Goal: Information Seeking & Learning: Learn about a topic

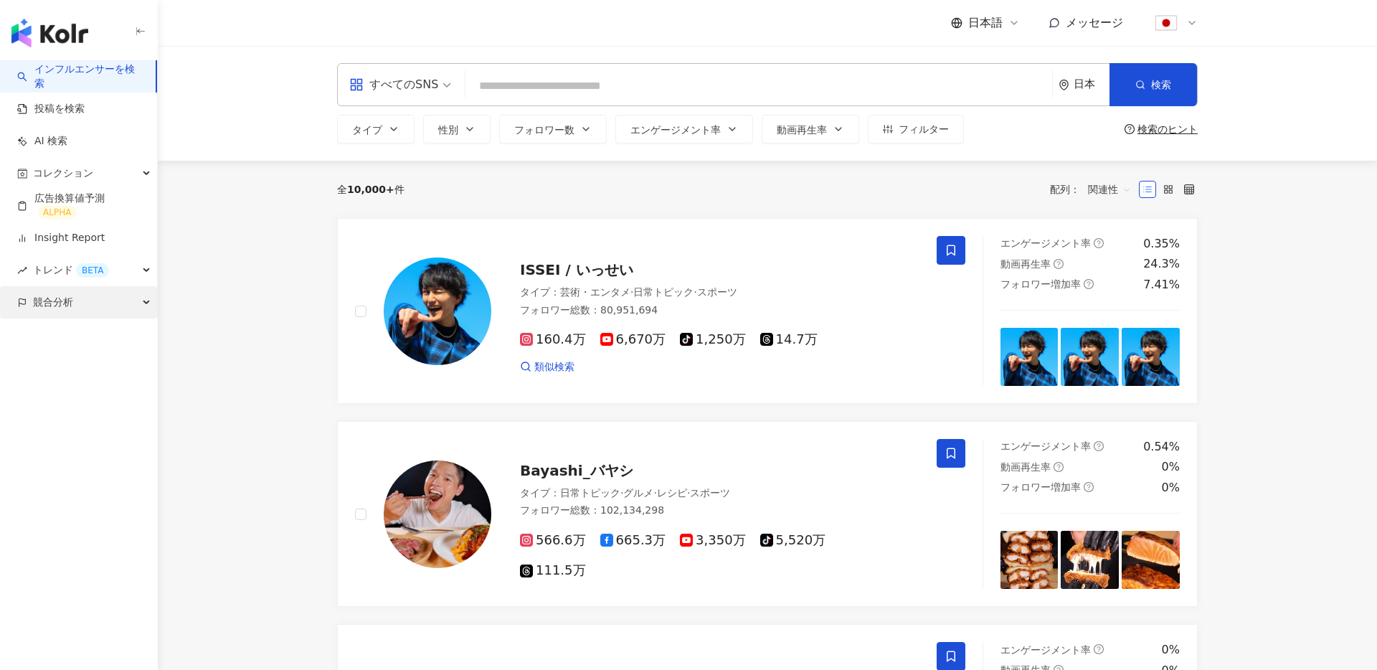
click at [65, 301] on span "競合分析" at bounding box center [53, 302] width 40 height 32
click at [72, 330] on link "アカウント分析" at bounding box center [69, 335] width 70 height 14
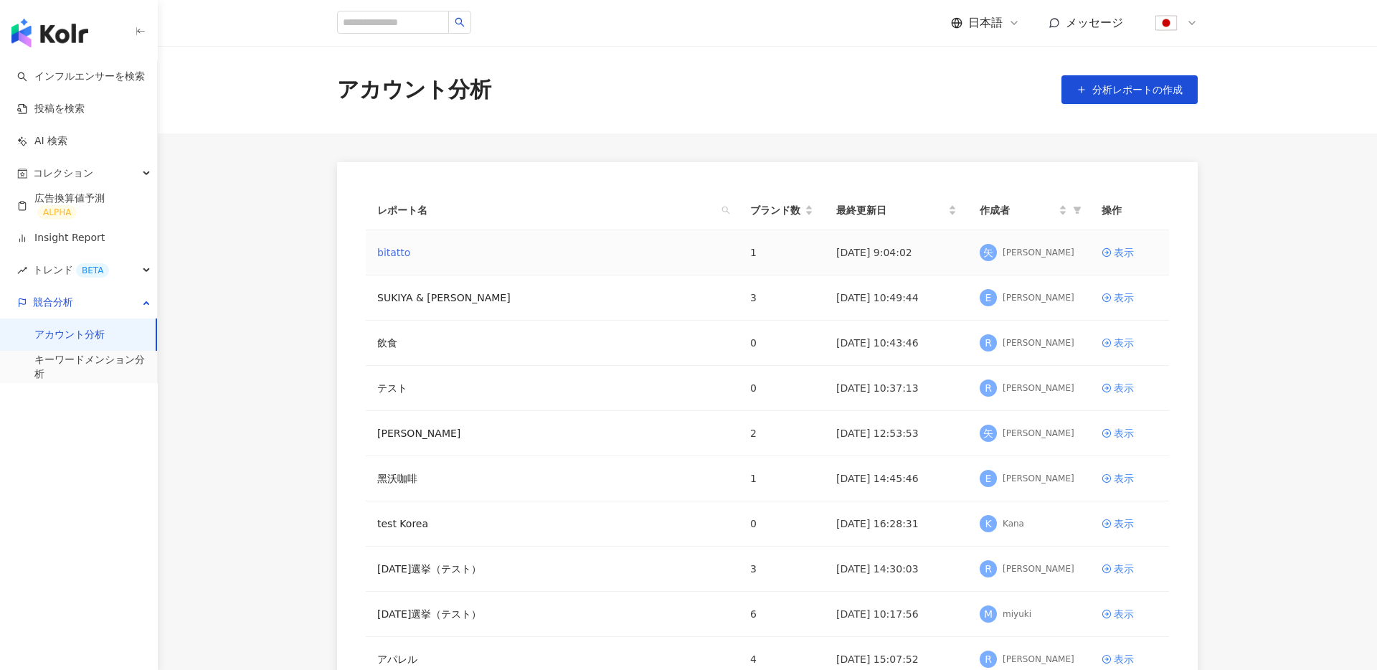
click at [402, 255] on link "bitatto" at bounding box center [393, 253] width 33 height 16
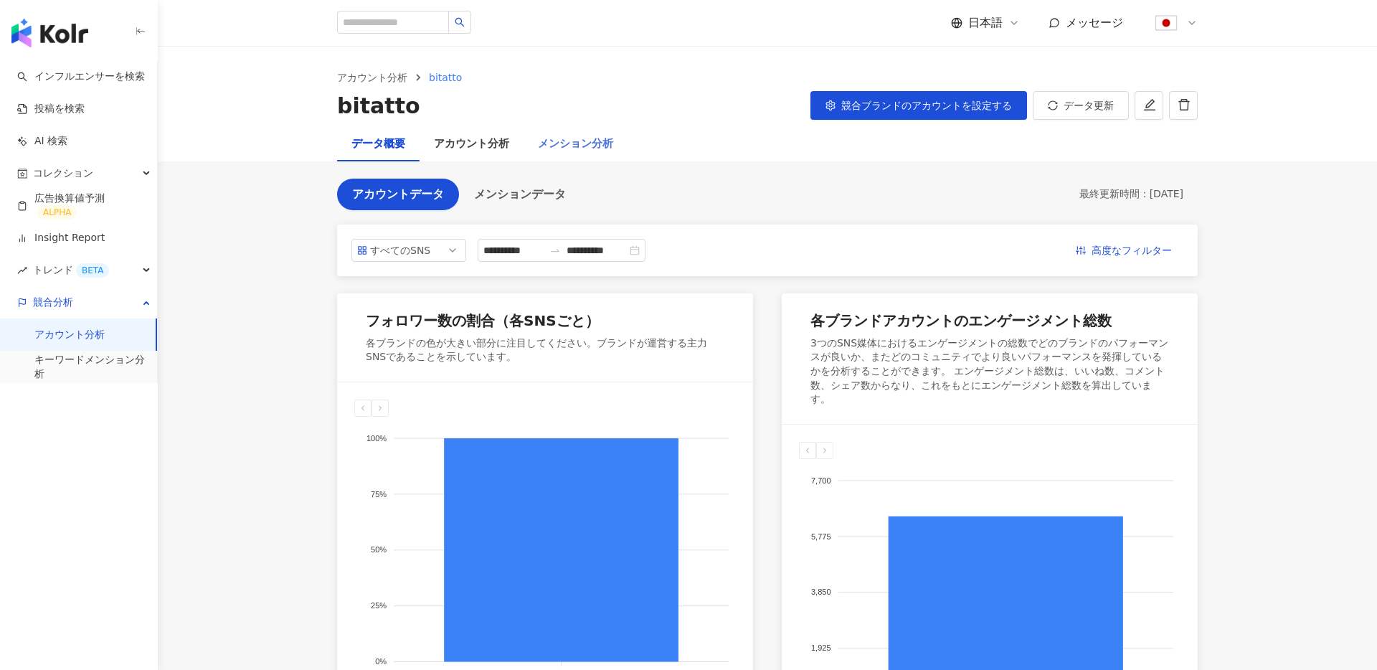
click at [618, 145] on div "メンション分析" at bounding box center [576, 144] width 104 height 34
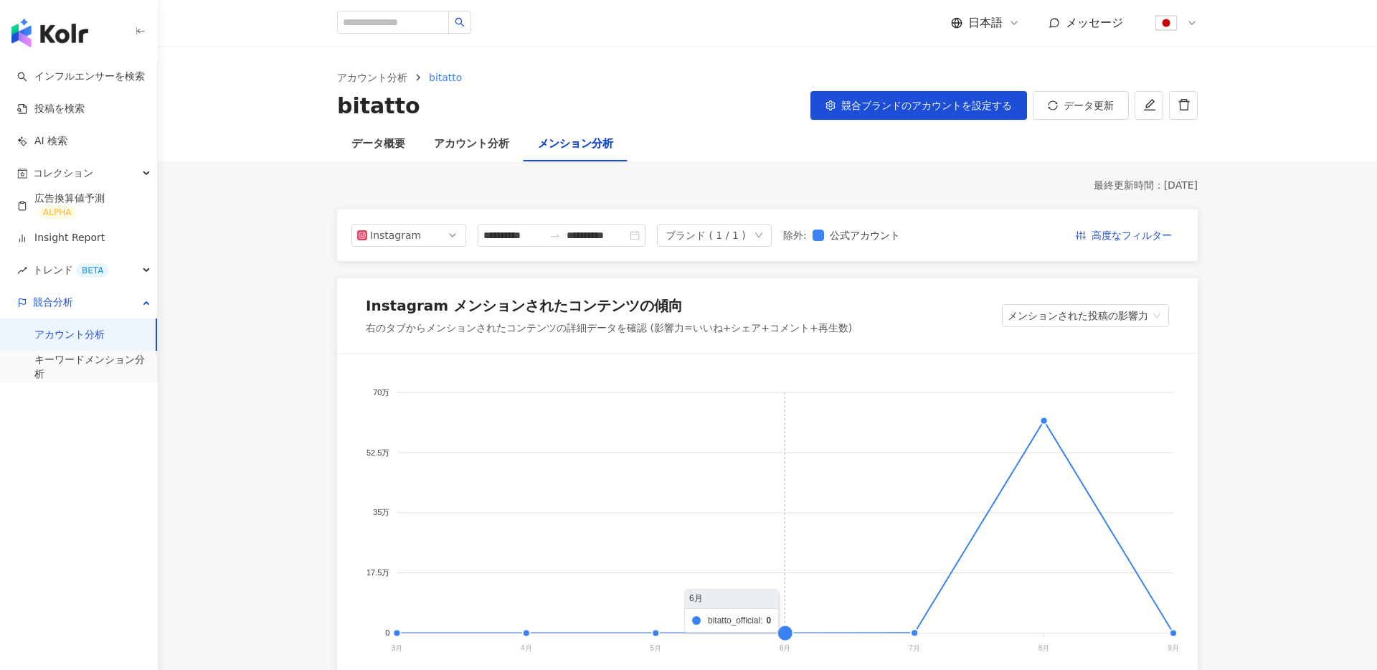
scroll to position [127, 0]
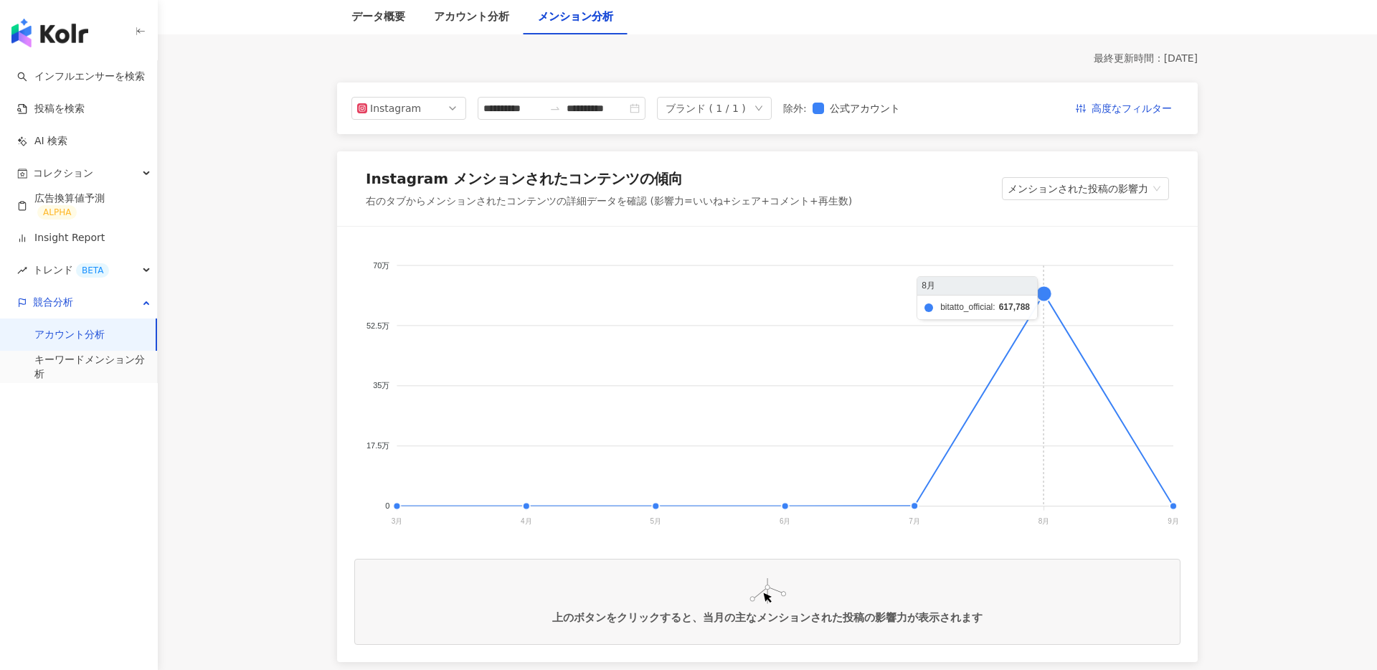
click at [1055, 292] on foreignobject at bounding box center [767, 387] width 826 height 287
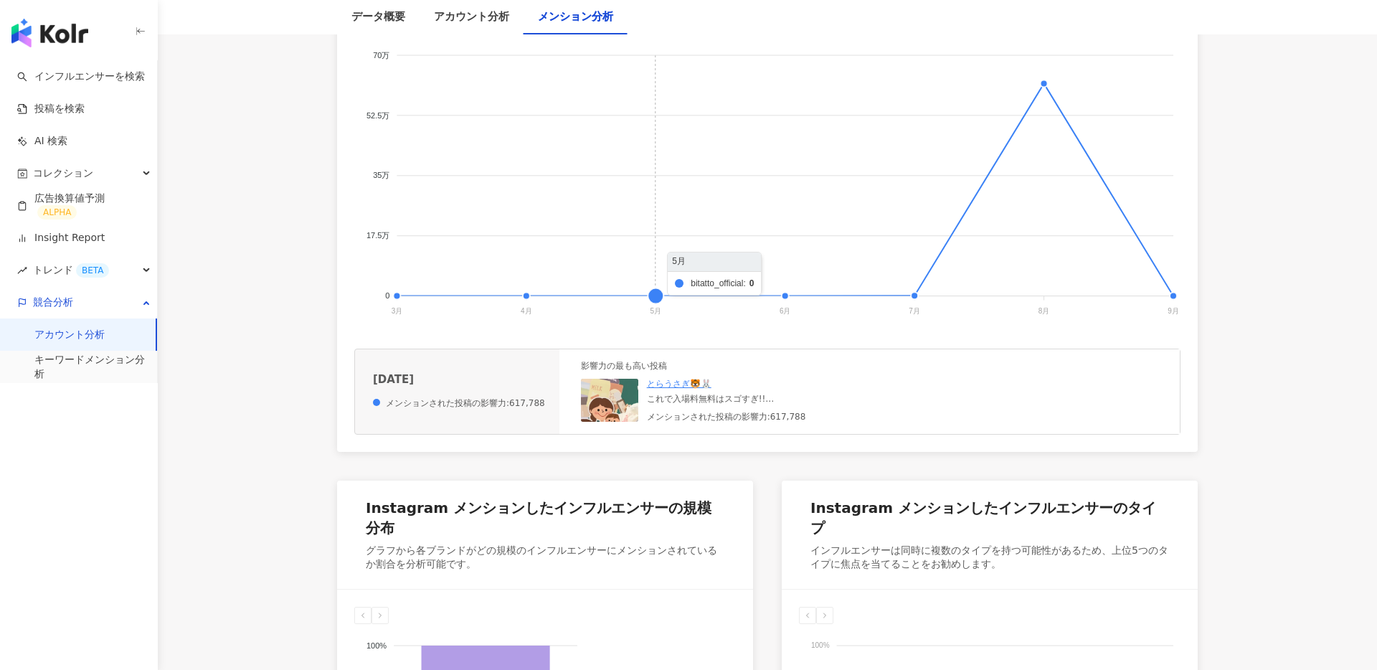
scroll to position [338, 0]
click at [662, 382] on link "とらうさぎ🐯🐰" at bounding box center [679, 383] width 65 height 10
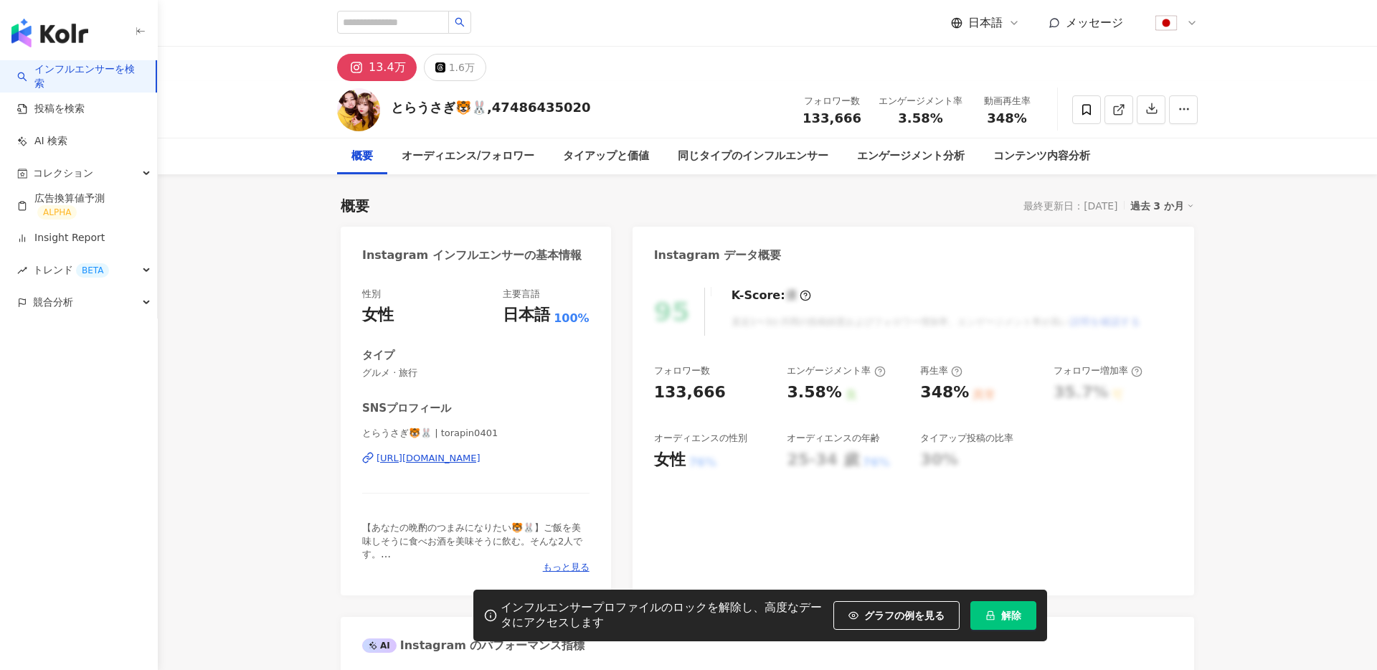
click at [994, 606] on button "解除" at bounding box center [1004, 615] width 66 height 29
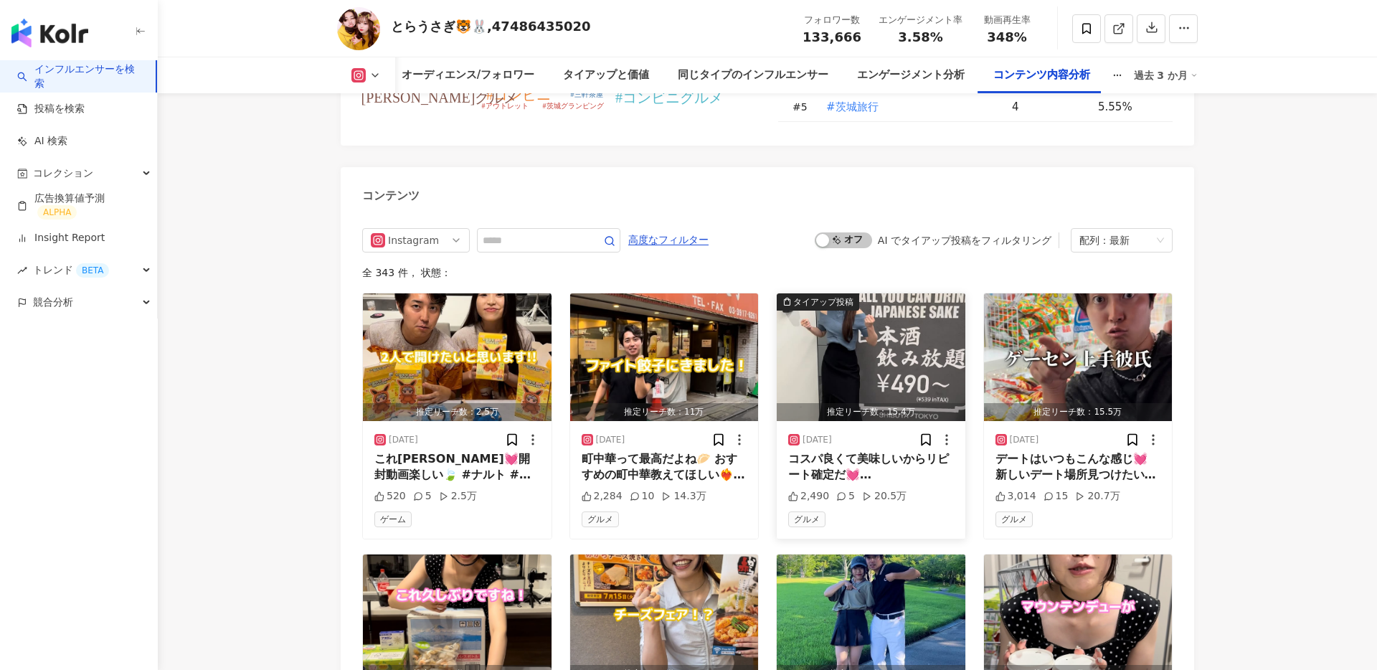
scroll to position [4474, 0]
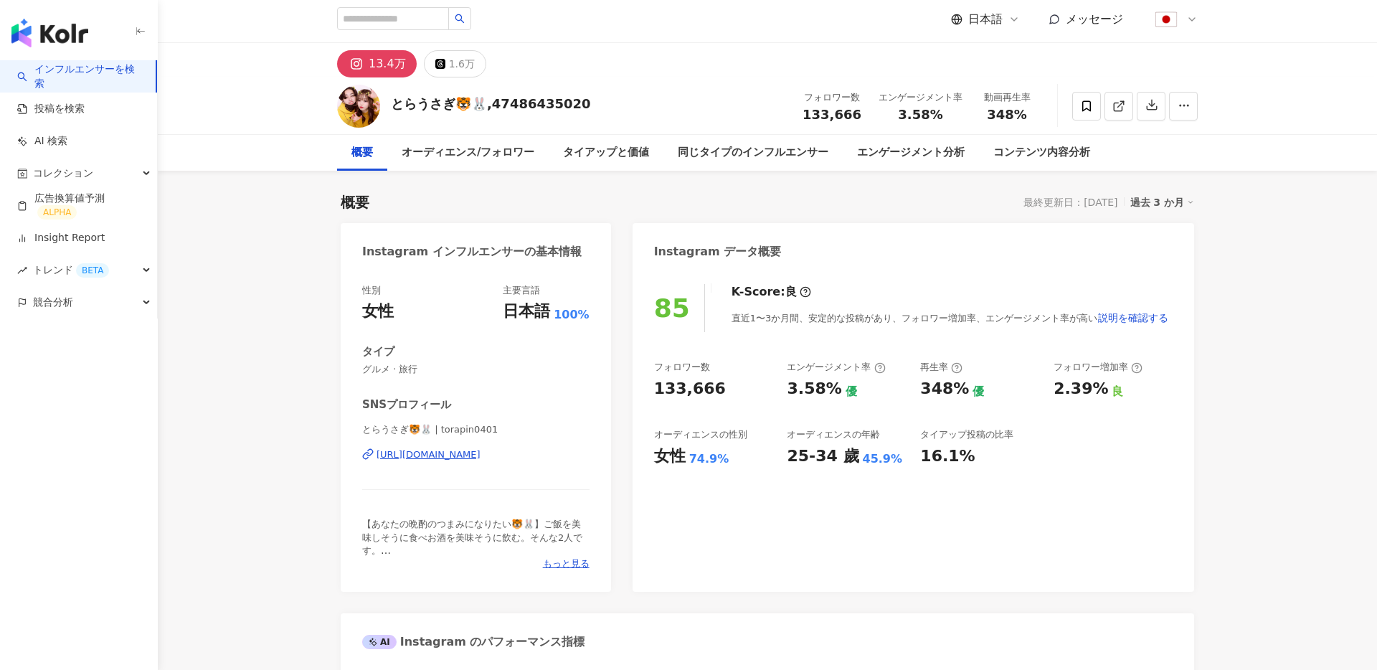
scroll to position [0, 0]
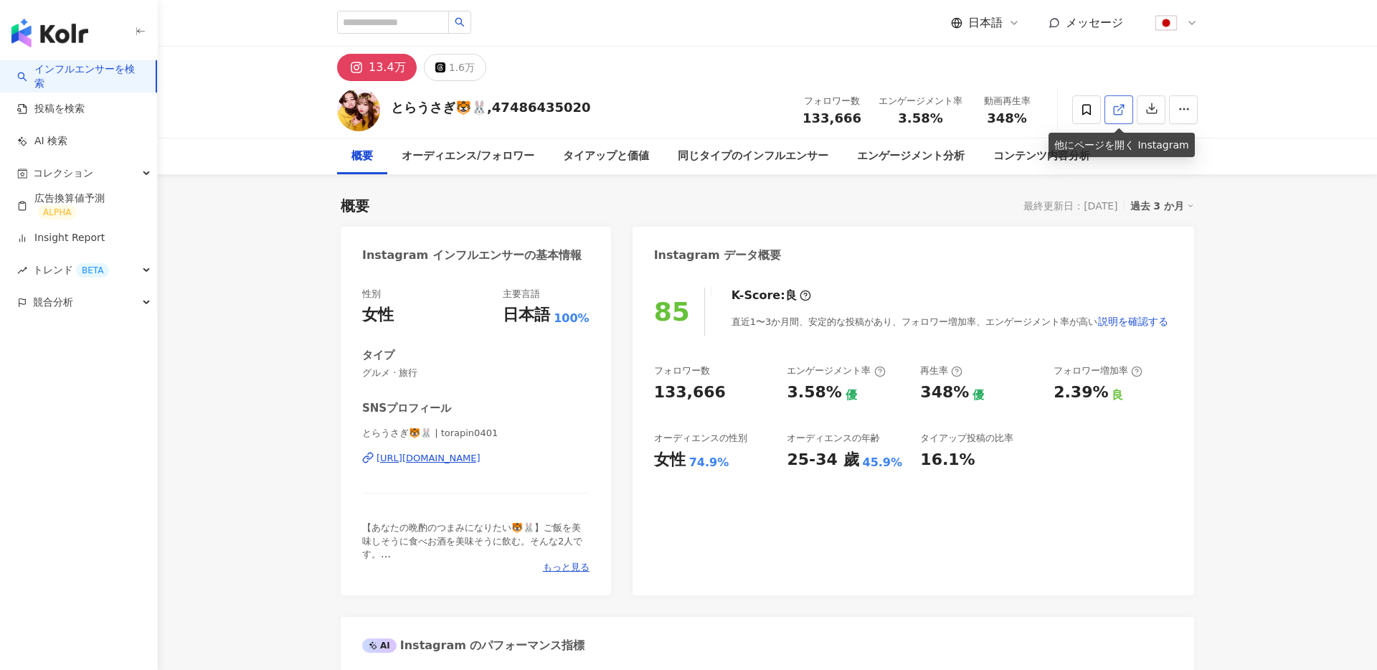
click at [1114, 112] on icon at bounding box center [1118, 110] width 8 height 8
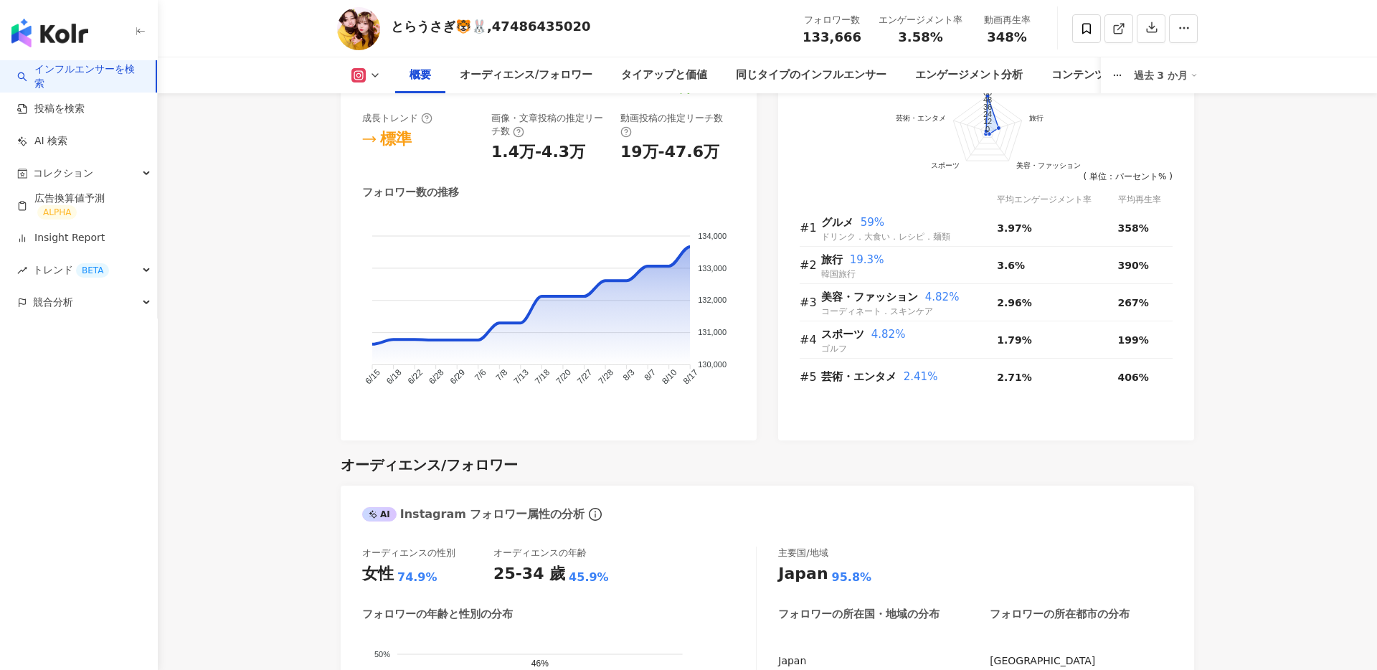
scroll to position [935, 0]
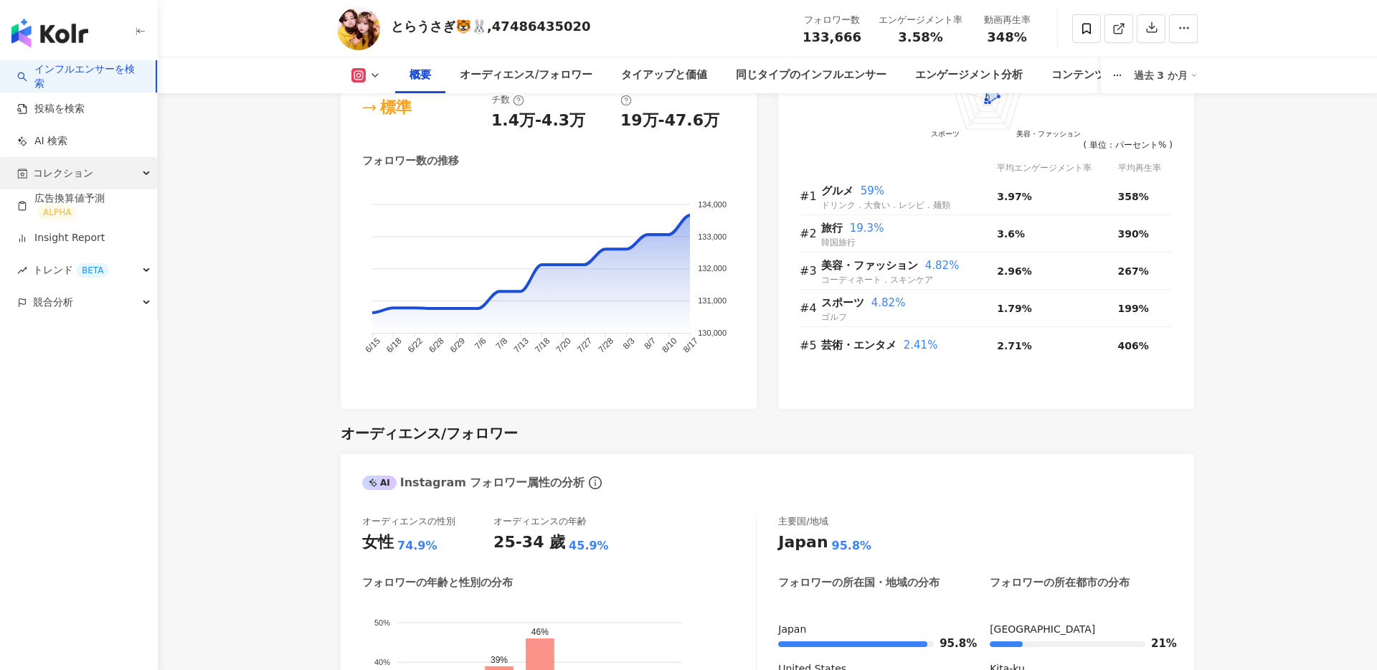
click at [114, 174] on div "コレクション" at bounding box center [78, 173] width 157 height 32
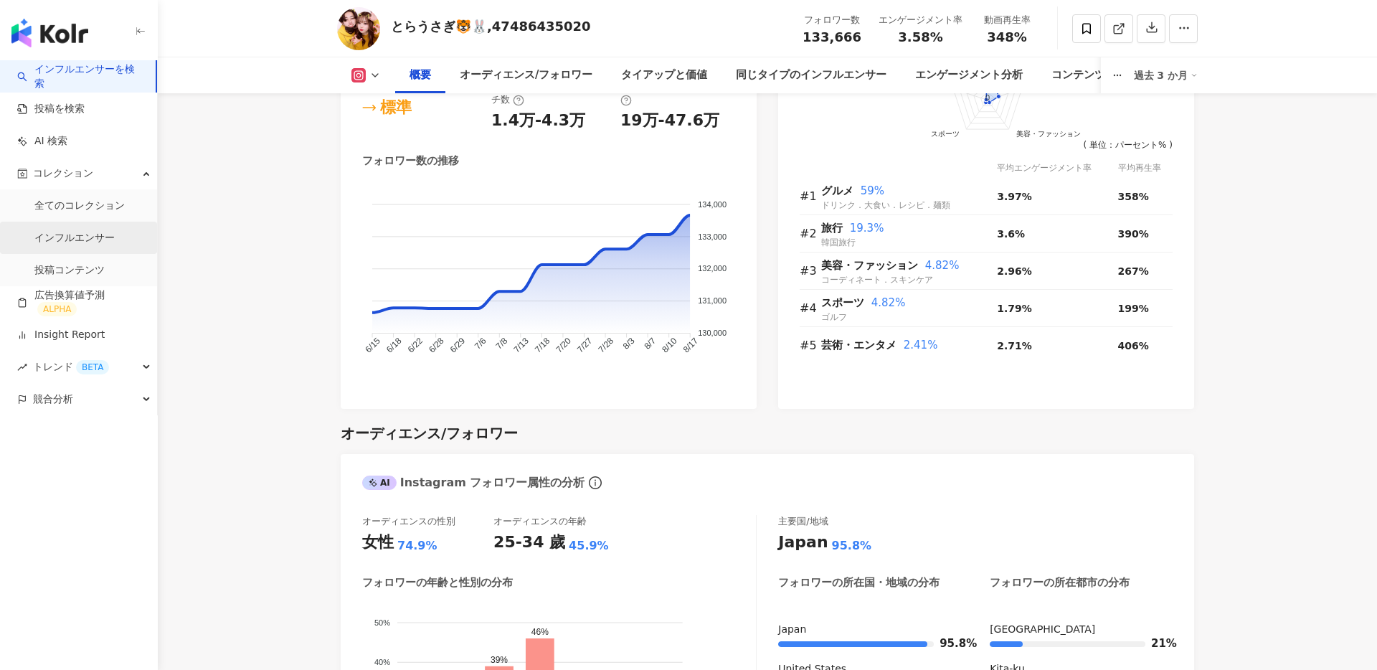
click at [98, 237] on link "インフルエンサー" at bounding box center [74, 238] width 80 height 14
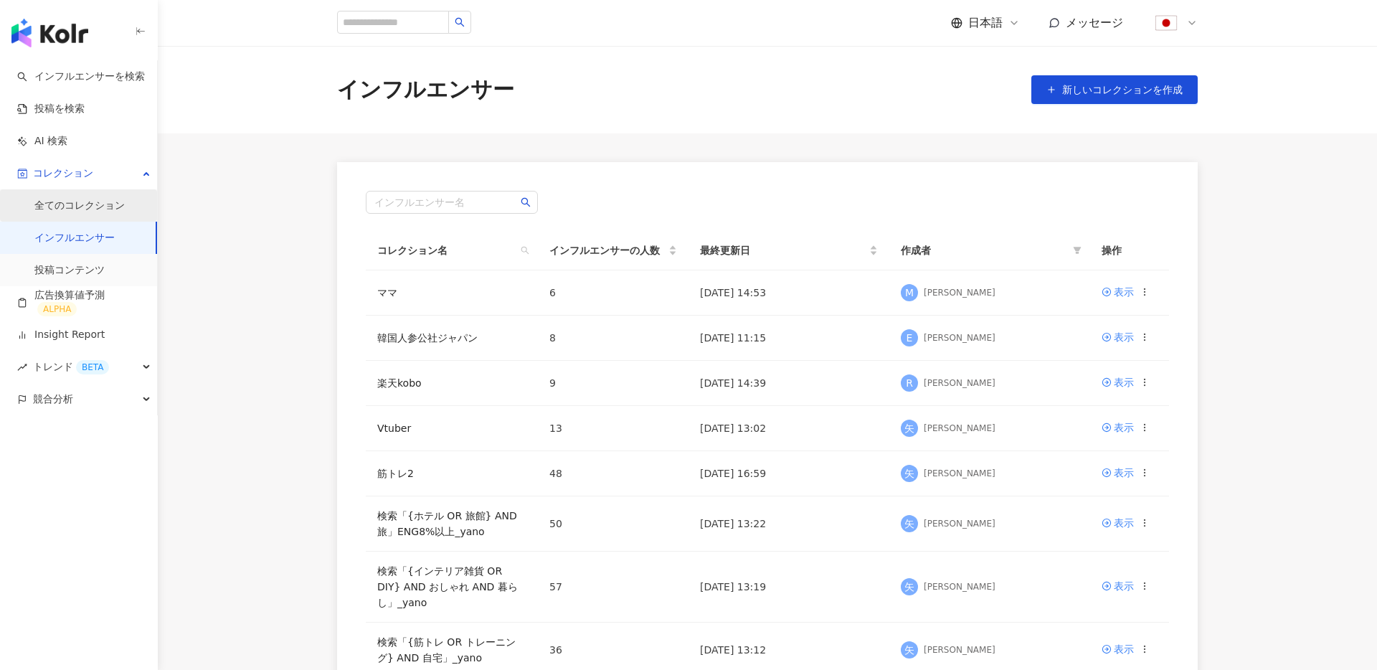
click at [85, 208] on link "全てのコレクション" at bounding box center [79, 206] width 90 height 14
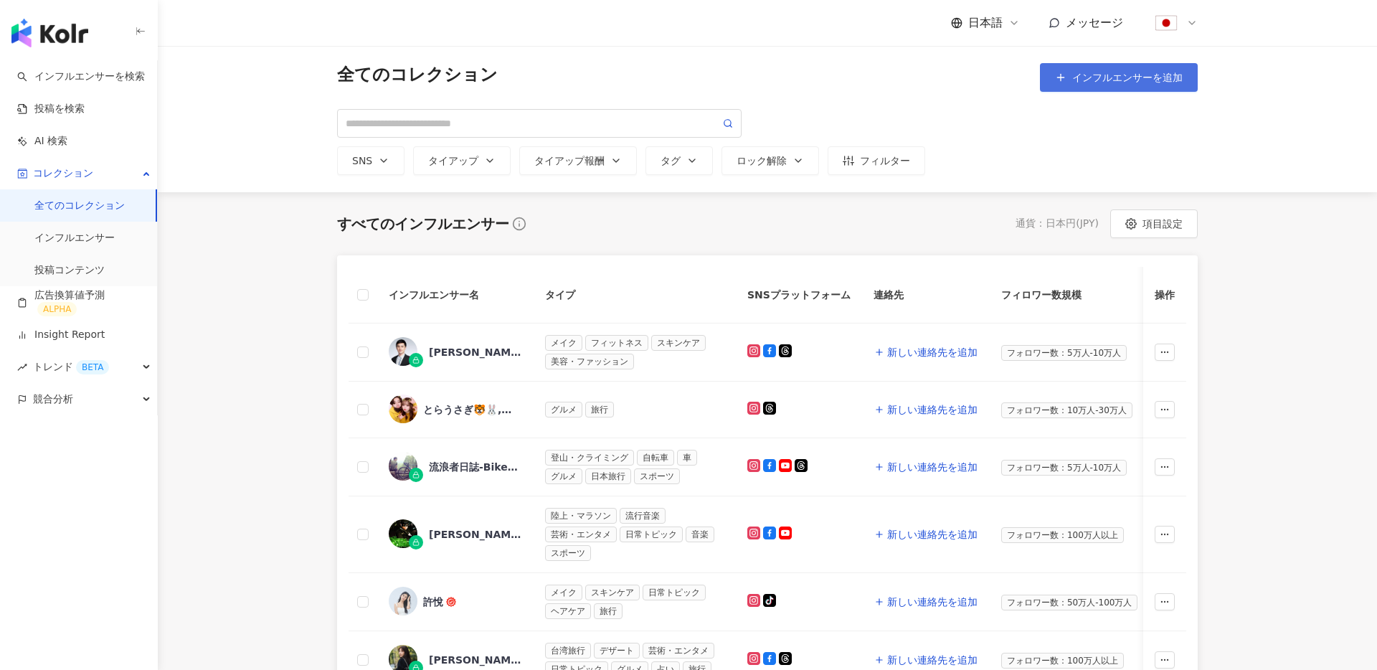
click at [1131, 63] on button "インフルエンサーを追加" at bounding box center [1119, 77] width 158 height 29
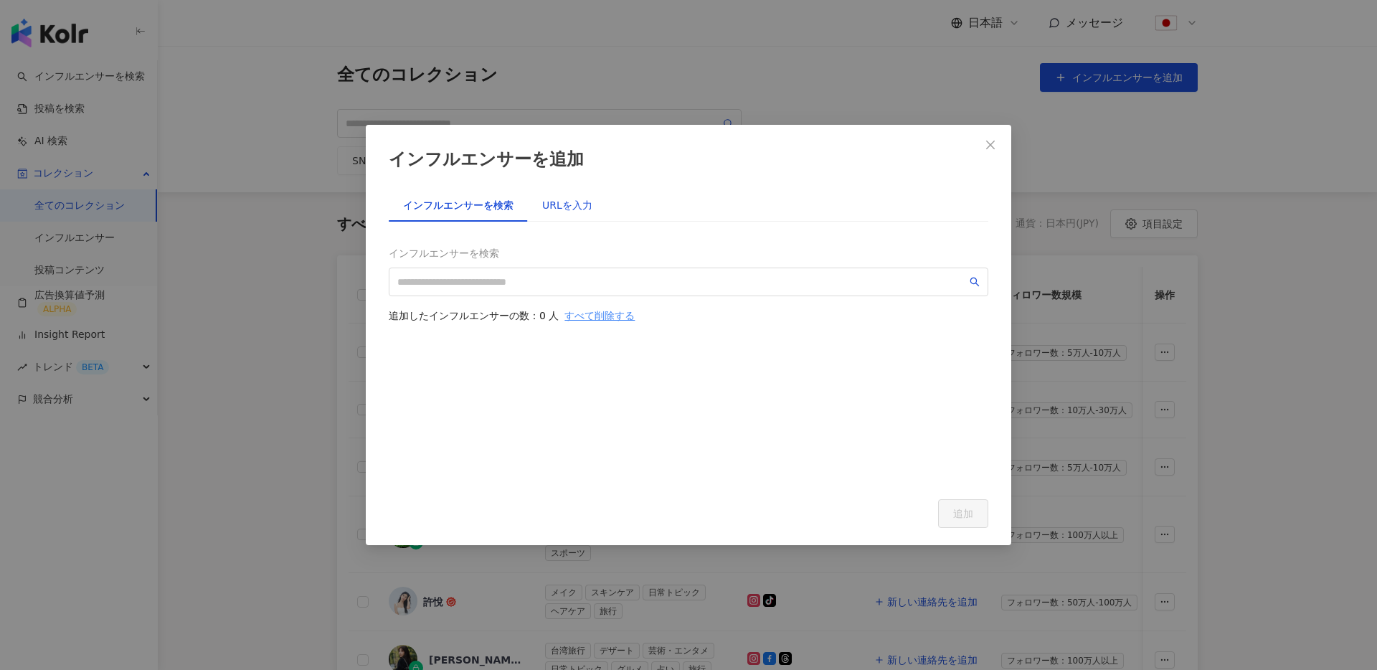
click at [567, 209] on div "URLを入力" at bounding box center [567, 205] width 50 height 16
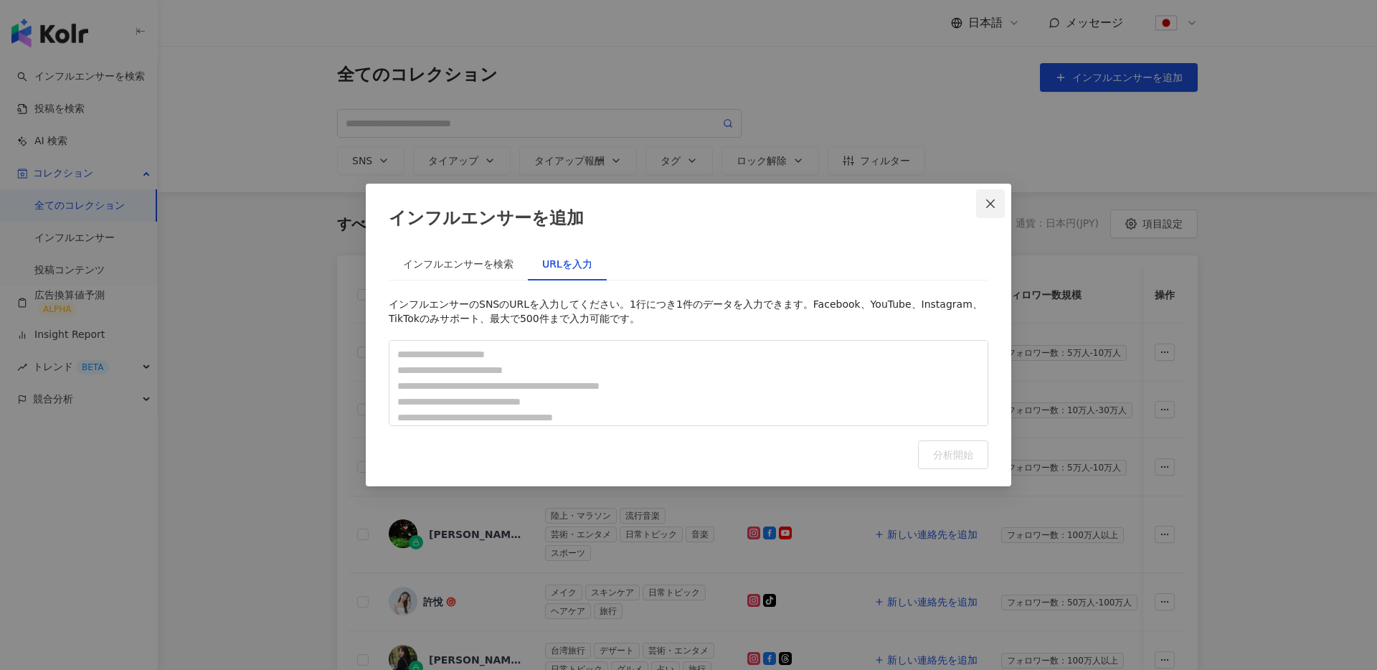
click at [987, 207] on icon "close" at bounding box center [990, 203] width 9 height 9
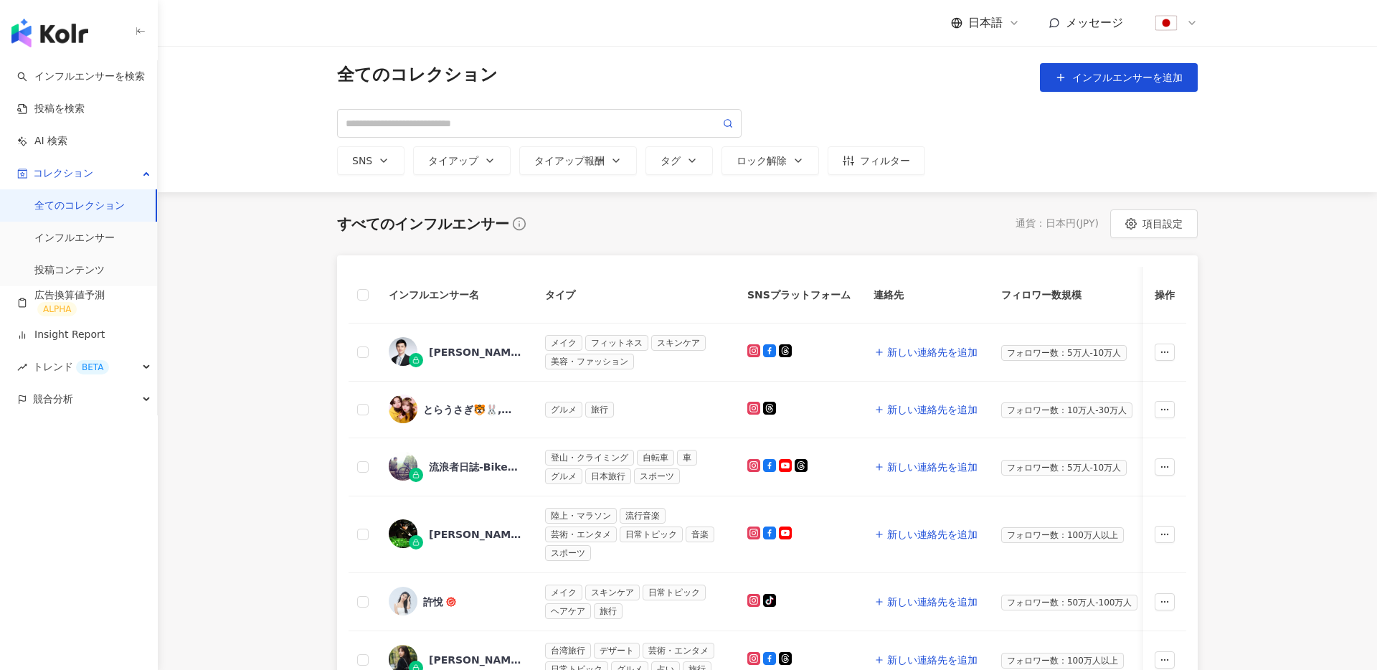
click at [429, 226] on div "すべてのインフルエンサー" at bounding box center [423, 224] width 172 height 20
click at [48, 31] on img "button" at bounding box center [49, 33] width 77 height 29
click at [71, 44] on img "button" at bounding box center [49, 33] width 77 height 29
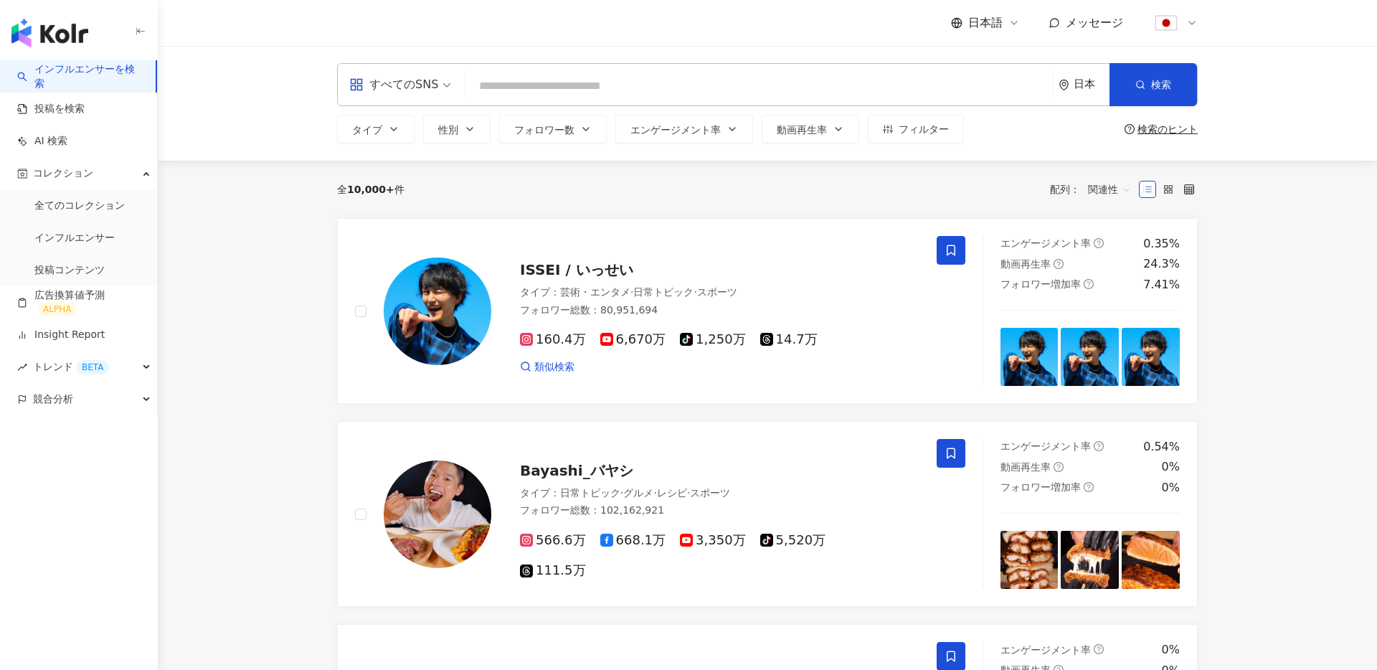
click at [617, 86] on input "search" at bounding box center [758, 85] width 575 height 27
paste input "**********"
type input "**********"
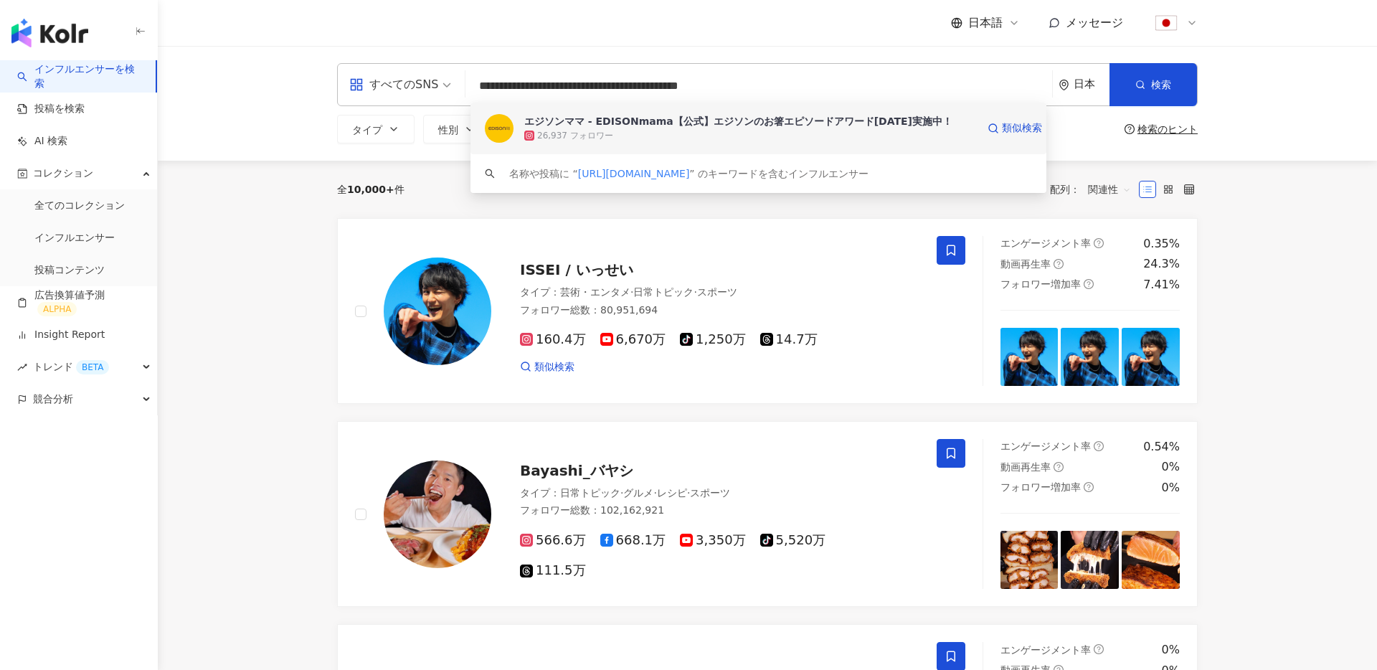
click at [600, 121] on div "エジソンママ - EDISONmama【公式】エジソンのお箸エピソードアワード[DATE]実施中！" at bounding box center [738, 121] width 428 height 14
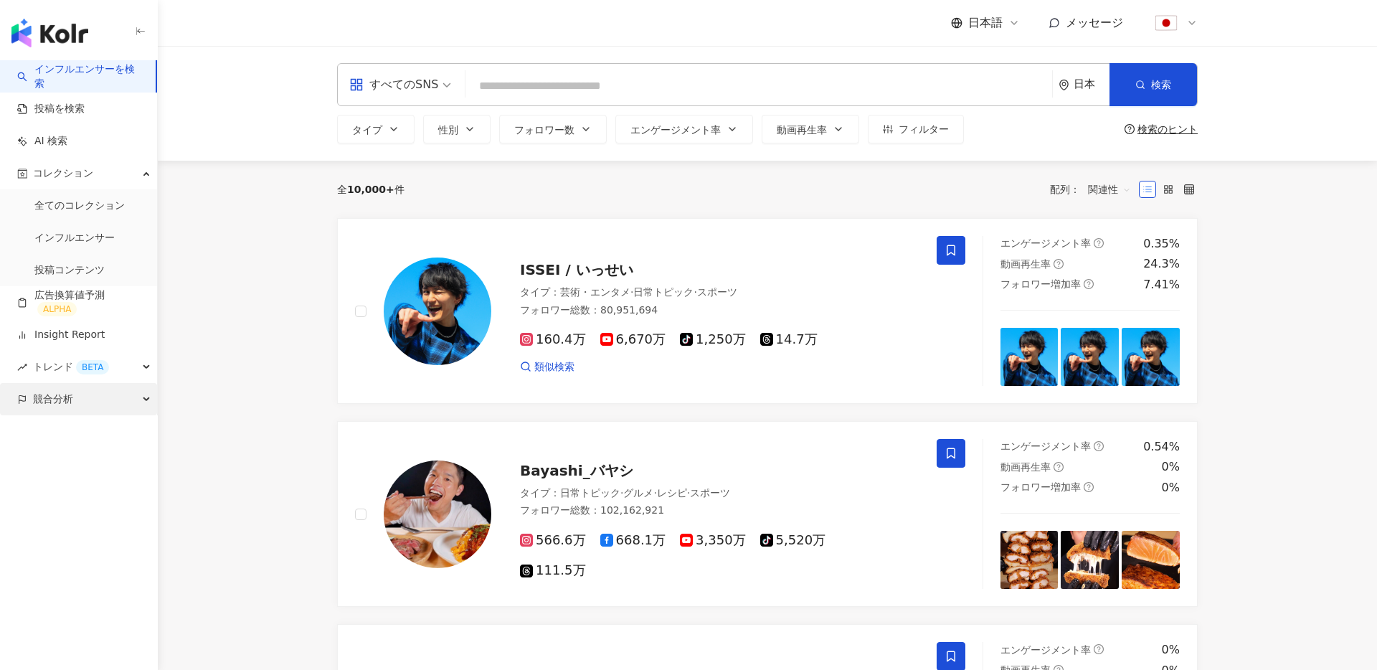
click at [67, 400] on span "競合分析" at bounding box center [53, 399] width 40 height 32
click at [77, 437] on link "アカウント分析" at bounding box center [69, 432] width 70 height 14
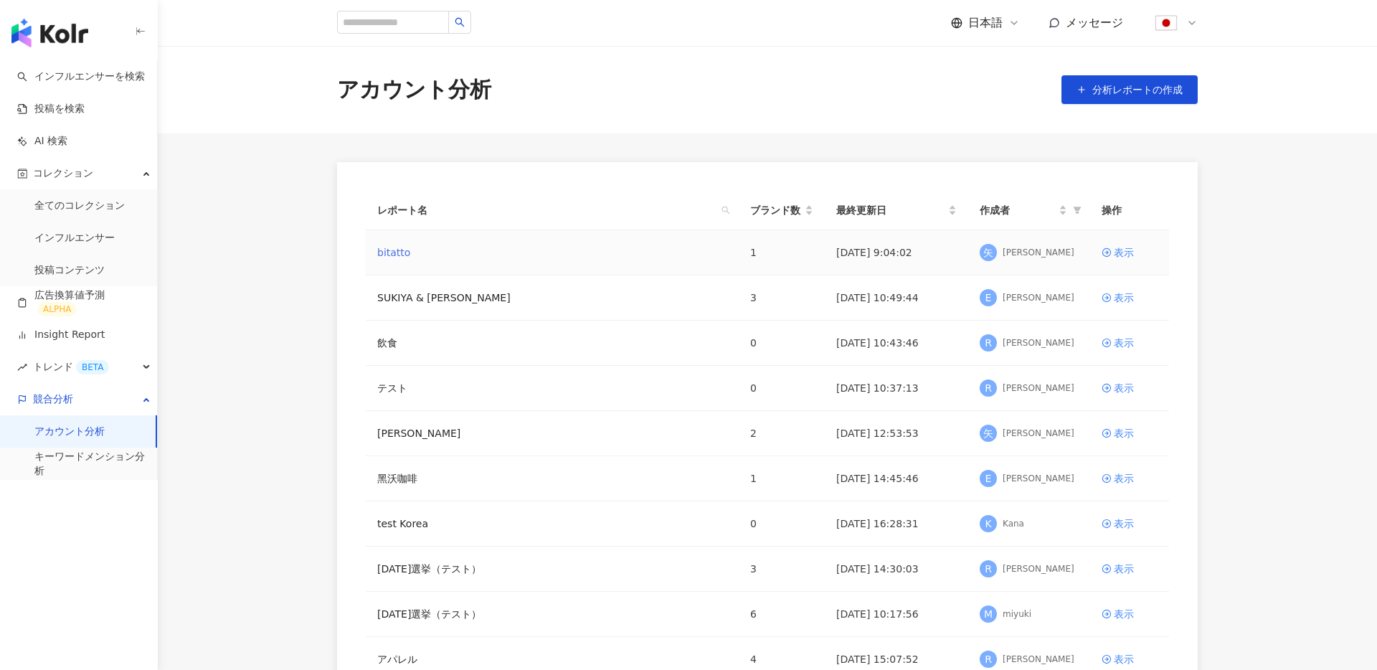
click at [392, 254] on link "bitatto" at bounding box center [393, 253] width 33 height 16
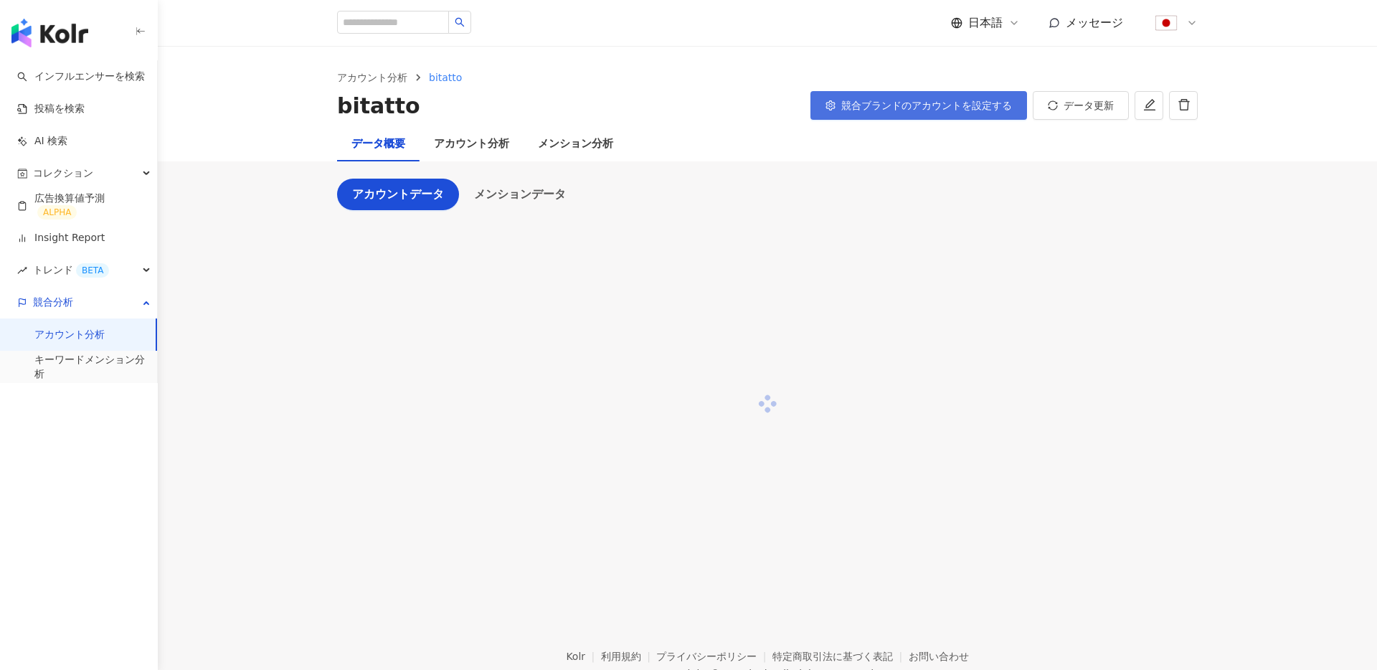
click at [937, 111] on button "競合ブランドのアカウントを設定する" at bounding box center [919, 105] width 217 height 29
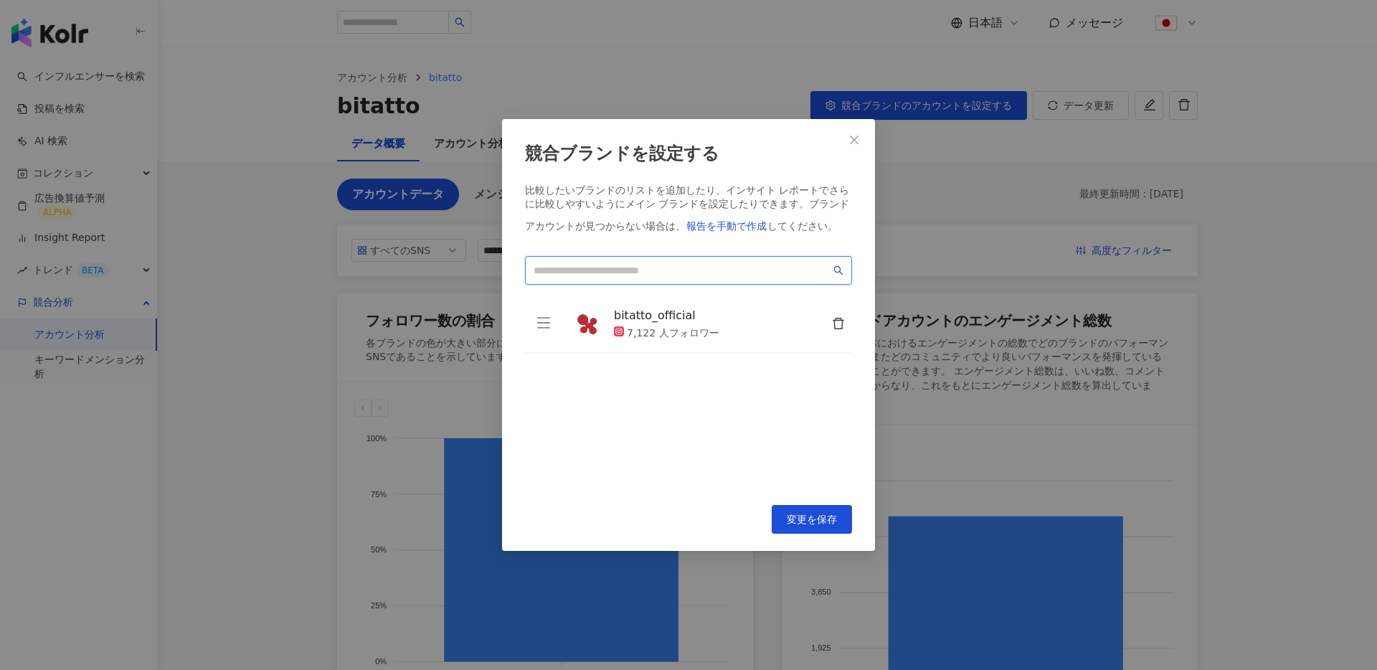
click at [651, 277] on input "search" at bounding box center [682, 271] width 297 height 16
click at [850, 267] on span "******" at bounding box center [688, 270] width 327 height 29
click at [843, 268] on icon "search" at bounding box center [839, 270] width 10 height 10
click at [781, 269] on input "******" at bounding box center [682, 271] width 297 height 16
type input "******"
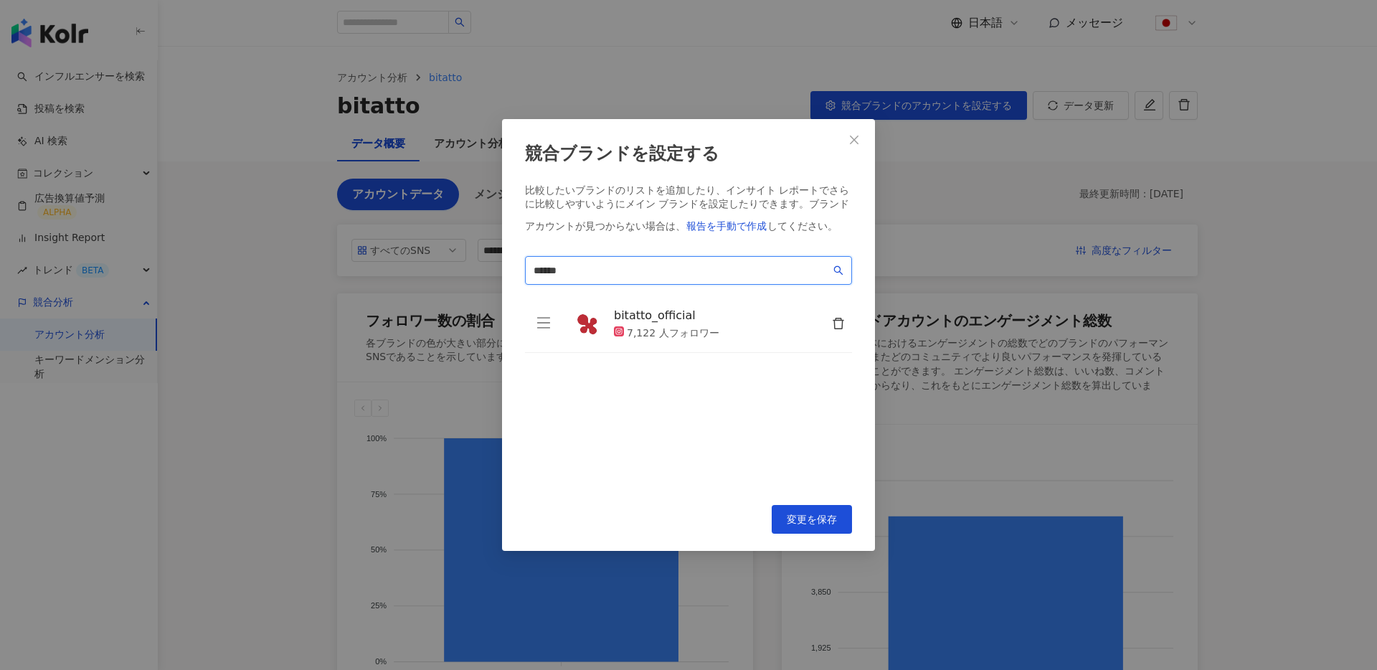
click at [687, 264] on input "******" at bounding box center [682, 271] width 297 height 16
click at [659, 273] on input "search" at bounding box center [682, 271] width 297 height 16
paste input "**********"
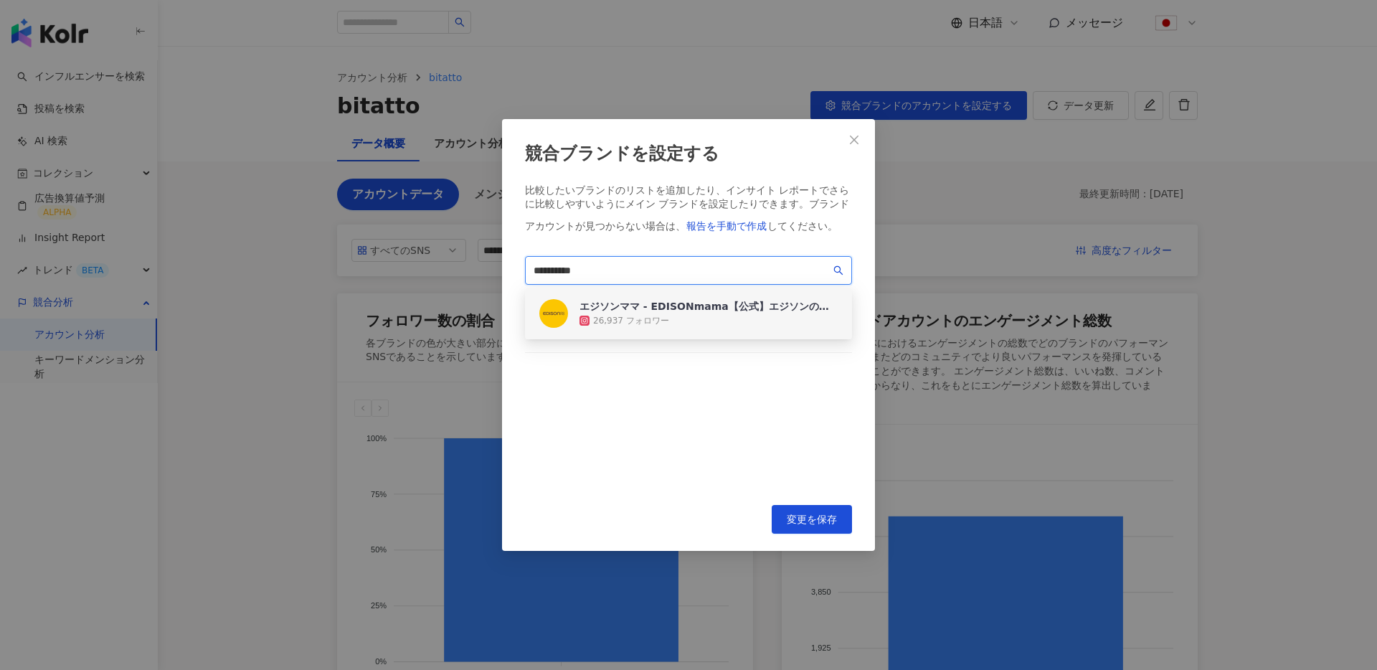
click at [610, 311] on div "エジソンママ - EDISONmama【公式】エジソンのお箸エピソードアワード[DATE]実施中！" at bounding box center [709, 306] width 258 height 14
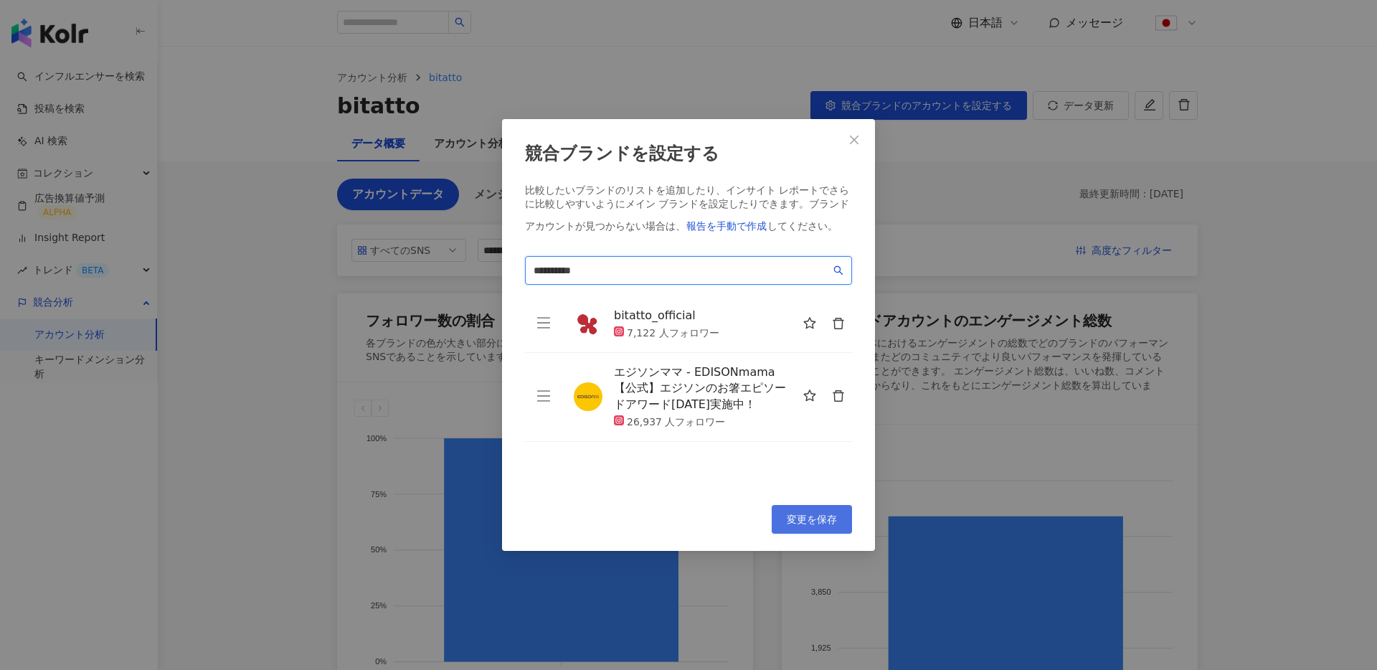
type input "**********"
click at [806, 507] on button "変更を保存" at bounding box center [812, 519] width 80 height 29
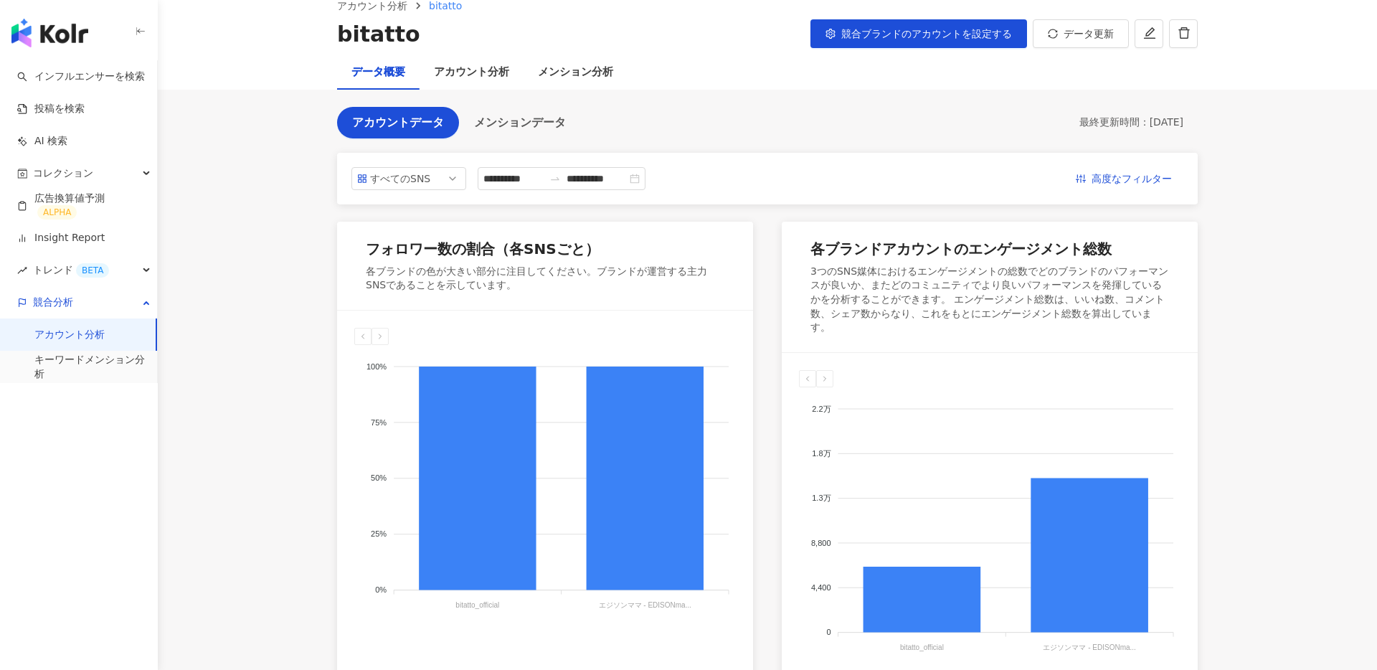
scroll to position [5, 0]
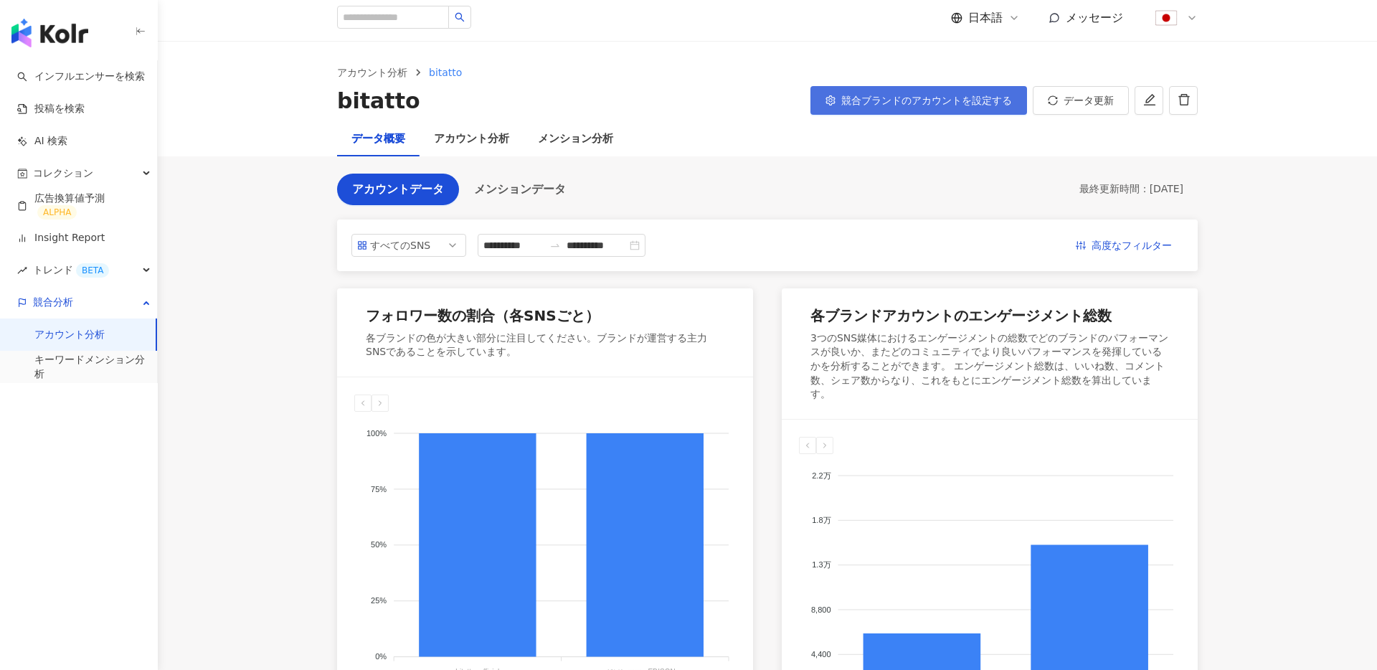
click at [910, 99] on span "競合ブランドのアカウントを設定する" at bounding box center [927, 100] width 171 height 11
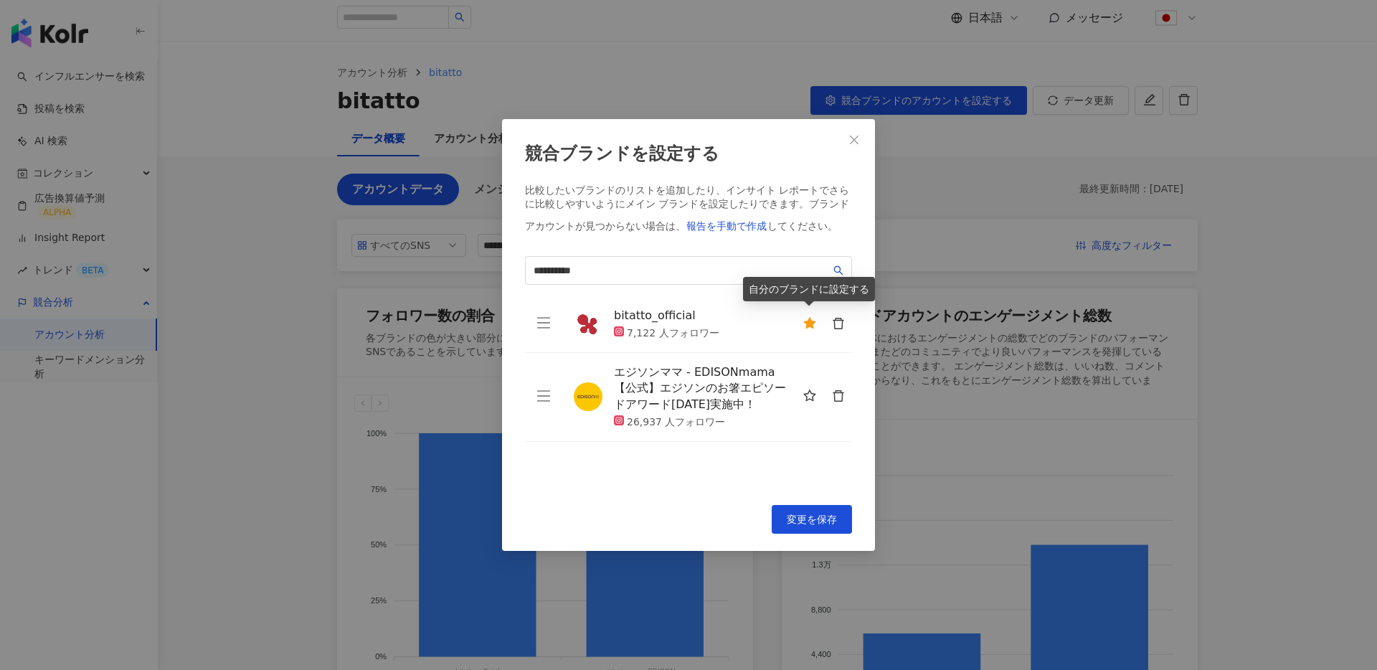
click at [811, 321] on icon "star" at bounding box center [809, 322] width 12 height 11
click at [963, 320] on div "**********" at bounding box center [688, 335] width 1377 height 670
click at [861, 133] on button "Close" at bounding box center [854, 140] width 29 height 29
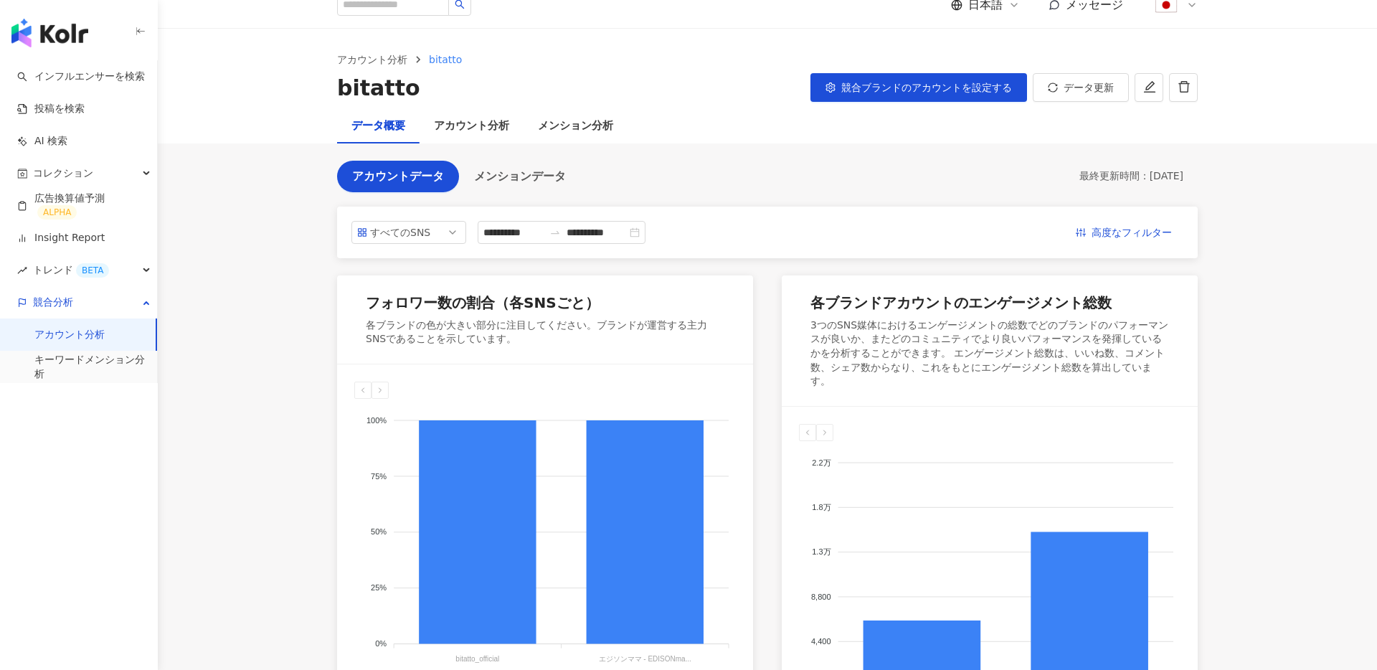
scroll to position [0, 0]
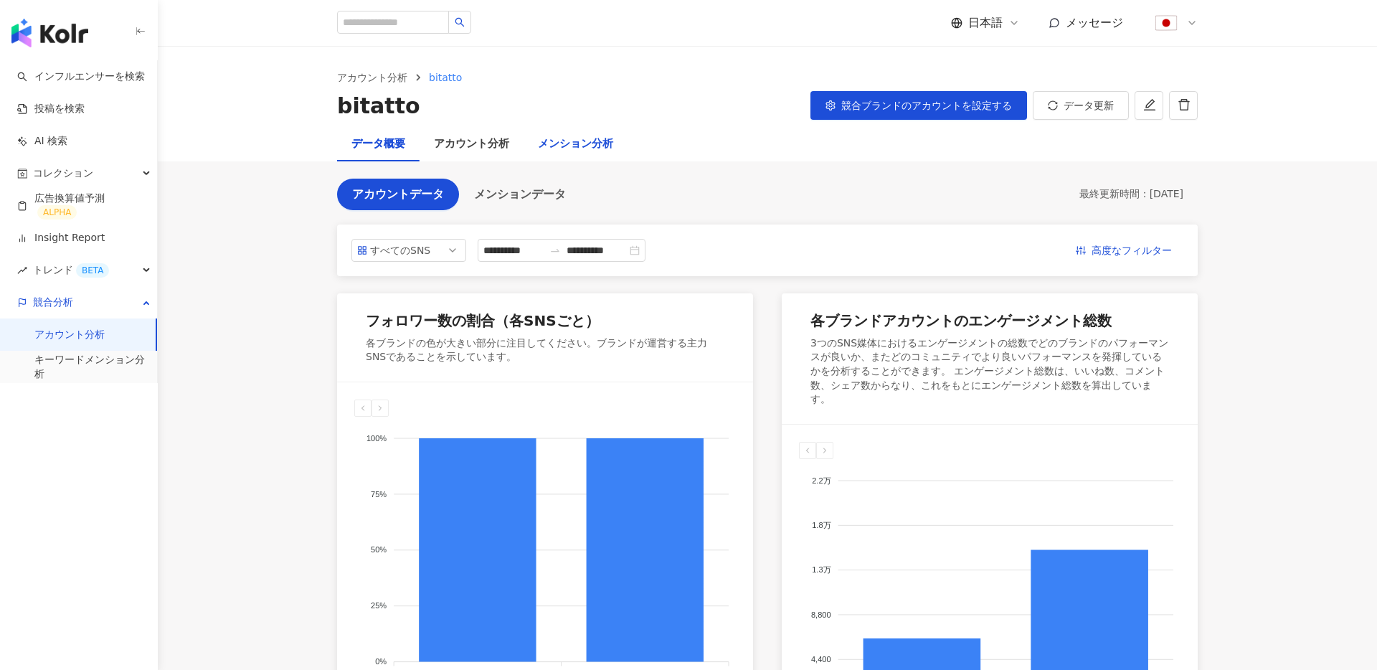
click at [594, 142] on div "メンション分析" at bounding box center [575, 144] width 75 height 17
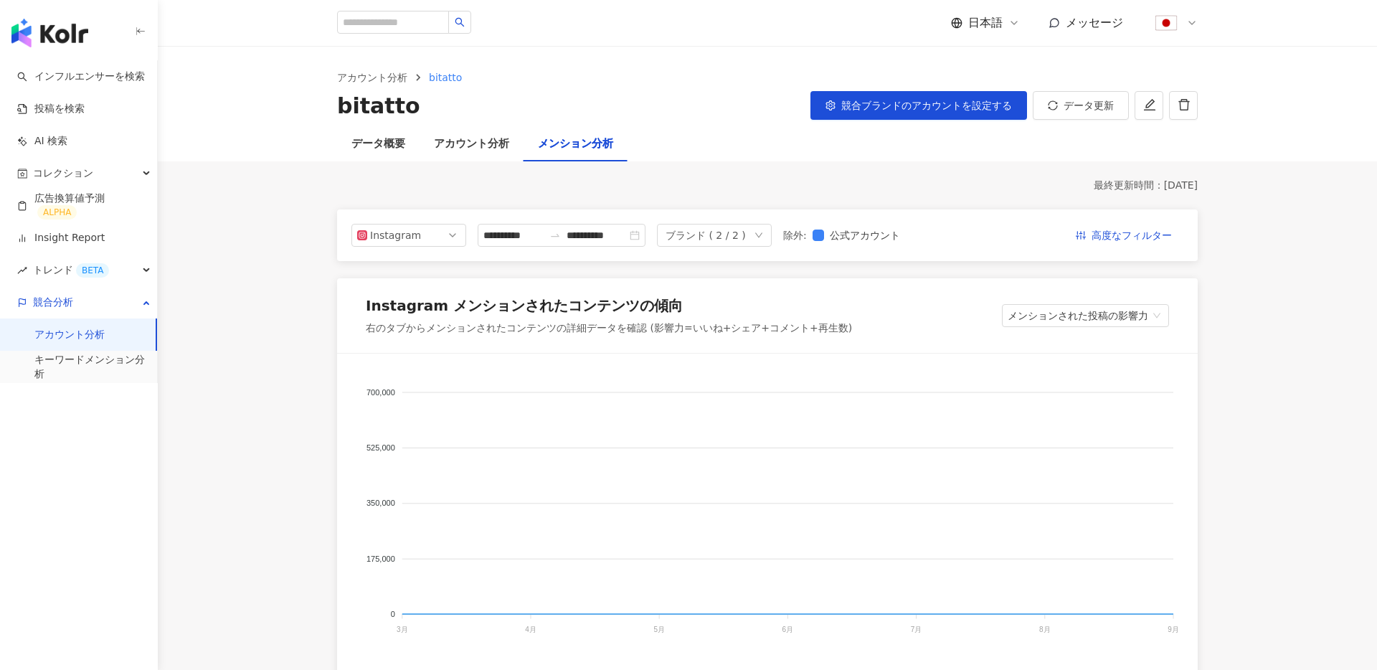
scroll to position [187, 0]
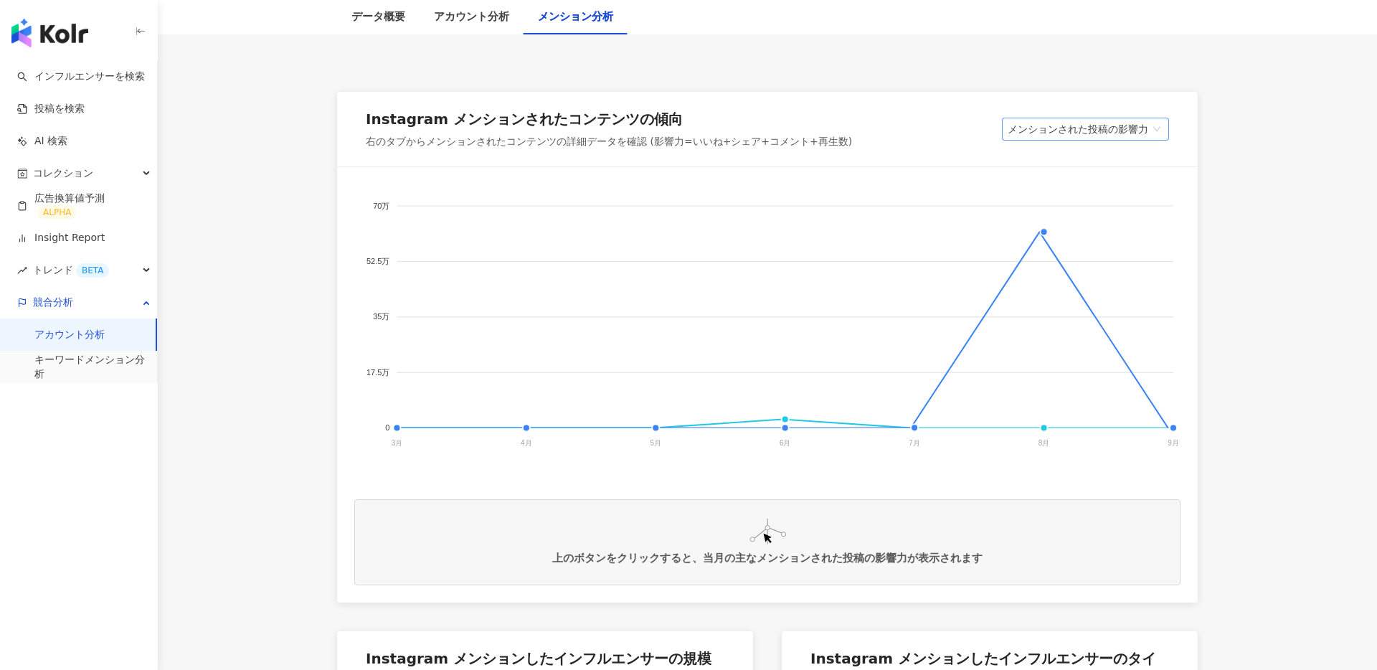
click at [1134, 131] on span "メンションされた投稿の影響力" at bounding box center [1086, 129] width 156 height 22
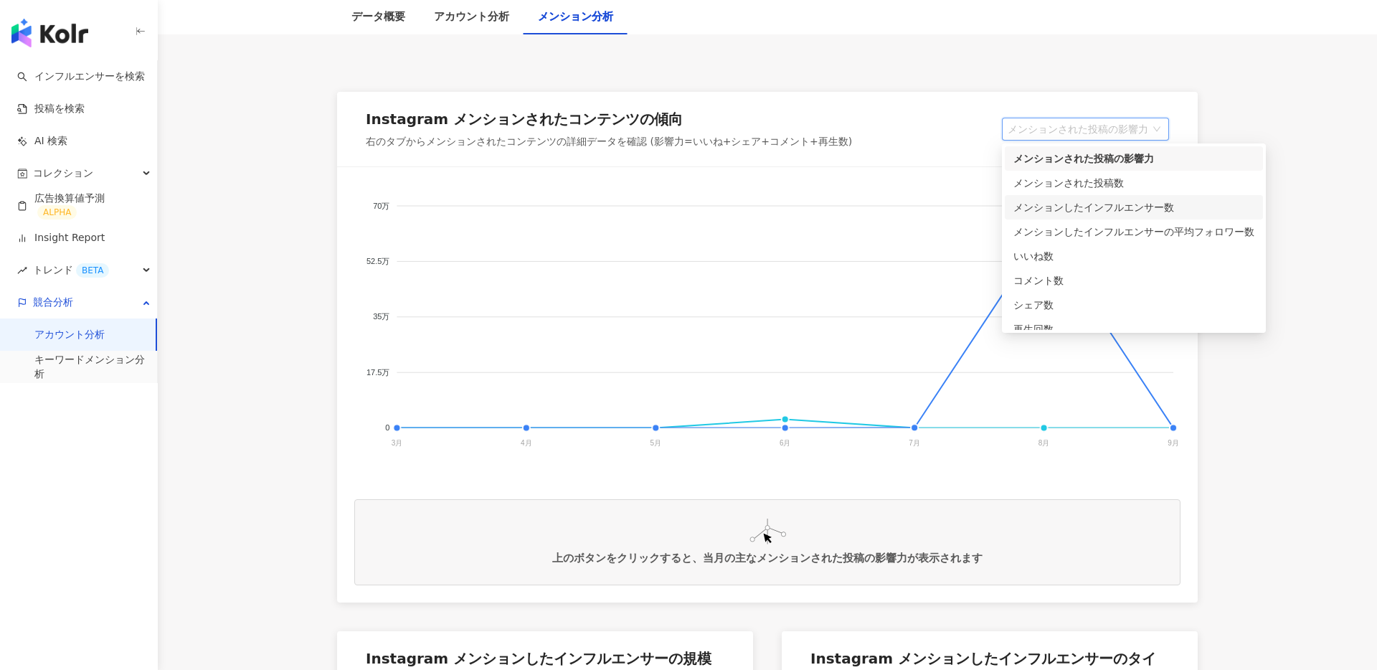
click at [1119, 208] on div "メンションしたインフルエンサー数" at bounding box center [1134, 207] width 241 height 16
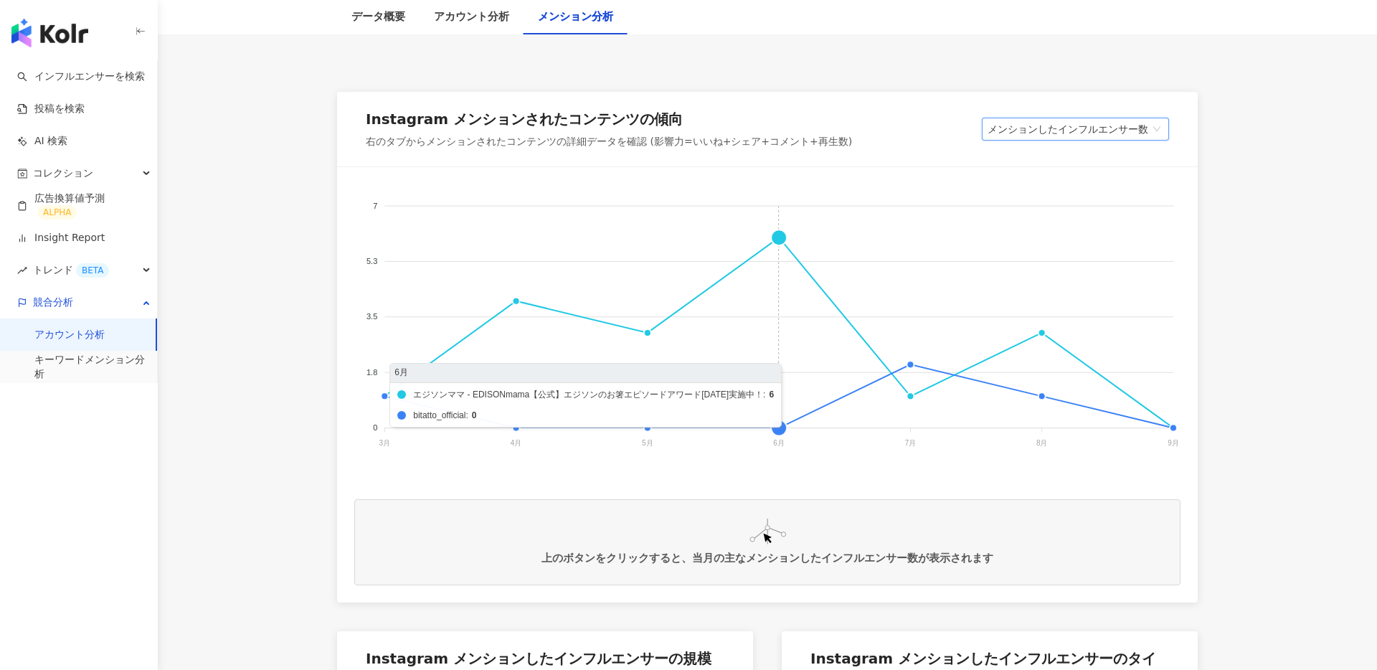
click at [781, 235] on foreignobject "エジソンママ - EDISONmama【公式】エジソンのお箸エピソードアワード[DATE]実施中！ bitatto_official" at bounding box center [767, 327] width 826 height 287
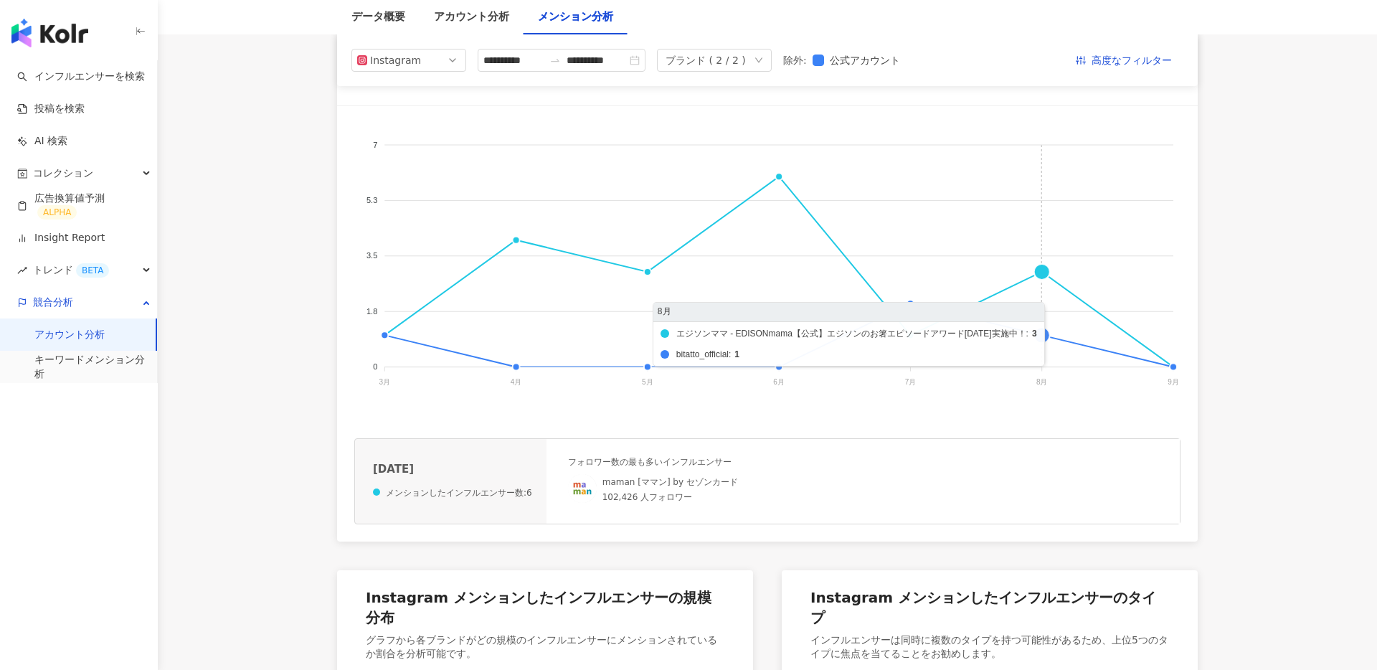
scroll to position [189, 0]
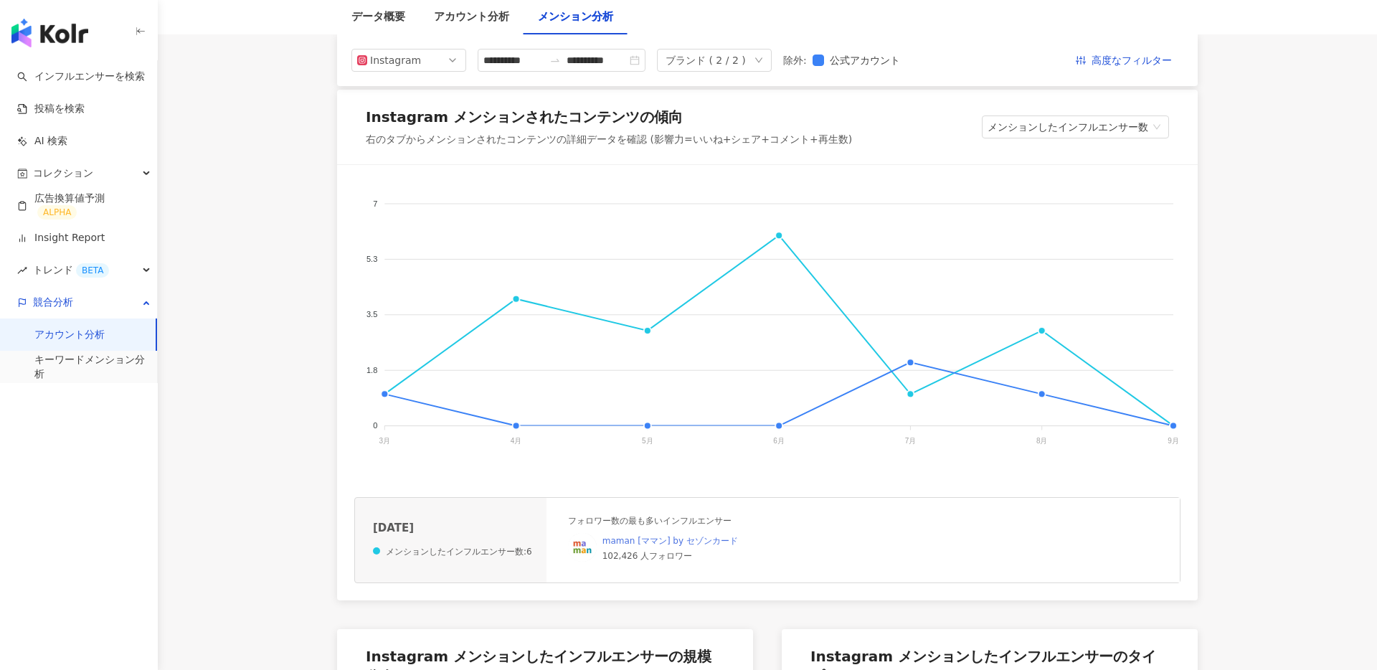
click at [646, 539] on link "maman [ママン] by セゾンカード" at bounding box center [671, 541] width 136 height 10
click at [1098, 133] on span "メンションしたインフルエンサー数" at bounding box center [1076, 127] width 176 height 22
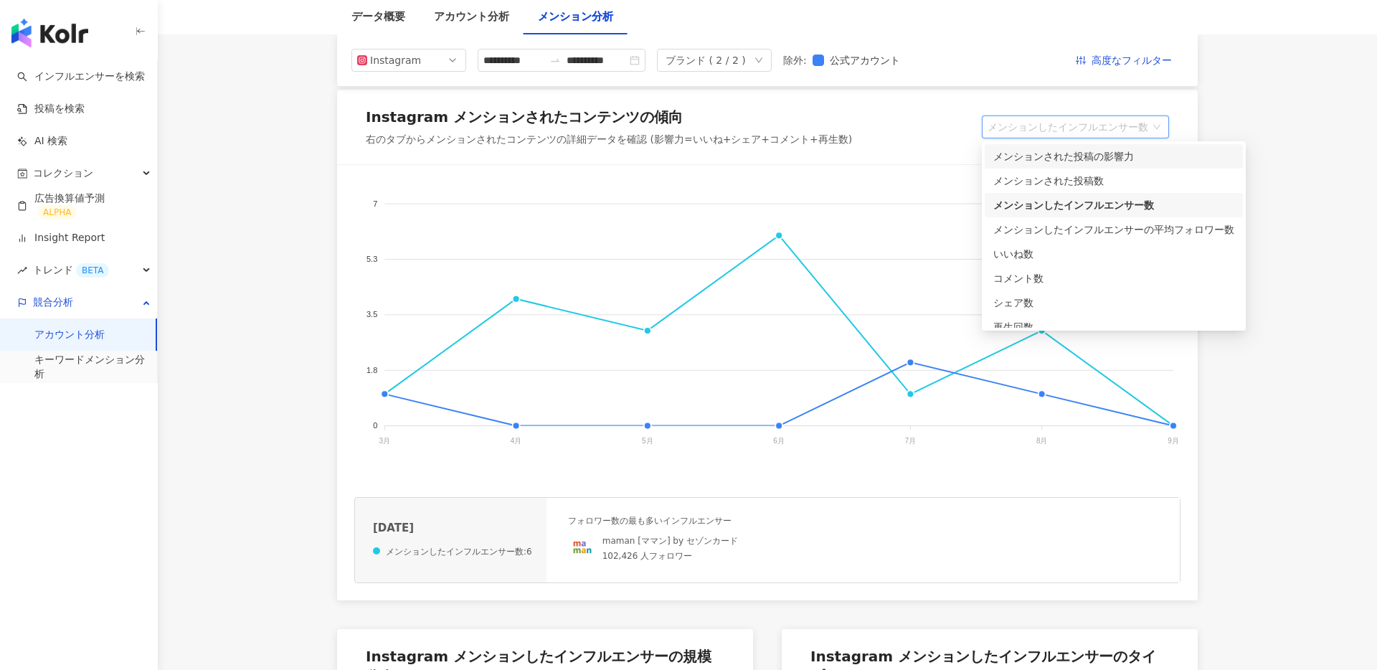
click at [1145, 151] on div "メンションされた投稿の影響力" at bounding box center [1114, 157] width 241 height 16
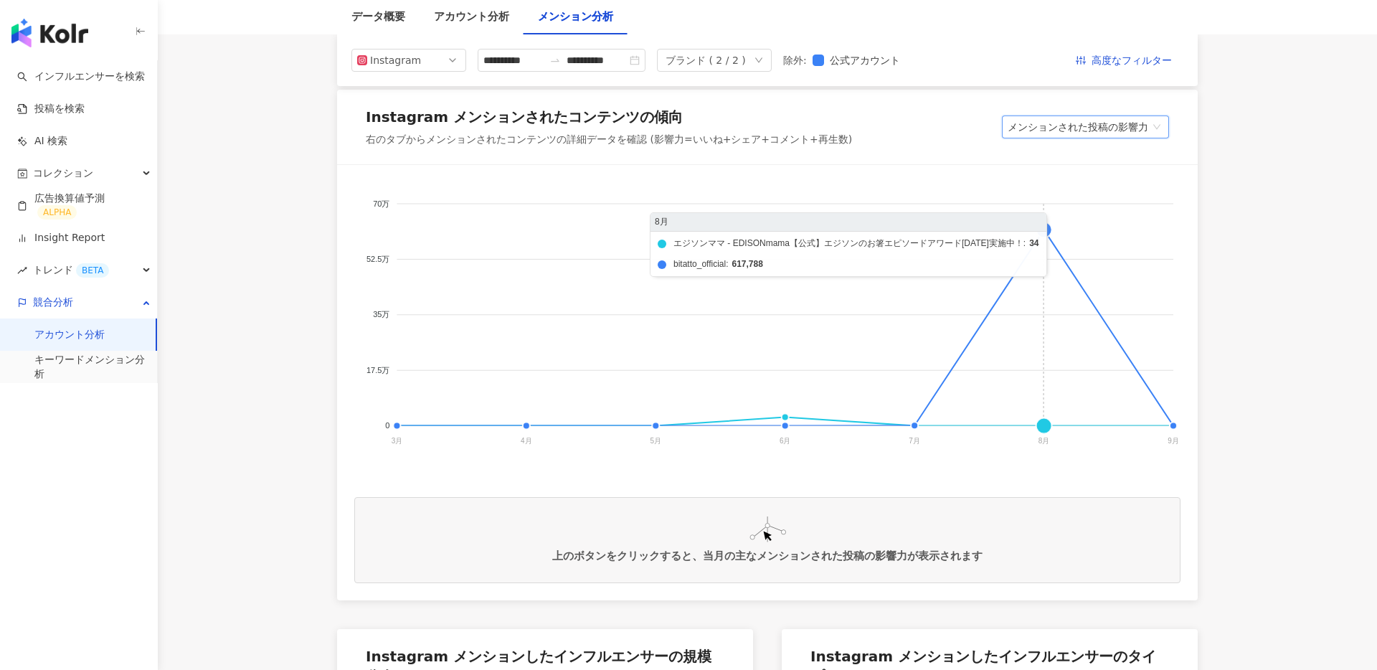
click at [1047, 226] on foreignobject "エジソンママ - EDISONmama【公式】エジソンのお箸エピソードアワード[DATE]実施中！ bitatto_official" at bounding box center [767, 325] width 826 height 287
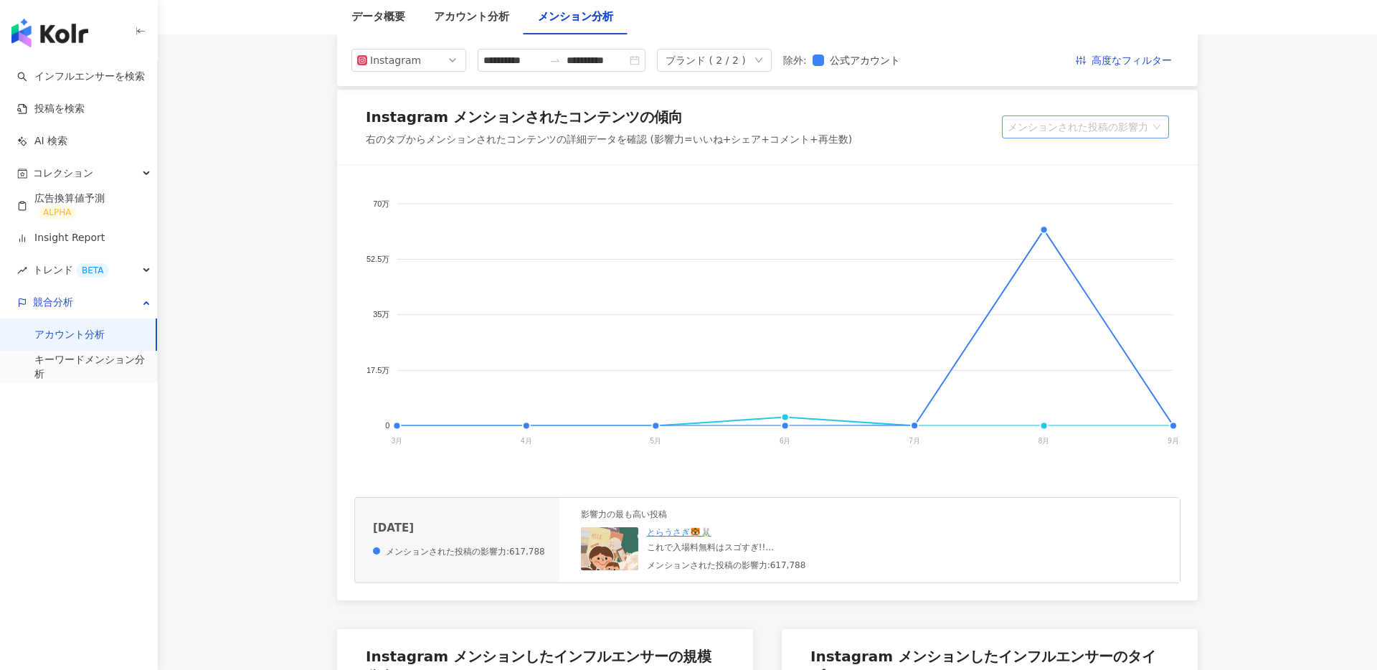
click at [1091, 129] on span "メンションされた投稿の影響力" at bounding box center [1086, 127] width 156 height 22
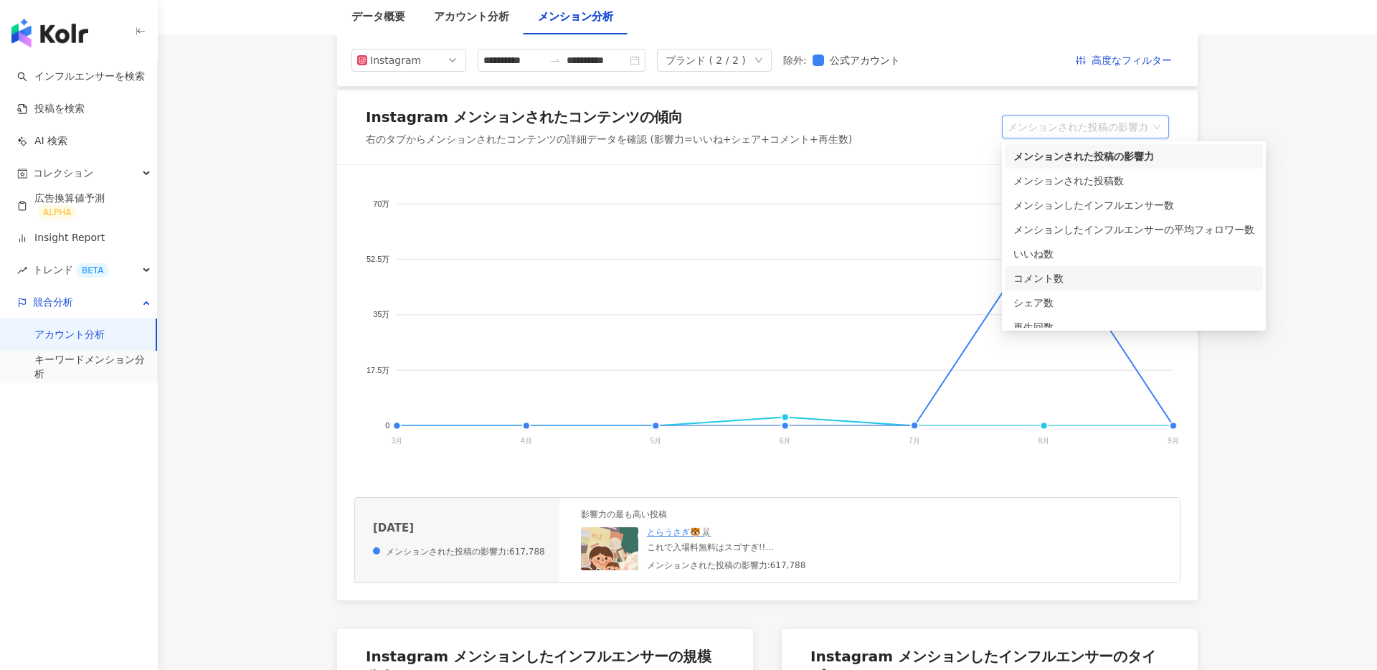
scroll to position [36, 0]
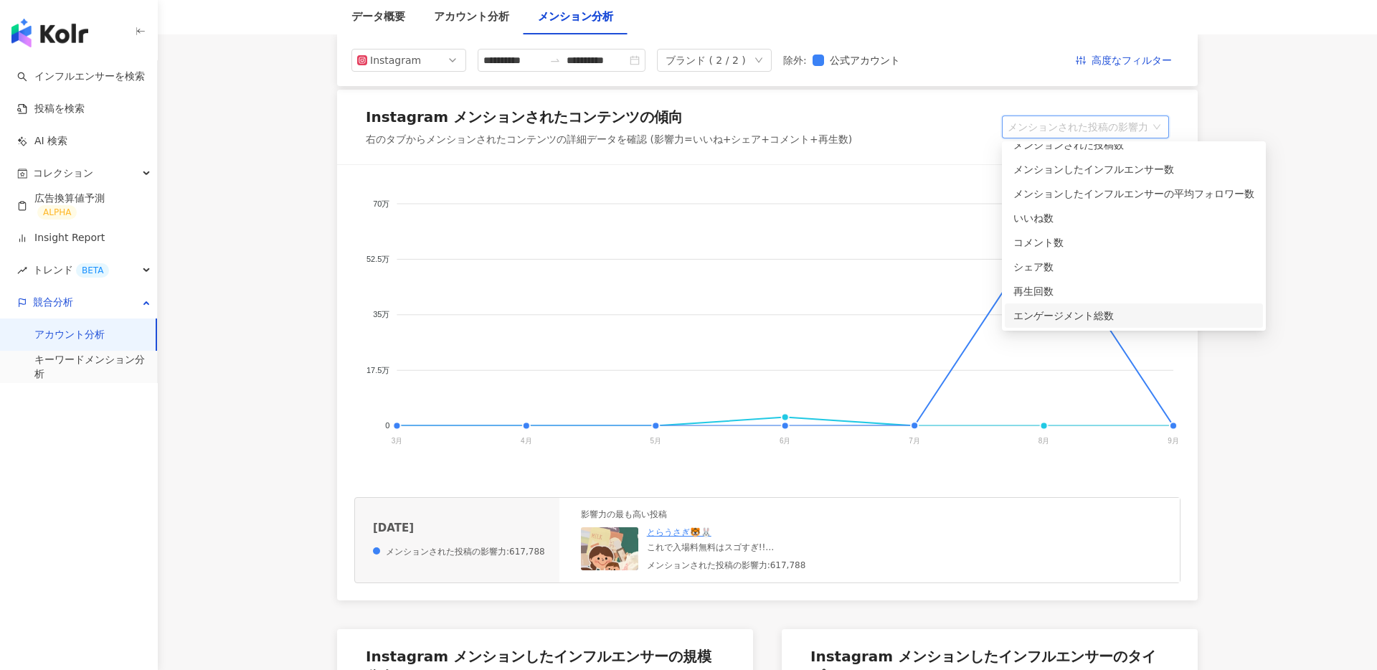
click at [1080, 318] on div "エンゲージメント総数" at bounding box center [1134, 316] width 241 height 16
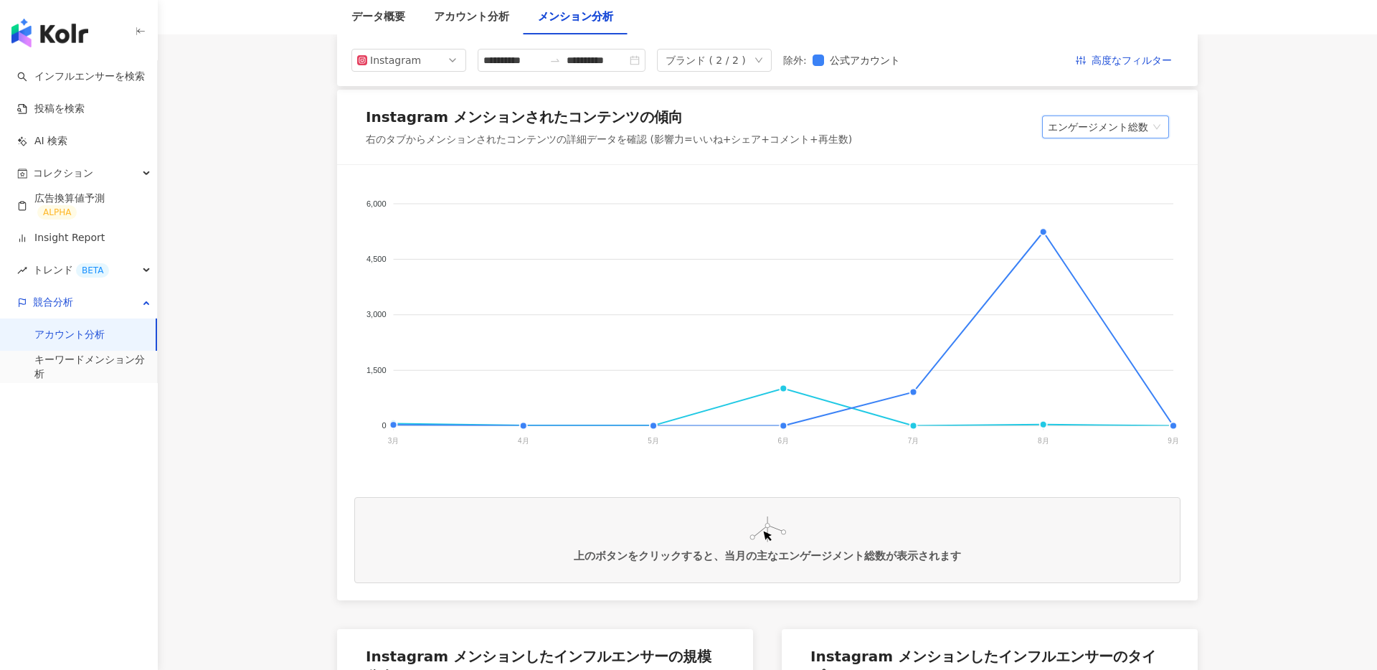
click at [1131, 131] on span "エンゲージメント総数" at bounding box center [1106, 127] width 116 height 22
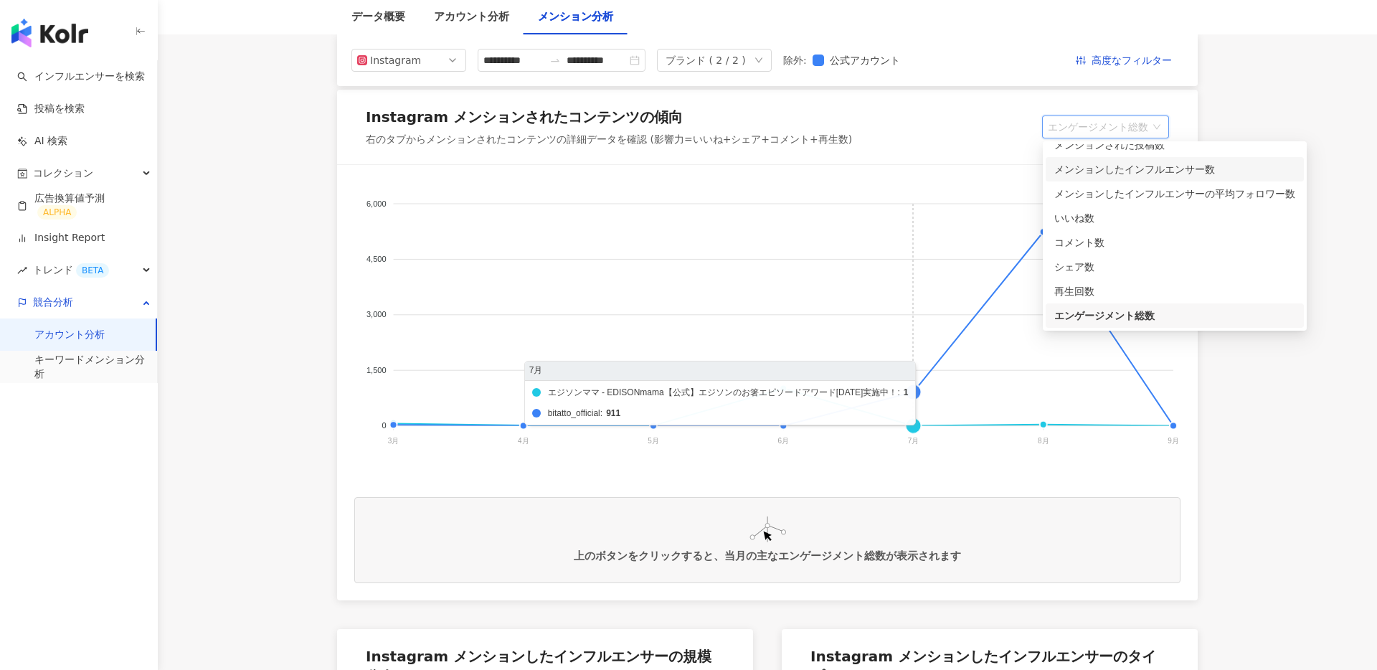
click at [875, 286] on foreignobject "エジソンママ - EDISONmama【公式】エジソンのお箸エピソードアワード[DATE]実施中！ bitatto_official" at bounding box center [767, 325] width 826 height 287
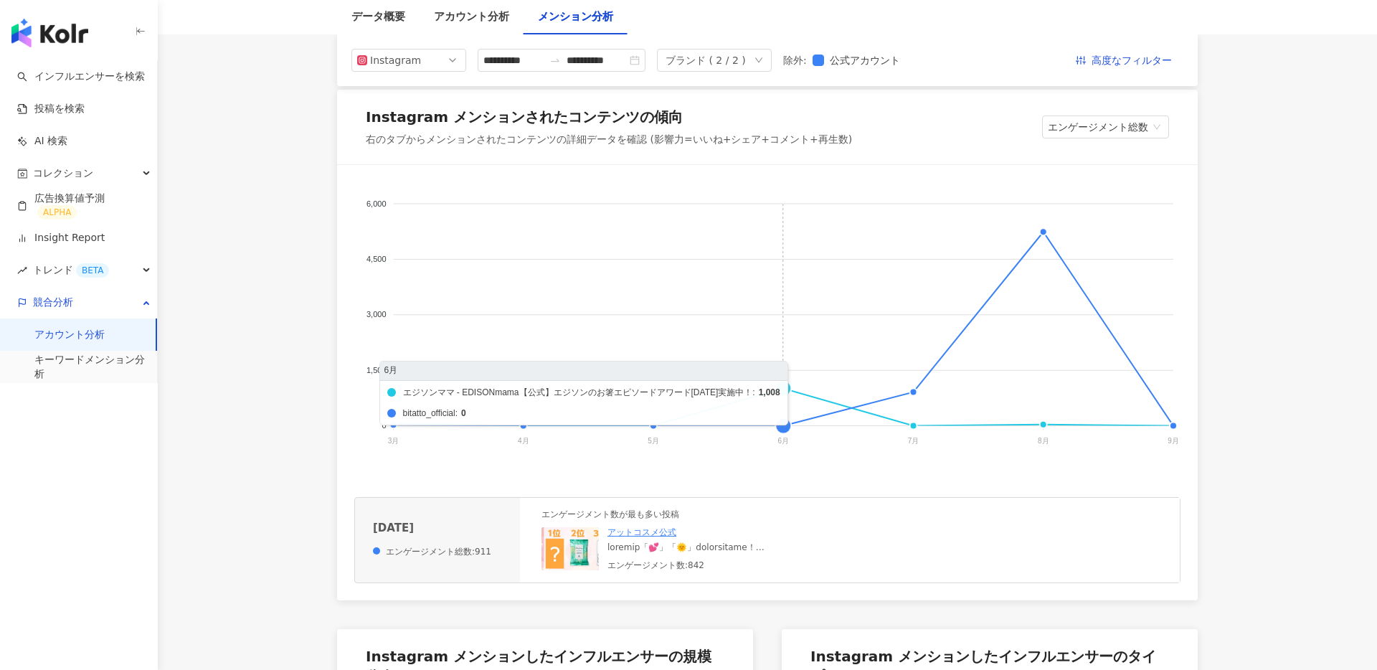
click at [786, 389] on foreignobject "エジソンママ - EDISONmama【公式】エジソンのお箸エピソードアワード[DATE]実施中！ bitatto_official" at bounding box center [767, 325] width 826 height 287
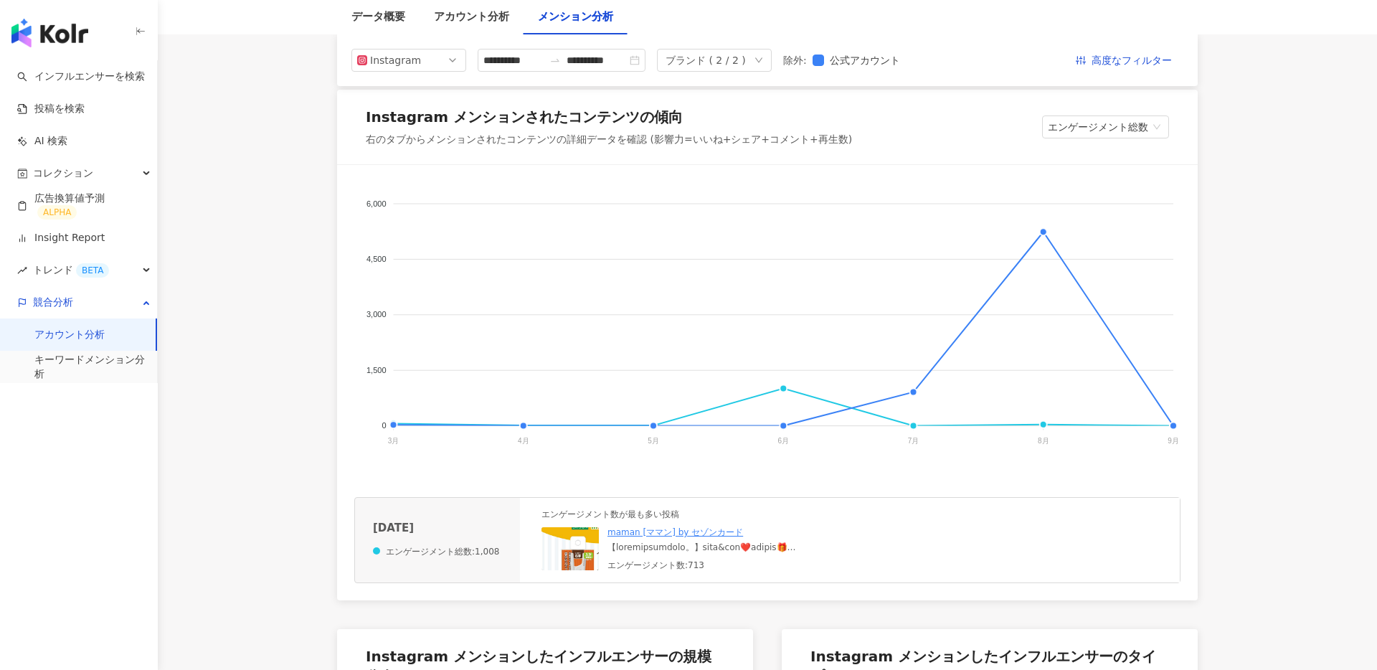
click at [572, 556] on img at bounding box center [613, 598] width 143 height 143
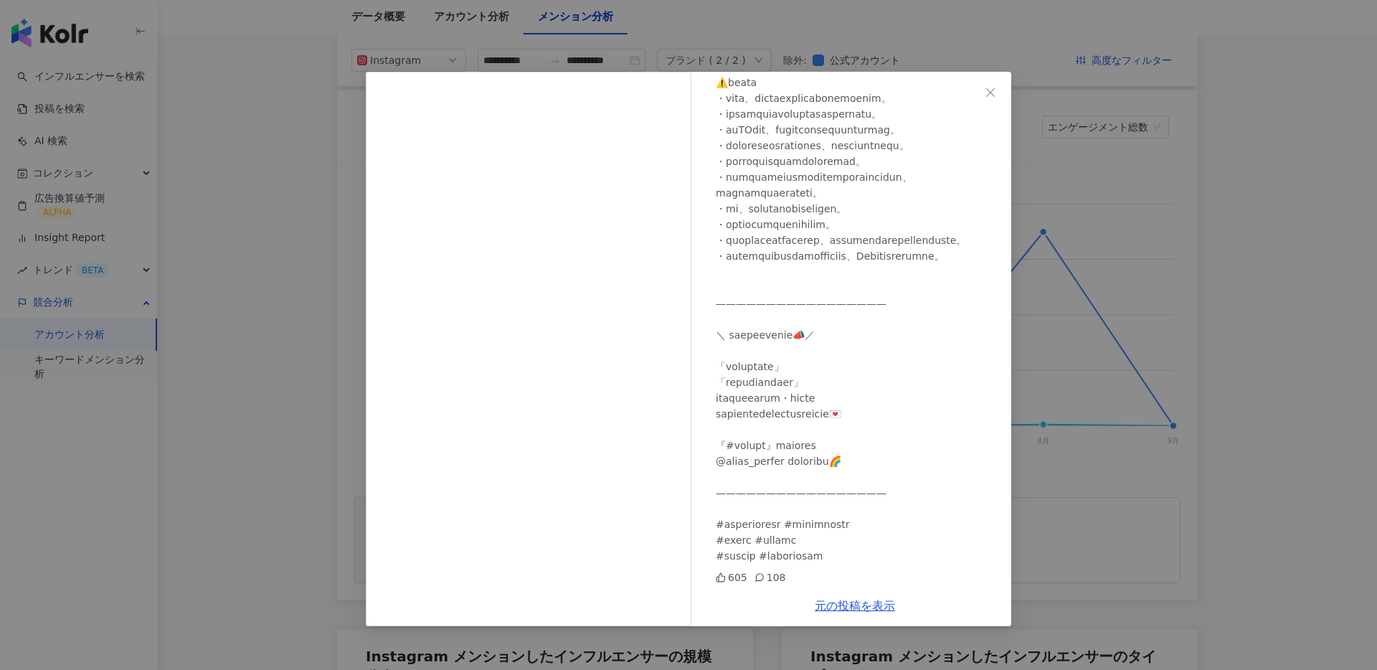
scroll to position [736, 0]
click at [1143, 253] on div "maman [ママン] by セゾンカード 2025/06/04 605 108 元の投稿を表示" at bounding box center [688, 335] width 1377 height 670
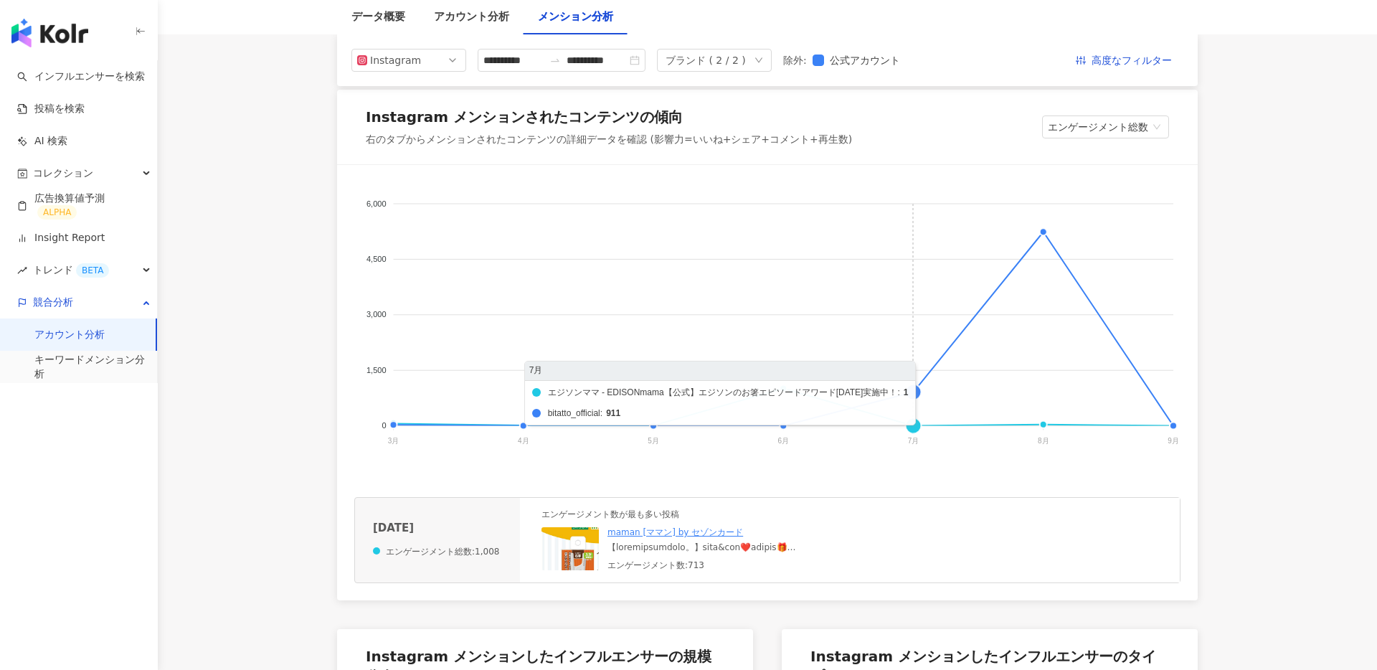
click at [908, 419] on foreignobject "エジソンママ - EDISONmama【公式】エジソンのお箸エピソードアワード[DATE]実施中！ bitatto_official" at bounding box center [767, 325] width 826 height 287
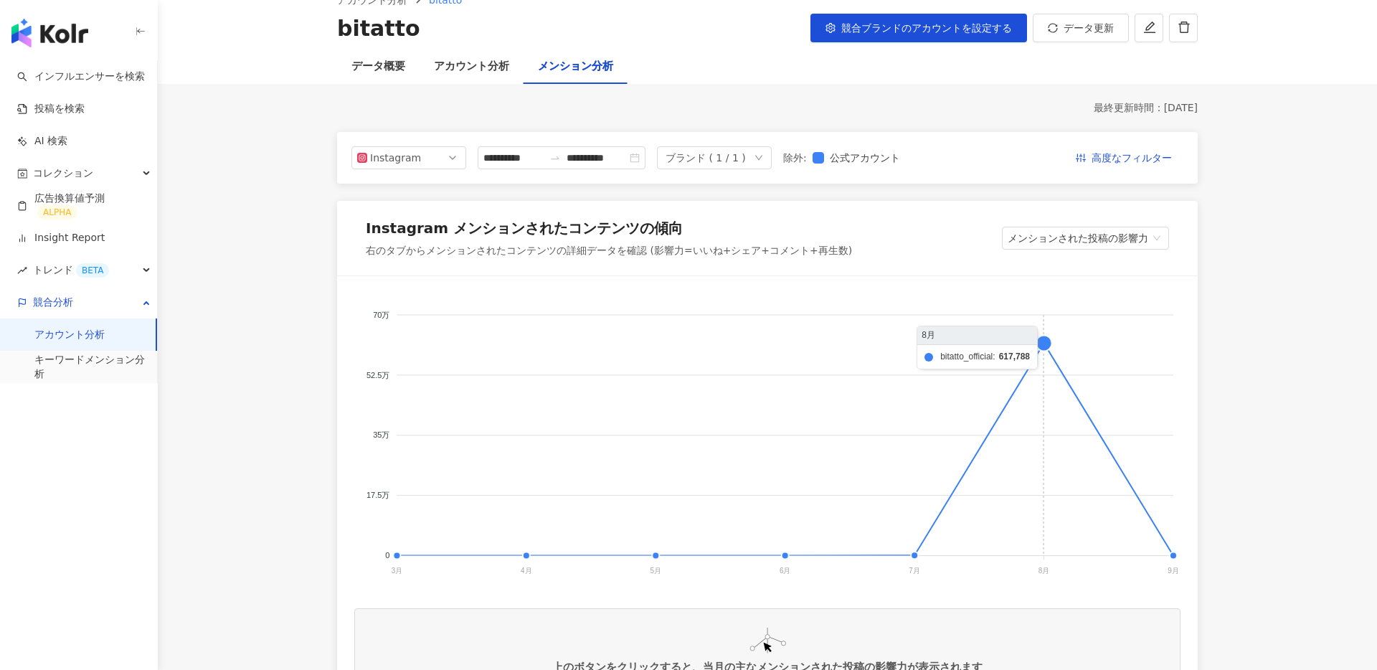
scroll to position [80, 0]
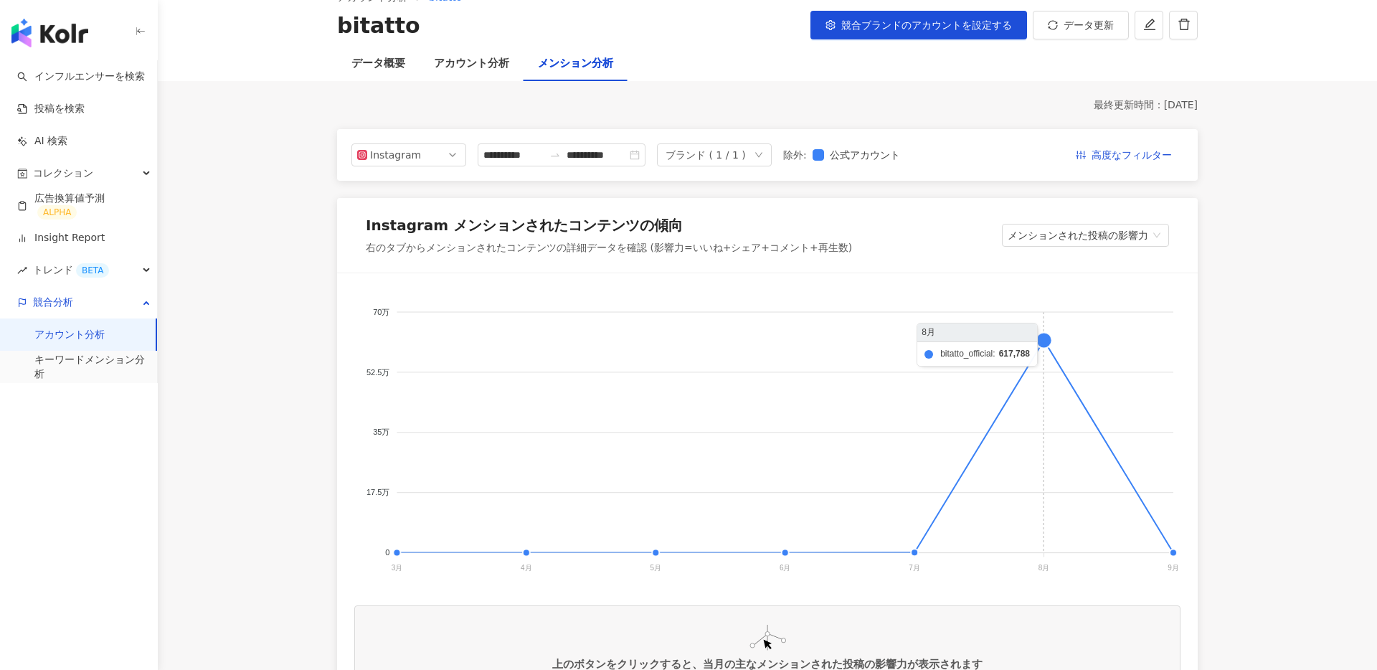
click at [1040, 347] on foreignobject at bounding box center [767, 434] width 826 height 287
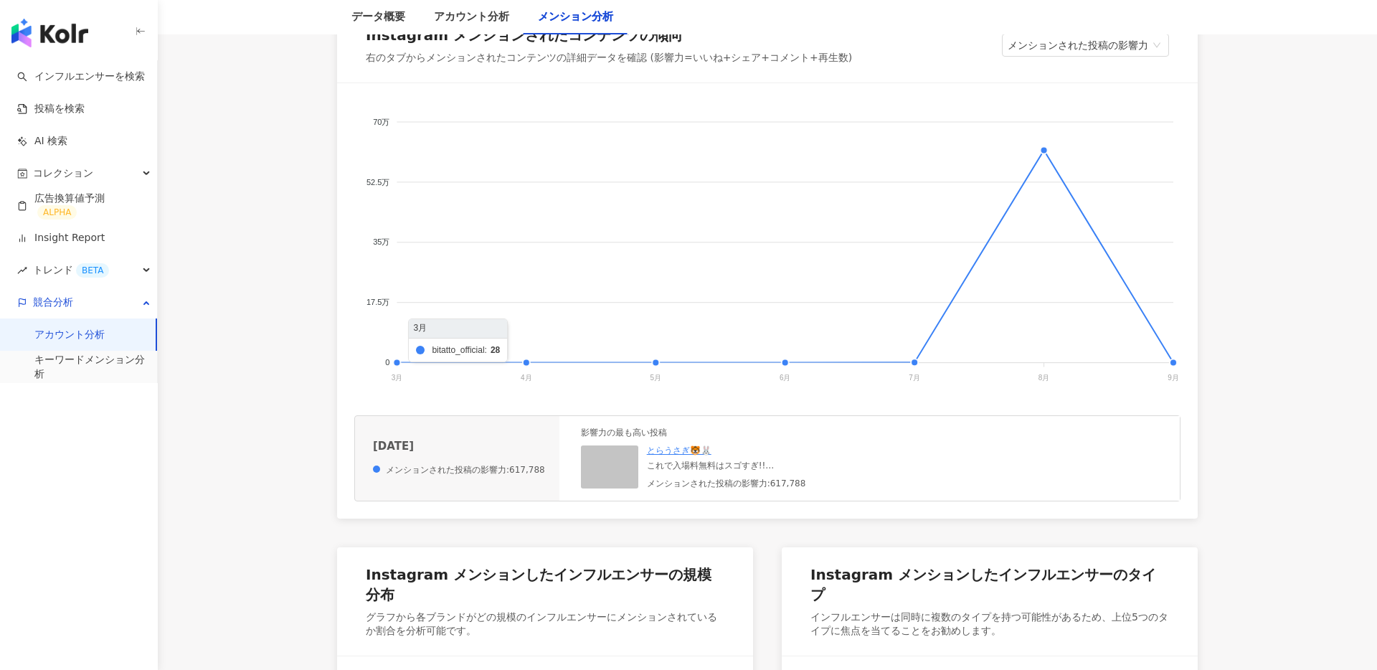
scroll to position [288, 0]
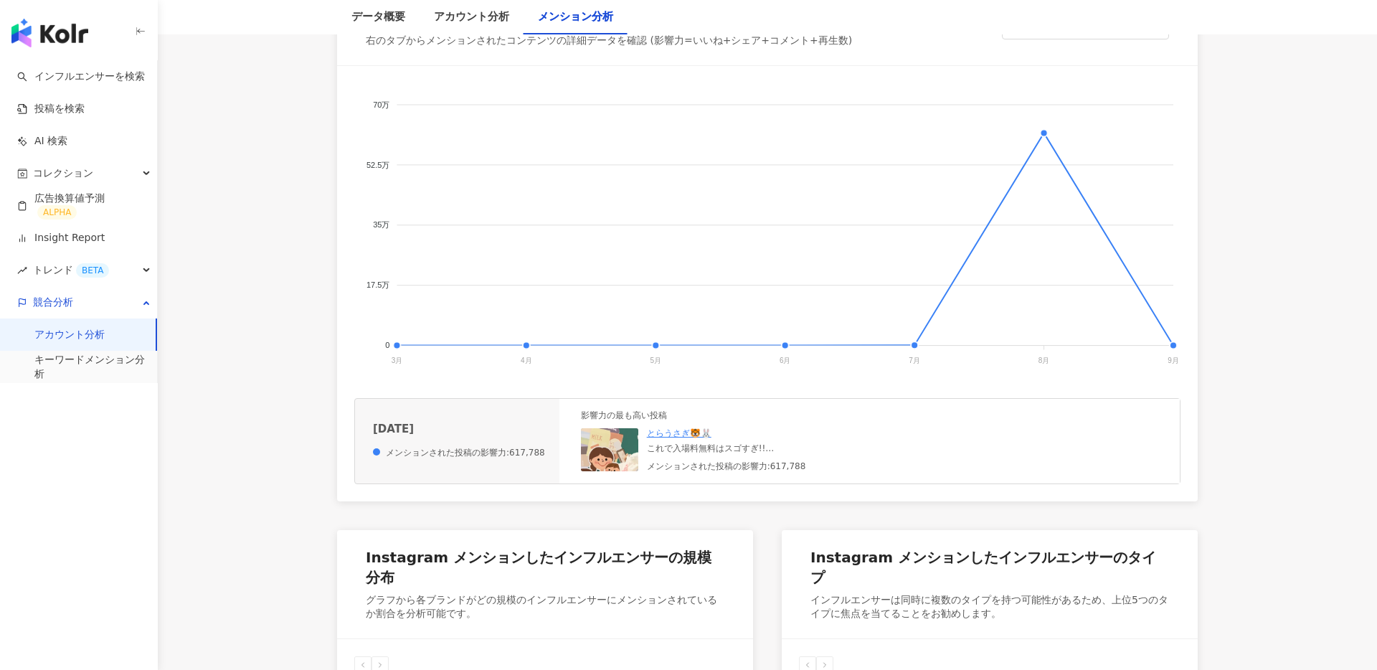
click at [612, 458] on img at bounding box center [652, 499] width 143 height 143
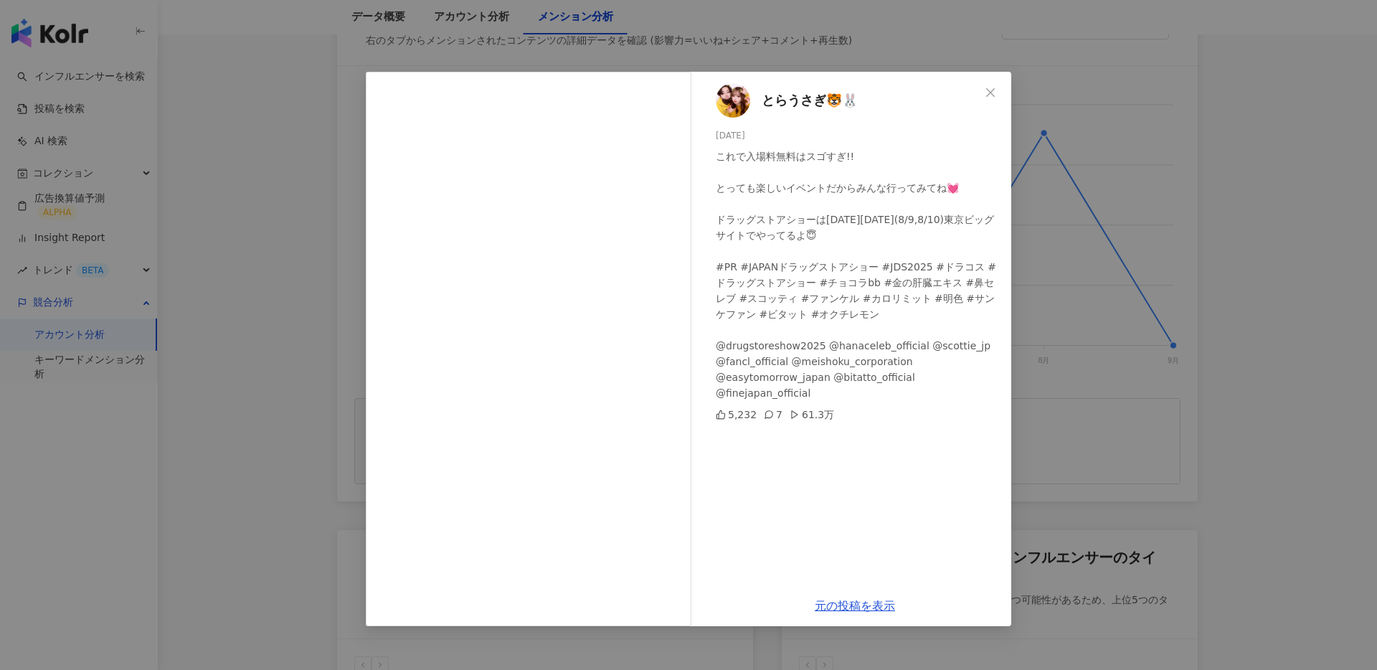
click at [1221, 208] on div "とらうさぎ🐯🐰 2025/08/08 これで入場料無料はスゴすぎ!! とっても楽しいイベントだからみんな行ってみてね💓 ドラッグストアショーは明日明後日(8/…" at bounding box center [688, 335] width 1377 height 670
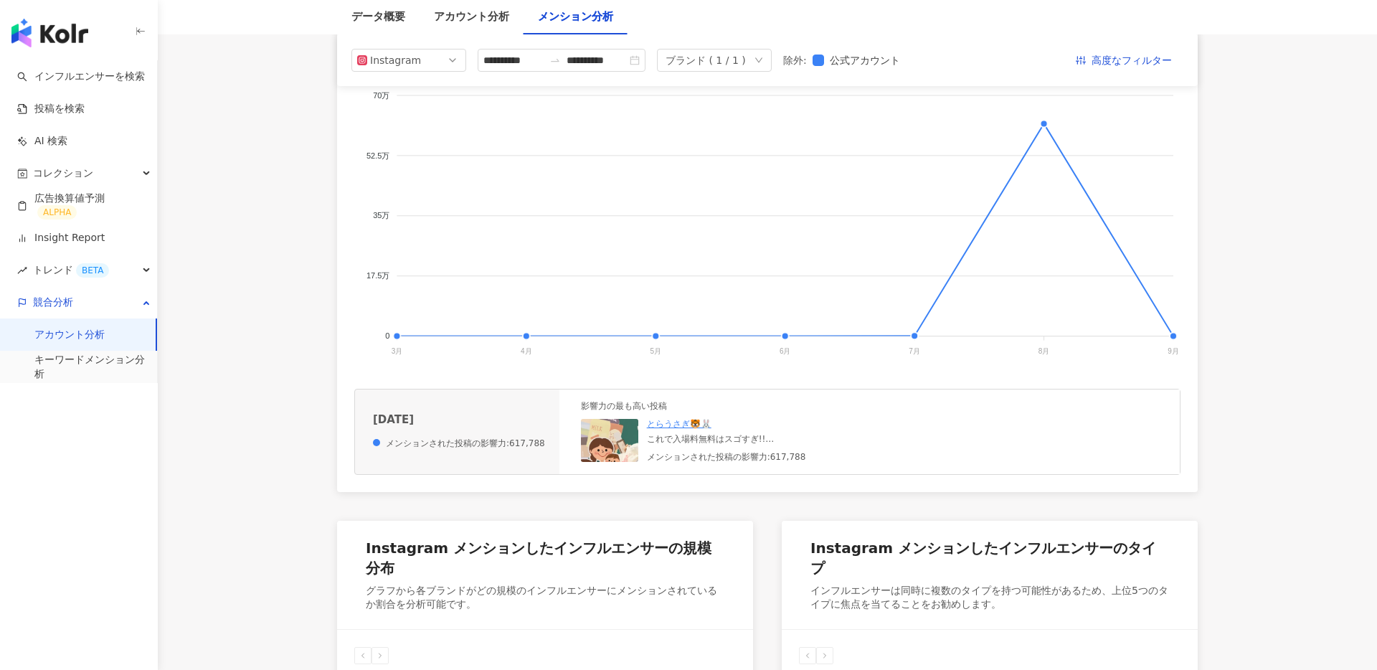
scroll to position [0, 0]
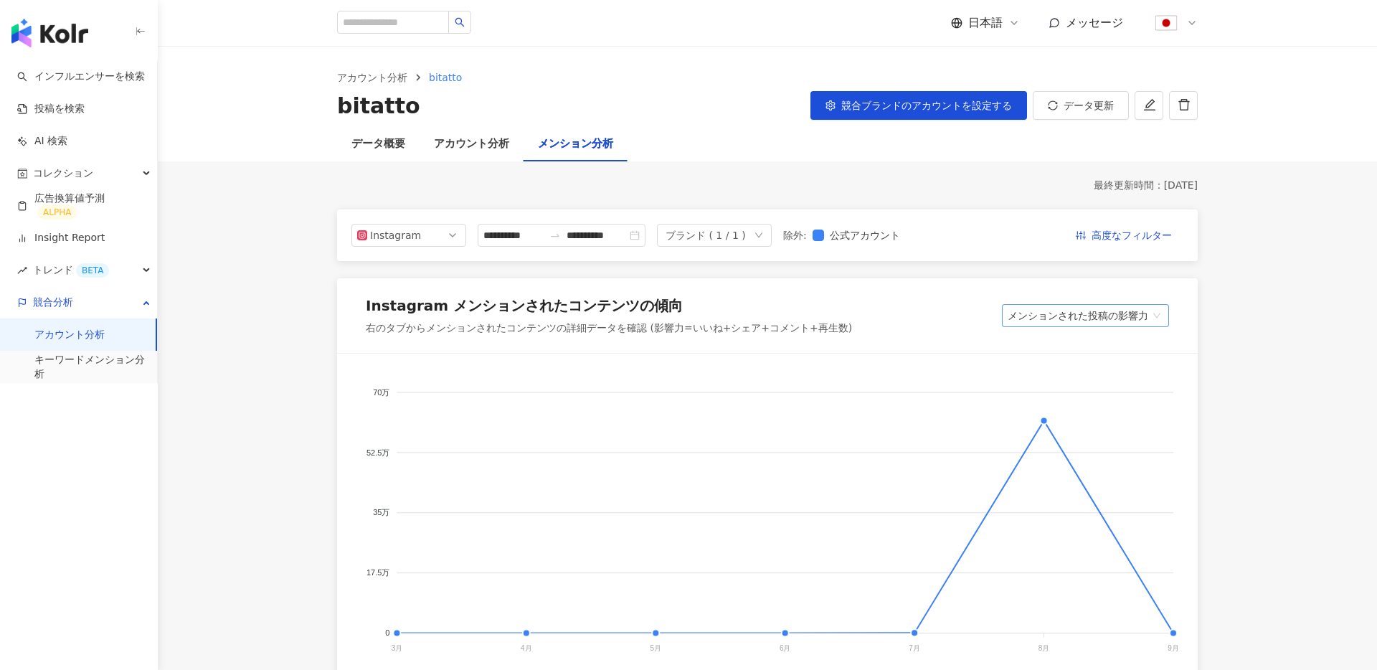
click at [1116, 319] on span "メンションされた投稿の影響力" at bounding box center [1086, 316] width 156 height 22
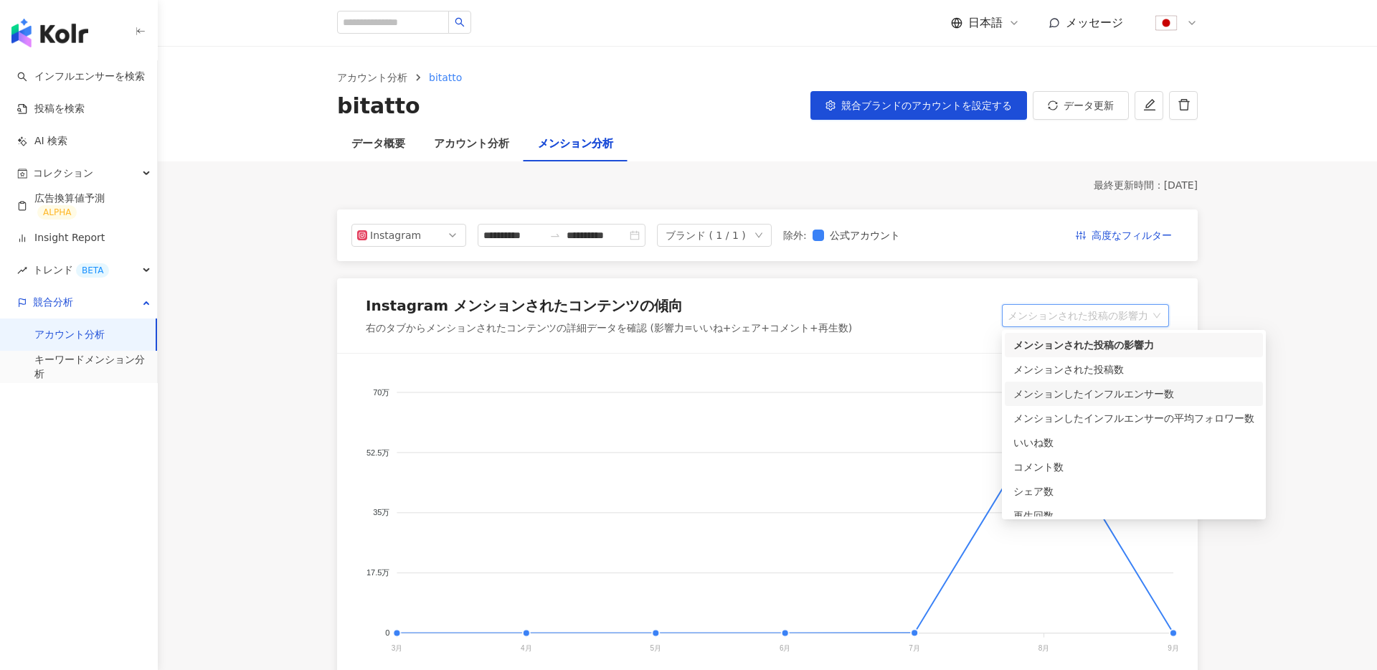
click at [1108, 392] on div "メンションしたインフルエンサー数" at bounding box center [1134, 394] width 241 height 16
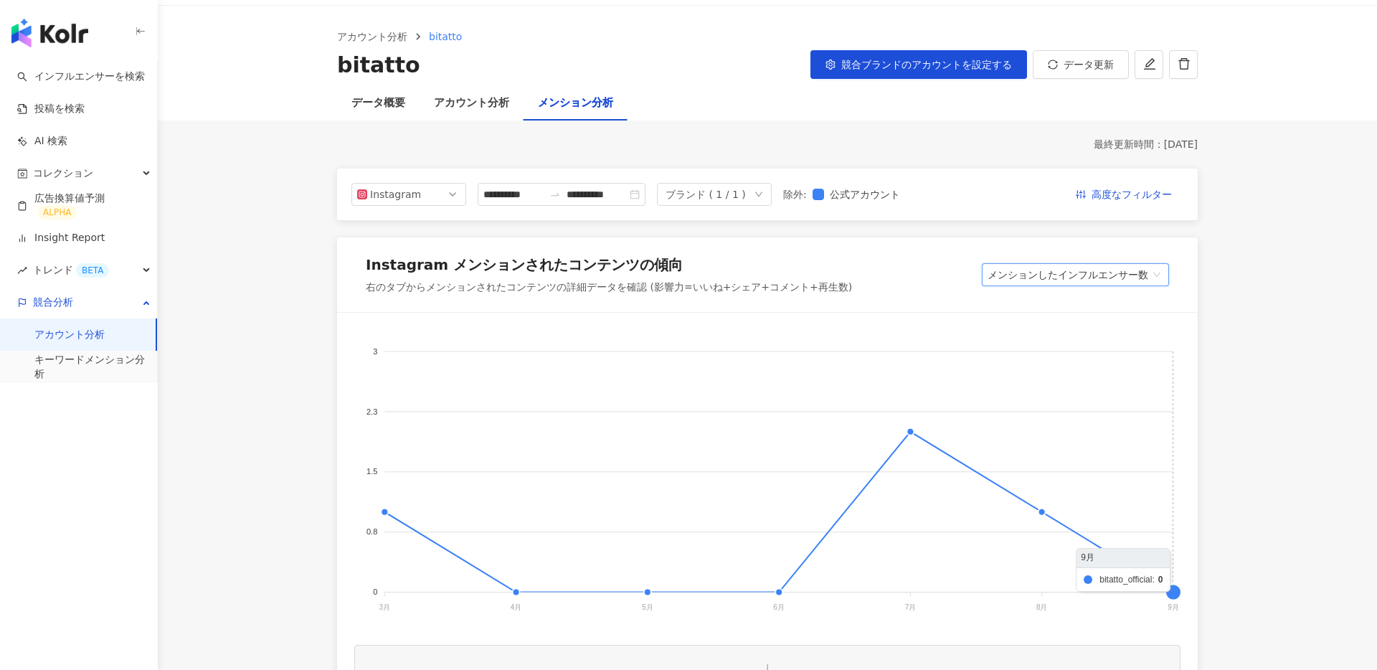
scroll to position [212, 0]
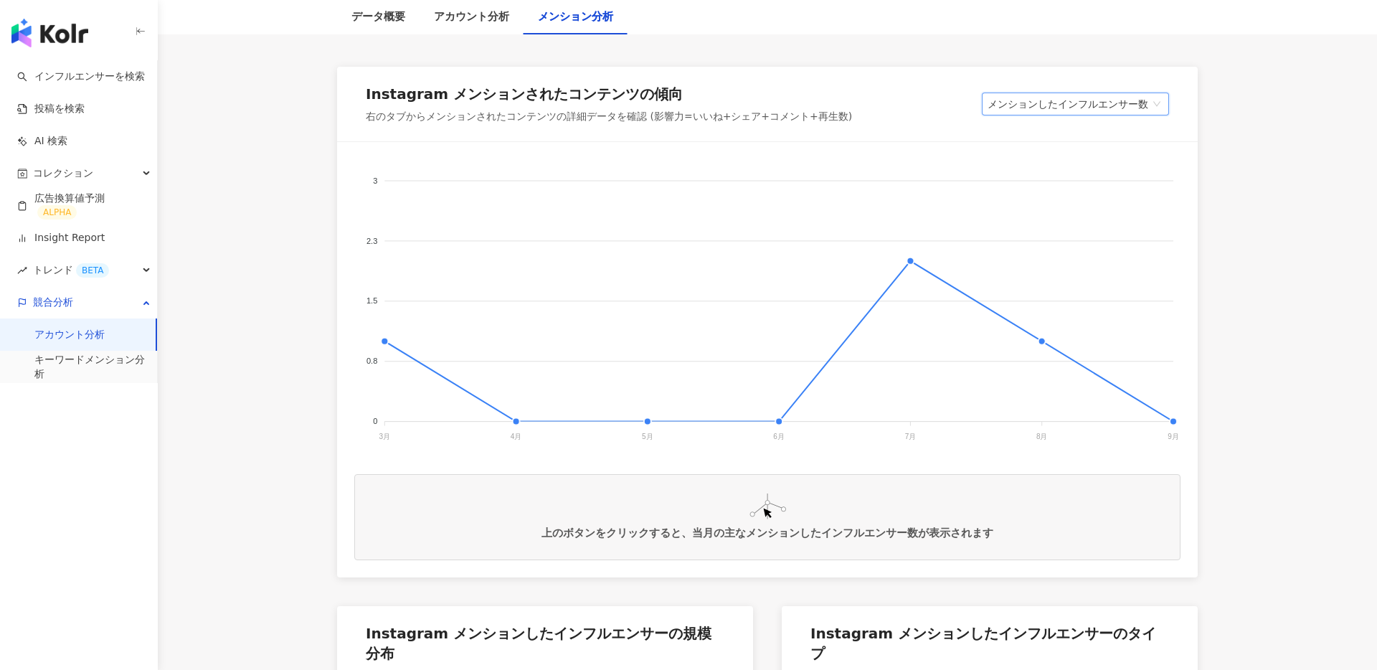
click at [57, 34] on img "button" at bounding box center [49, 33] width 77 height 29
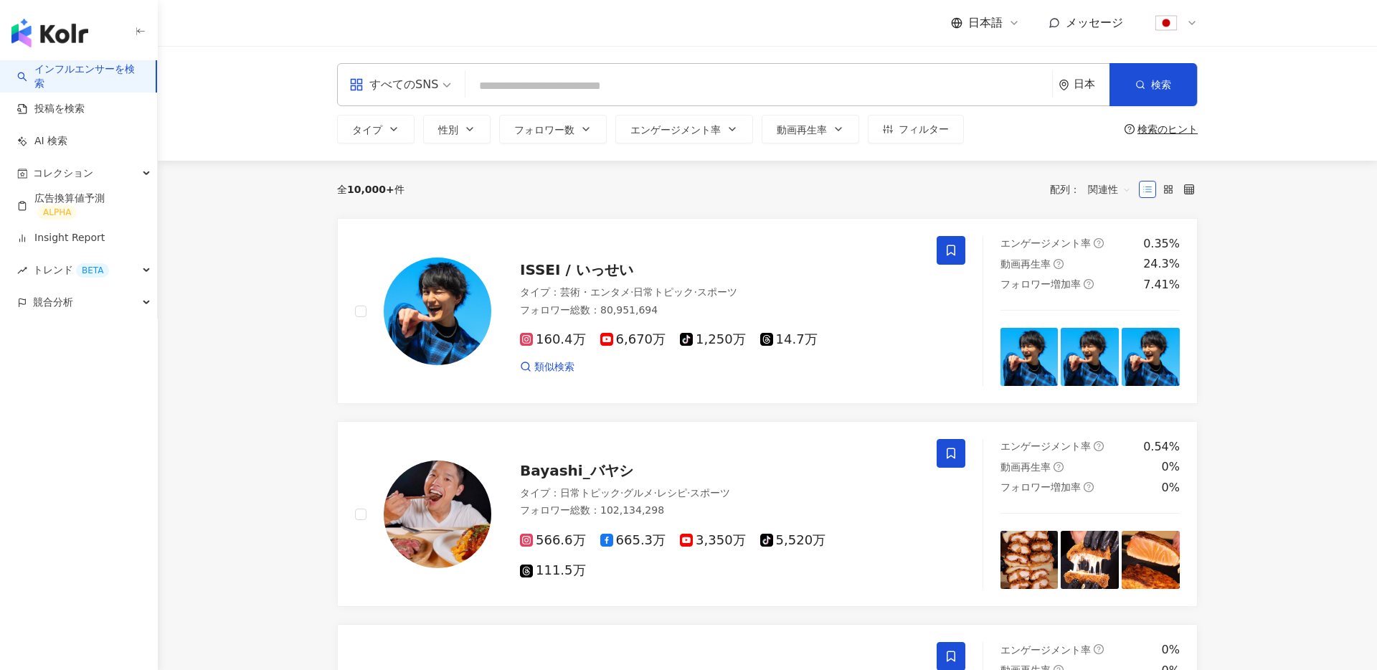
click at [674, 132] on span "エンゲージメント率" at bounding box center [676, 129] width 90 height 11
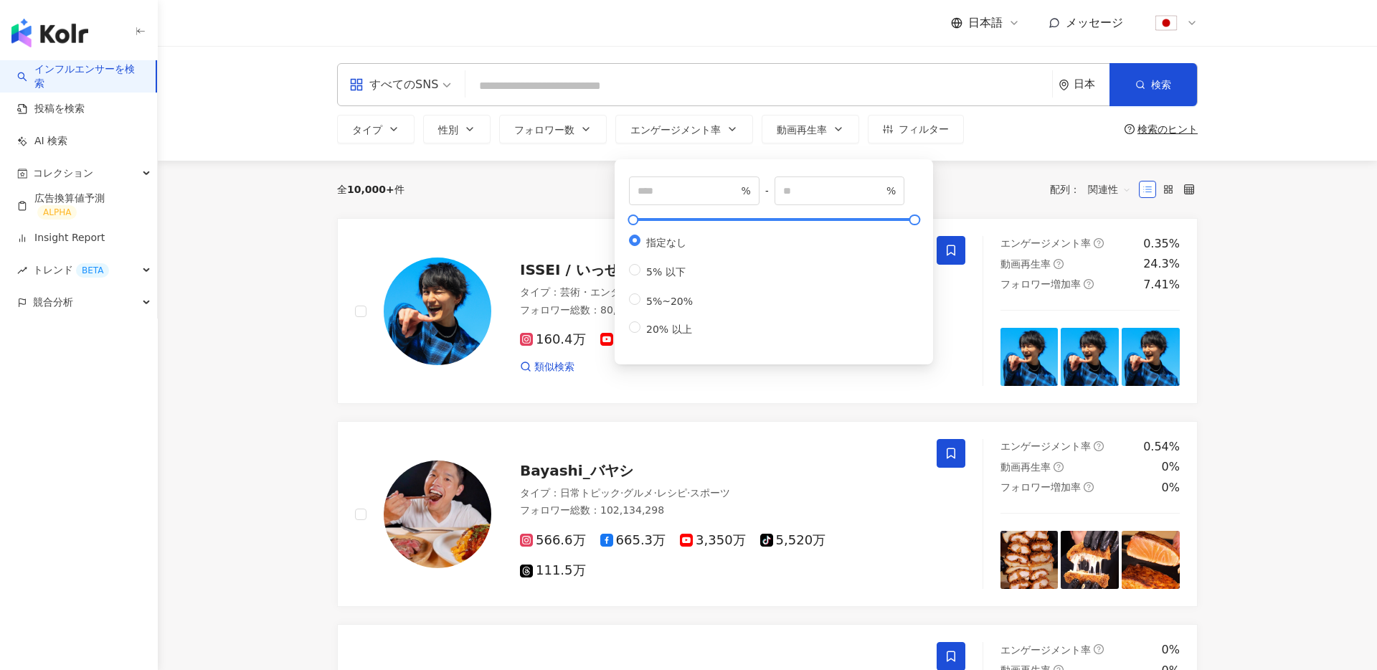
click at [441, 89] on span "すべてのSNS" at bounding box center [400, 84] width 102 height 23
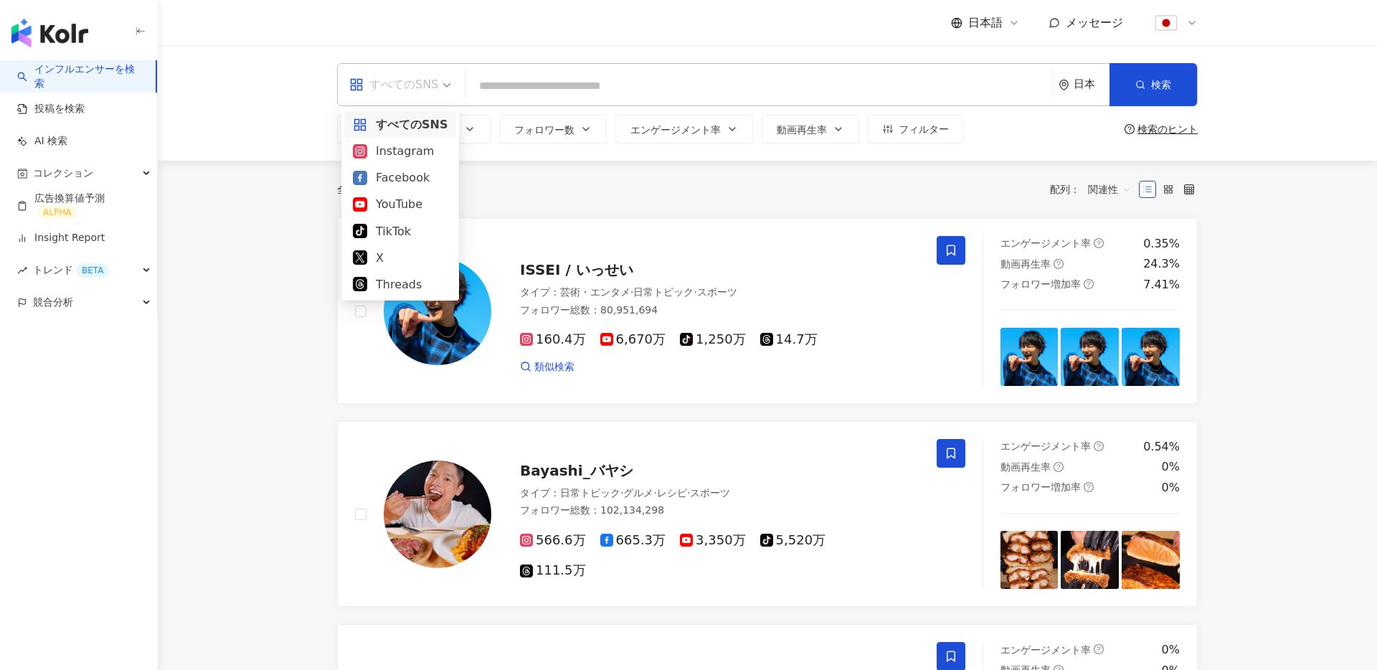
click at [1097, 83] on div "日本" at bounding box center [1092, 84] width 36 height 12
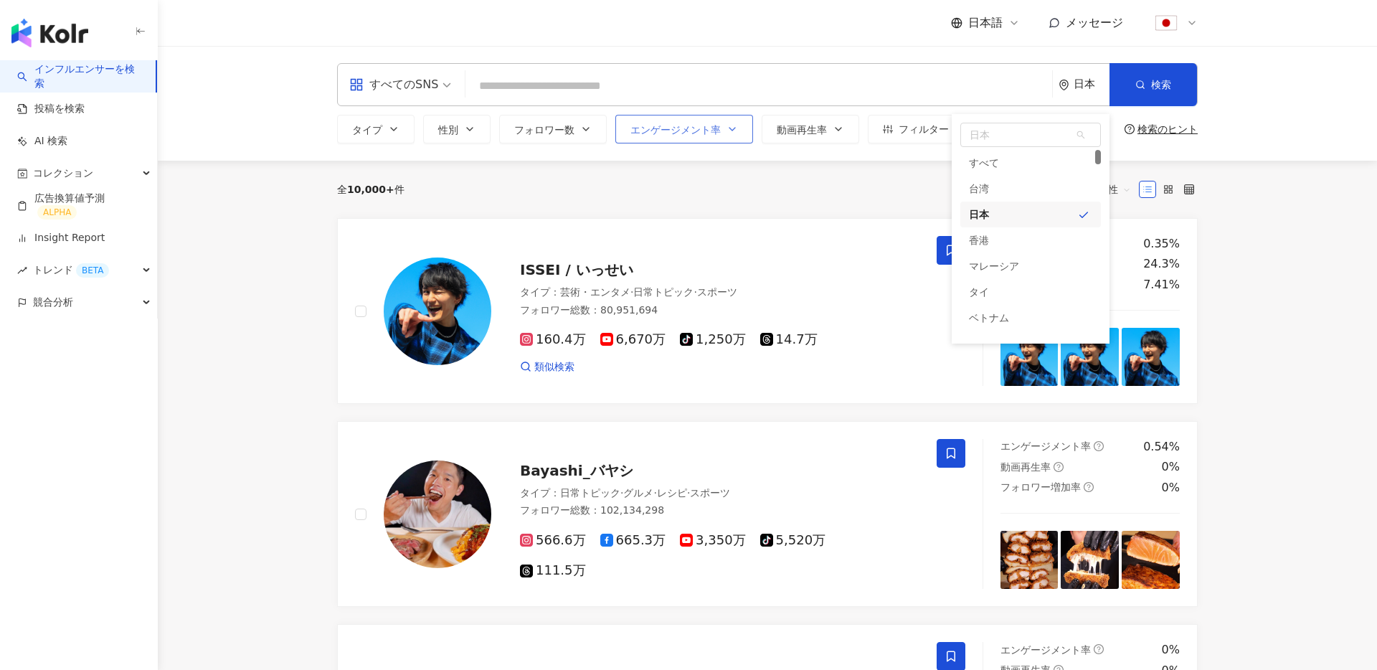
click at [688, 125] on span "エンゲージメント率" at bounding box center [676, 129] width 90 height 11
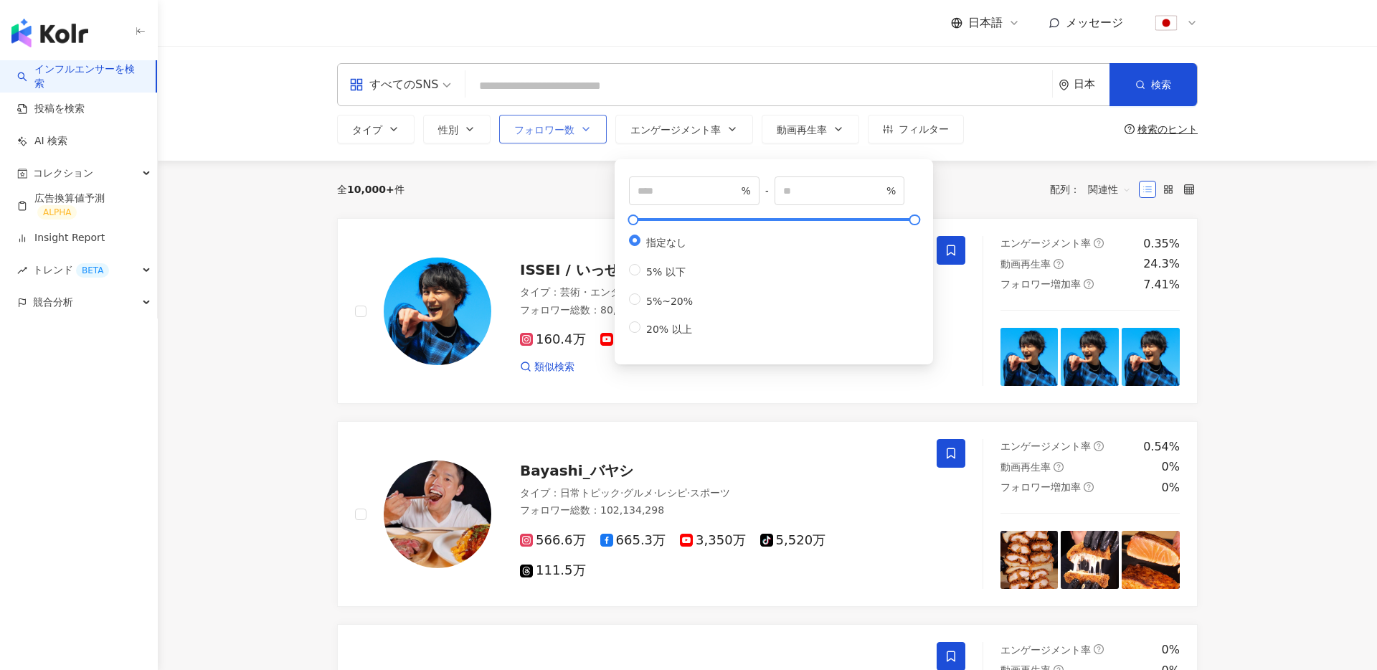
click at [552, 126] on span "フォロワー数" at bounding box center [544, 129] width 60 height 11
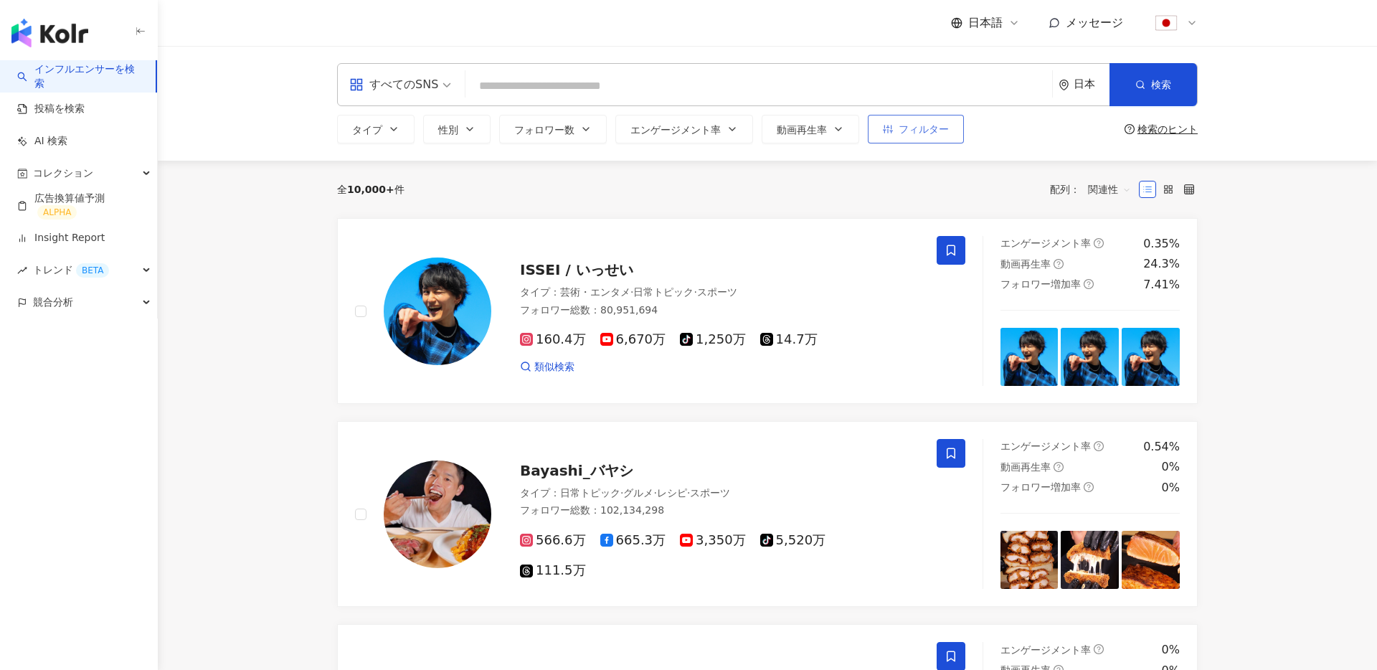
click at [926, 133] on span "フィルター" at bounding box center [924, 128] width 50 height 11
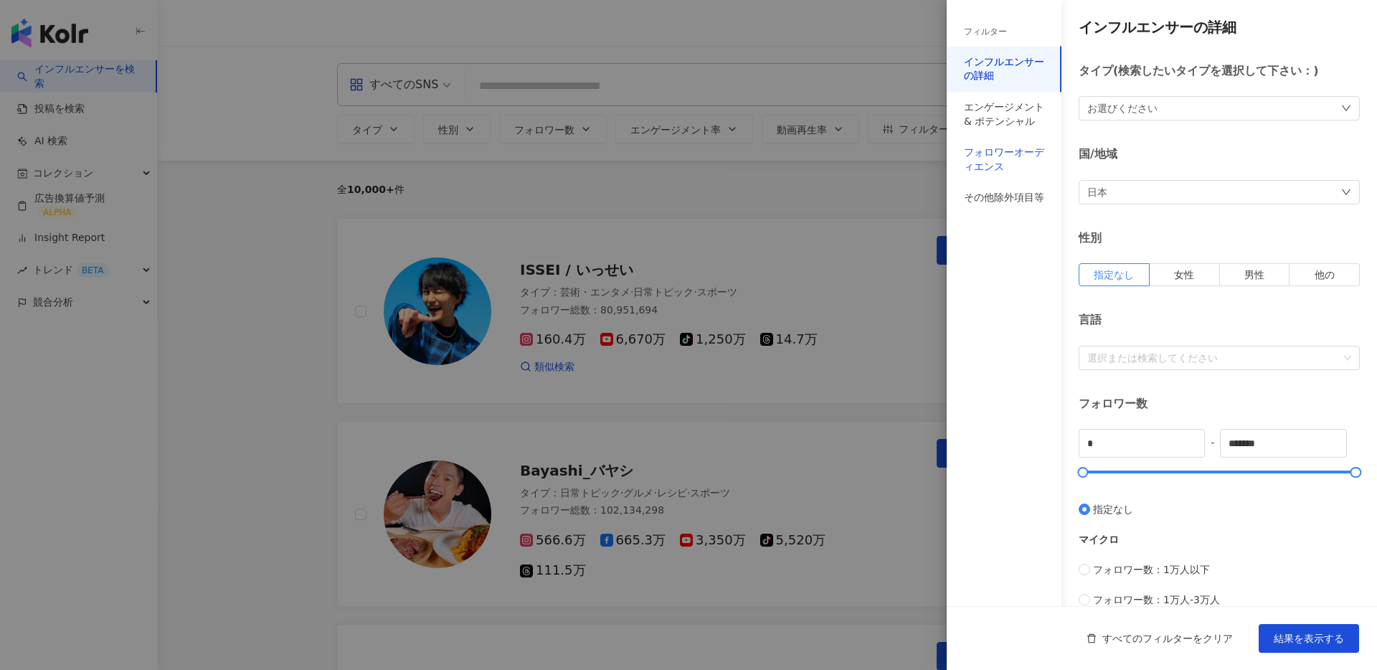
click at [1017, 146] on div "フォロワーオーディエンス" at bounding box center [1004, 160] width 80 height 28
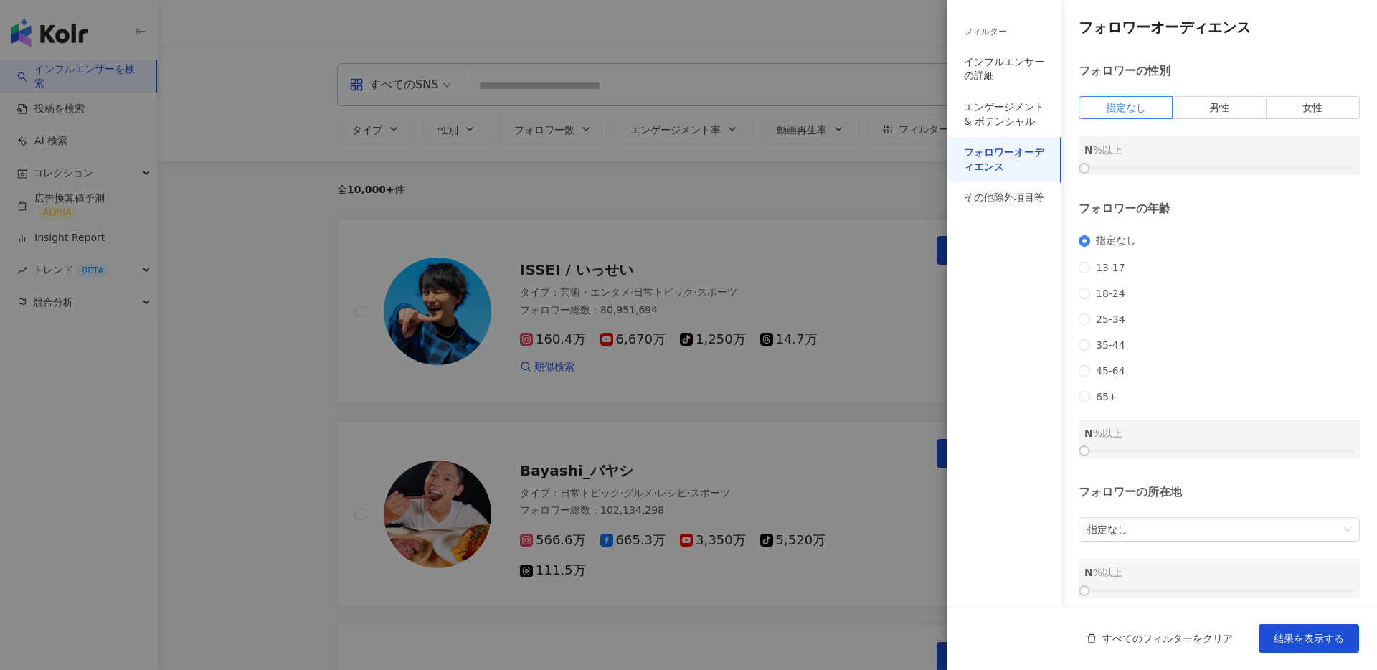
scroll to position [32, 0]
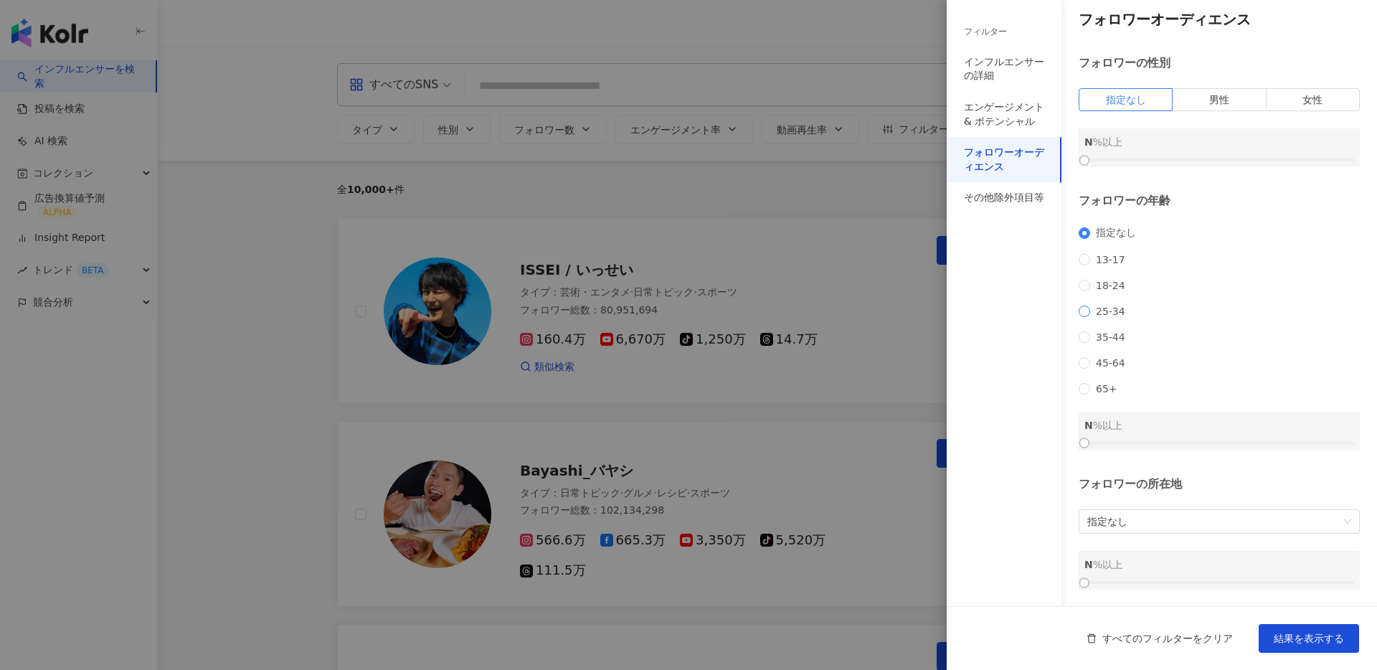
click at [1099, 306] on span "25-34" at bounding box center [1110, 311] width 41 height 11
drag, startPoint x: 1093, startPoint y: 440, endPoint x: 1071, endPoint y: 441, distance: 22.3
click at [1071, 441] on div "フォロワーオーディエンス フォロワーの性別 指定なし 男性 女性 N %以上 フォロワーの年齢 指定なし 13-17 18-24 25-34 35-44 45…" at bounding box center [1162, 299] width 430 height 615
click at [842, 207] on div at bounding box center [688, 335] width 1377 height 670
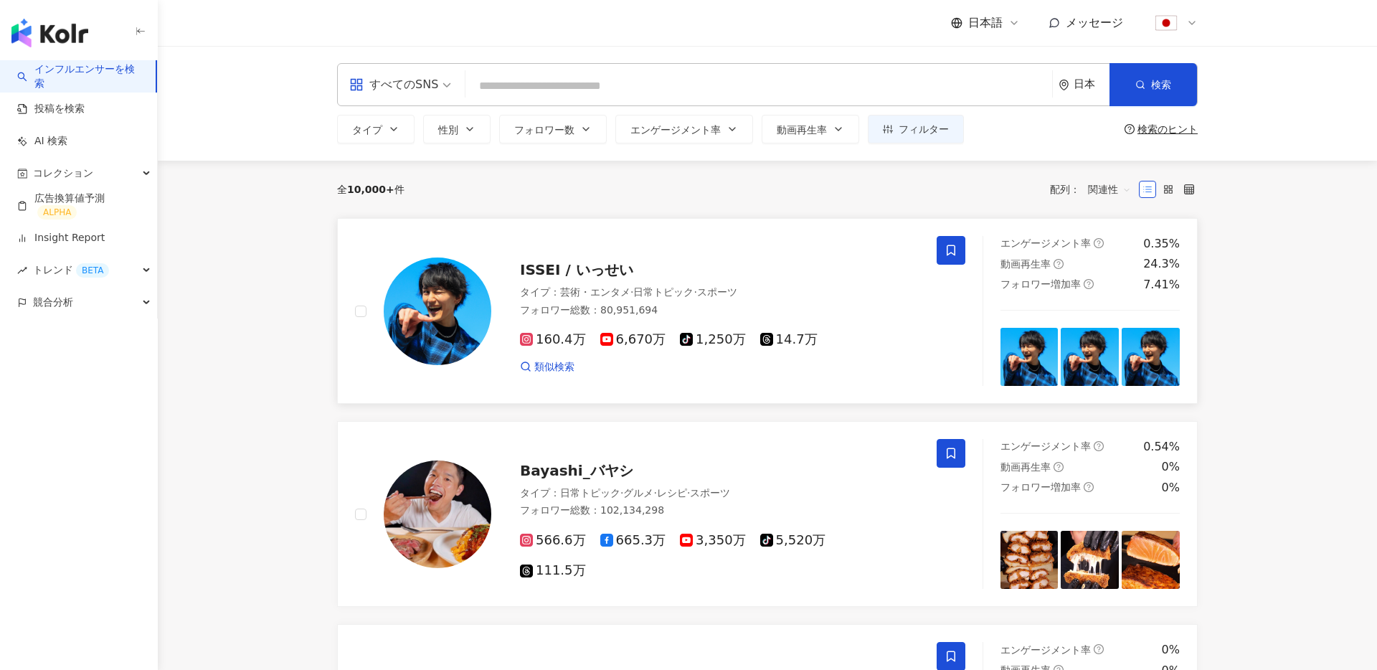
click at [456, 303] on img at bounding box center [438, 312] width 108 height 108
click at [118, 293] on div "競合分析" at bounding box center [78, 302] width 157 height 32
click at [93, 333] on link "アカウント分析" at bounding box center [69, 335] width 70 height 14
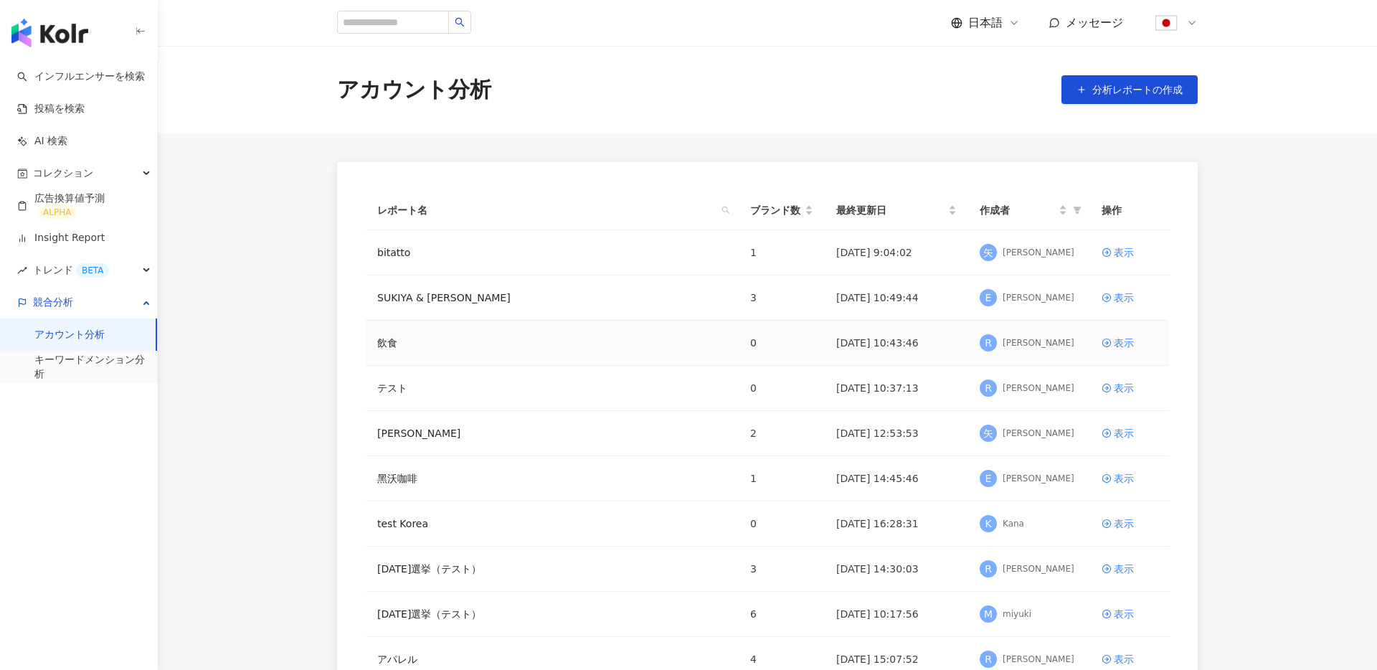
scroll to position [140, 0]
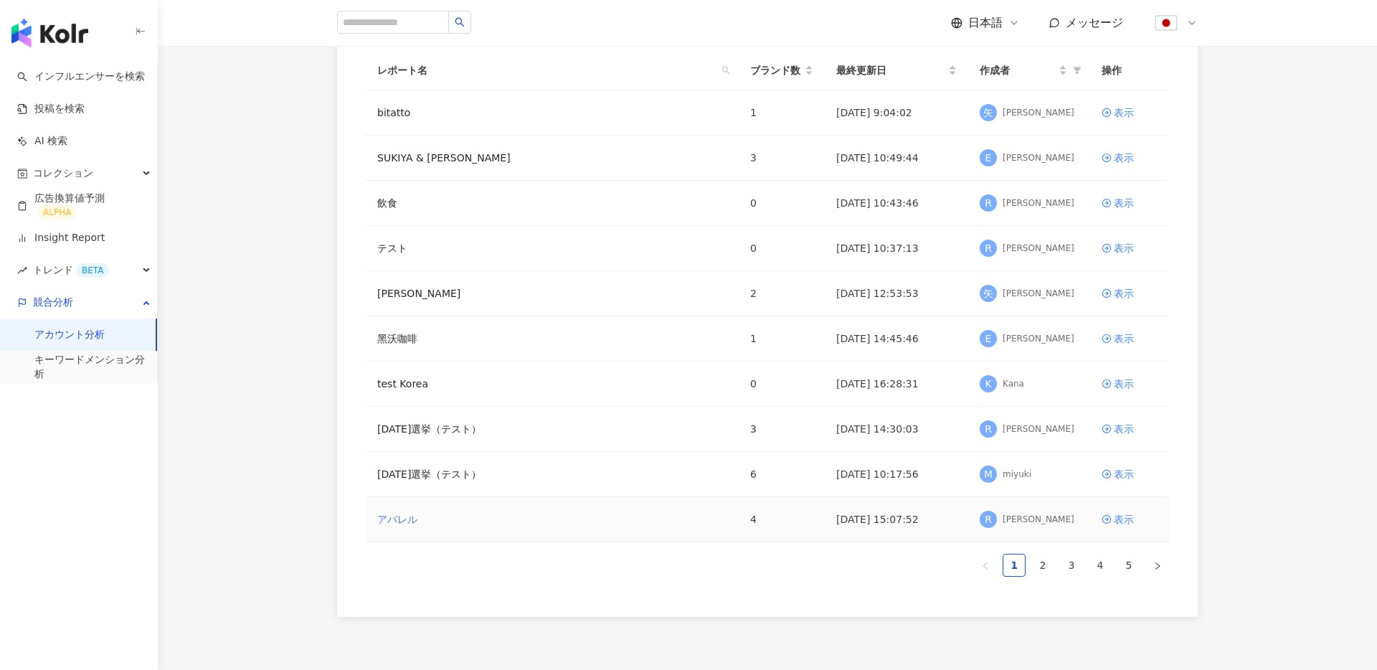
click at [412, 527] on link "アパレル" at bounding box center [397, 520] width 40 height 16
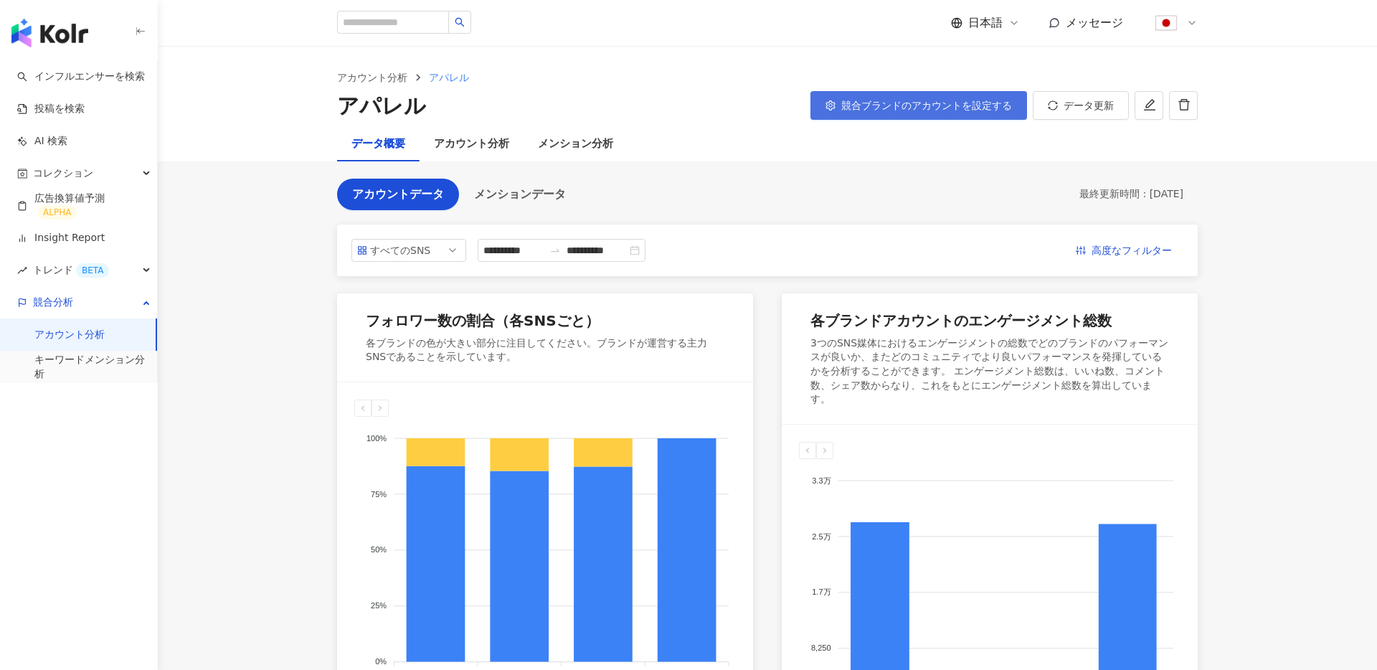
click at [946, 114] on button "競合ブランドのアカウントを設定する" at bounding box center [919, 105] width 217 height 29
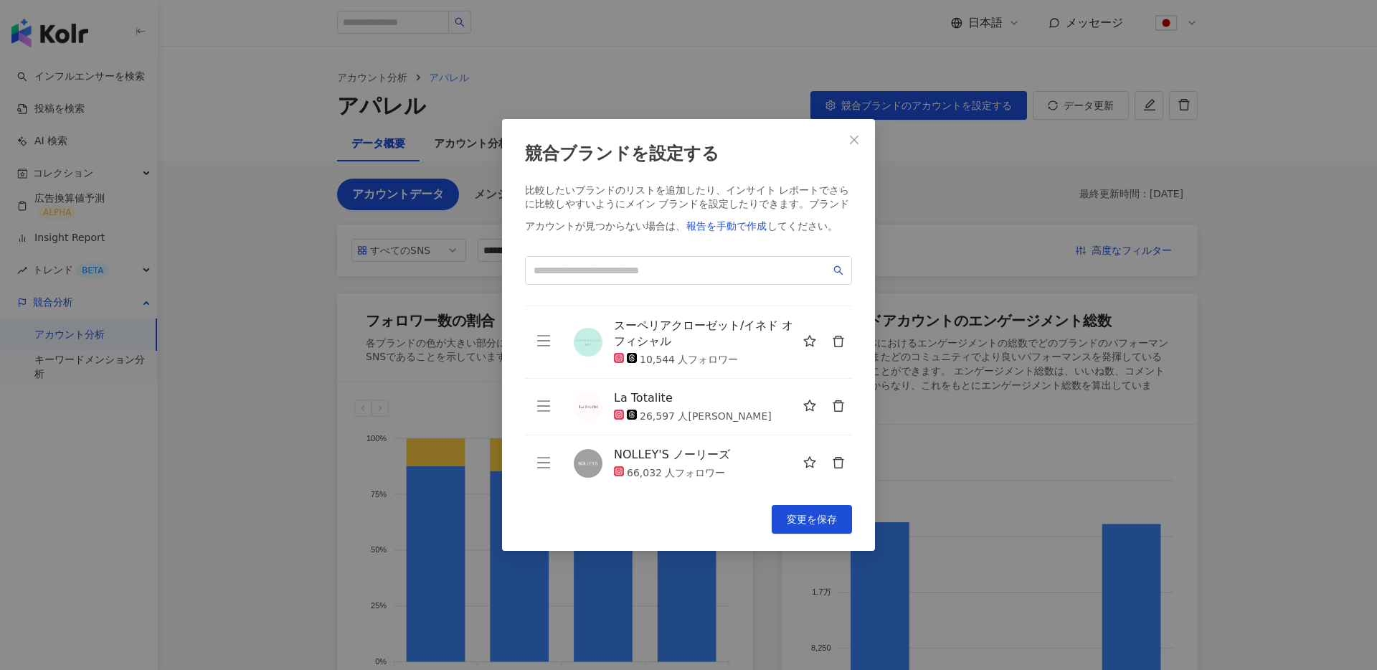
scroll to position [51, 0]
click at [851, 148] on button "Close" at bounding box center [854, 140] width 29 height 29
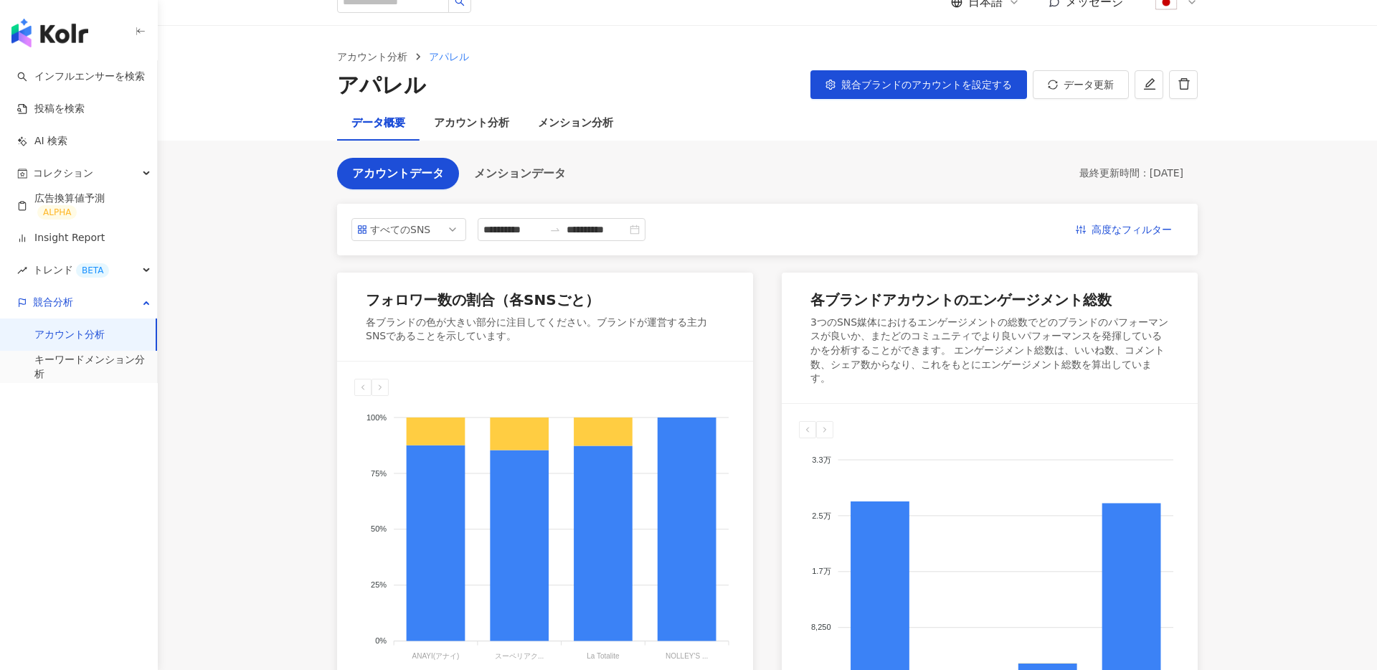
scroll to position [0, 0]
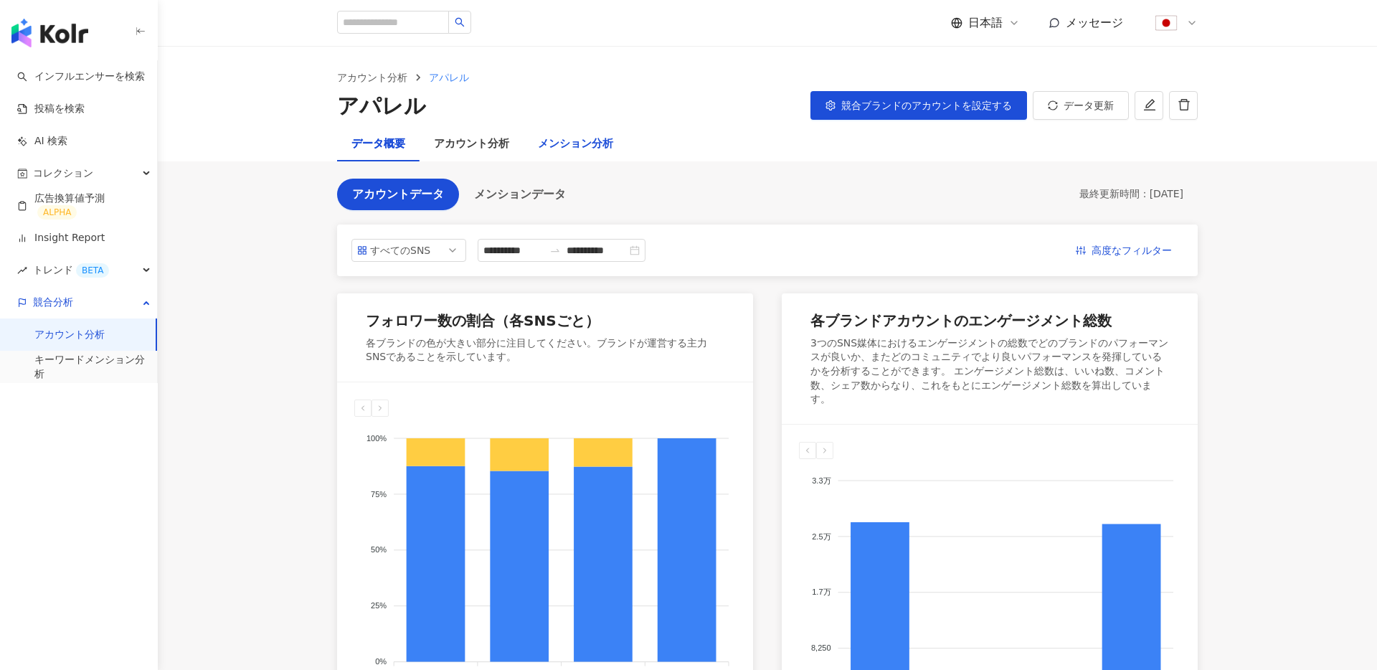
click at [593, 145] on div "メンション分析" at bounding box center [575, 144] width 75 height 17
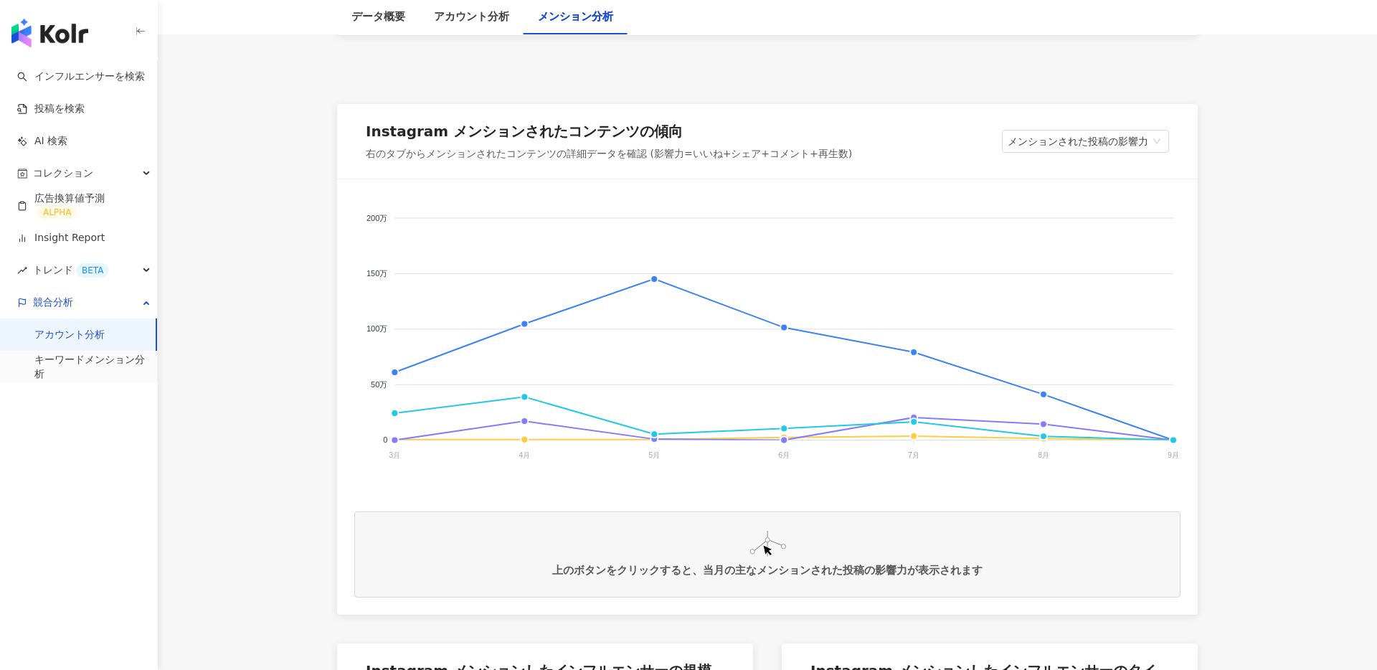
scroll to position [176, 0]
click at [1108, 138] on span "メンションされた投稿の影響力" at bounding box center [1086, 139] width 156 height 22
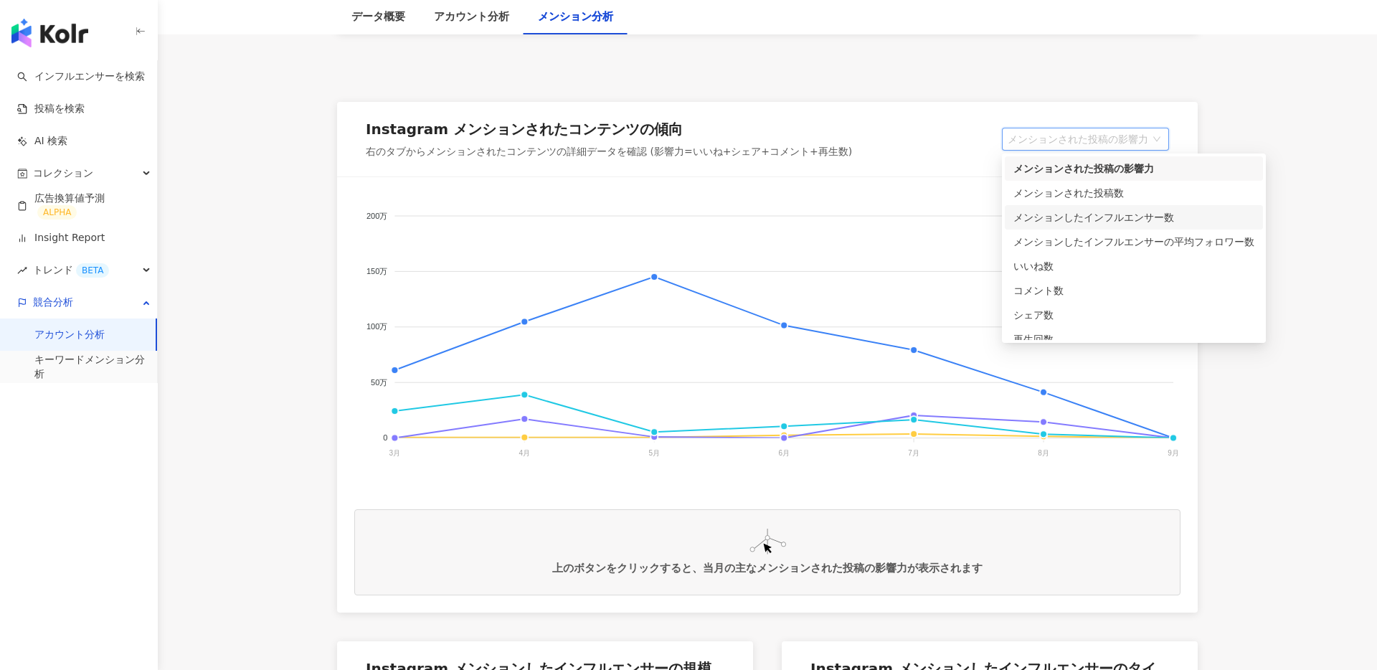
click at [1229, 219] on div "メンションしたインフルエンサー数" at bounding box center [1134, 217] width 241 height 16
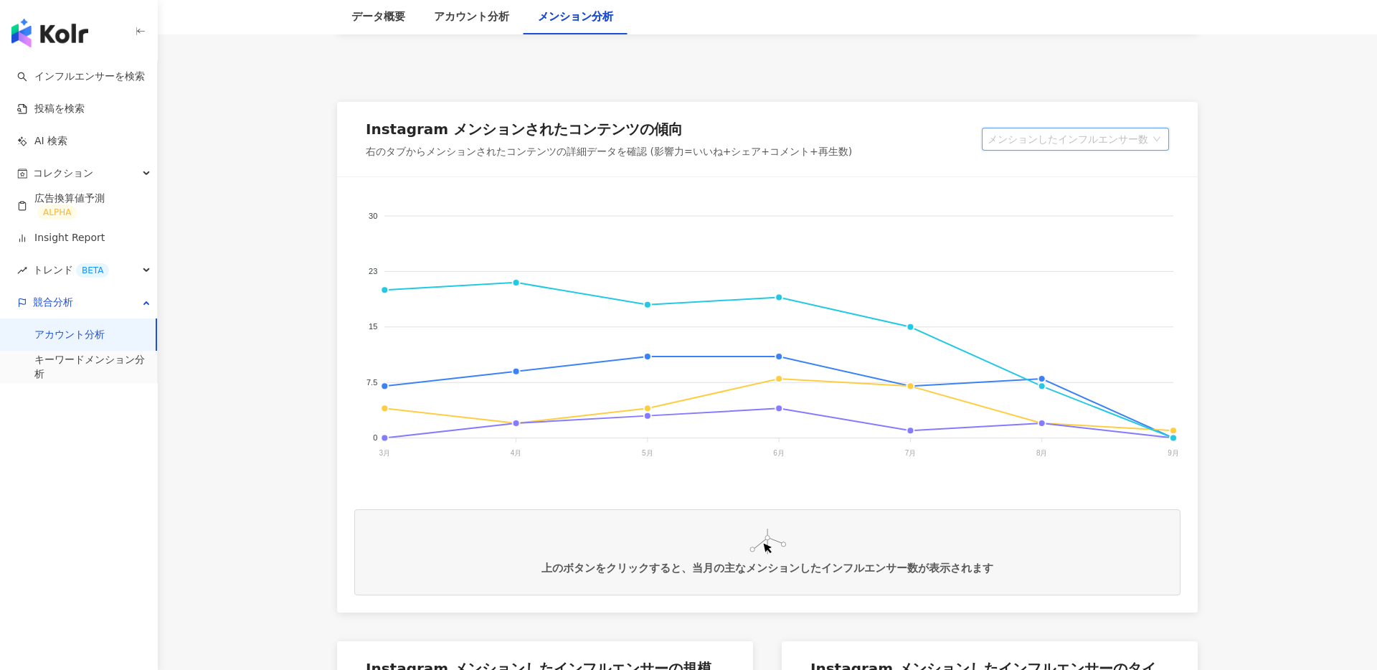
click at [1149, 146] on span "メンションしたインフルエンサー数" at bounding box center [1076, 139] width 176 height 22
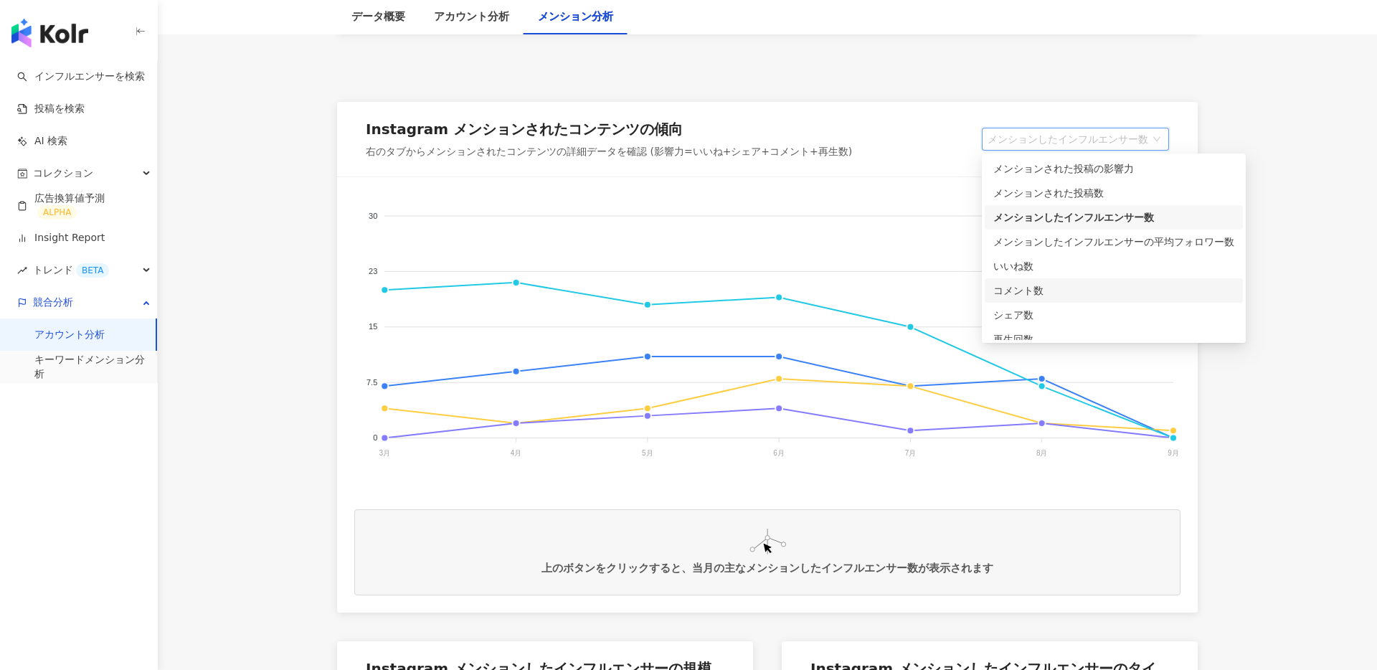
scroll to position [36, 0]
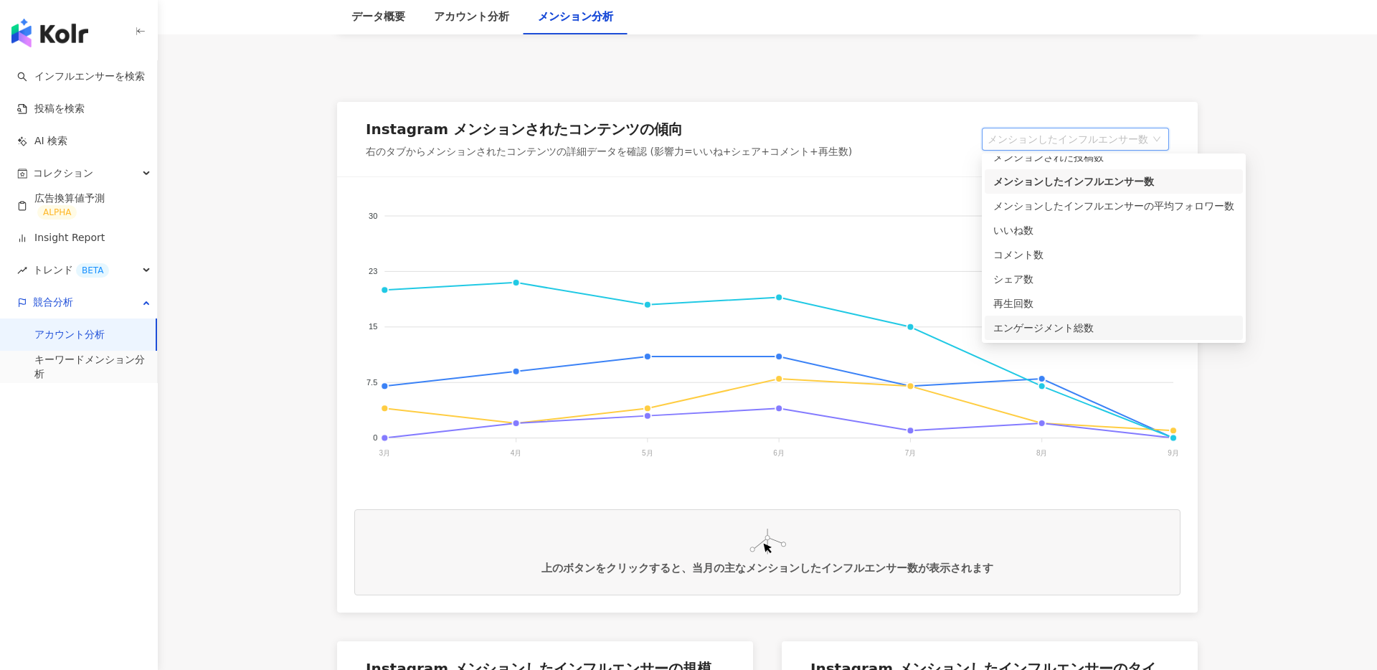
click at [1080, 325] on div "エンゲージメント総数" at bounding box center [1114, 328] width 241 height 16
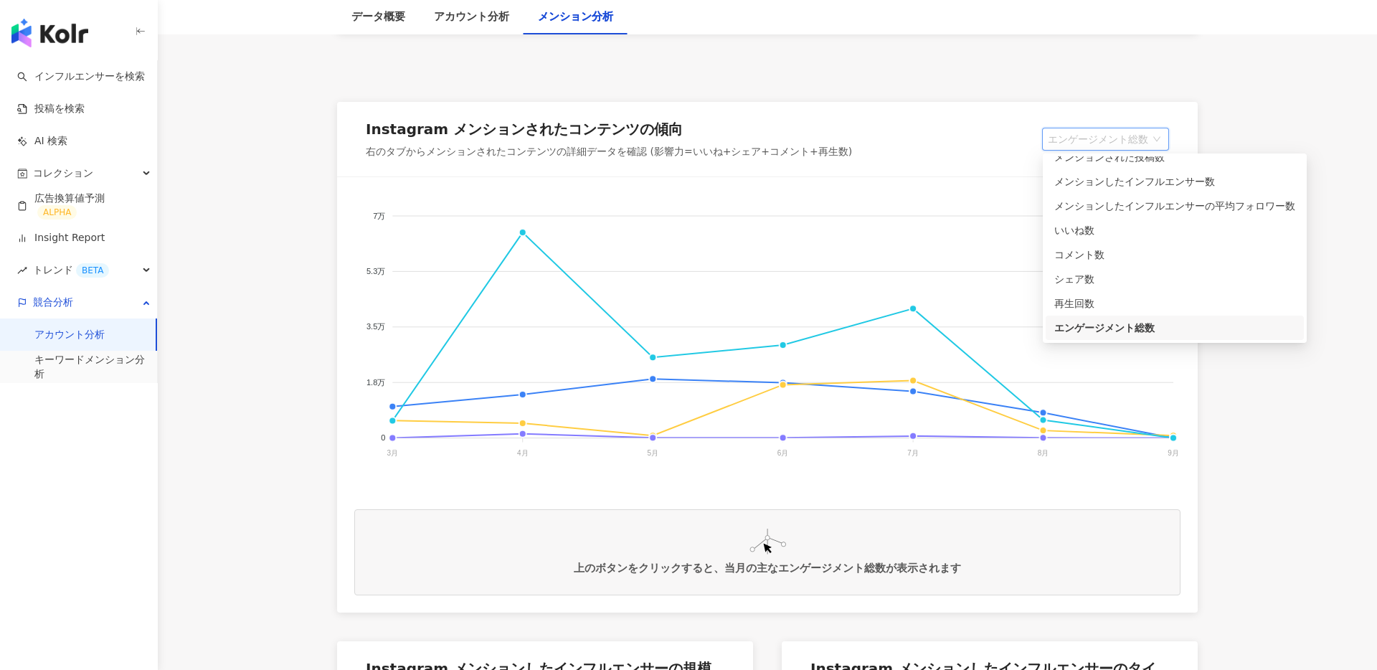
click at [1086, 136] on span "エンゲージメント総数" at bounding box center [1106, 139] width 116 height 22
click at [1130, 169] on div "メンションされた投稿の影響力" at bounding box center [1175, 169] width 241 height 16
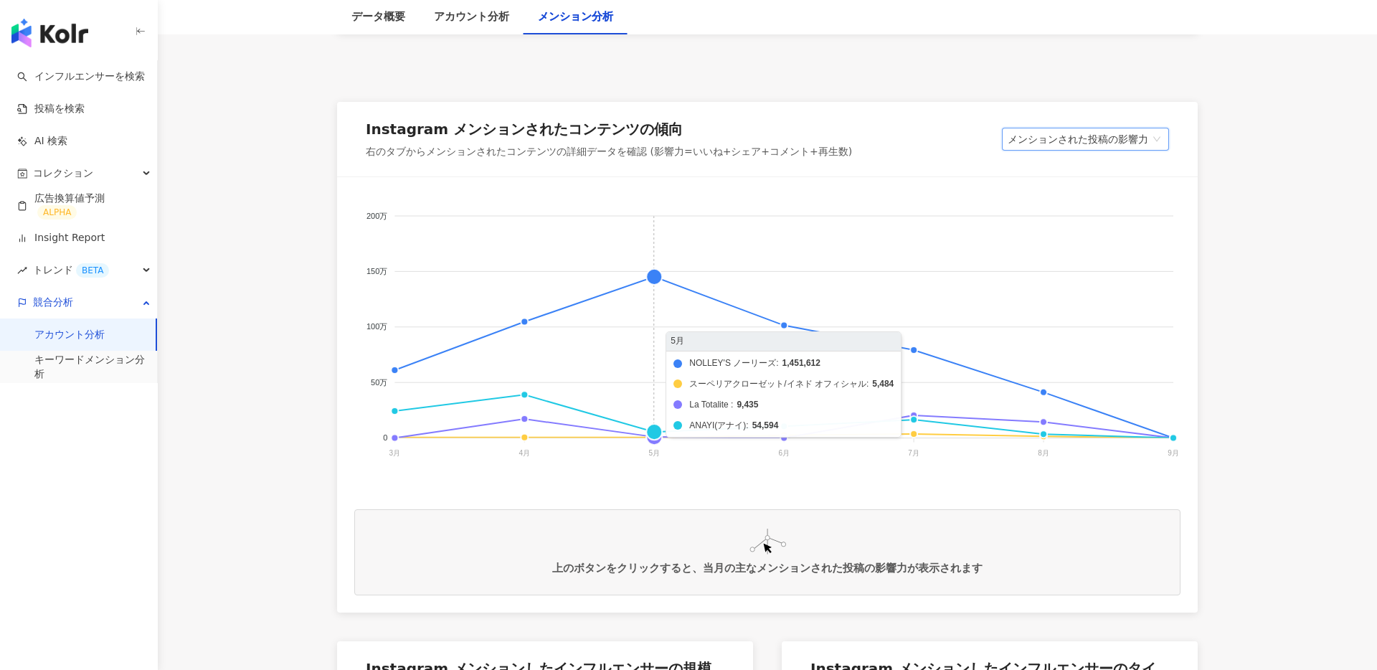
click at [654, 275] on foreignobject "NOLLEY'S ノーリーズ スーペリアクローゼット/イネド オフィシャル La Totalite ANAYI(アナイ)" at bounding box center [767, 337] width 826 height 287
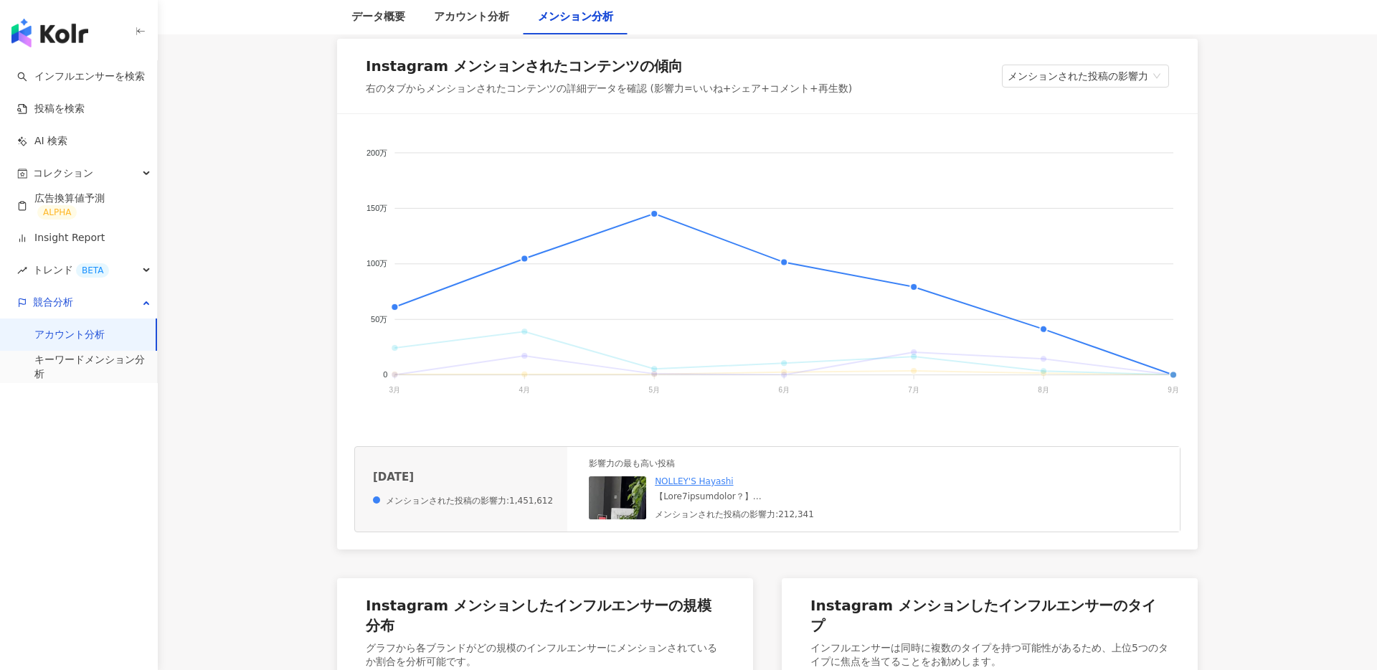
scroll to position [311, 0]
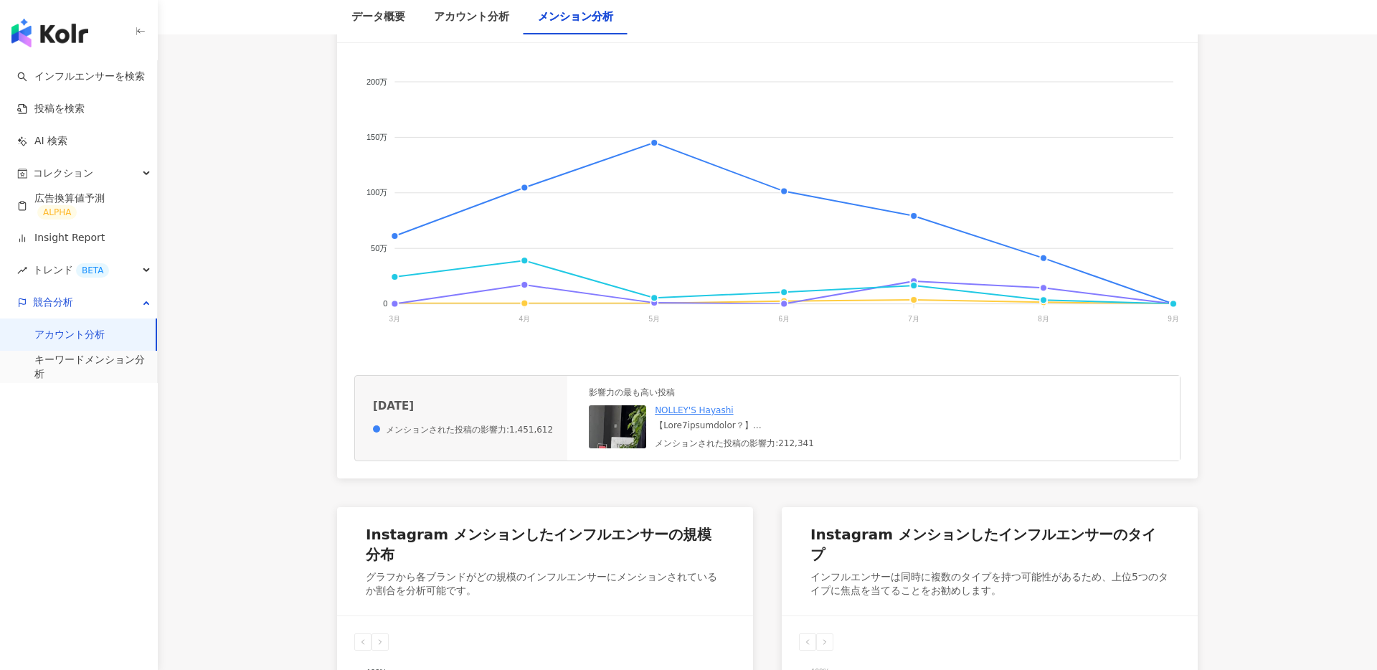
click at [622, 429] on img at bounding box center [660, 476] width 143 height 143
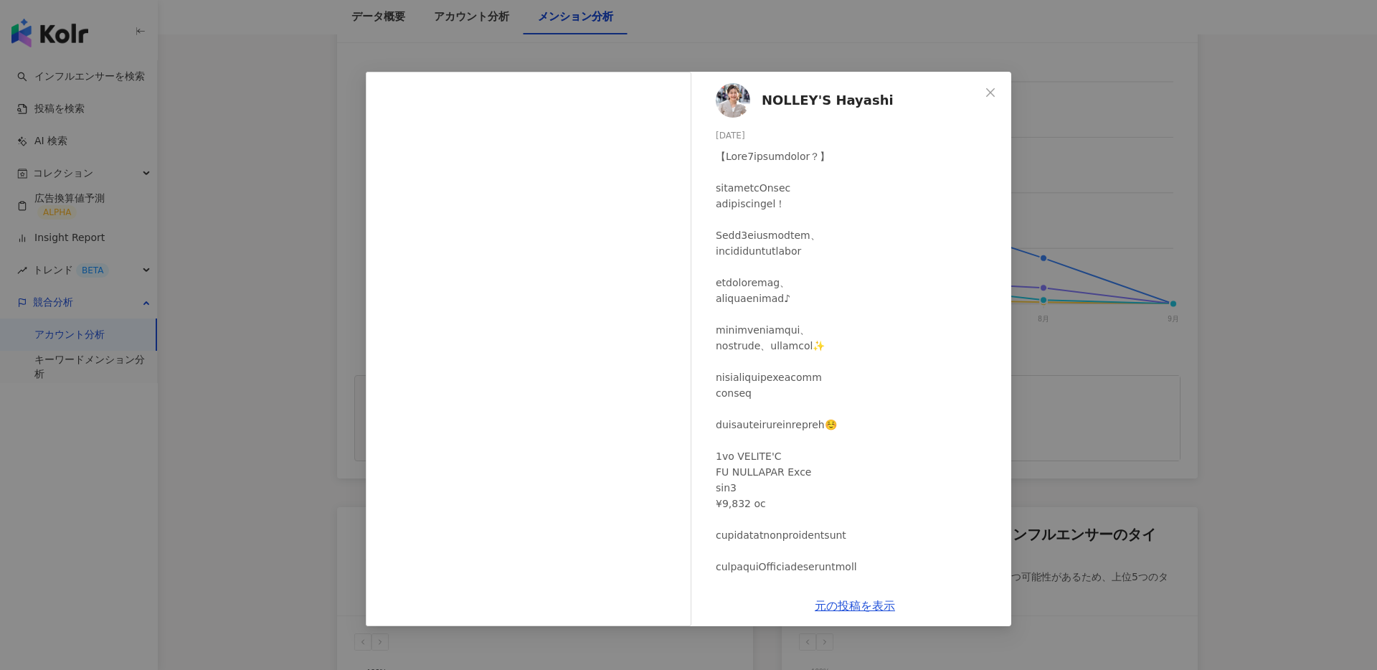
click at [730, 105] on img at bounding box center [733, 100] width 34 height 34
click at [994, 102] on button "Close" at bounding box center [990, 92] width 29 height 29
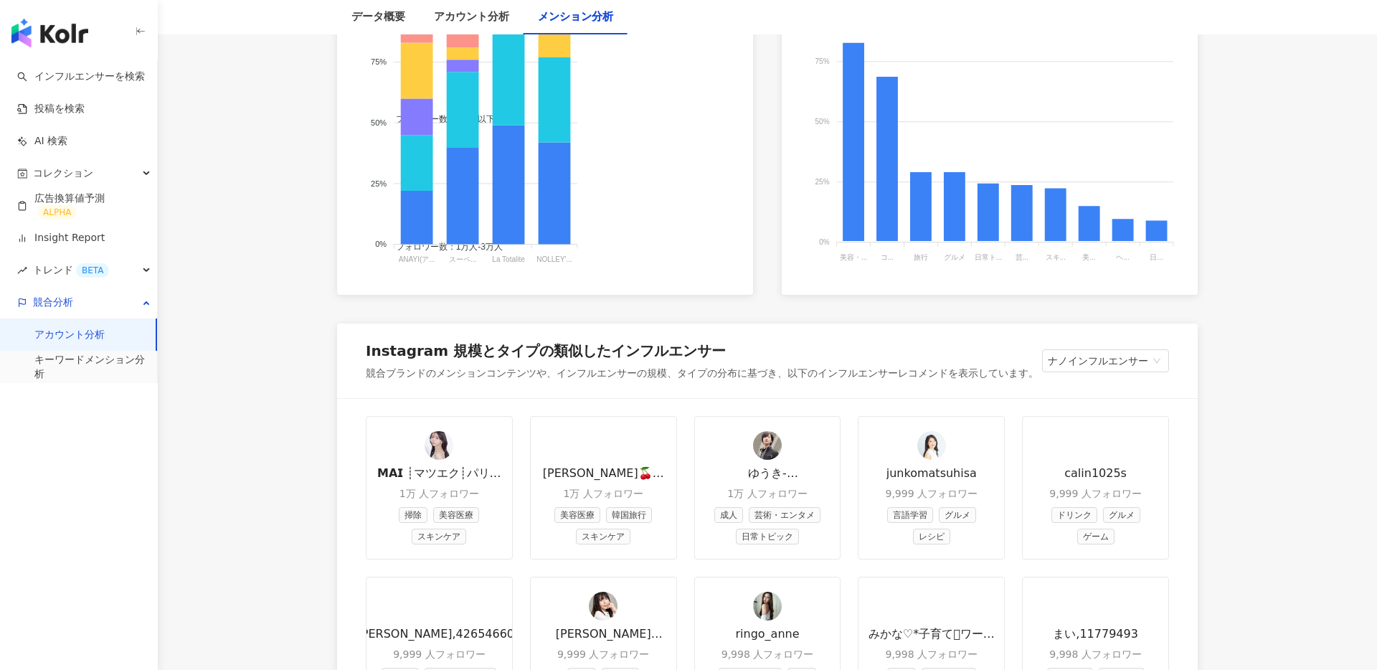
scroll to position [1275, 0]
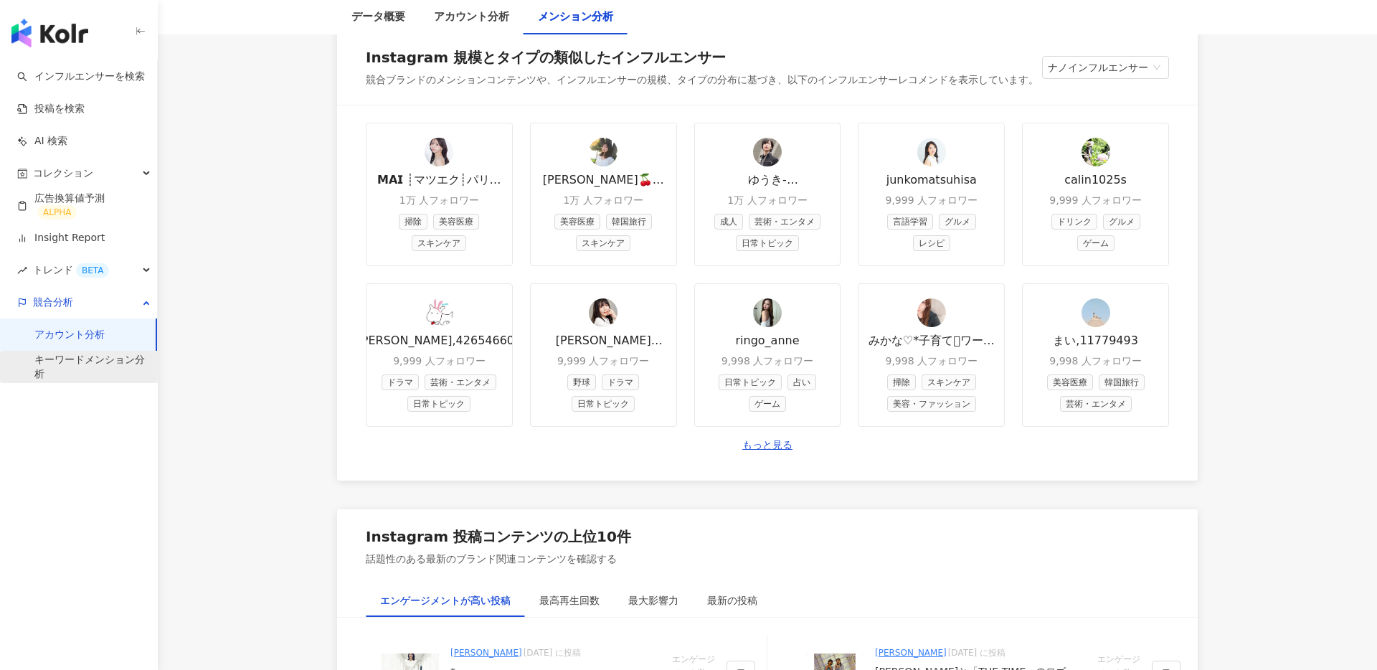
click at [94, 365] on link "キーワードメンション分析" at bounding box center [89, 367] width 111 height 28
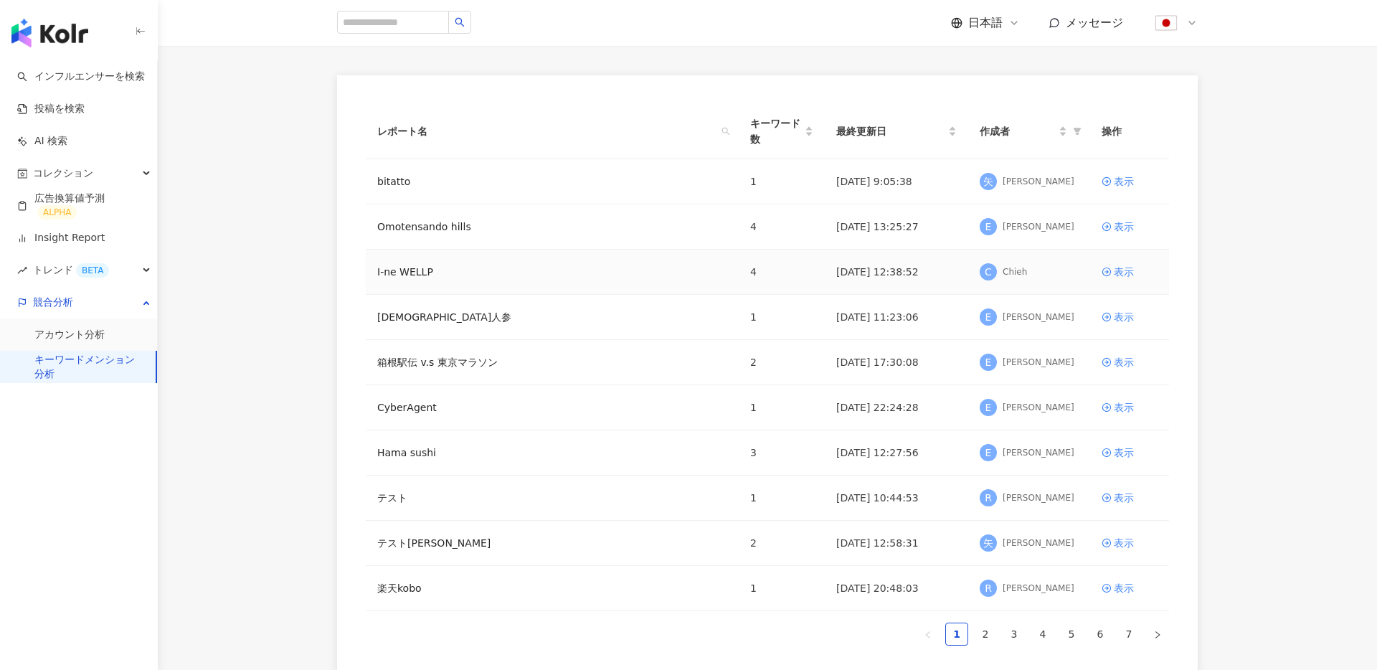
scroll to position [248, 0]
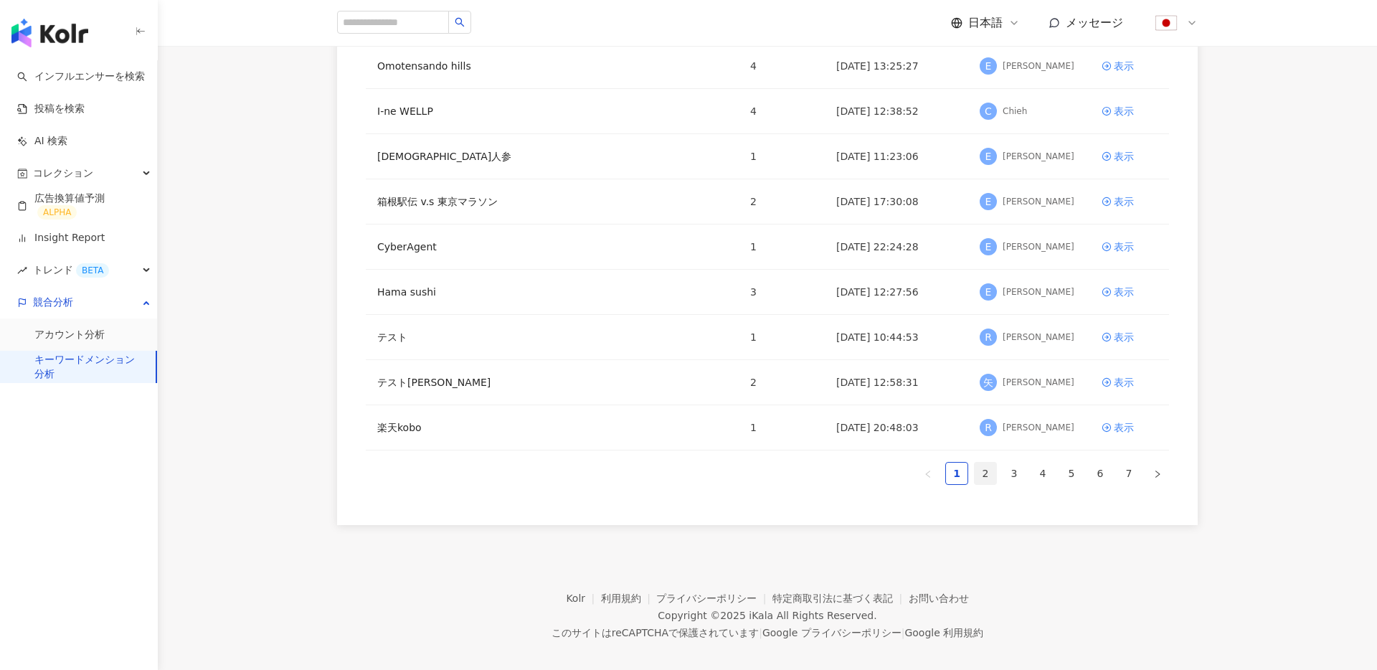
click at [982, 471] on link "2" at bounding box center [986, 474] width 22 height 22
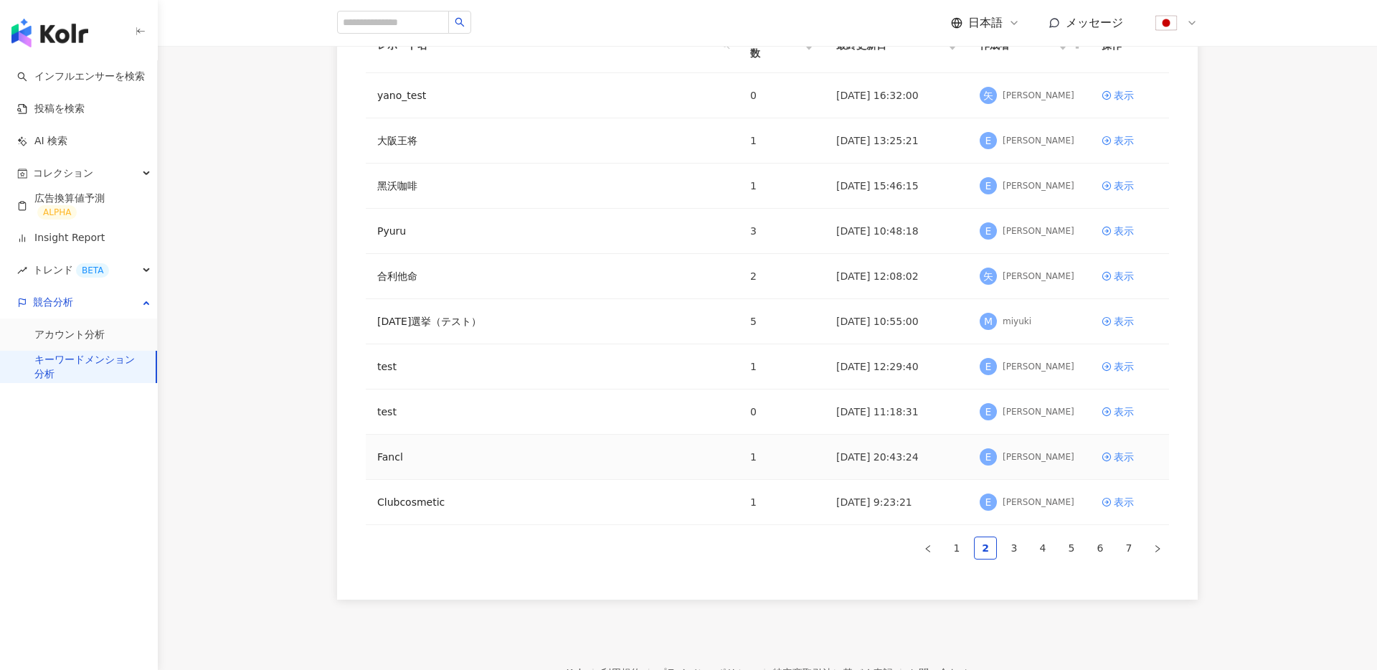
scroll to position [154, 0]
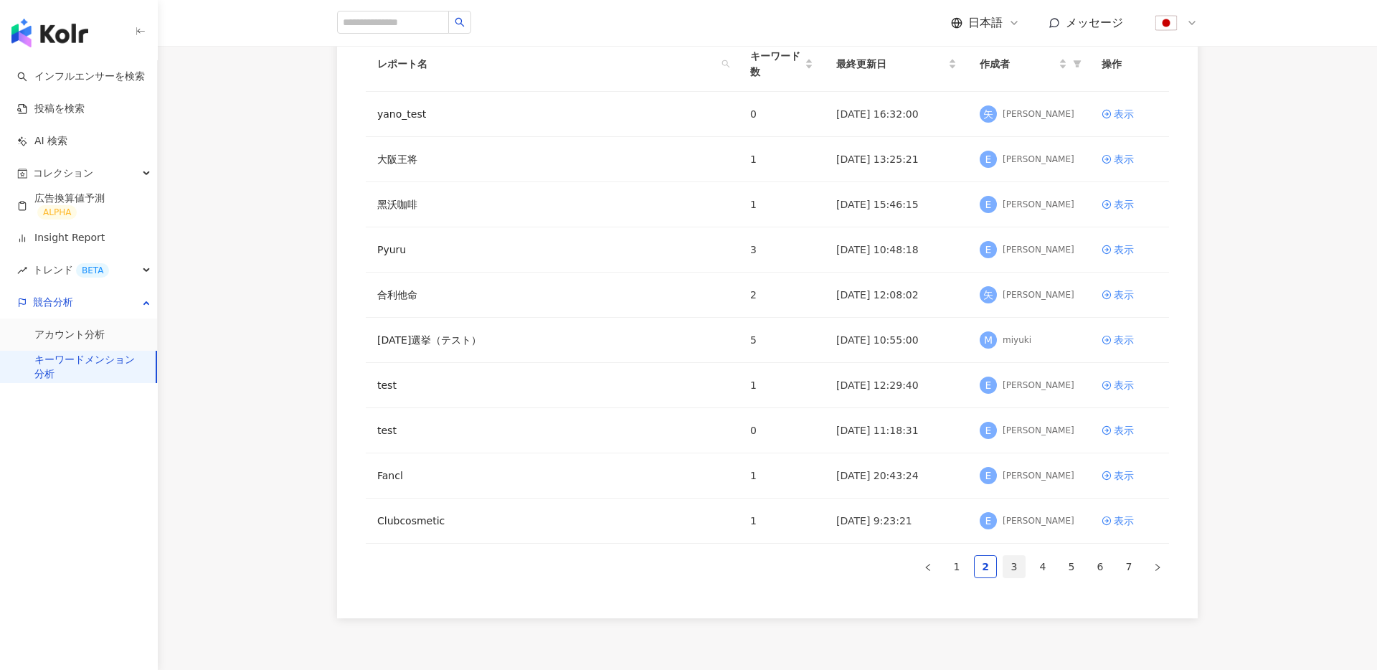
click at [1013, 568] on link "3" at bounding box center [1015, 567] width 22 height 22
click at [1032, 565] on link "4" at bounding box center [1043, 567] width 22 height 22
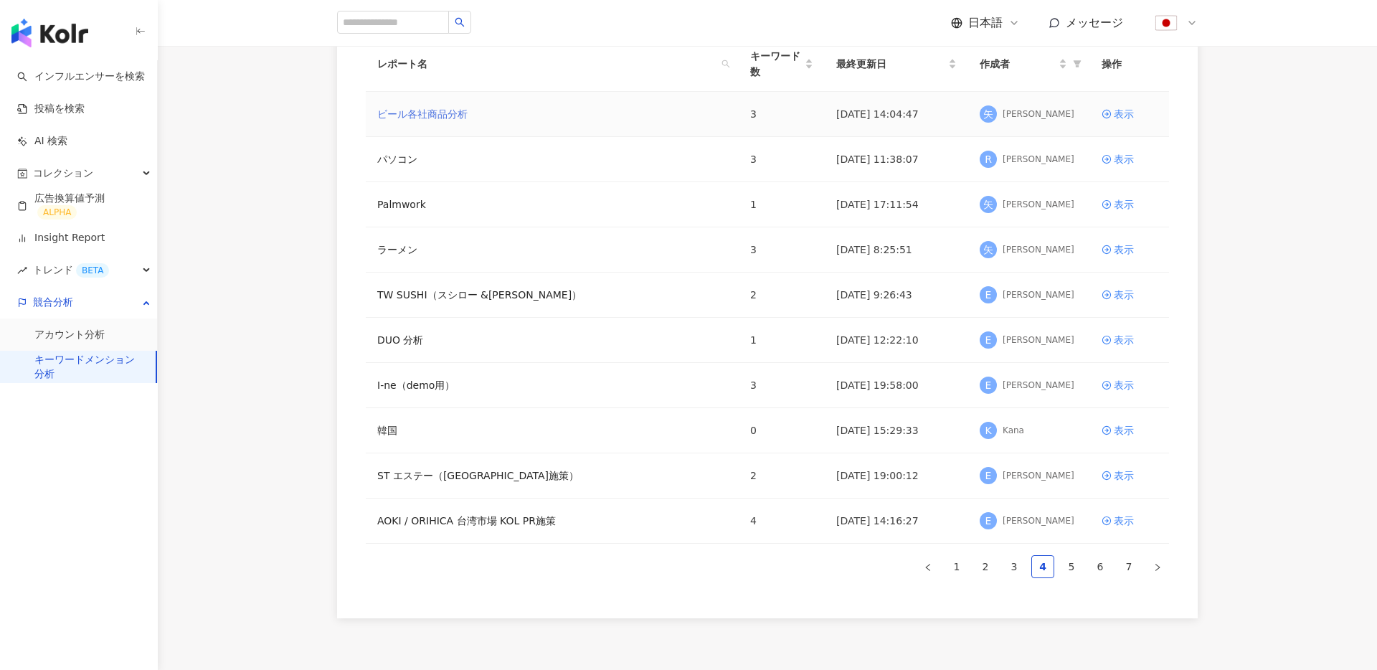
click at [428, 106] on link "ビール各社商品分析" at bounding box center [422, 114] width 90 height 16
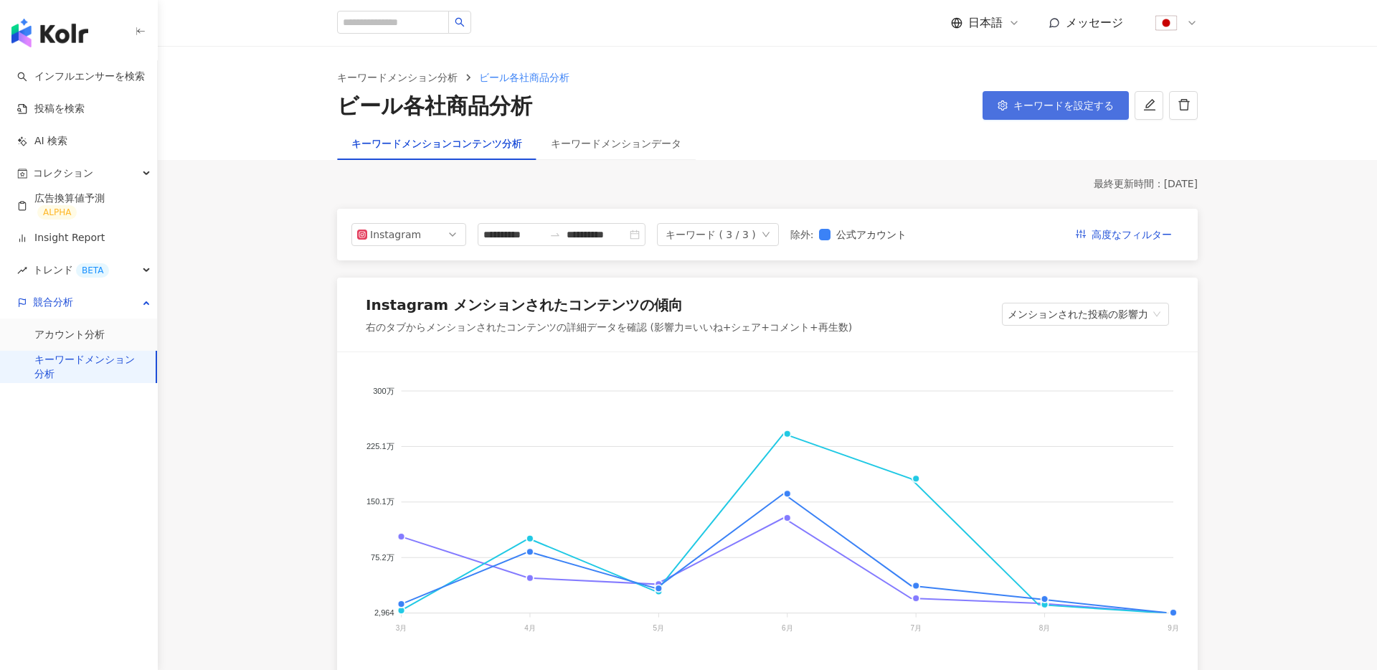
click at [1055, 107] on span "キーワードを設定する" at bounding box center [1064, 105] width 100 height 11
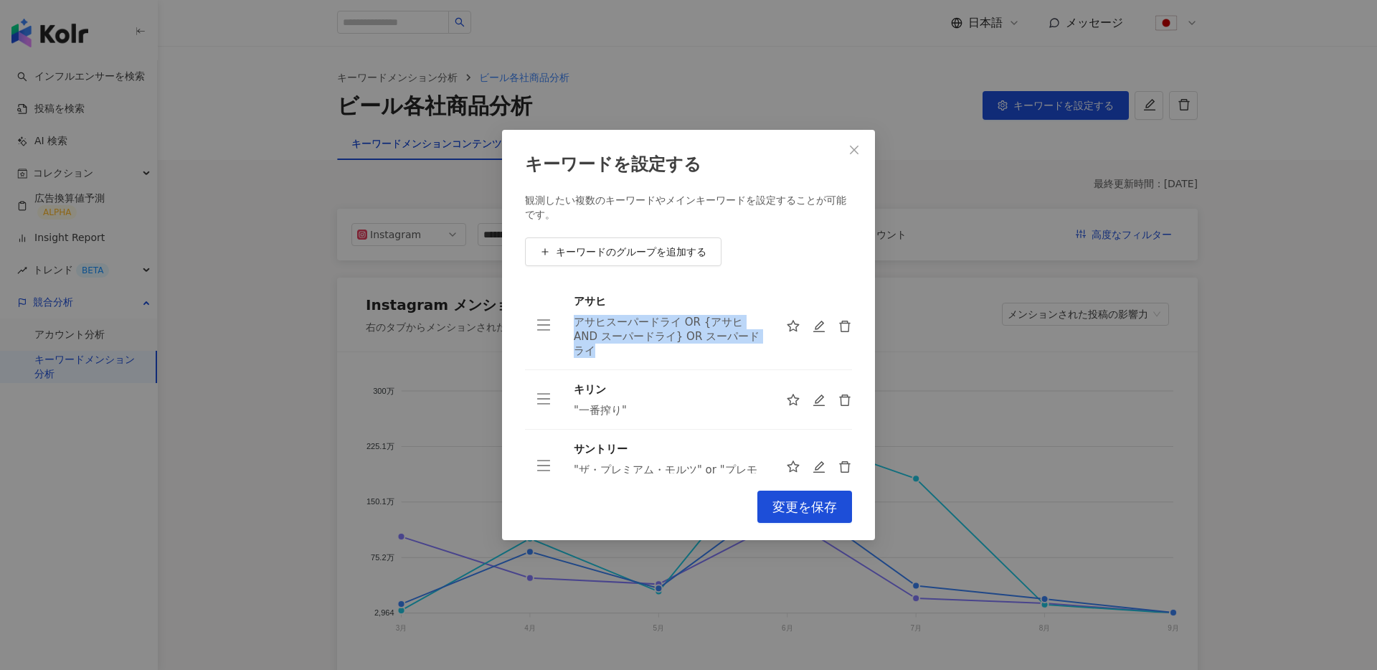
drag, startPoint x: 574, startPoint y: 321, endPoint x: 632, endPoint y: 353, distance: 66.1
click at [632, 353] on div "アサヒスーパードライ OR {アサヒ AND スーパードライ} OR スーパードライ" at bounding box center [668, 336] width 189 height 43
drag, startPoint x: 575, startPoint y: 321, endPoint x: 614, endPoint y: 347, distance: 46.6
click at [614, 347] on div "アサヒスーパードライ OR {アサヒ AND スーパードライ} OR スーパードライ" at bounding box center [668, 336] width 189 height 43
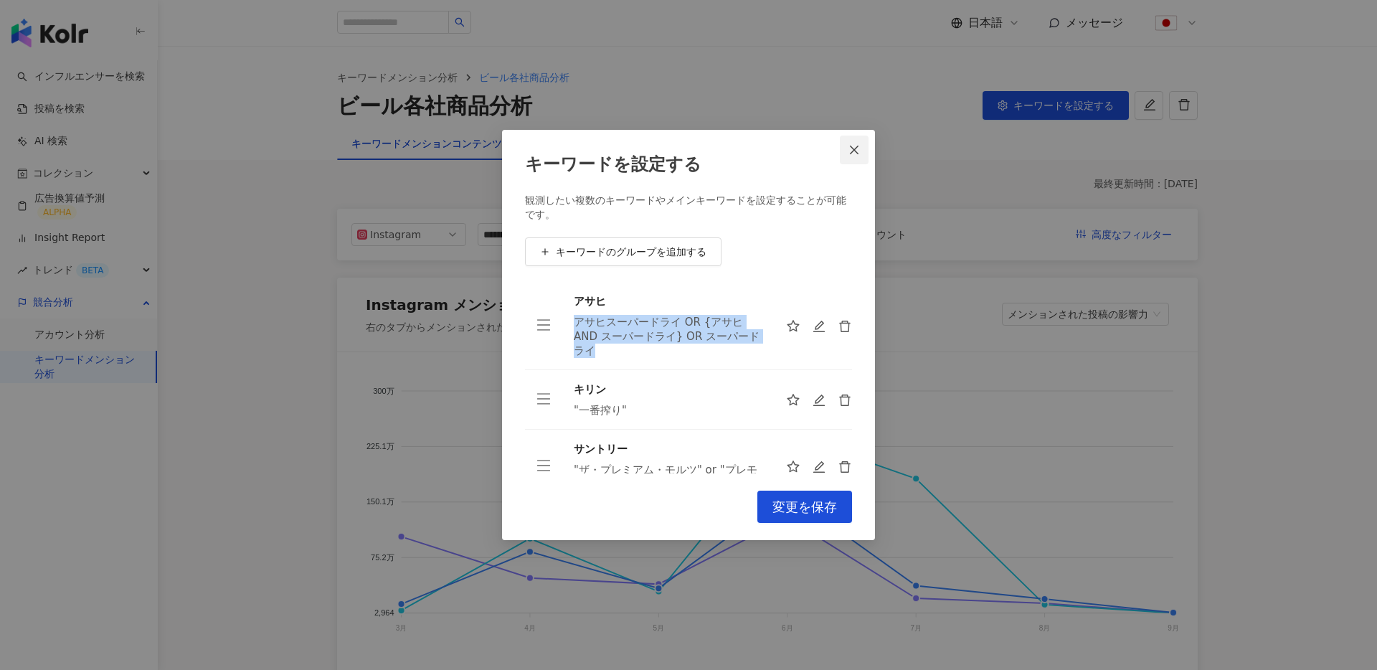
click at [868, 150] on span "Close" at bounding box center [854, 149] width 29 height 11
click at [857, 148] on div "キーワードを設定する 観測したい複数のキーワードやメインキーワードを設定することが可能です。 キーワードのグループを追加する アサヒ アサヒスーパードライ O…" at bounding box center [688, 335] width 1377 height 670
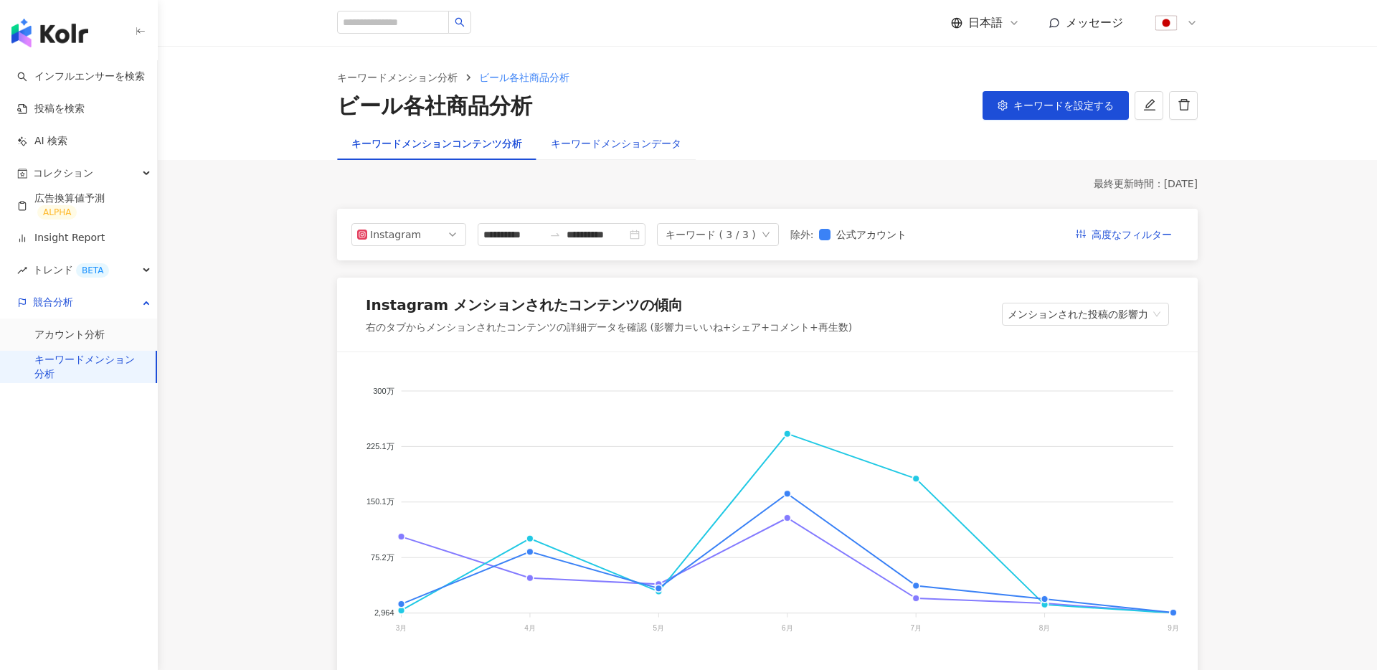
click at [649, 144] on div "キーワードメンションデータ" at bounding box center [616, 144] width 131 height 16
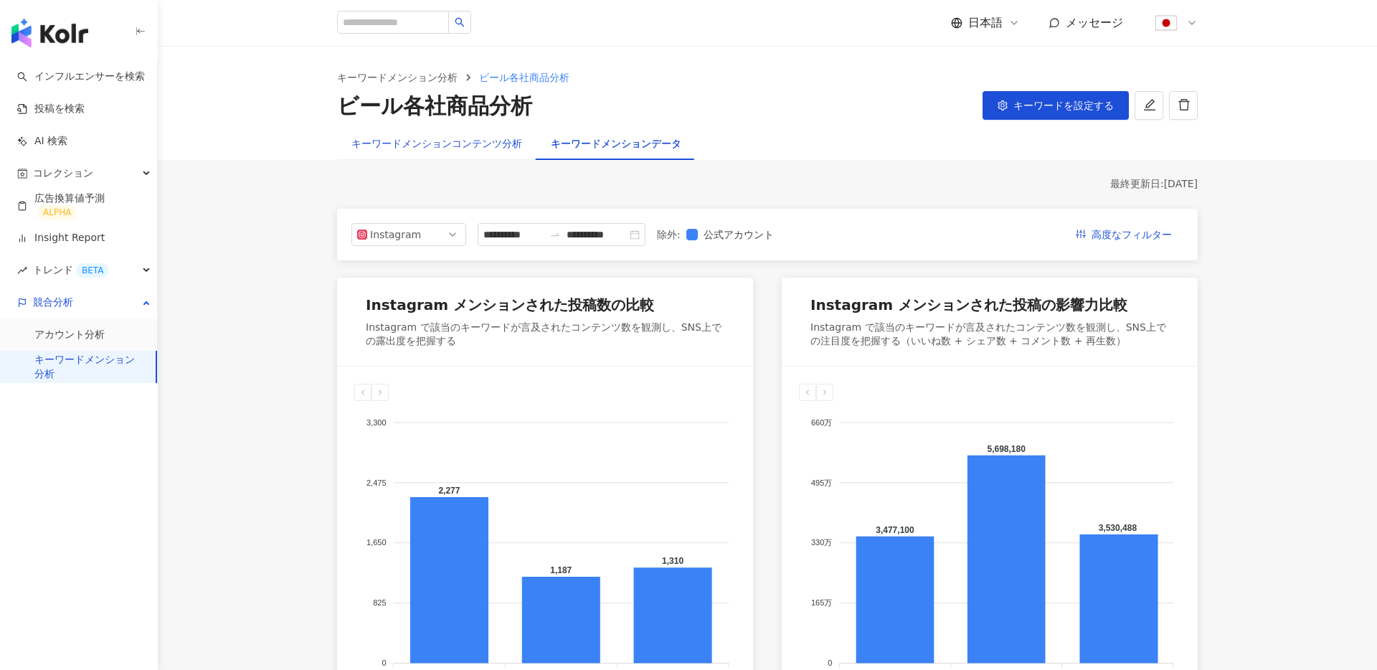
click at [463, 143] on div "キーワードメンションコンテンツ分析" at bounding box center [437, 144] width 171 height 16
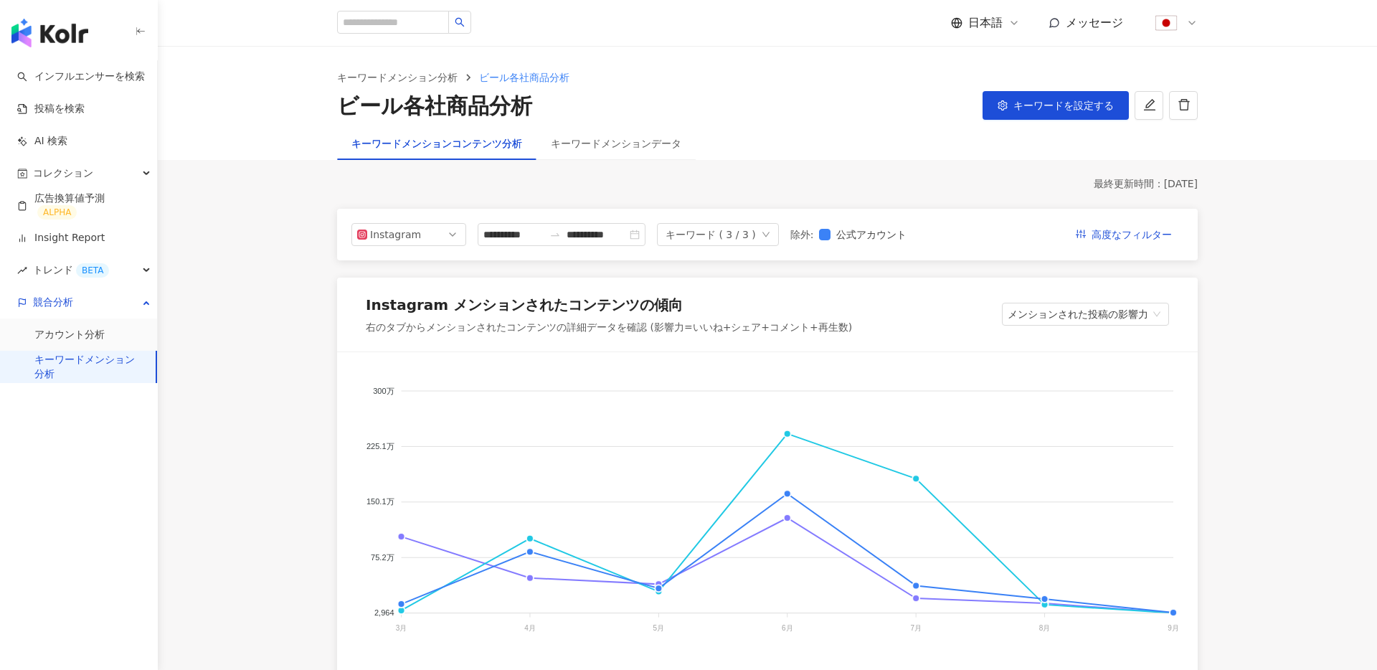
scroll to position [27, 0]
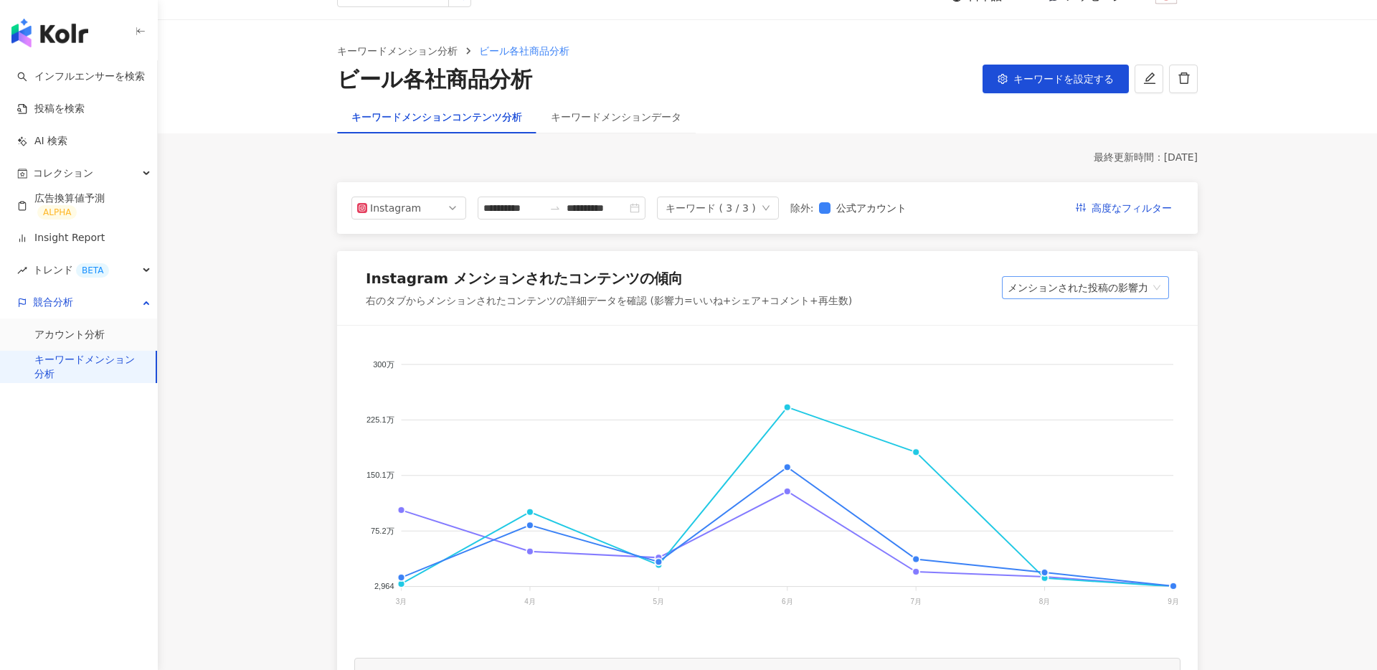
click at [1098, 286] on span "メンションされた投稿の影響力" at bounding box center [1086, 288] width 156 height 22
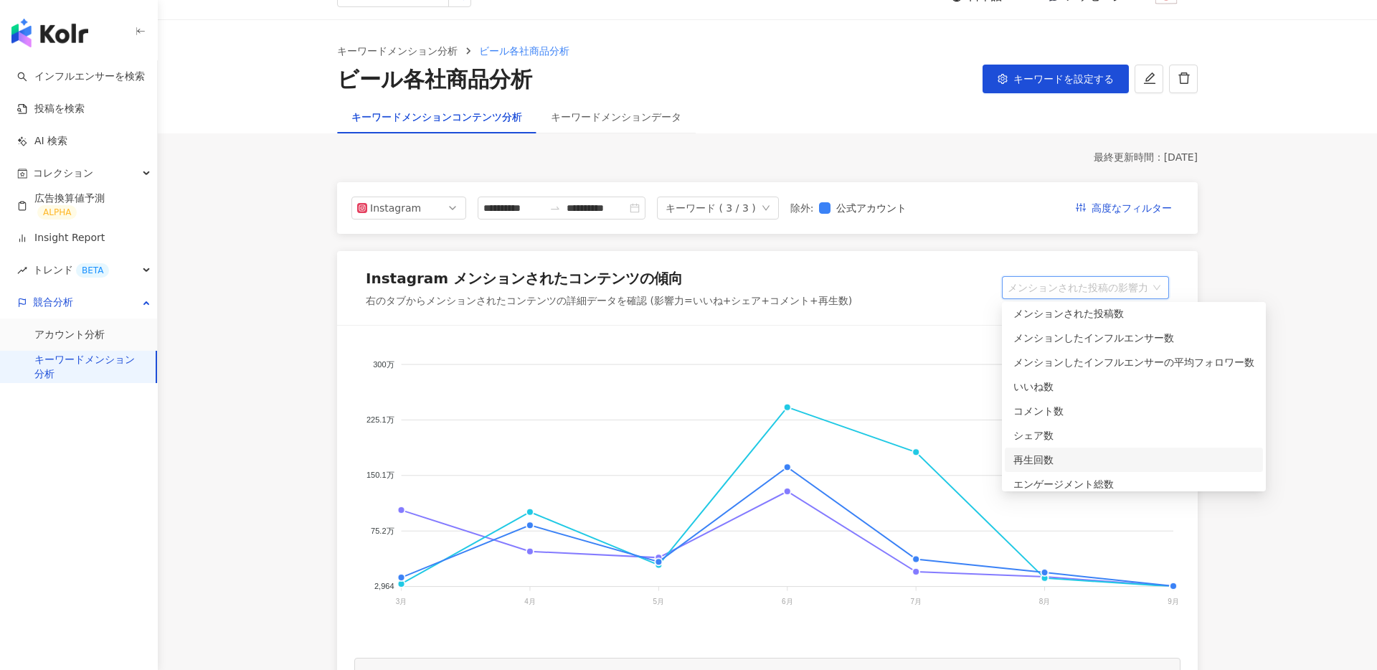
scroll to position [36, 0]
click at [1091, 469] on div "エンゲージメント総数" at bounding box center [1134, 476] width 241 height 16
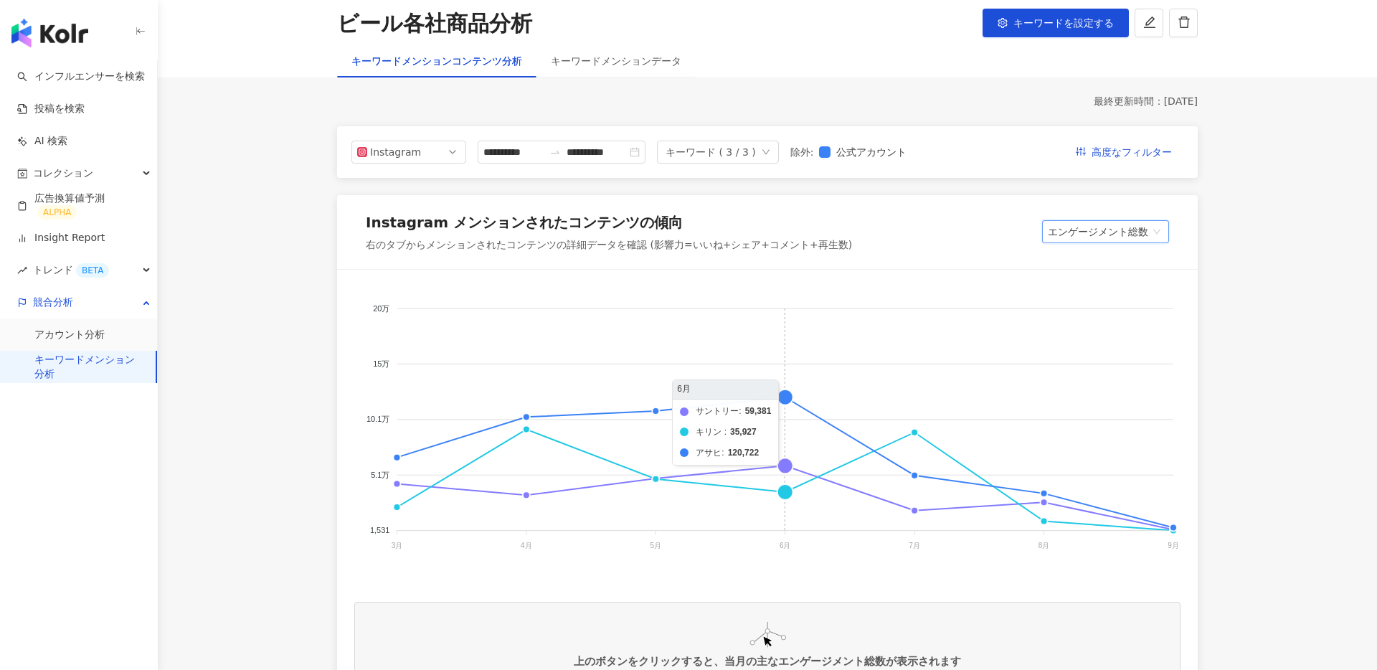
scroll to position [92, 0]
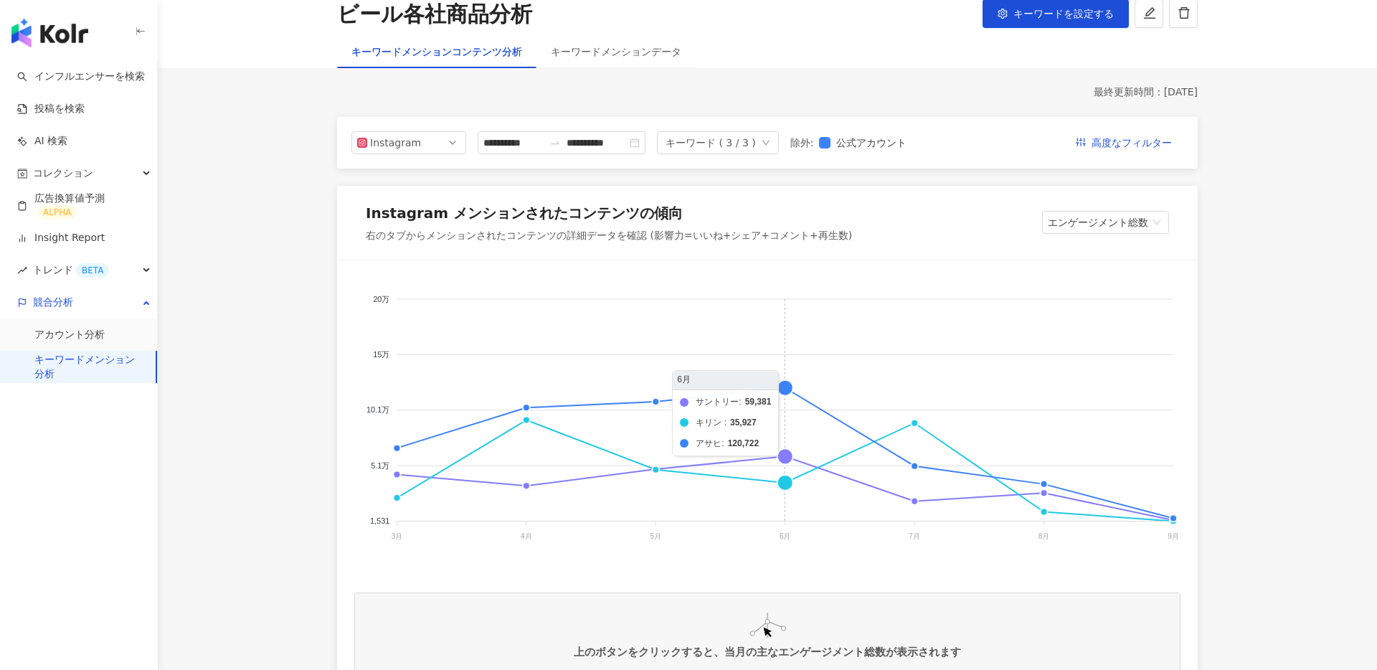
click at [786, 387] on foreignobject "サントリー キリン アサヒ" at bounding box center [767, 421] width 826 height 287
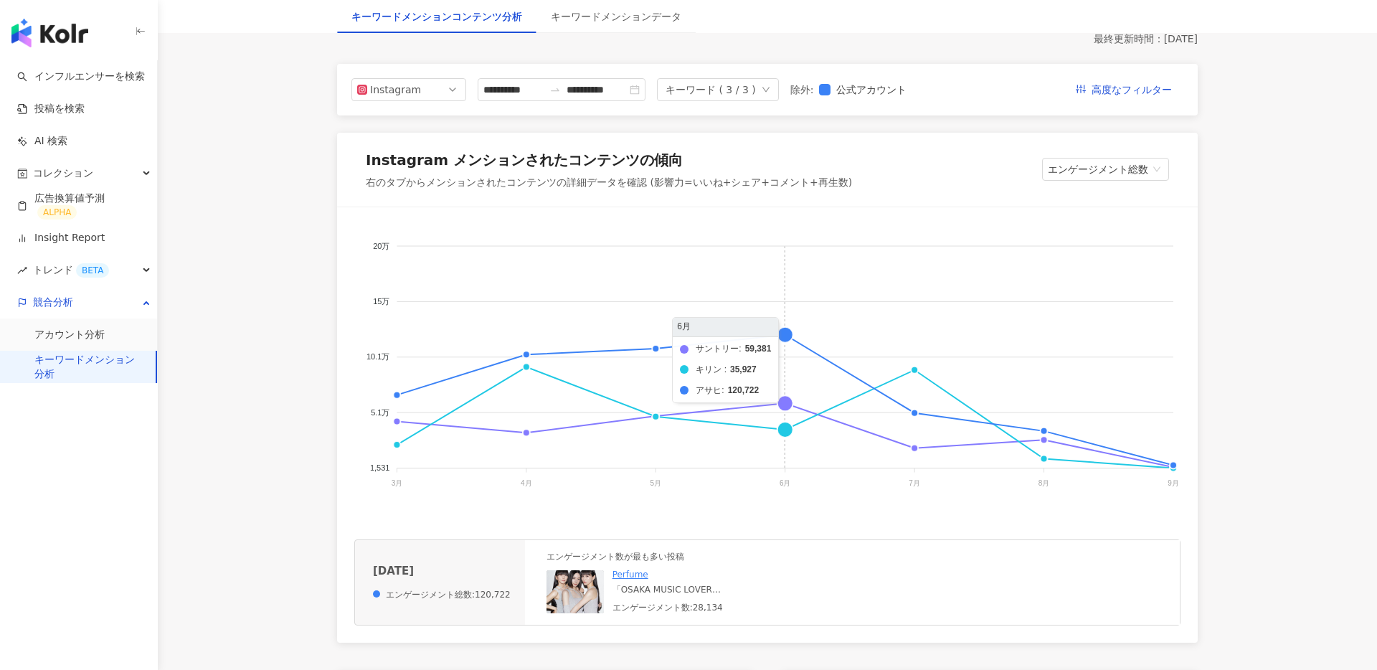
scroll to position [246, 0]
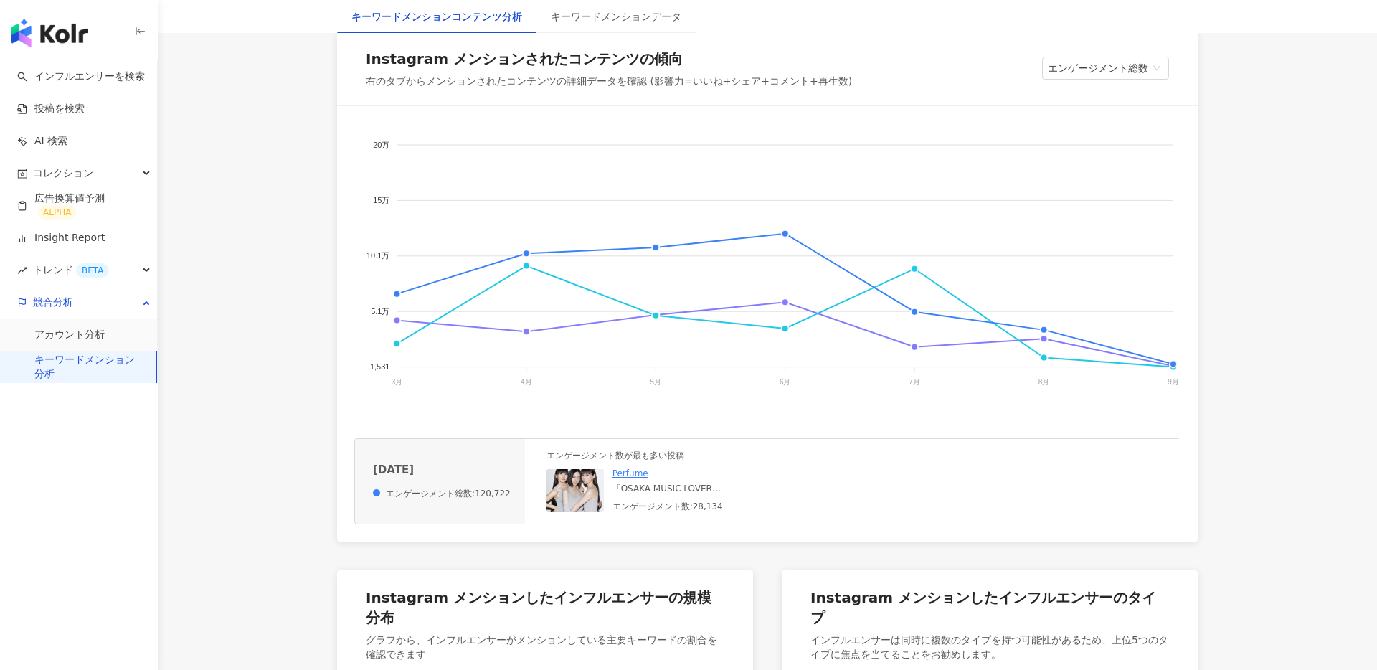
click at [570, 498] on img at bounding box center [575, 490] width 57 height 43
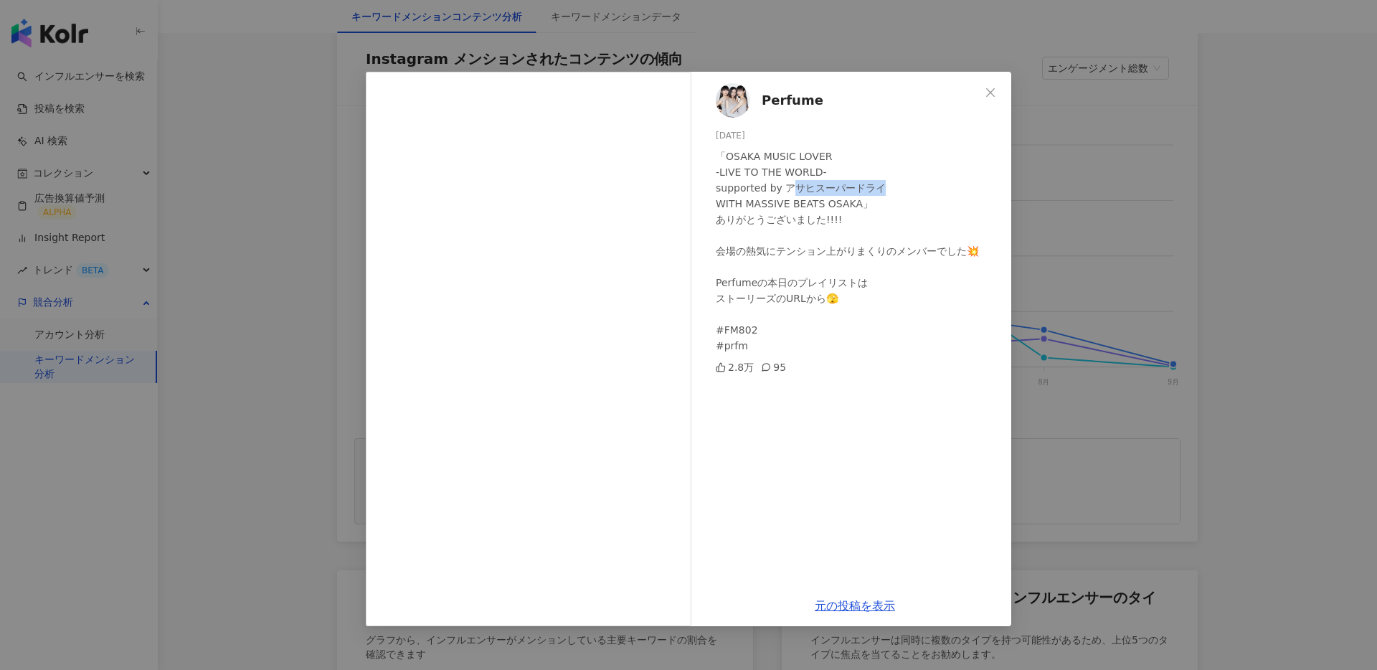
drag, startPoint x: 785, startPoint y: 187, endPoint x: 891, endPoint y: 190, distance: 106.2
click at [891, 190] on div "「OSAKA MUSIC LOVER -LIVE TO THE WORLD- supported by アサヒスーパードライ WITH MASSIVE BEA…" at bounding box center [858, 251] width 284 height 205
drag, startPoint x: 781, startPoint y: 187, endPoint x: 888, endPoint y: 187, distance: 106.9
click at [888, 187] on div "「OSAKA MUSIC LOVER -LIVE TO THE WORLD- supported by アサヒスーパードライ WITH MASSIVE BEA…" at bounding box center [858, 251] width 284 height 205
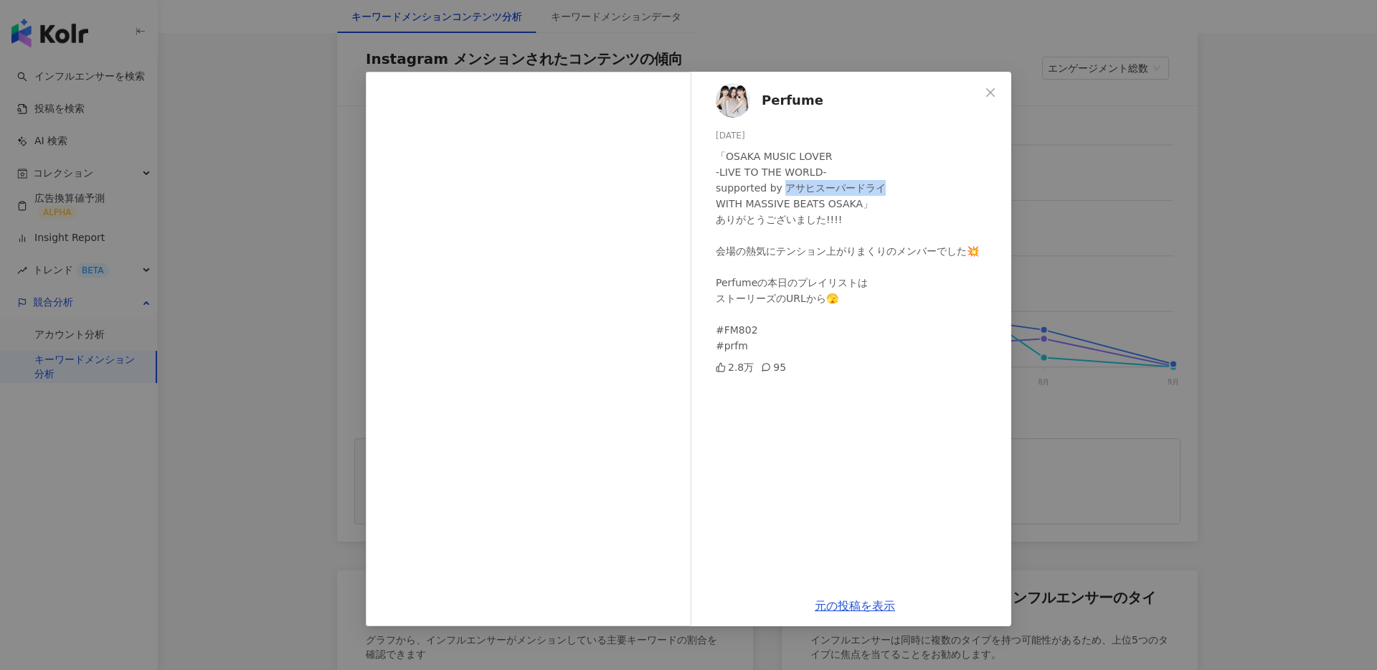
click at [888, 187] on div "「OSAKA MUSIC LOVER -LIVE TO THE WORLD- supported by アサヒスーパードライ WITH MASSIVE BEA…" at bounding box center [858, 251] width 284 height 205
click at [989, 103] on button "Close" at bounding box center [990, 92] width 29 height 29
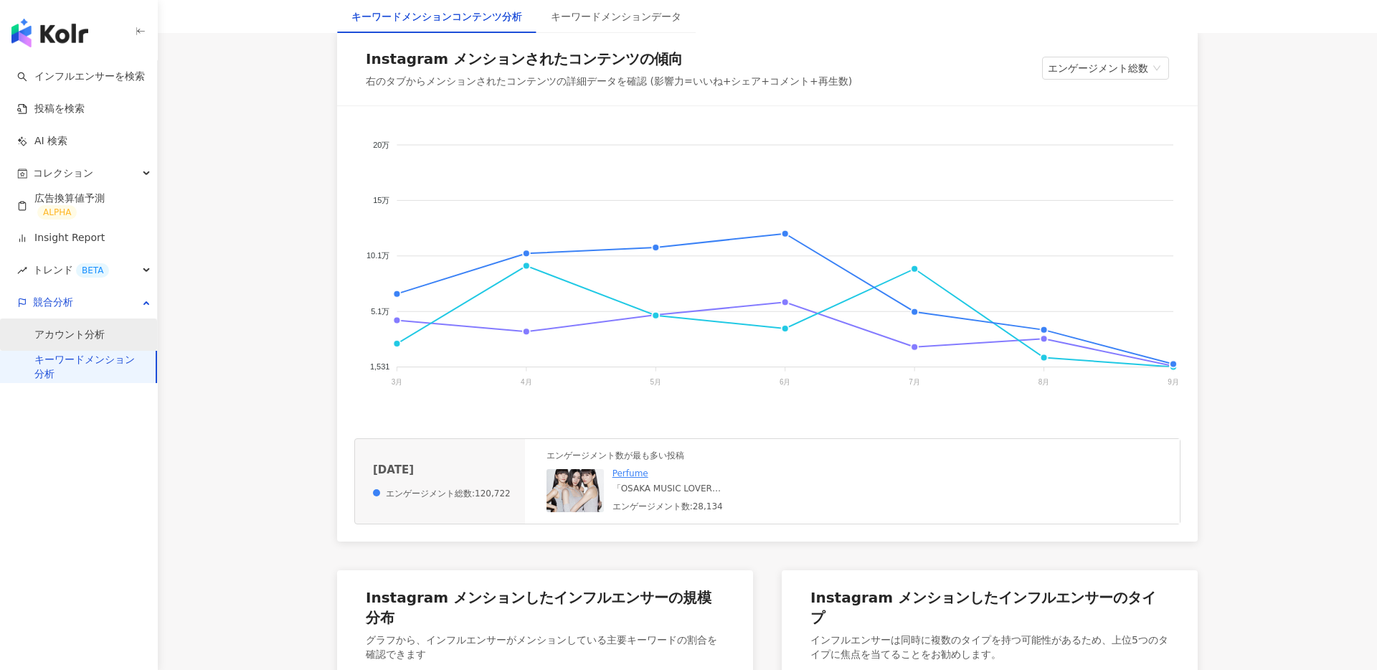
click at [96, 335] on link "アカウント分析" at bounding box center [69, 335] width 70 height 14
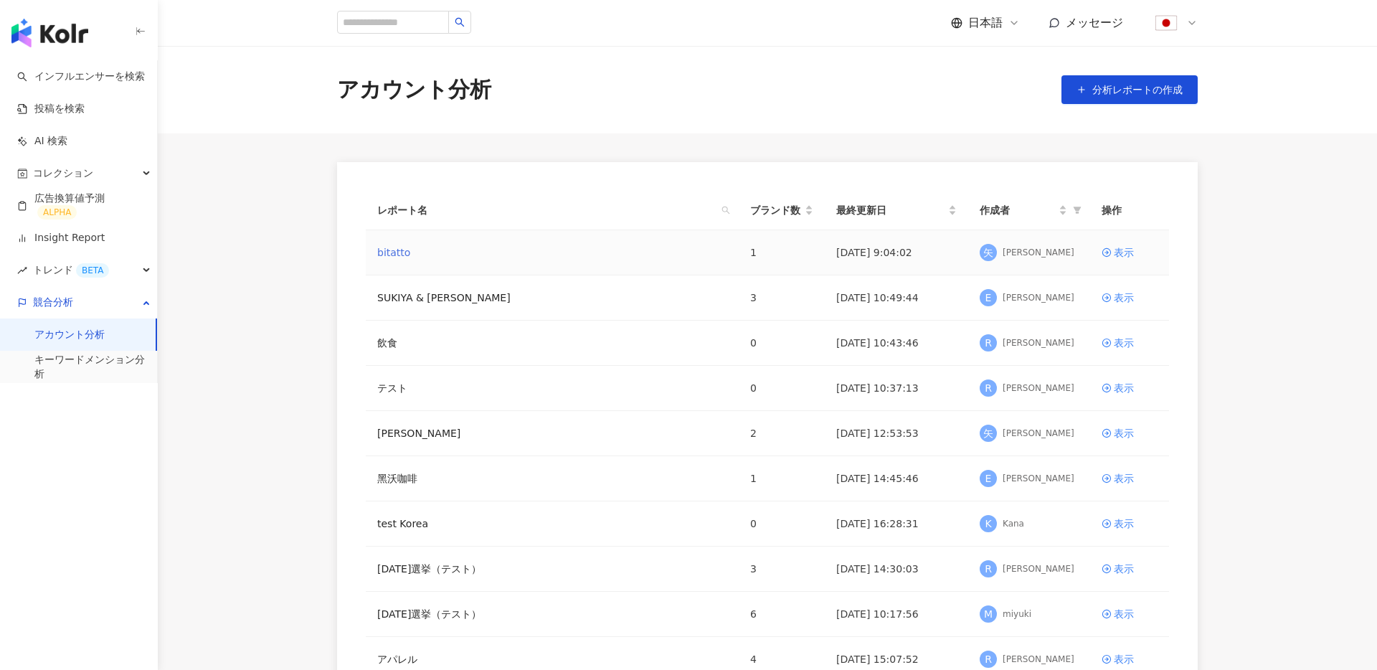
click at [395, 254] on link "bitatto" at bounding box center [393, 253] width 33 height 16
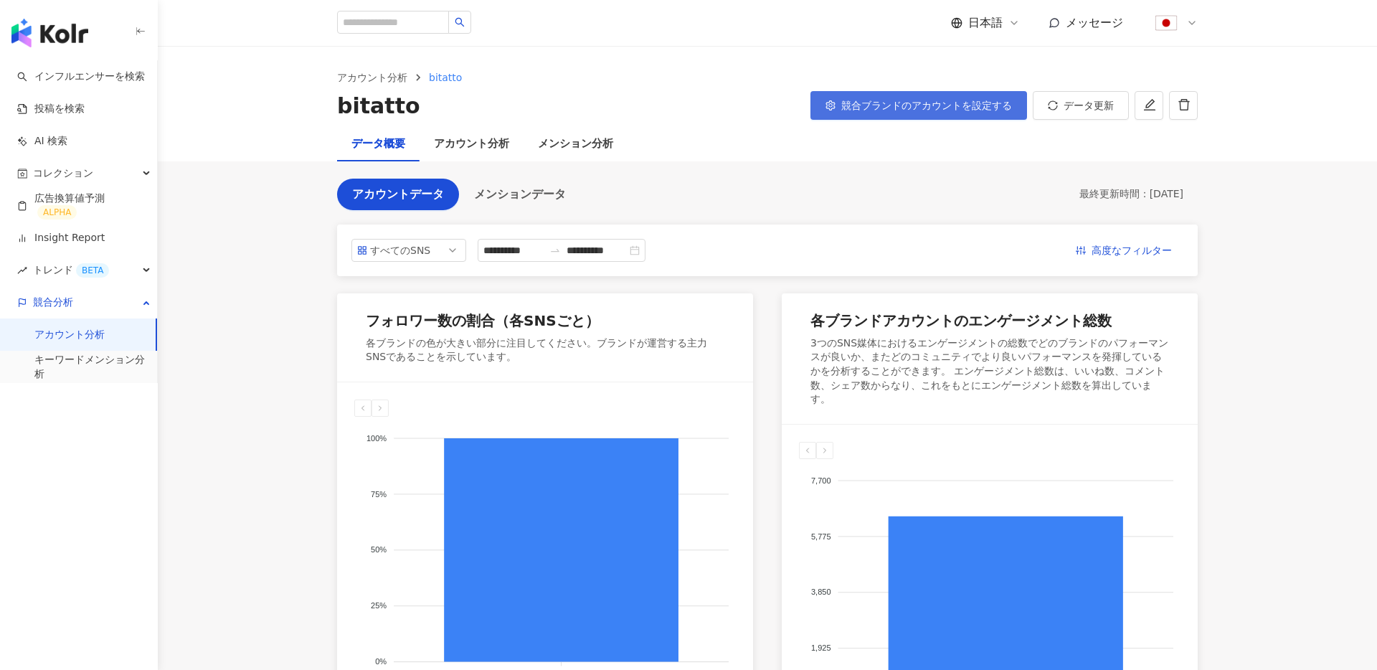
click at [927, 100] on span "競合ブランドのアカウントを設定する" at bounding box center [927, 105] width 171 height 11
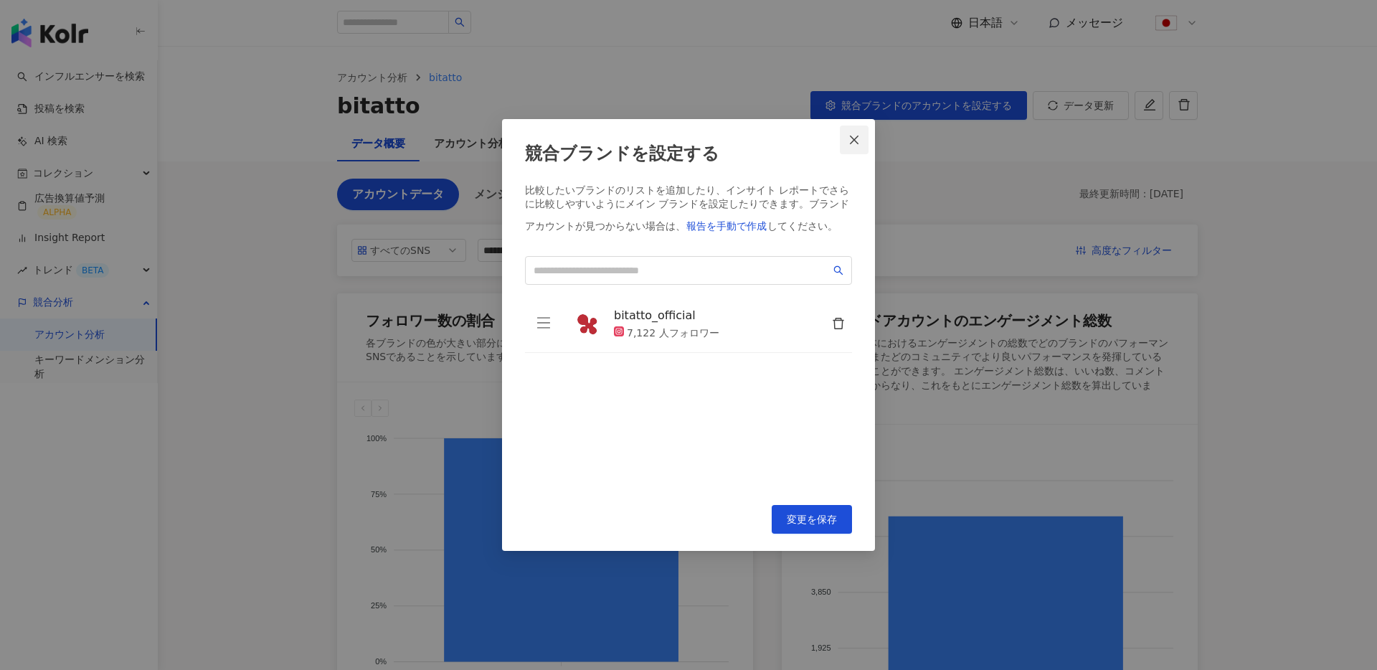
click at [859, 149] on button "Close" at bounding box center [854, 140] width 29 height 29
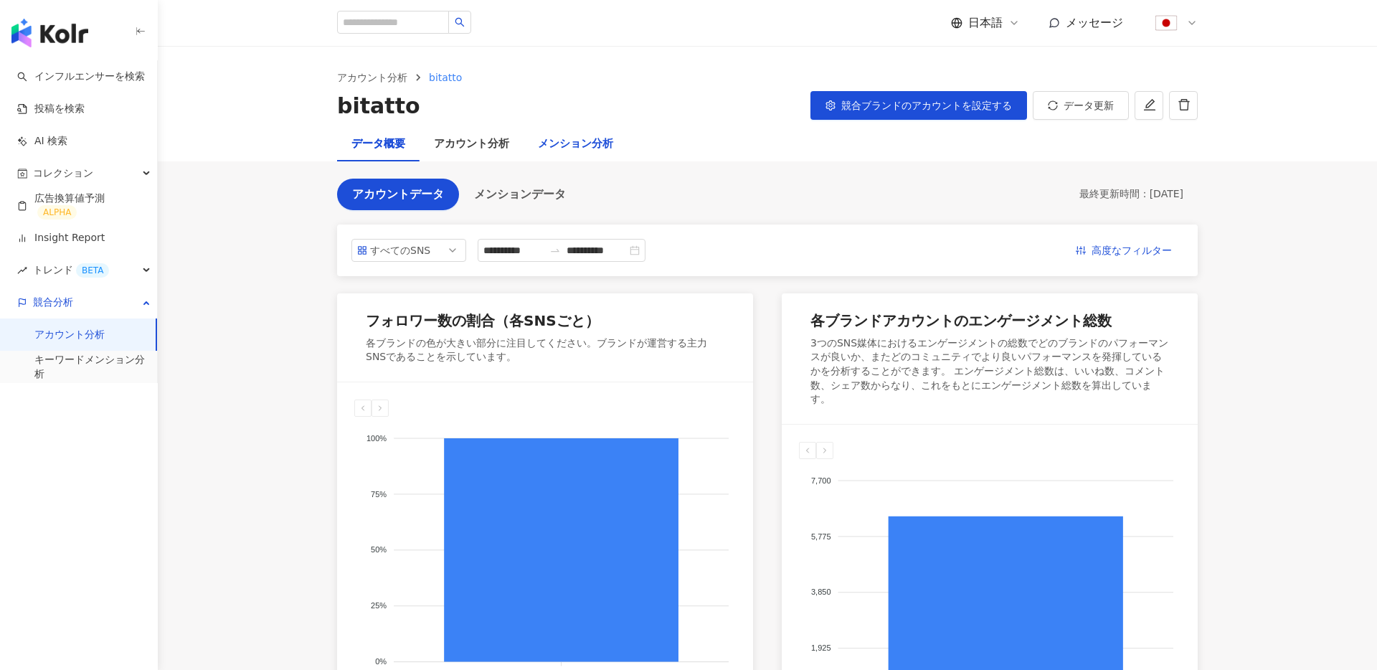
click at [575, 147] on div "メンション分析" at bounding box center [575, 144] width 75 height 17
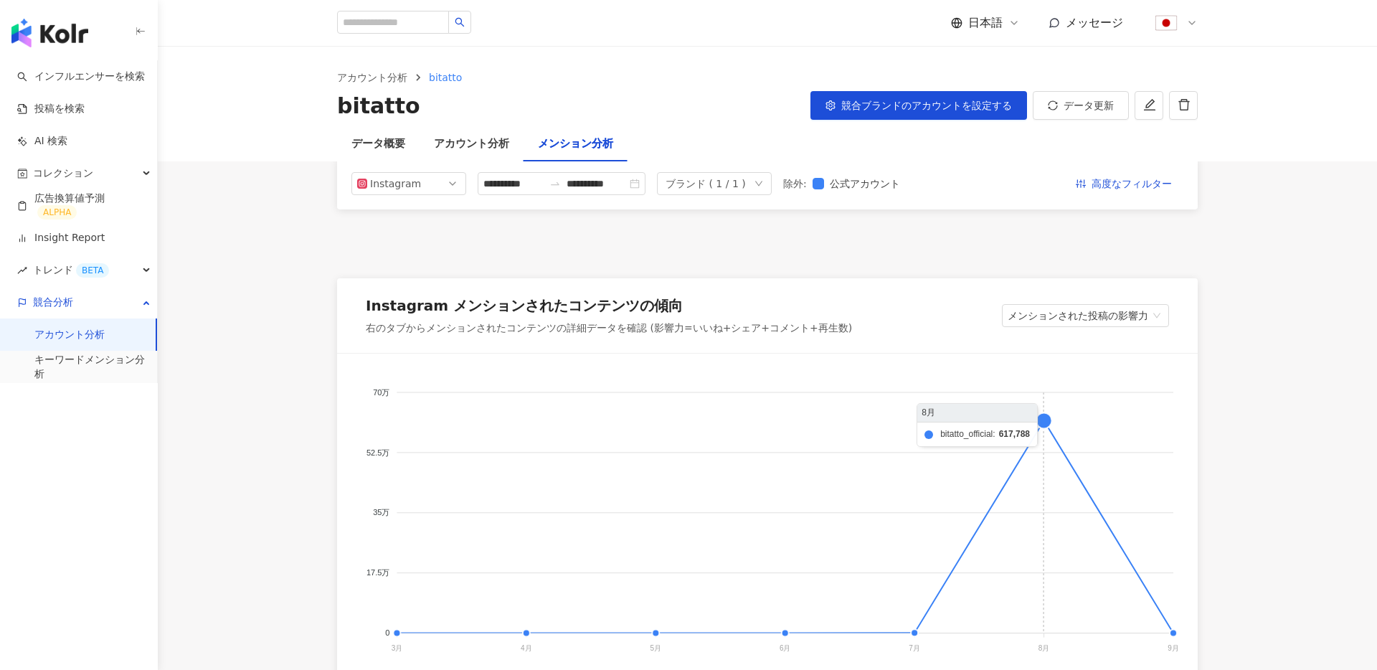
scroll to position [195, 0]
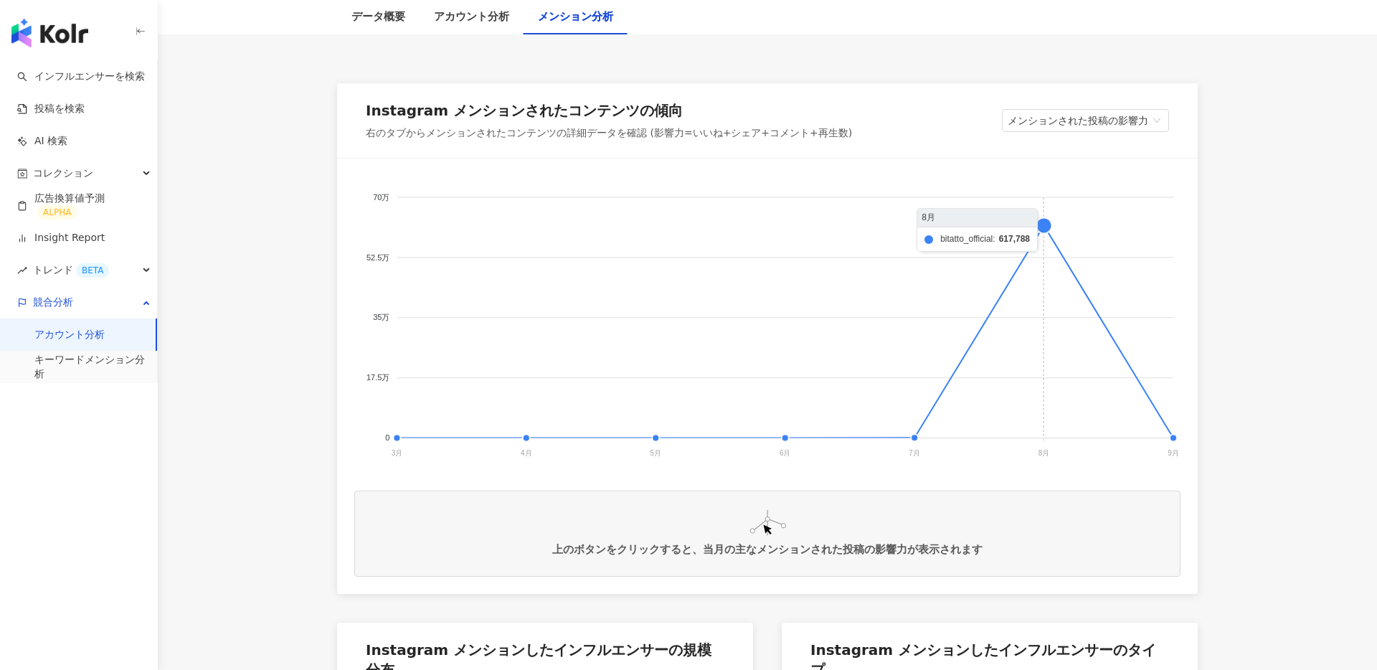
click at [1042, 227] on foreignobject at bounding box center [767, 319] width 826 height 287
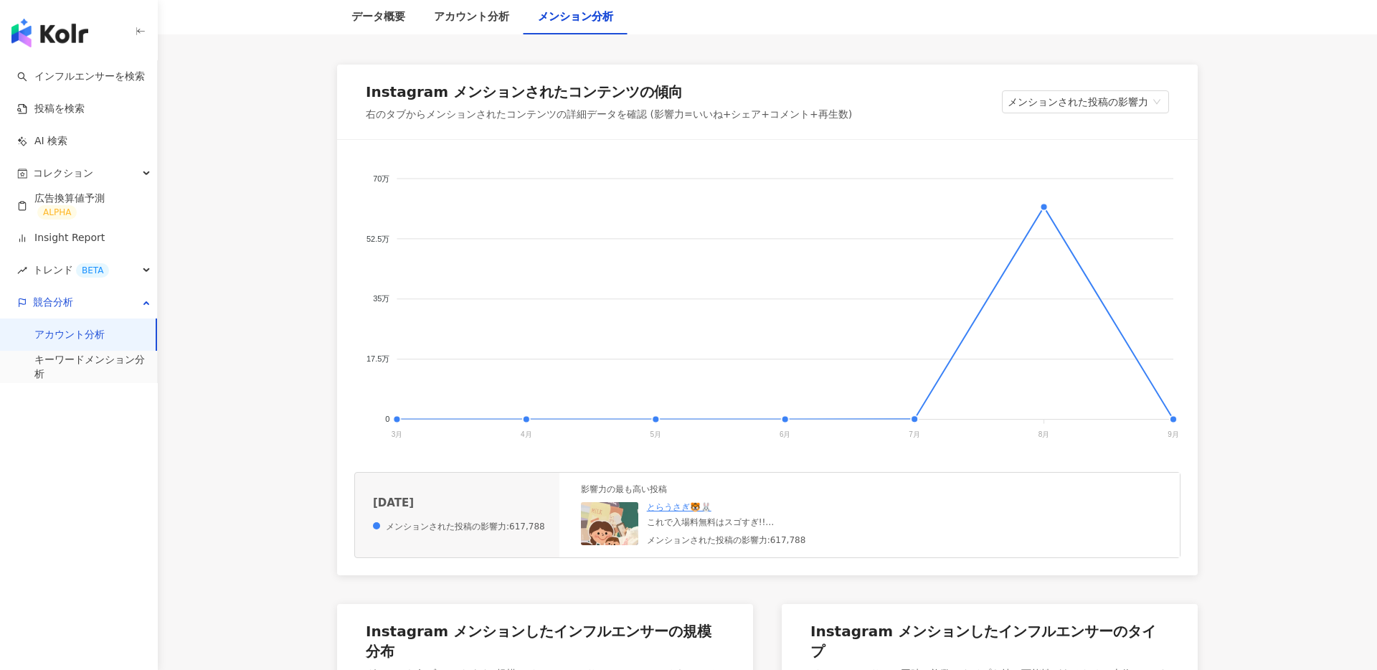
scroll to position [223, 0]
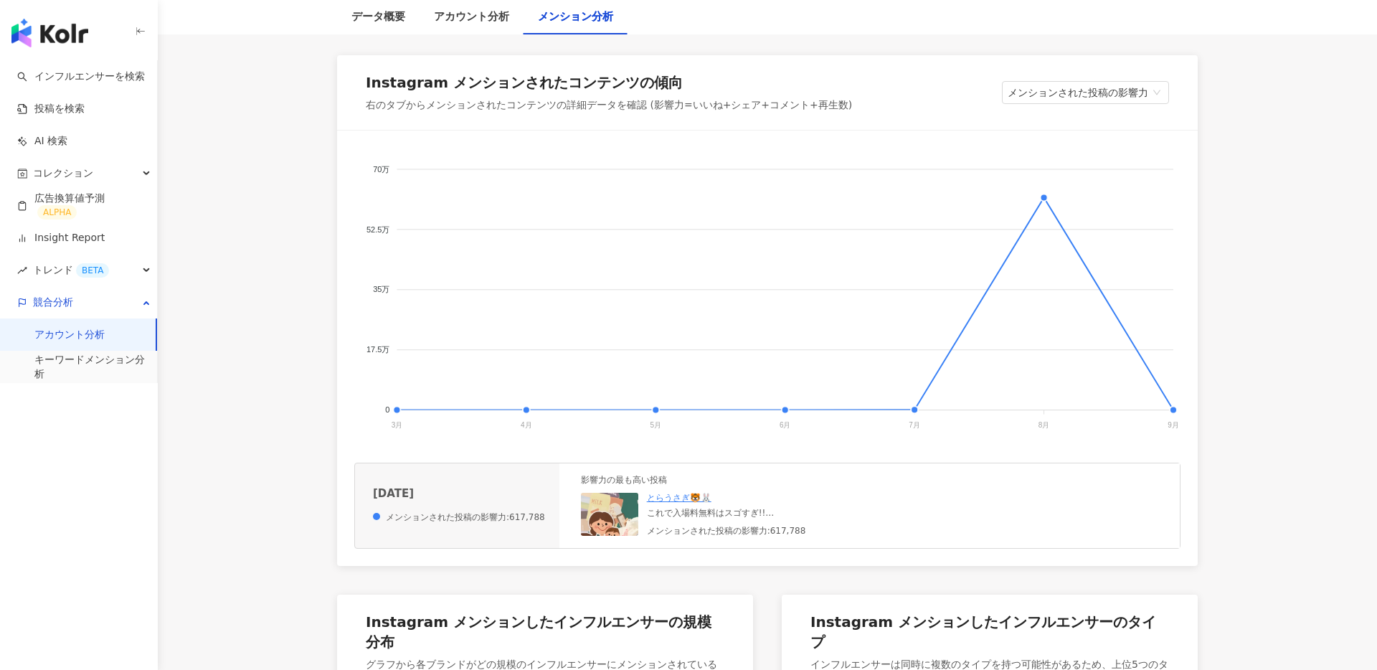
click at [613, 509] on img at bounding box center [652, 564] width 143 height 143
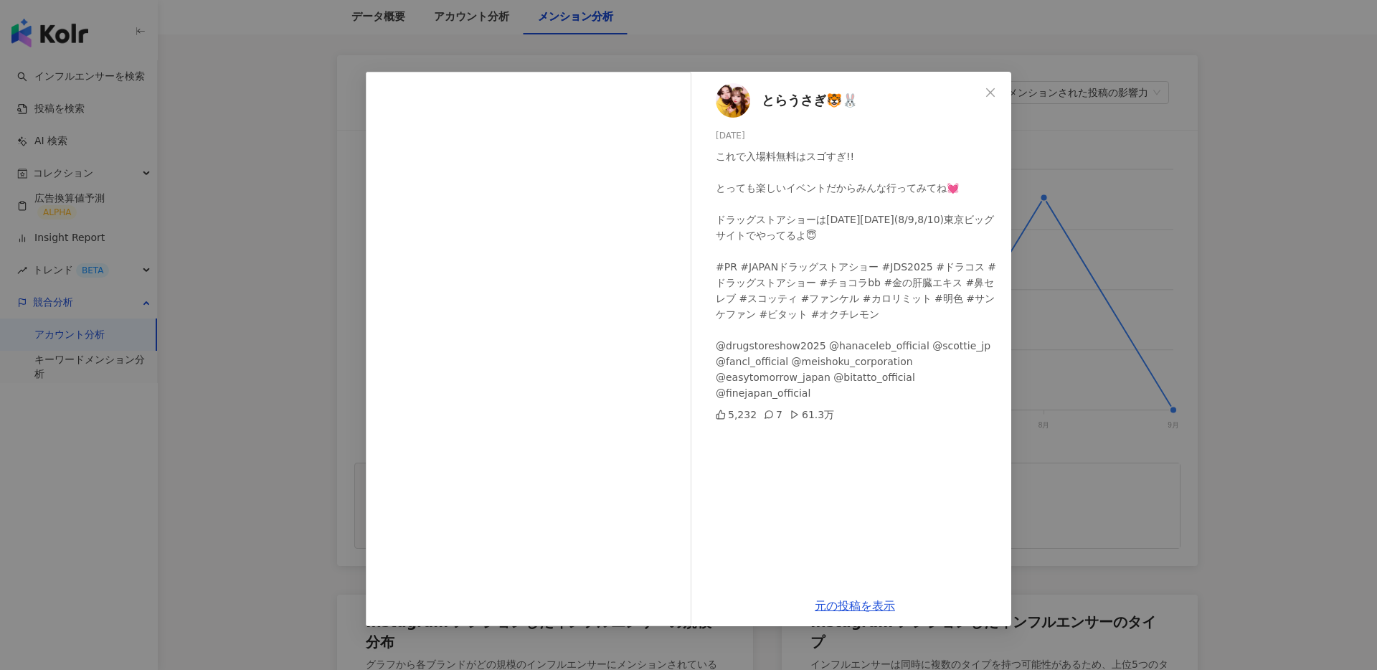
scroll to position [253, 0]
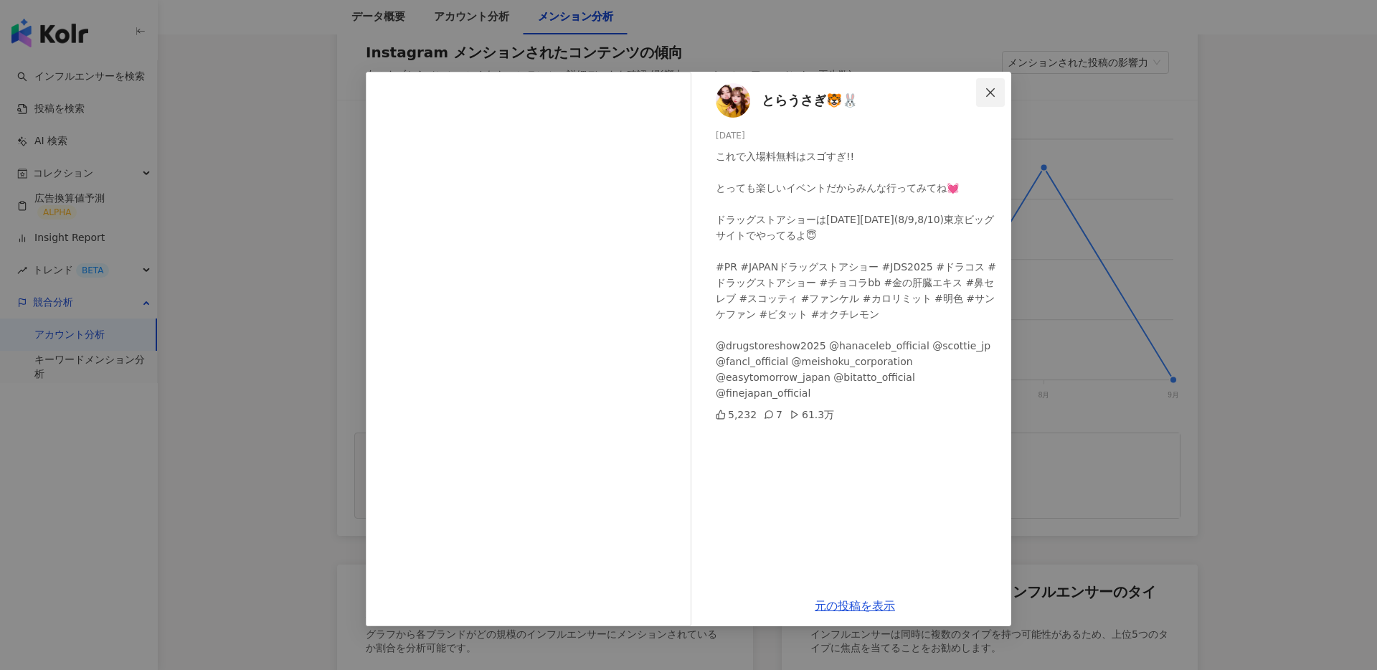
click at [996, 95] on icon "close" at bounding box center [990, 92] width 11 height 11
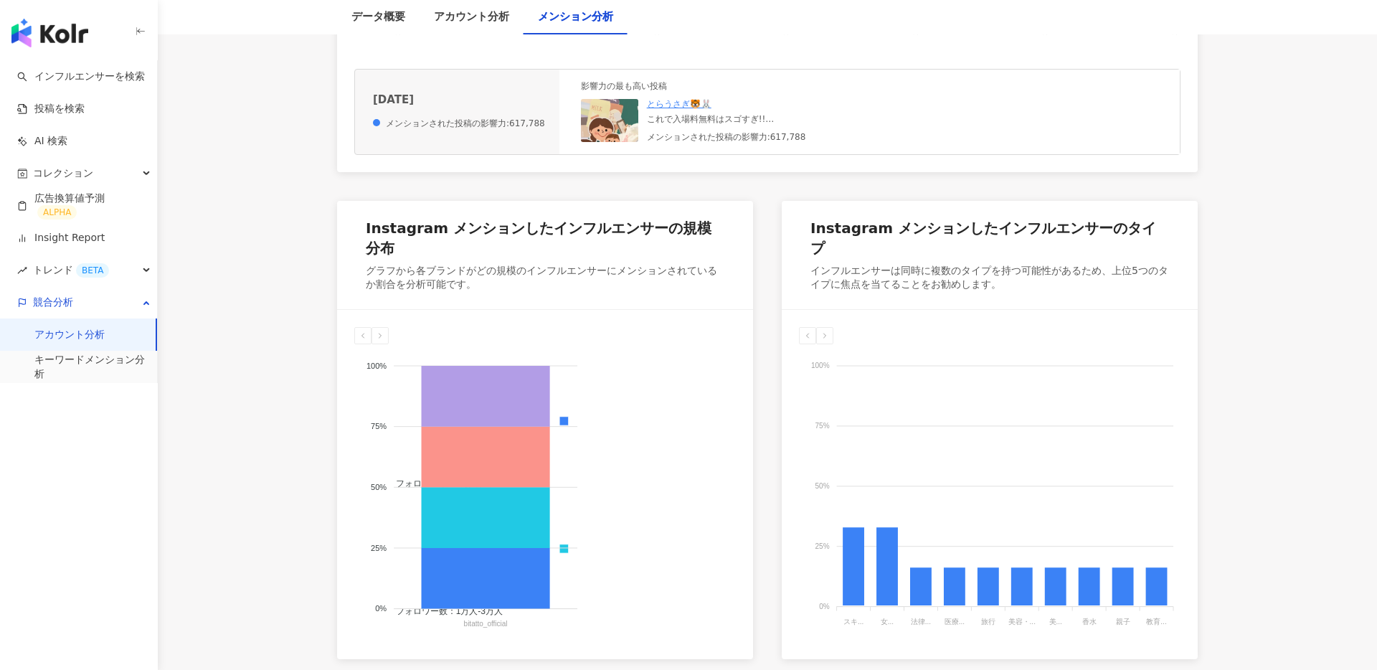
scroll to position [618, 0]
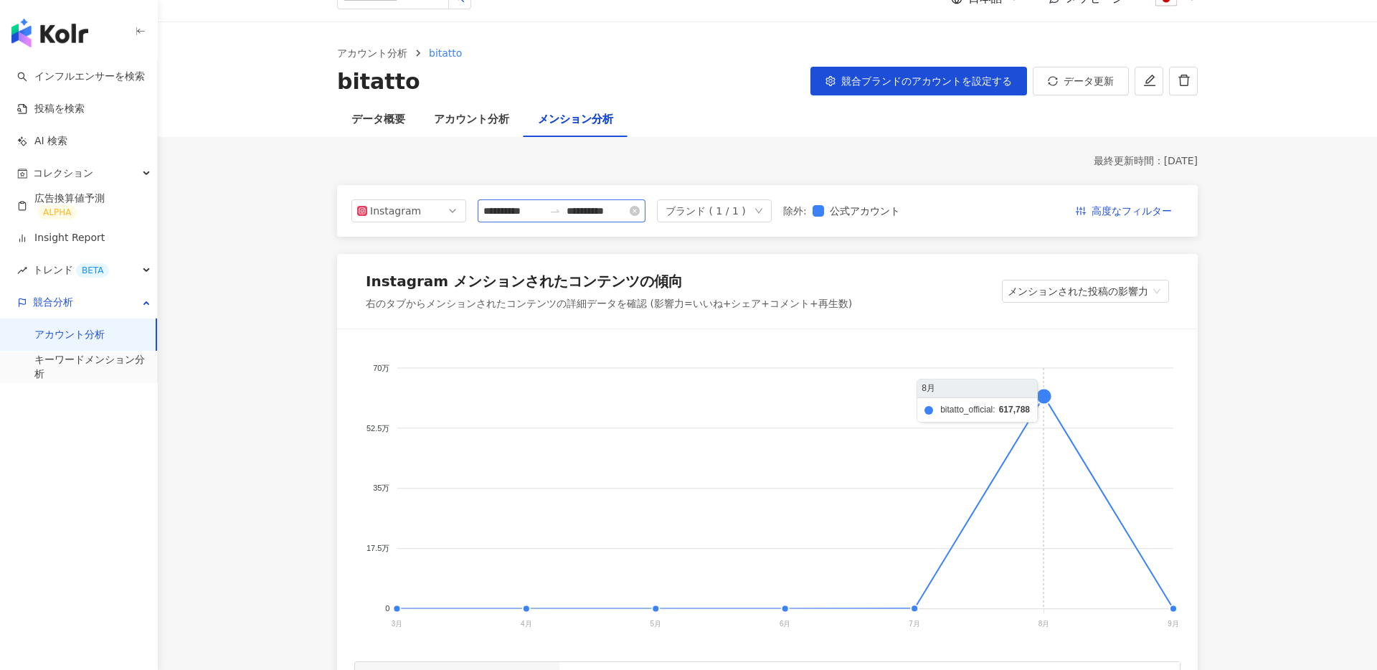
scroll to position [0, 0]
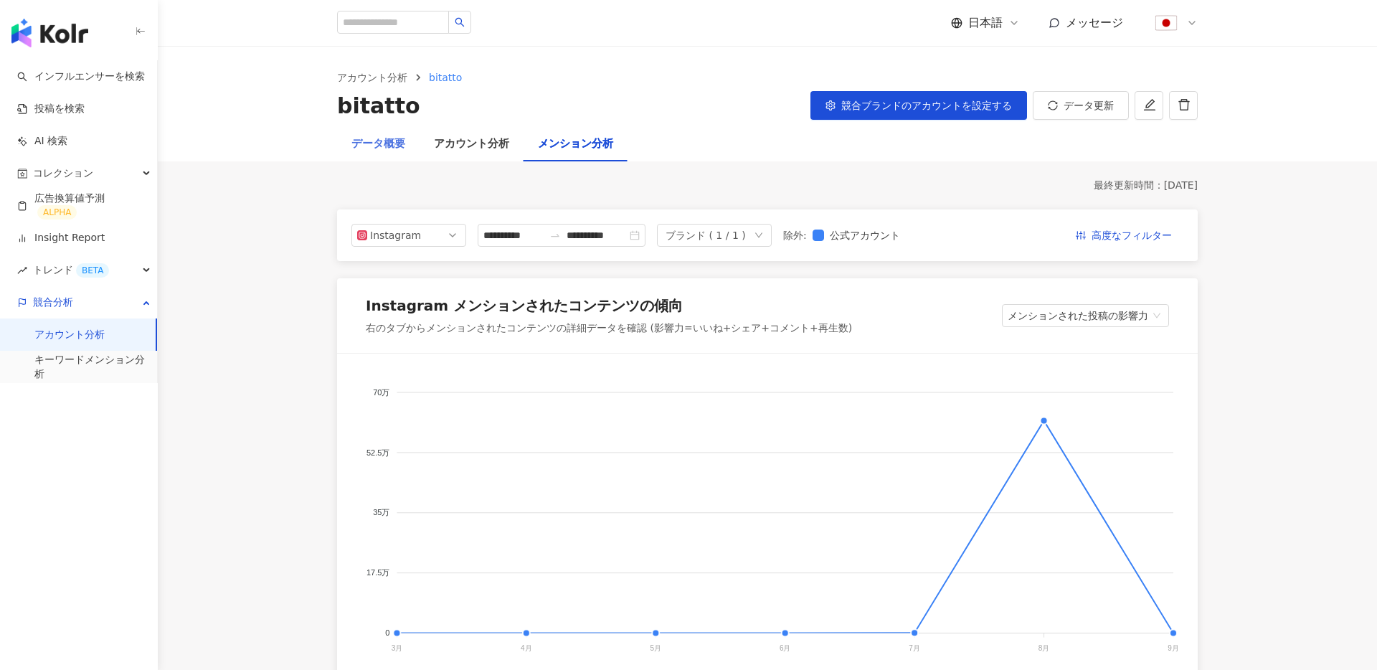
click at [390, 155] on div "データ概要" at bounding box center [378, 144] width 83 height 34
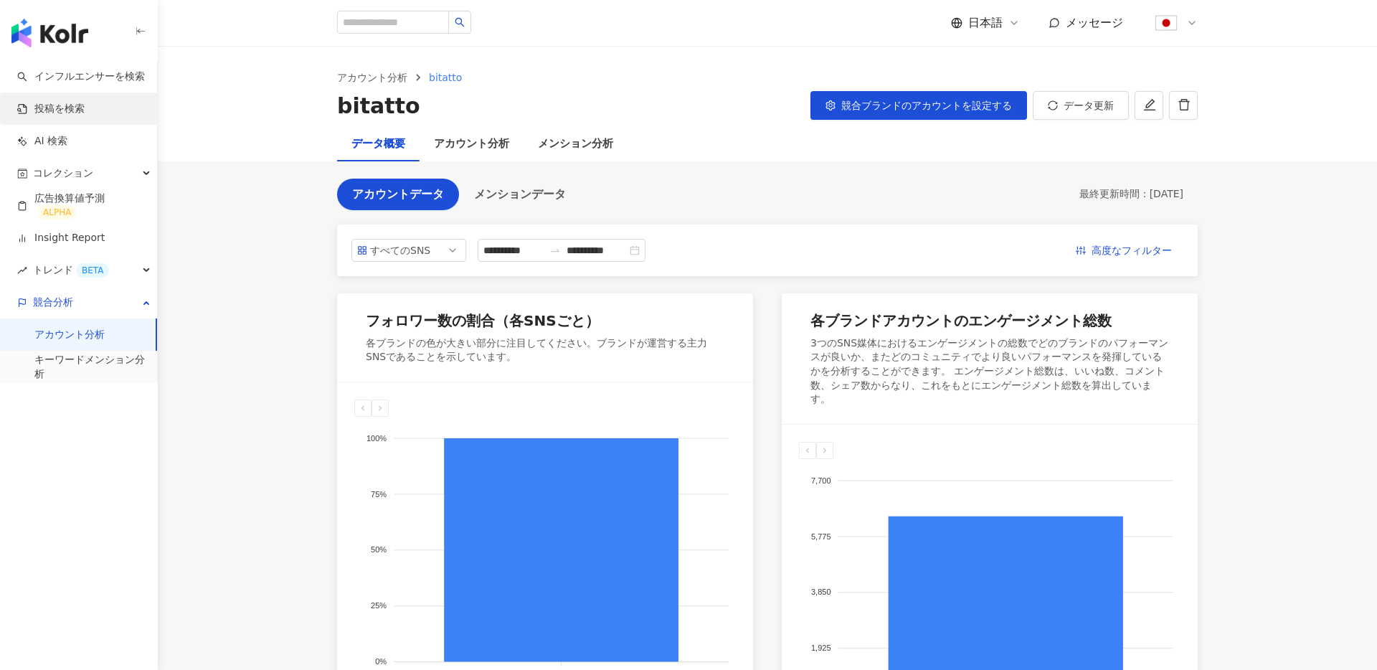
click at [57, 103] on link "投稿を検索" at bounding box center [50, 109] width 67 height 14
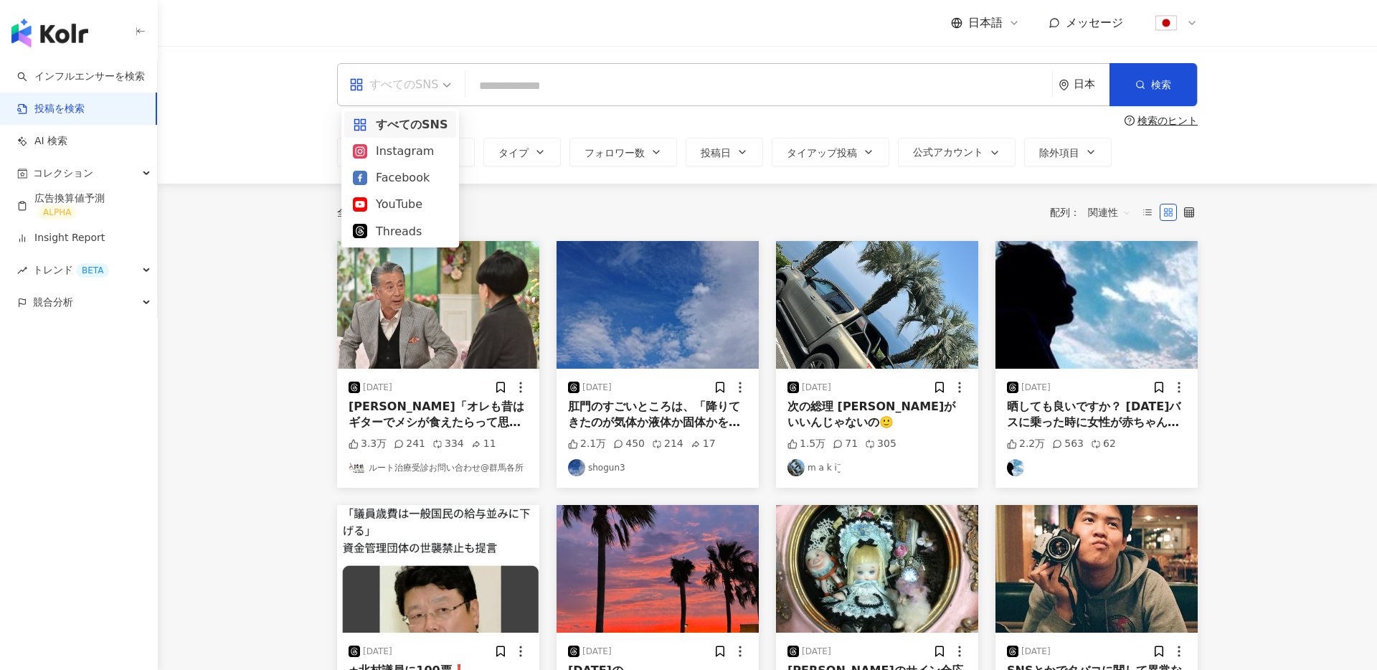
click at [433, 96] on span at bounding box center [400, 85] width 102 height 42
click at [405, 145] on div "Instagram" at bounding box center [400, 151] width 95 height 18
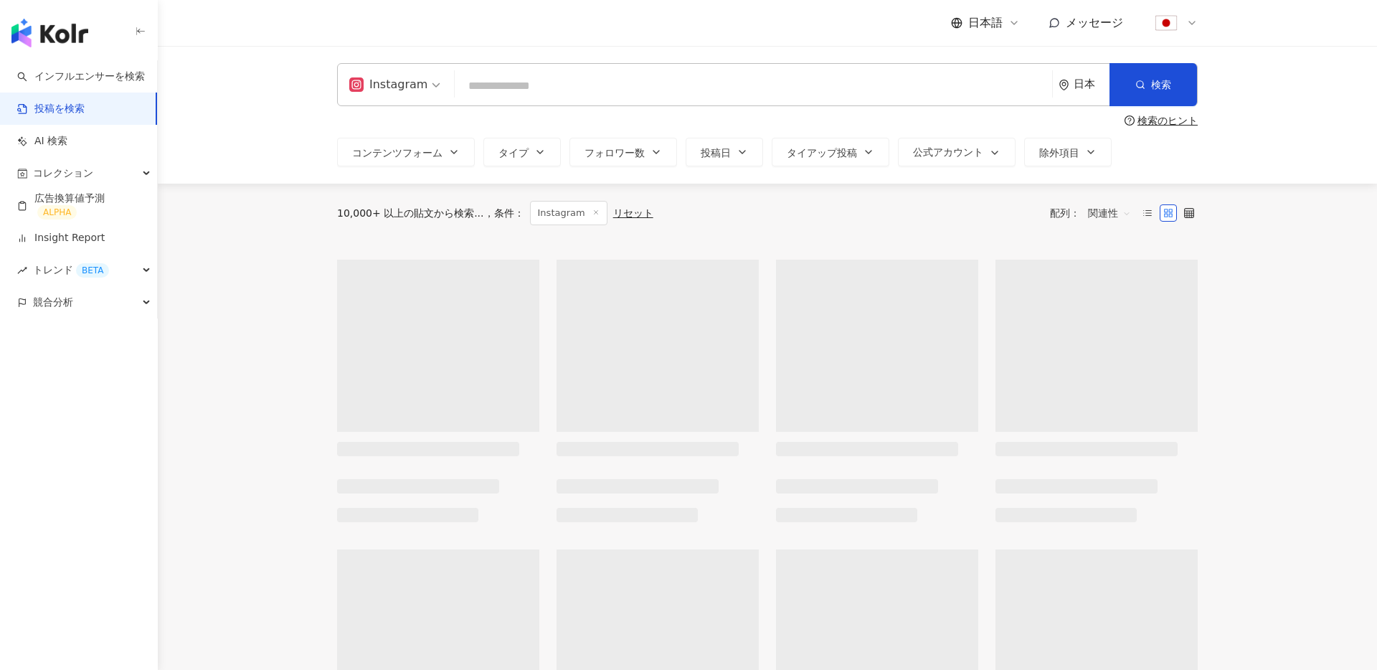
click at [557, 83] on input "search" at bounding box center [754, 85] width 586 height 31
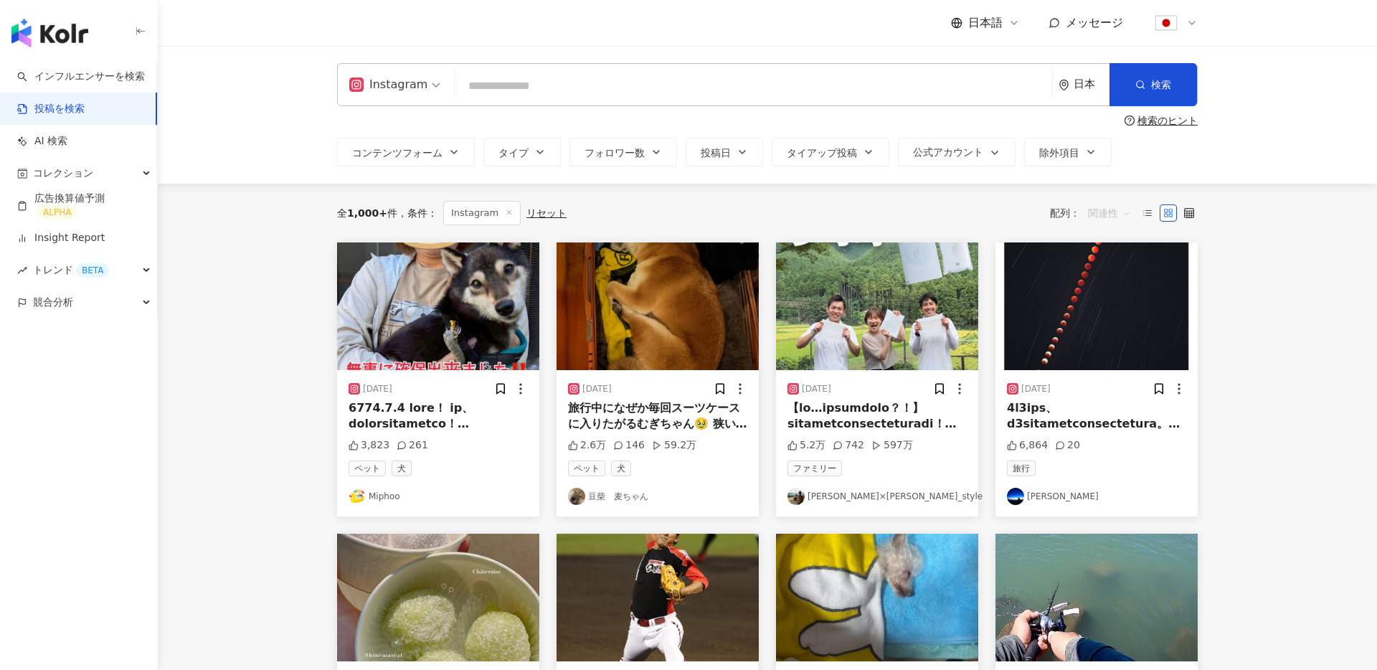
click at [1106, 209] on span "関連性" at bounding box center [1109, 213] width 43 height 23
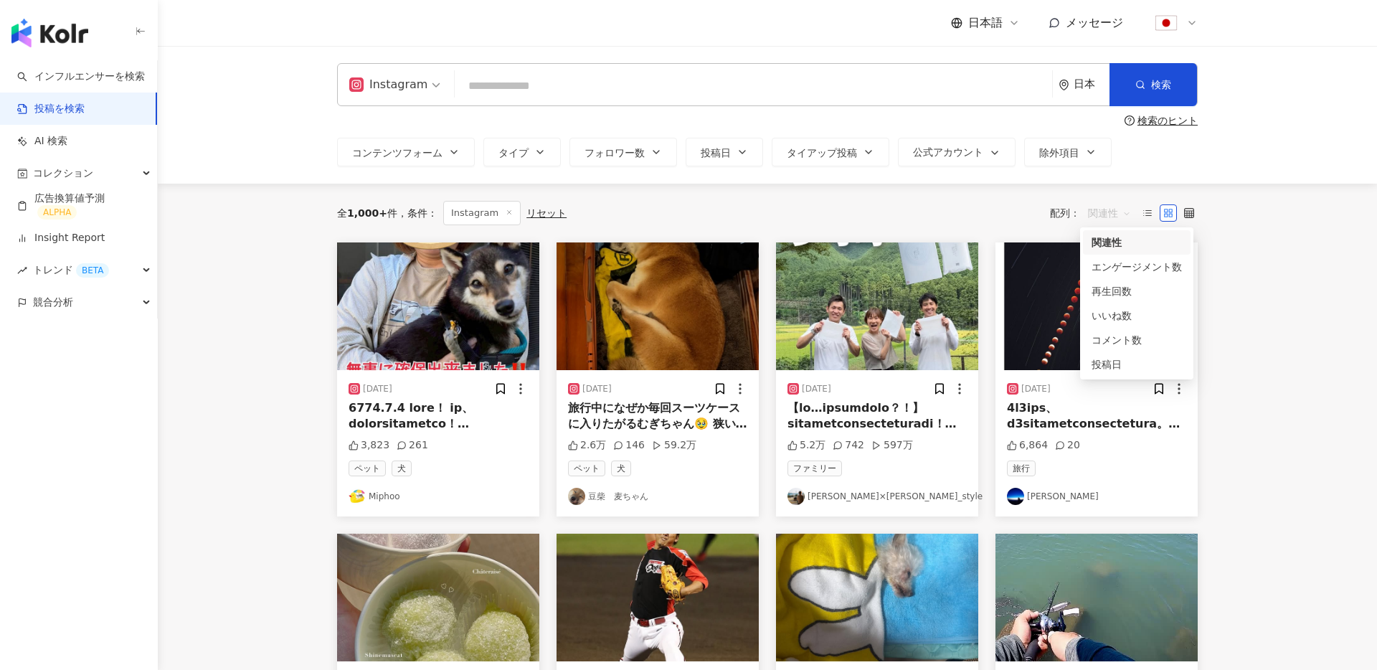
click at [1234, 222] on main "Instagram 日本 検索 検索のヒント コンテンツフォーム タイプ フォロワー数 投稿日 タイアップ投稿 公式アカウント 除外項目 全 1,000+ 件…" at bounding box center [768, 631] width 1220 height 1170
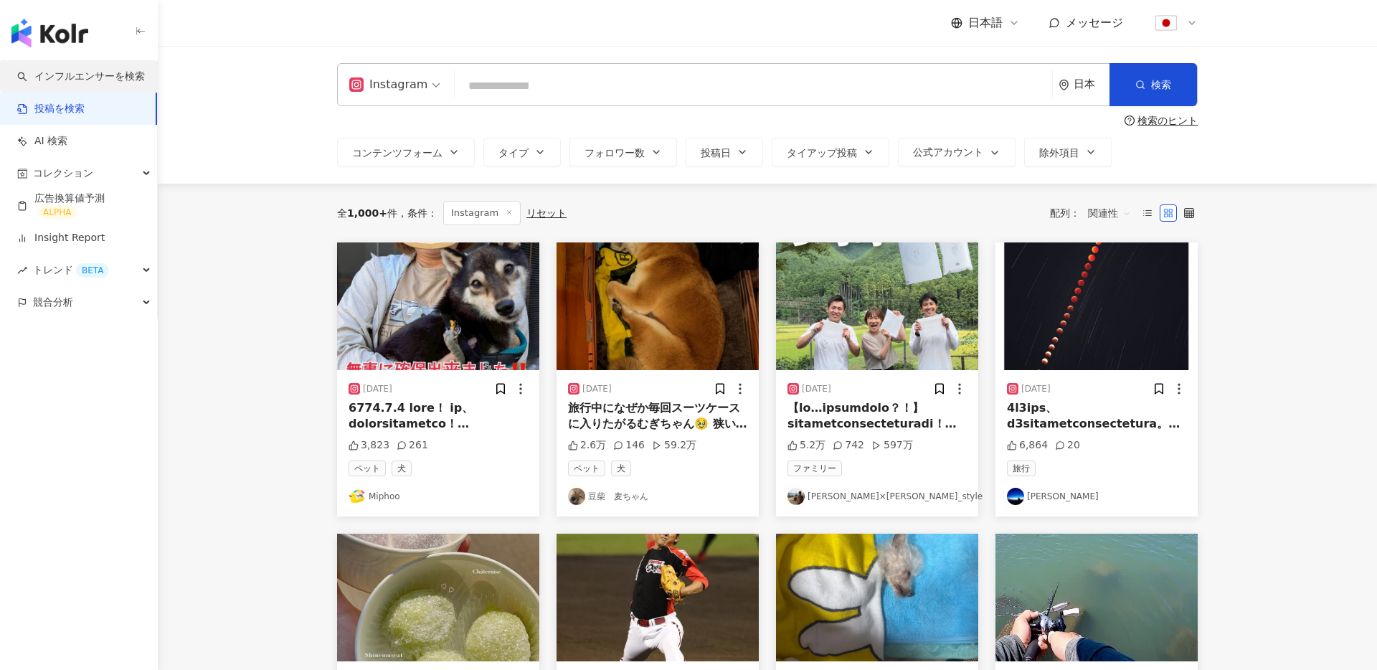
click at [87, 84] on link "インフルエンサーを検索" at bounding box center [81, 77] width 128 height 14
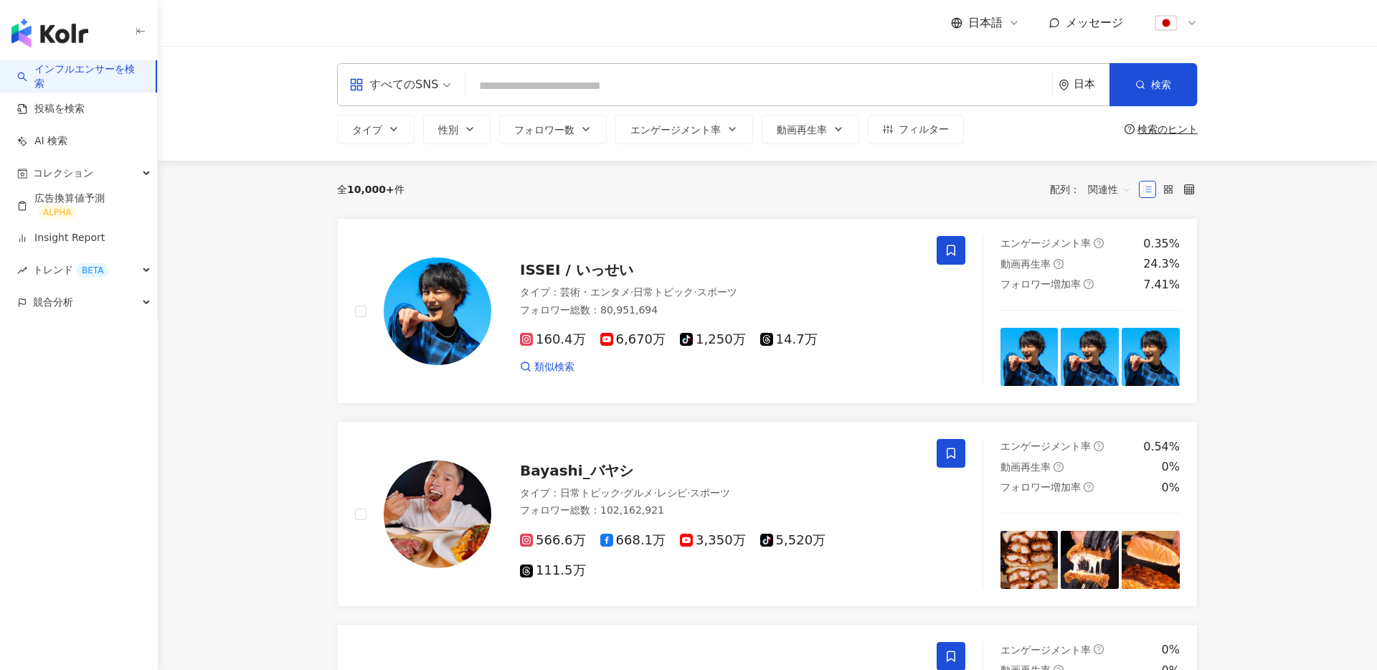
click at [67, 143] on link "AI 検索" at bounding box center [42, 141] width 50 height 14
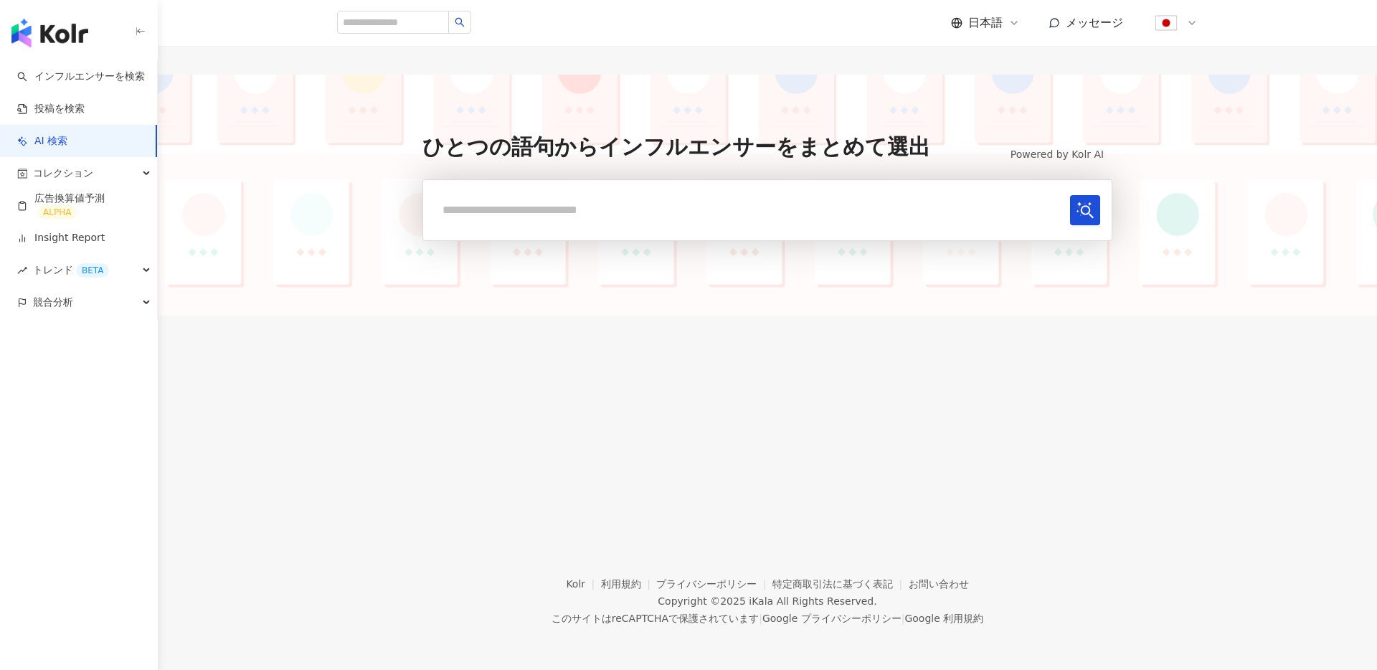
click at [517, 215] on input "text" at bounding box center [750, 209] width 630 height 29
click at [606, 204] on input "text" at bounding box center [750, 209] width 630 height 29
click at [113, 80] on link "インフルエンサーを検索" at bounding box center [81, 77] width 128 height 14
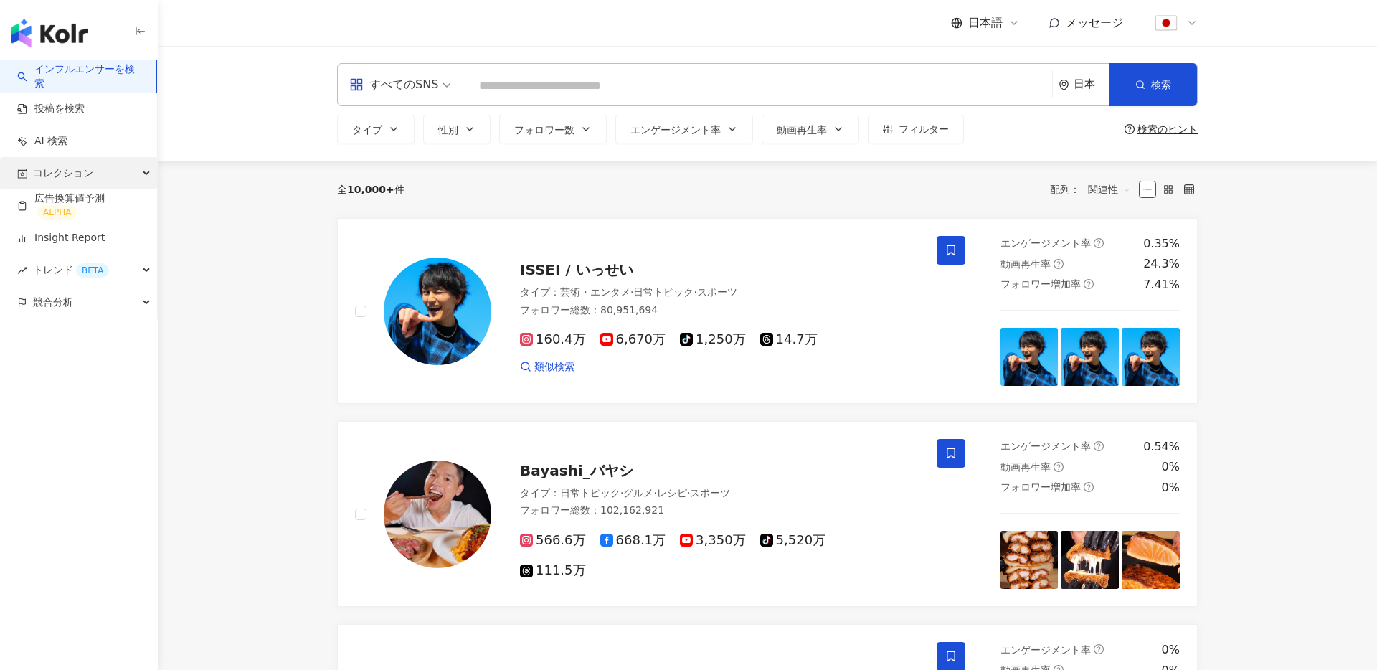
click at [108, 164] on div "コレクション" at bounding box center [78, 173] width 157 height 32
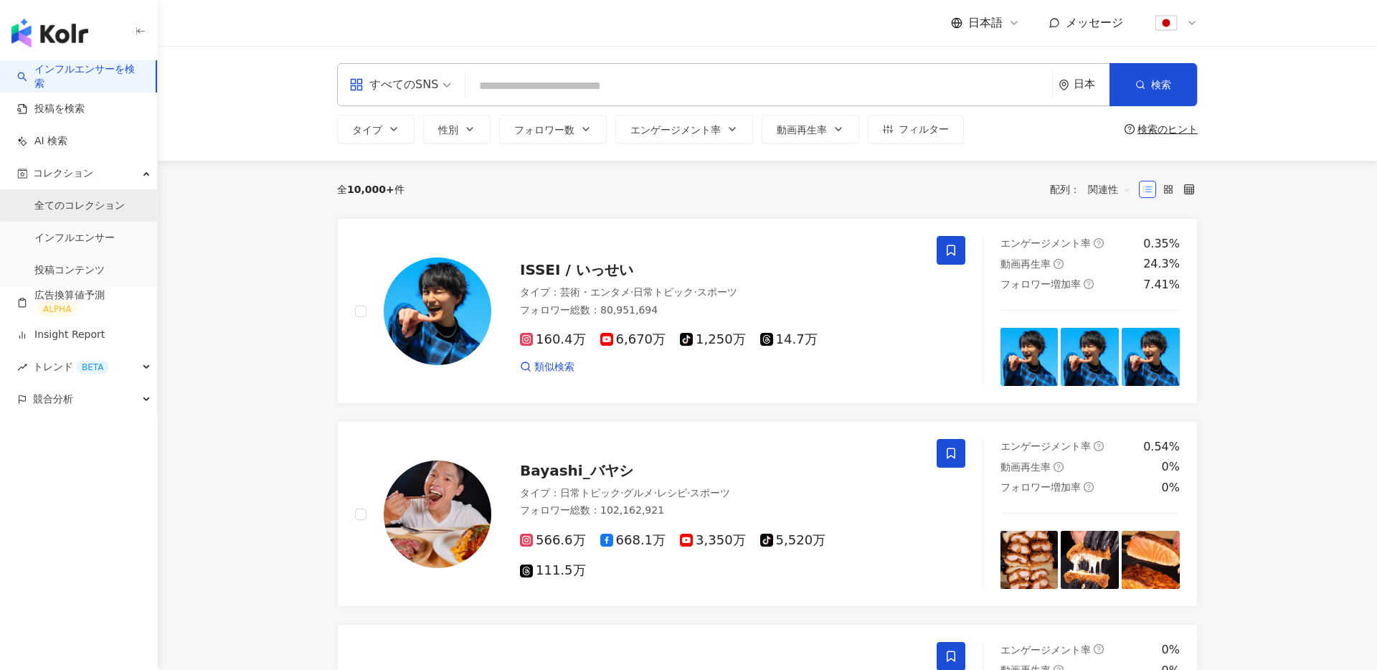
click at [80, 213] on link "全てのコレクション" at bounding box center [79, 206] width 90 height 14
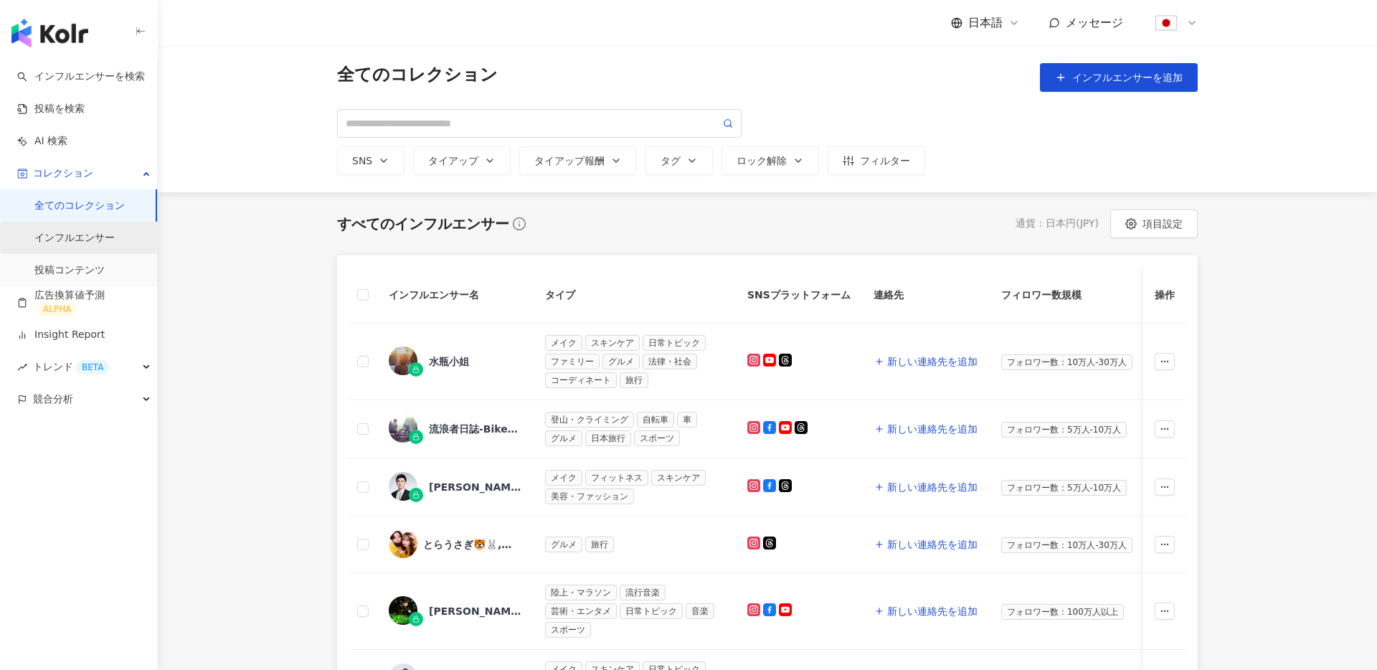
click at [83, 232] on link "インフルエンサー" at bounding box center [74, 238] width 80 height 14
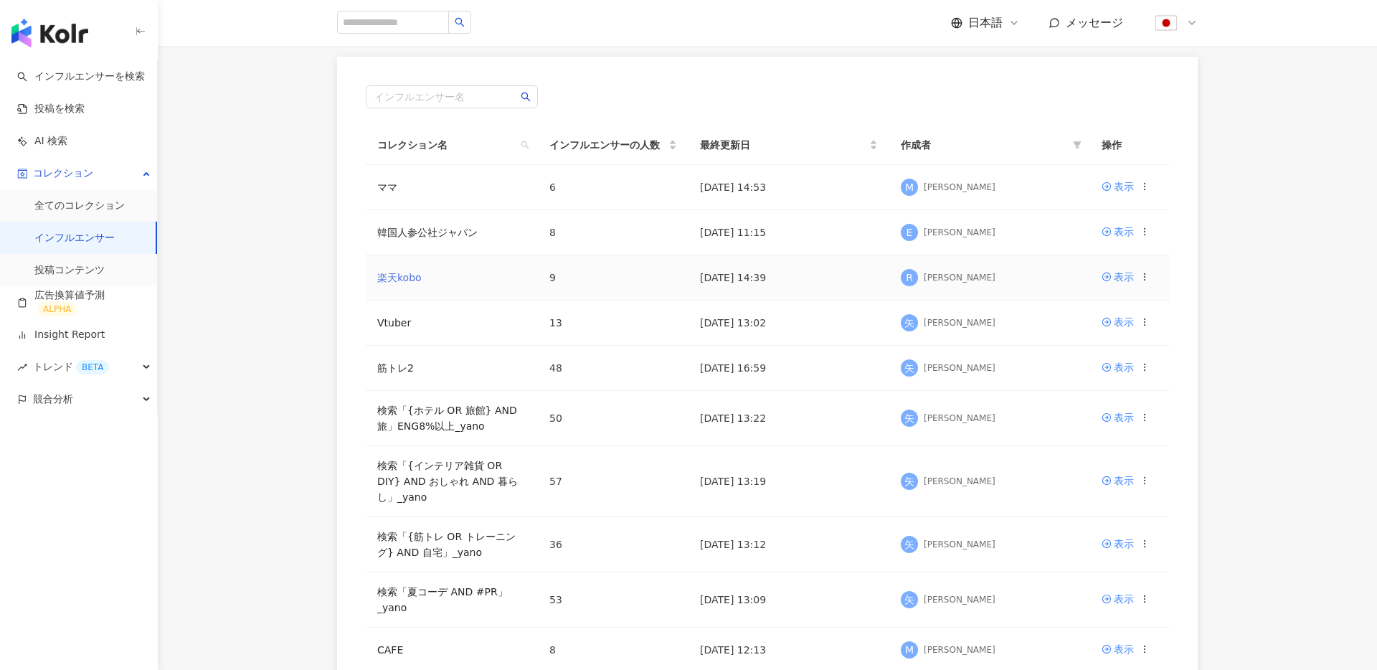
scroll to position [106, 0]
click at [110, 400] on div "競合分析" at bounding box center [78, 399] width 157 height 32
click at [98, 427] on link "アカウント分析" at bounding box center [69, 432] width 70 height 14
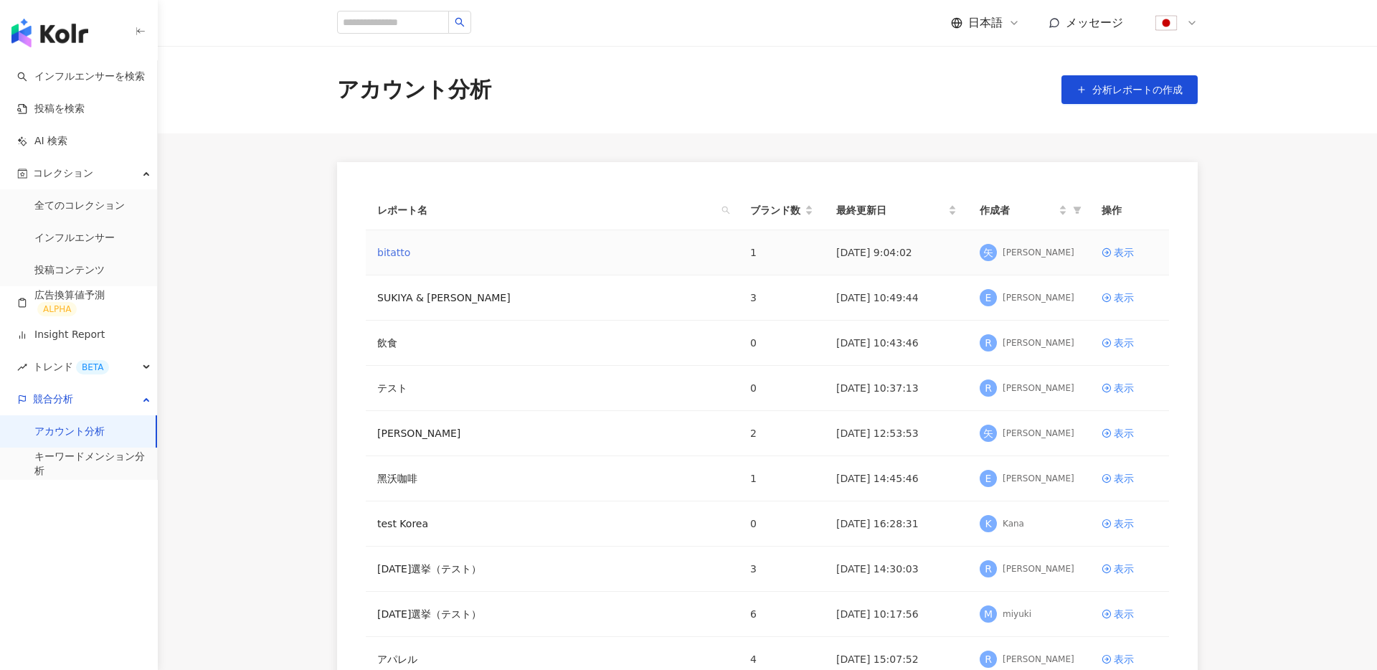
click at [390, 254] on link "bitatto" at bounding box center [393, 253] width 33 height 16
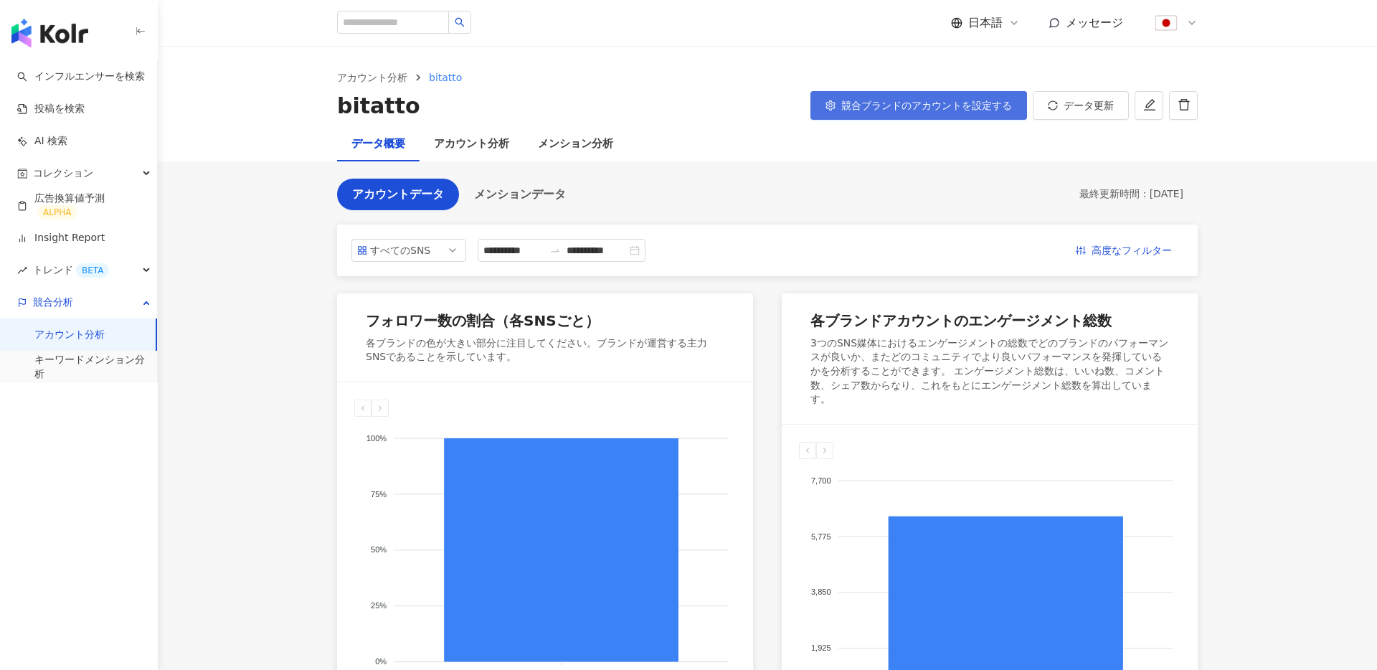
click at [949, 98] on button "競合ブランドのアカウントを設定する" at bounding box center [919, 105] width 217 height 29
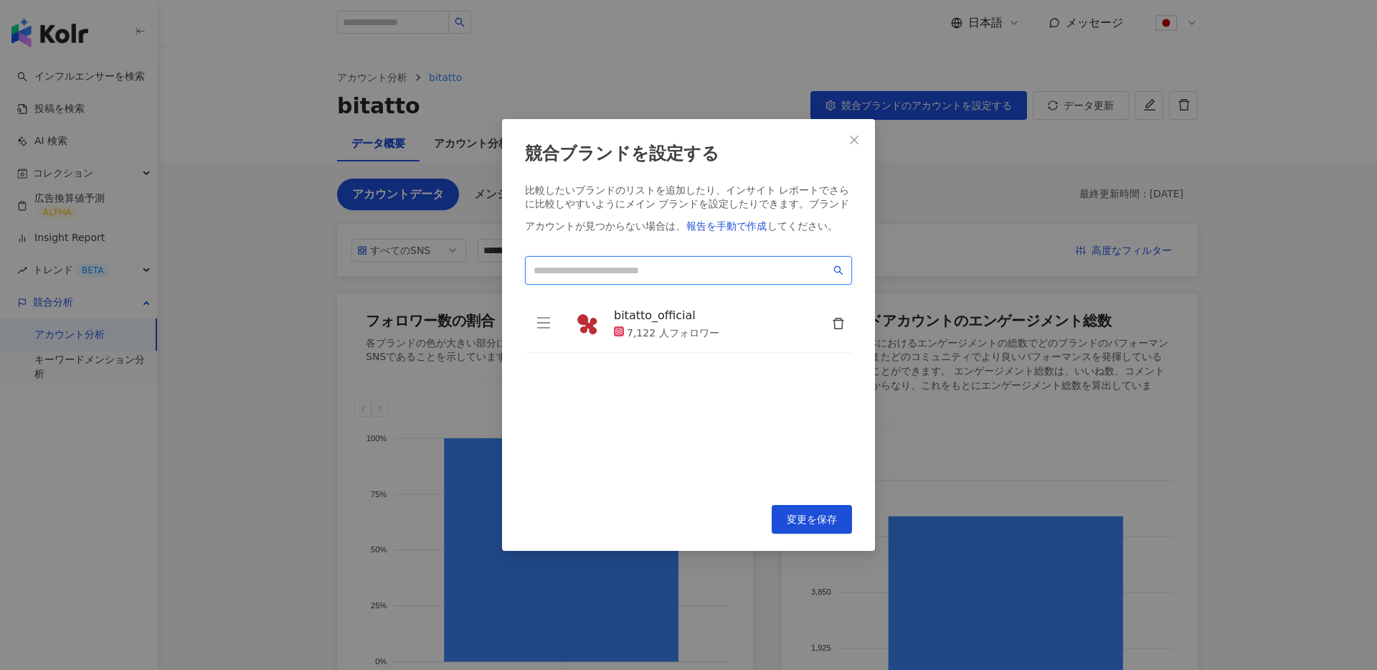
click at [684, 272] on input "search" at bounding box center [682, 271] width 297 height 16
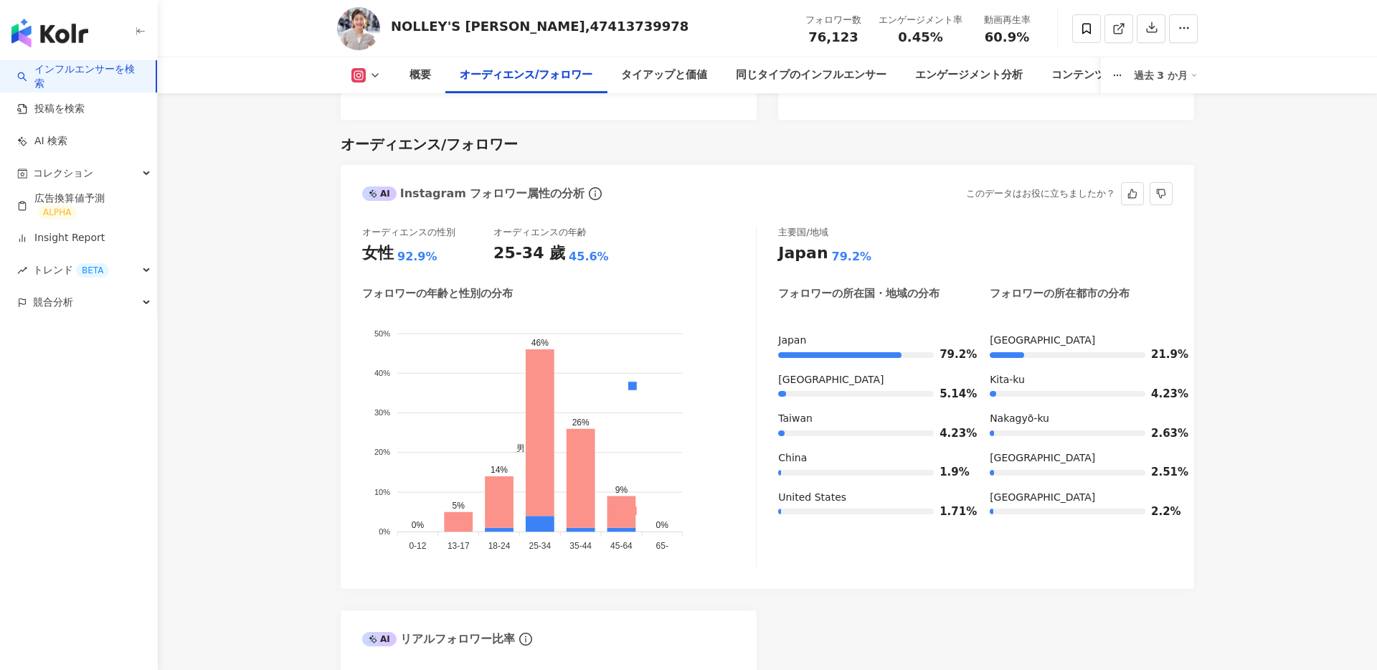
scroll to position [1245, 0]
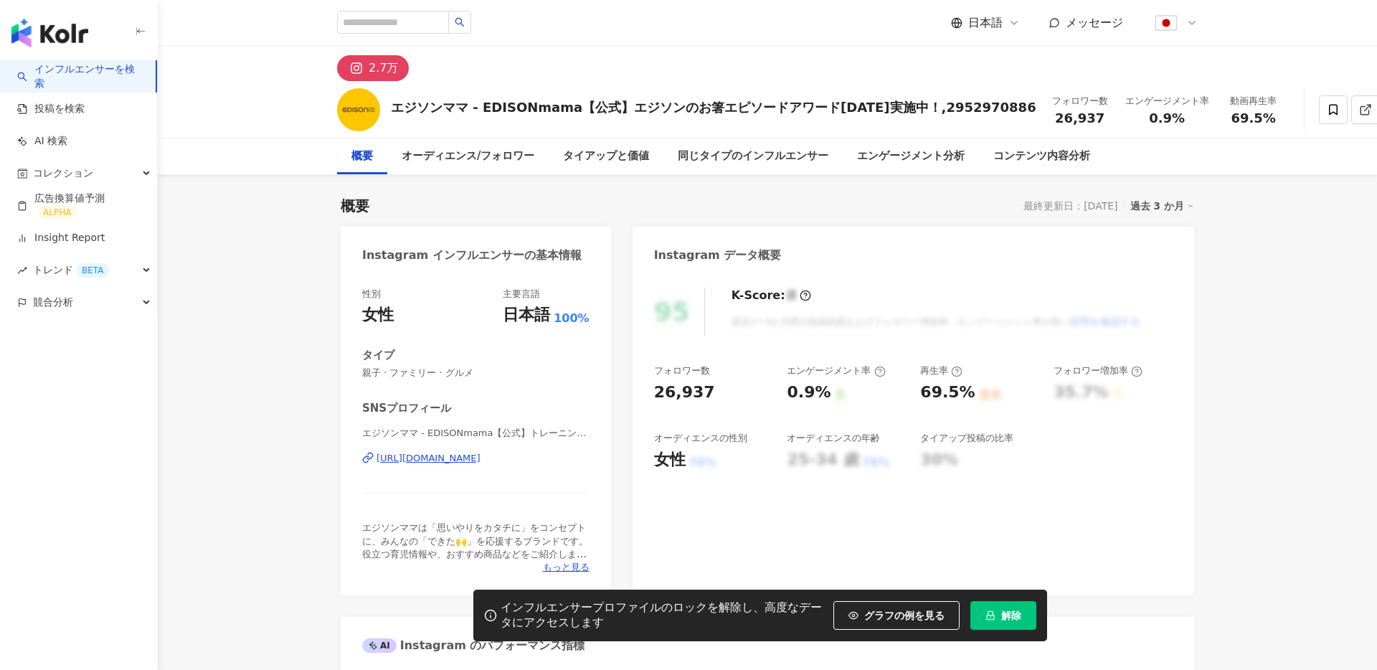
click at [999, 616] on button "解除" at bounding box center [1004, 615] width 66 height 29
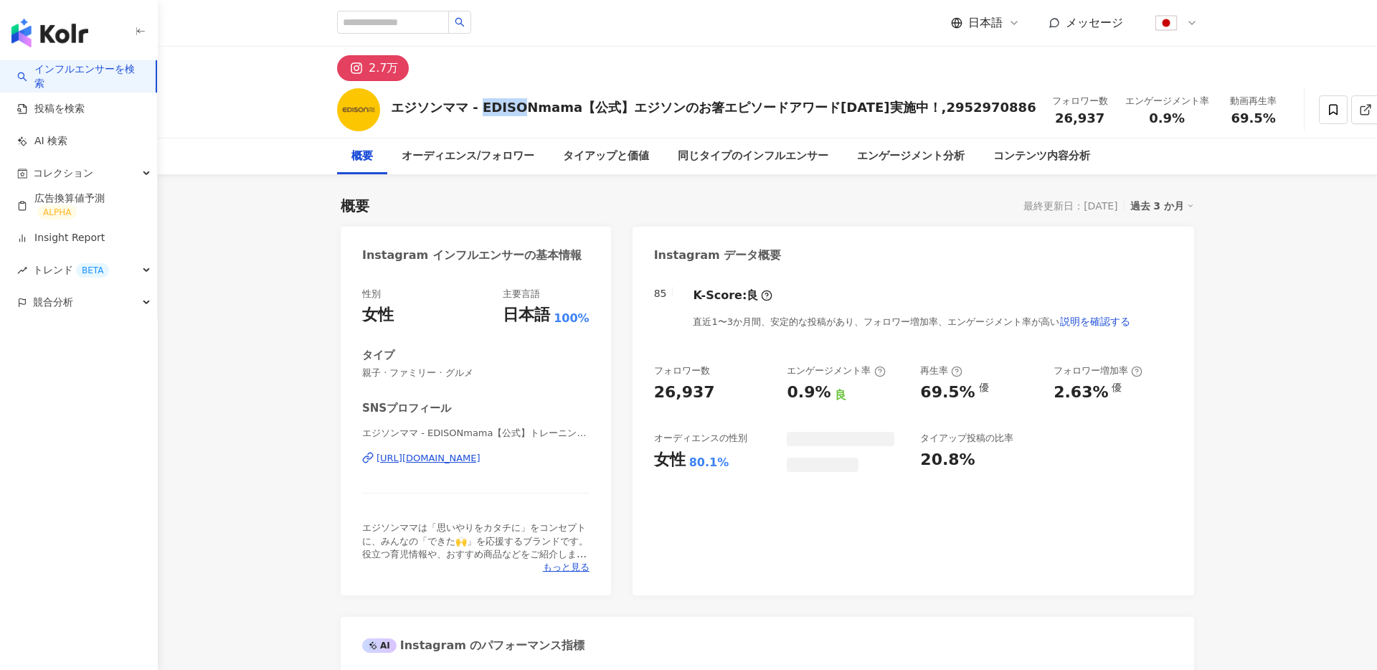
drag, startPoint x: 520, startPoint y: 109, endPoint x: 573, endPoint y: 108, distance: 53.1
click at [573, 108] on div "エジソンママ - EDISONmama【公式】エジソンのお箸エピソードアワード2022実施中！,2952970886" at bounding box center [714, 107] width 646 height 18
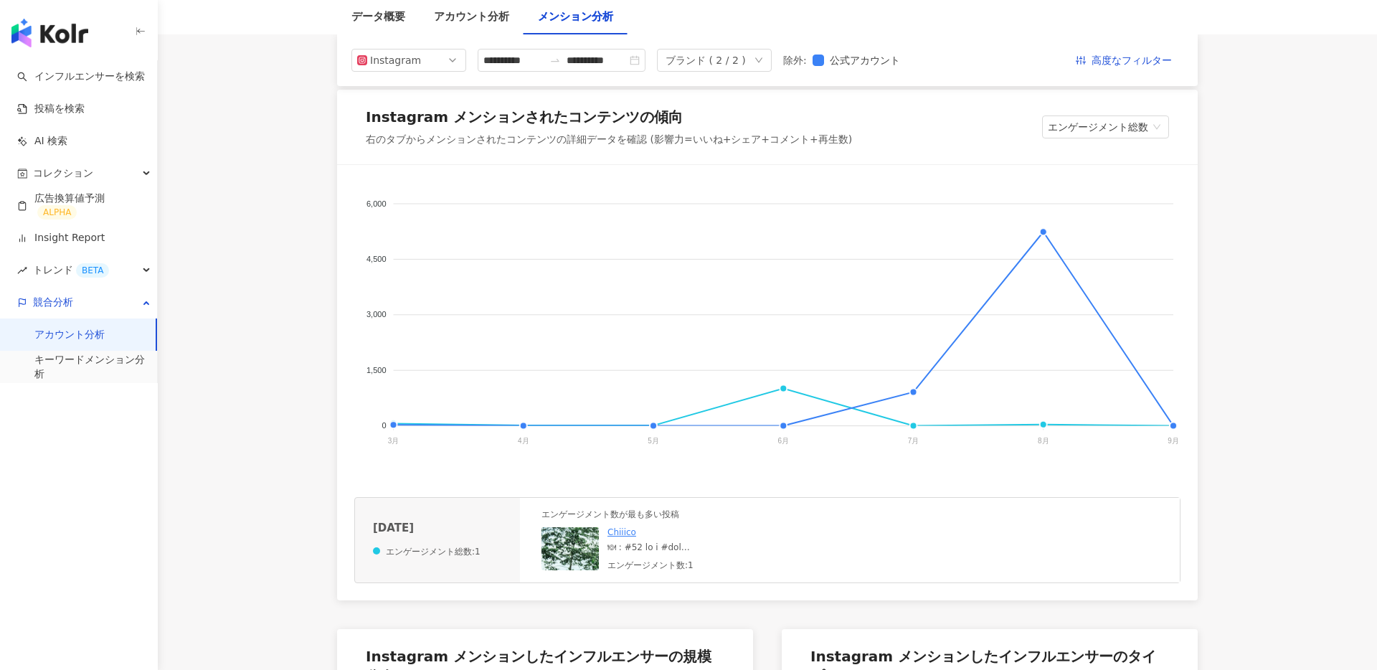
scroll to position [189, 0]
click at [585, 556] on img at bounding box center [613, 598] width 143 height 143
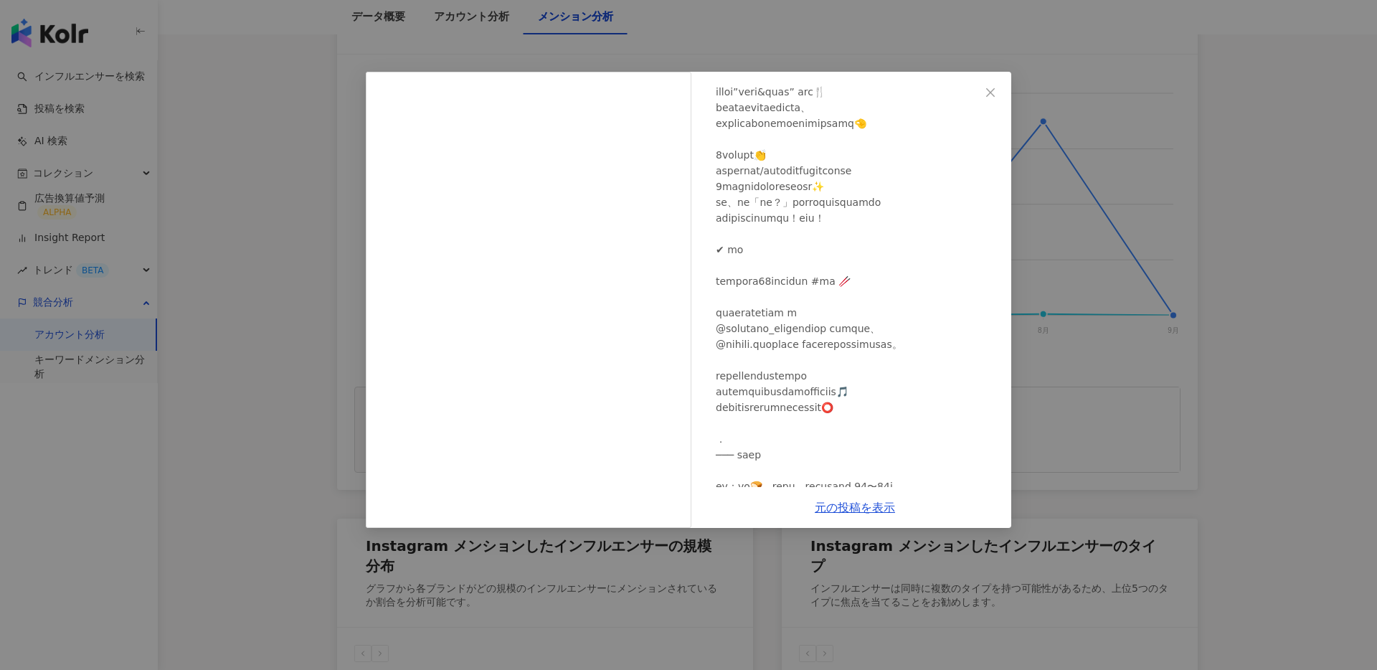
scroll to position [742, 0]
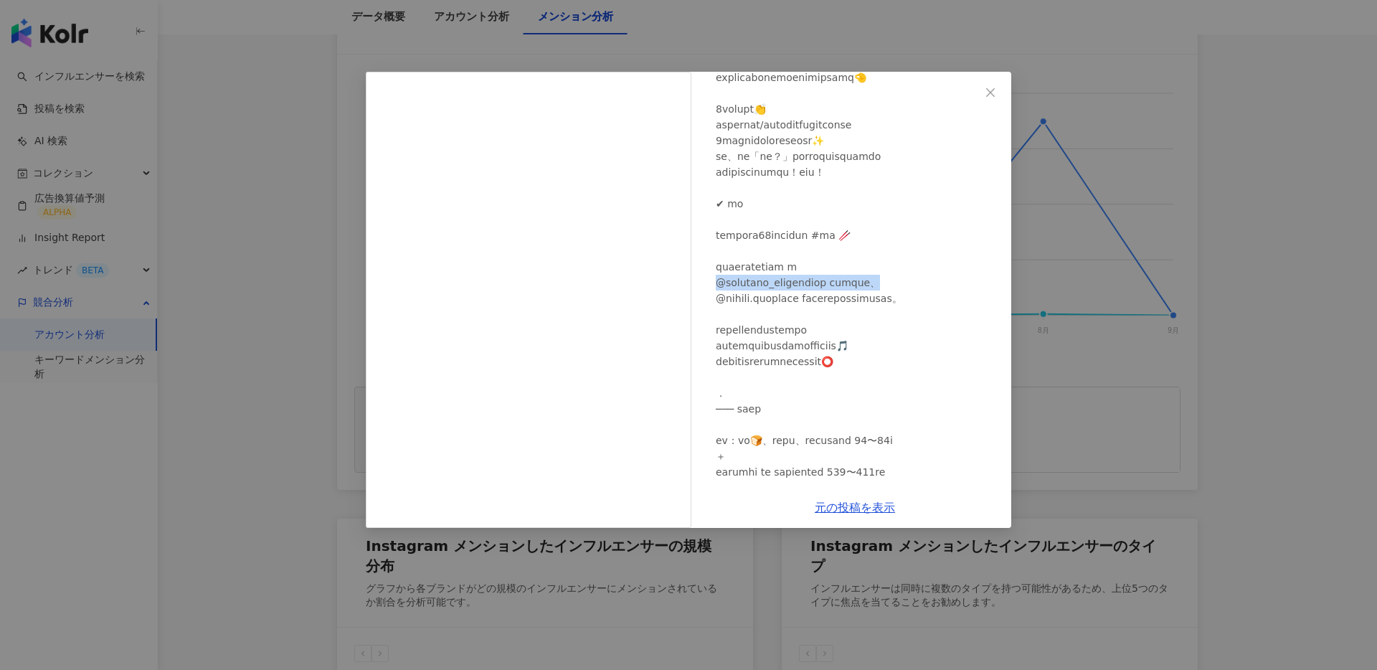
drag, startPoint x: 714, startPoint y: 284, endPoint x: 894, endPoint y: 288, distance: 180.1
click at [894, 288] on div "Chiiico [DATE] 表示しない 1" at bounding box center [855, 279] width 313 height 415
click at [905, 284] on div at bounding box center [858, 504] width 284 height 2194
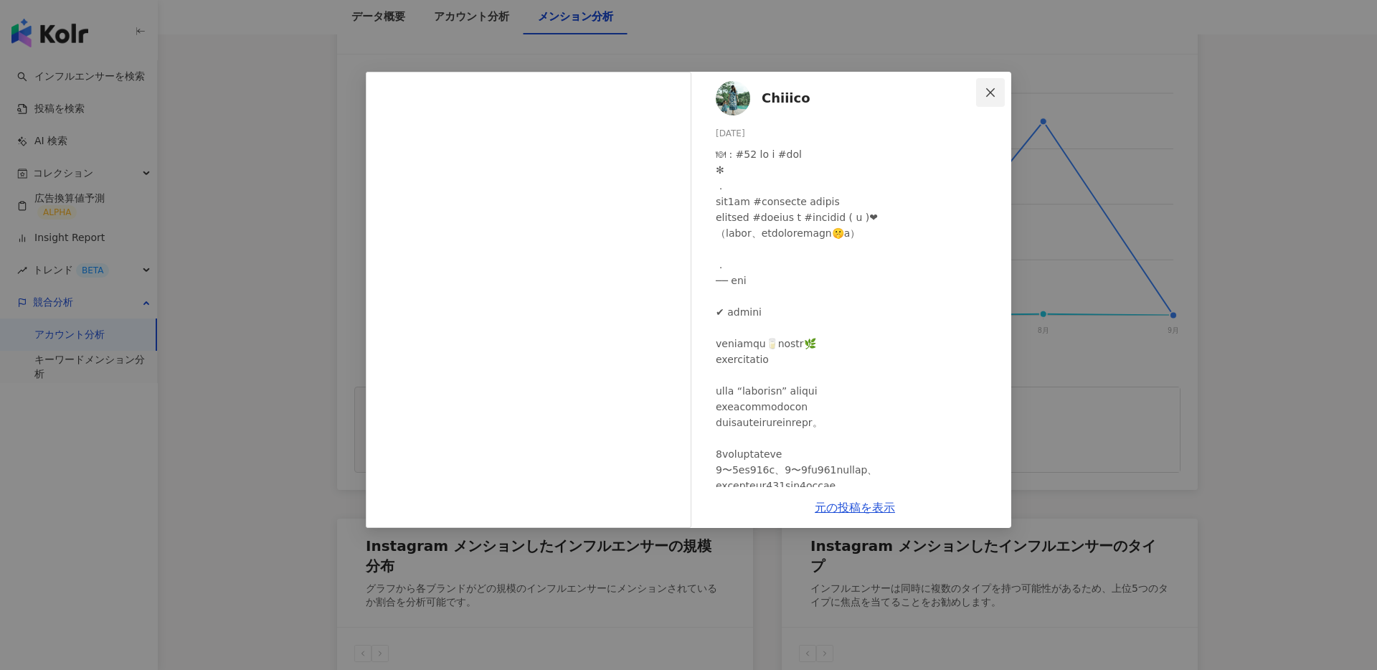
scroll to position [0, 0]
click at [991, 93] on icon "close" at bounding box center [990, 92] width 11 height 11
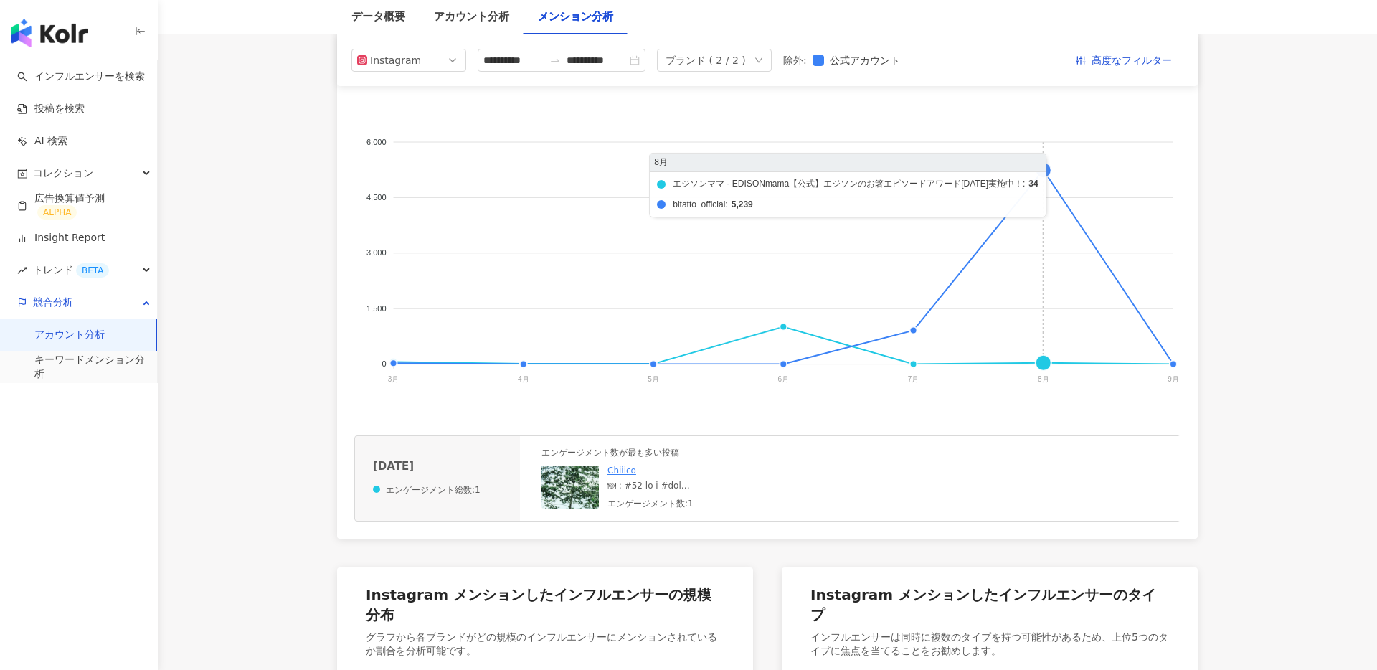
scroll to position [224, 0]
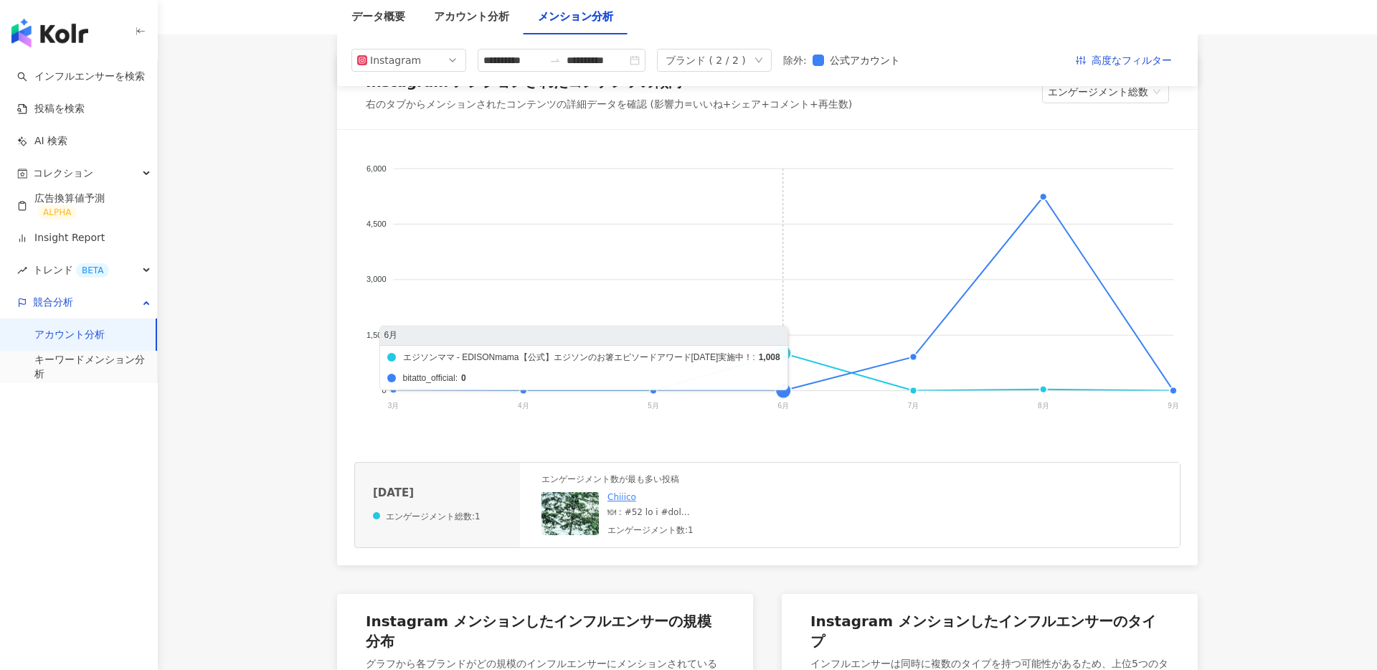
click at [782, 354] on foreignobject "エジソンママ - EDISONmama【公式】エジソンのお箸エピソードアワード[DATE]実施中！ bitatto_official" at bounding box center [767, 290] width 826 height 287
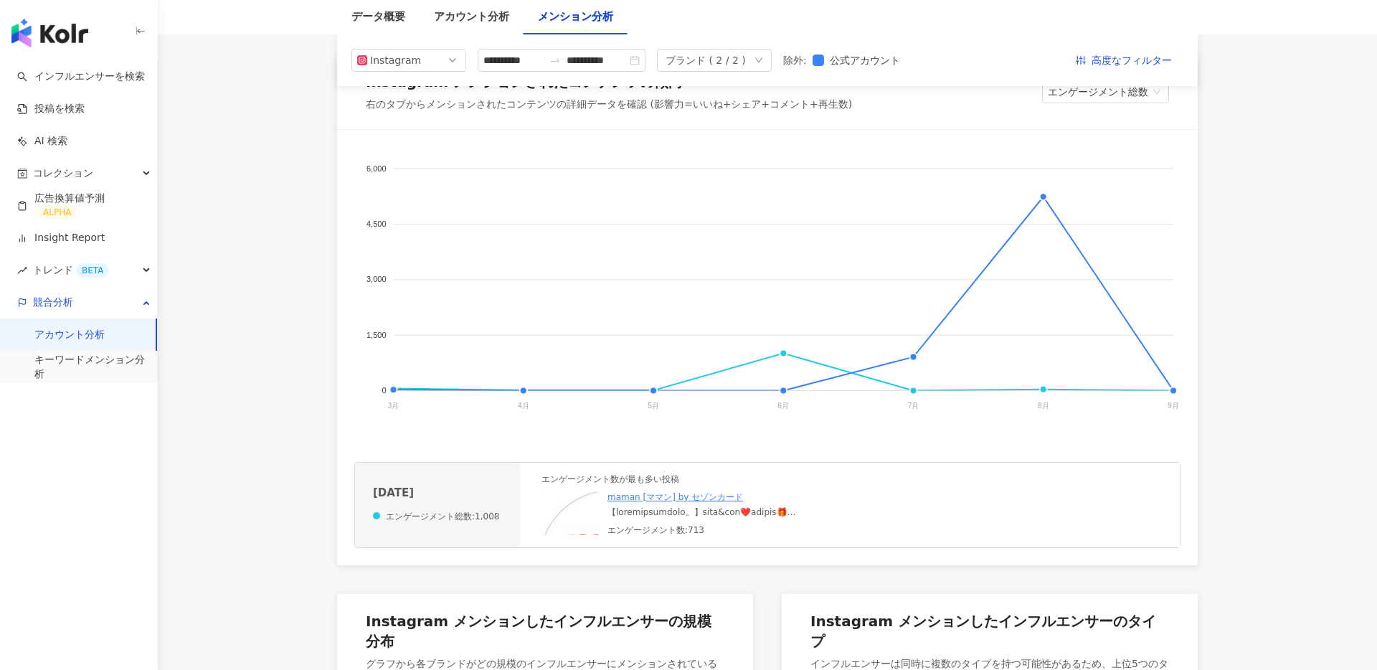
click at [593, 517] on img at bounding box center [613, 563] width 143 height 143
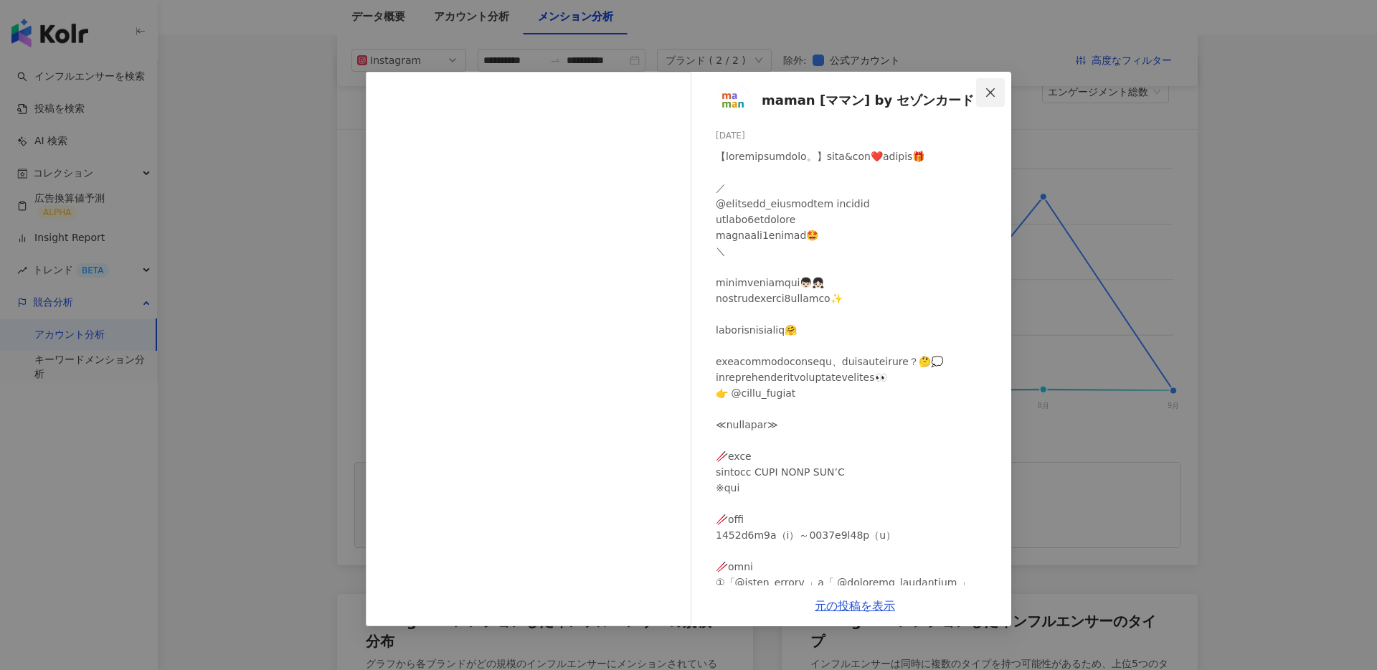
click at [994, 87] on icon "close" at bounding box center [990, 92] width 11 height 11
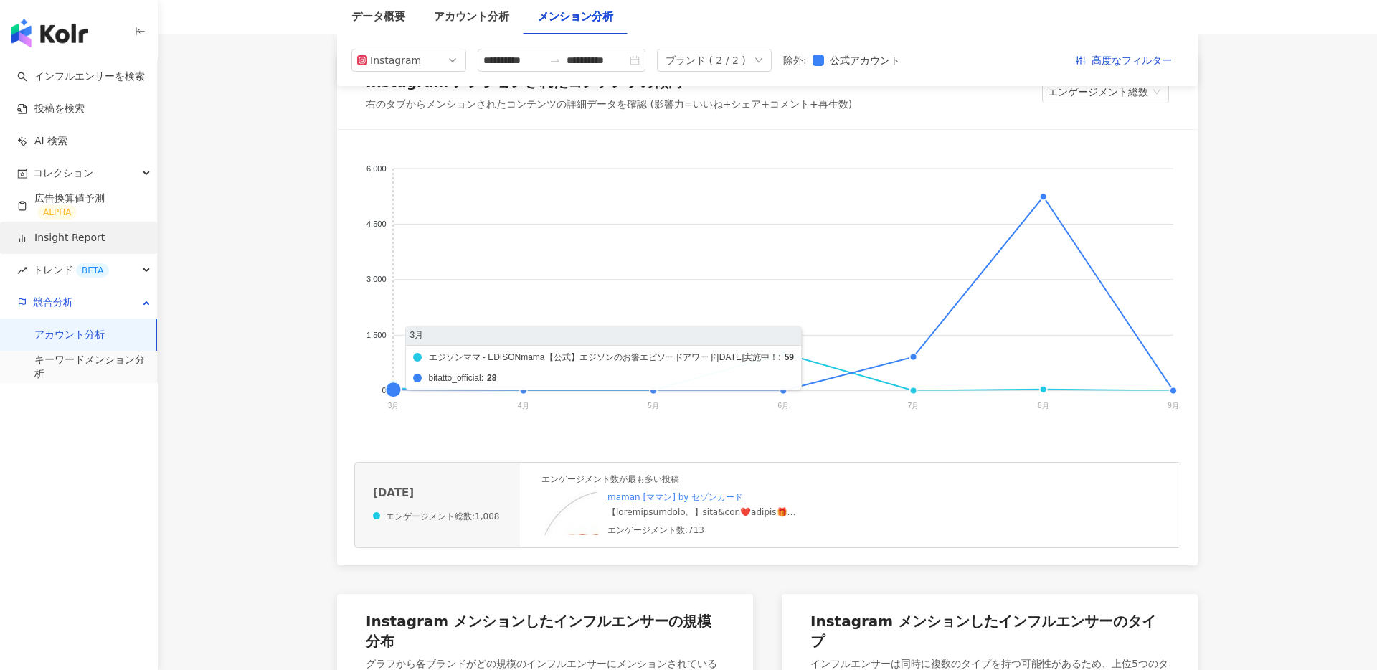
click at [82, 235] on link "Insight Report" at bounding box center [61, 238] width 88 height 14
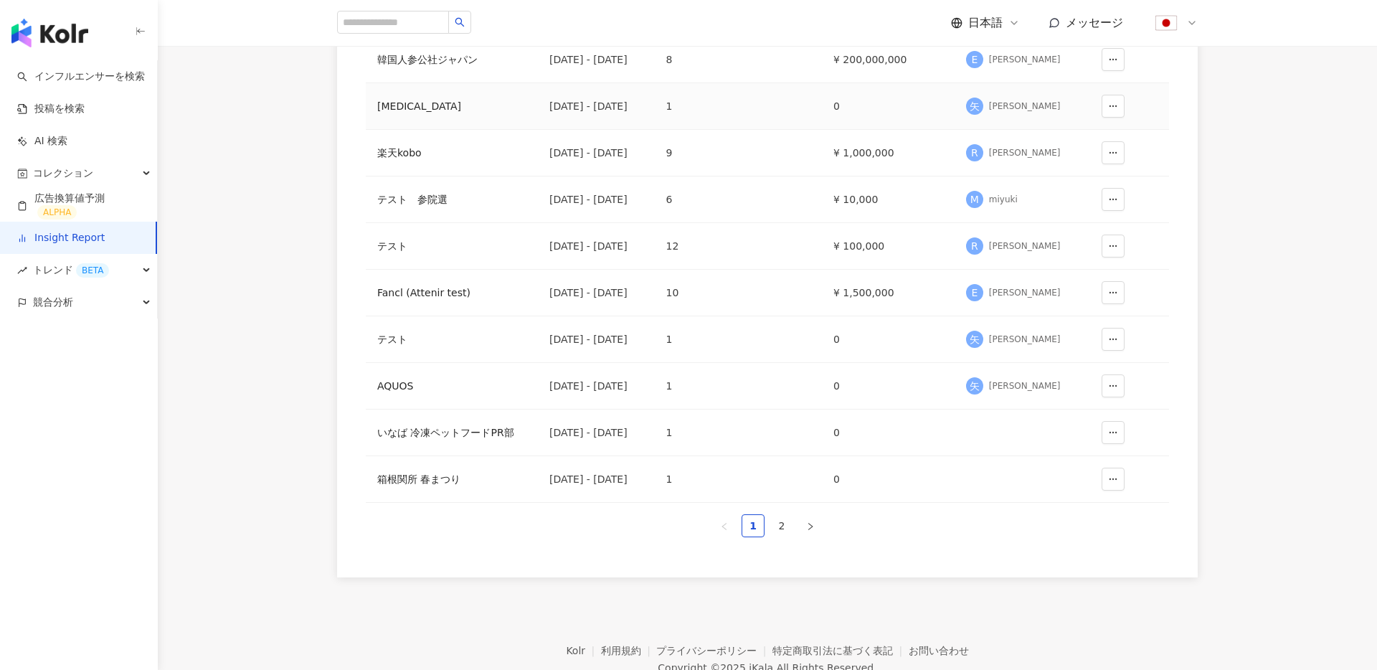
scroll to position [266, 0]
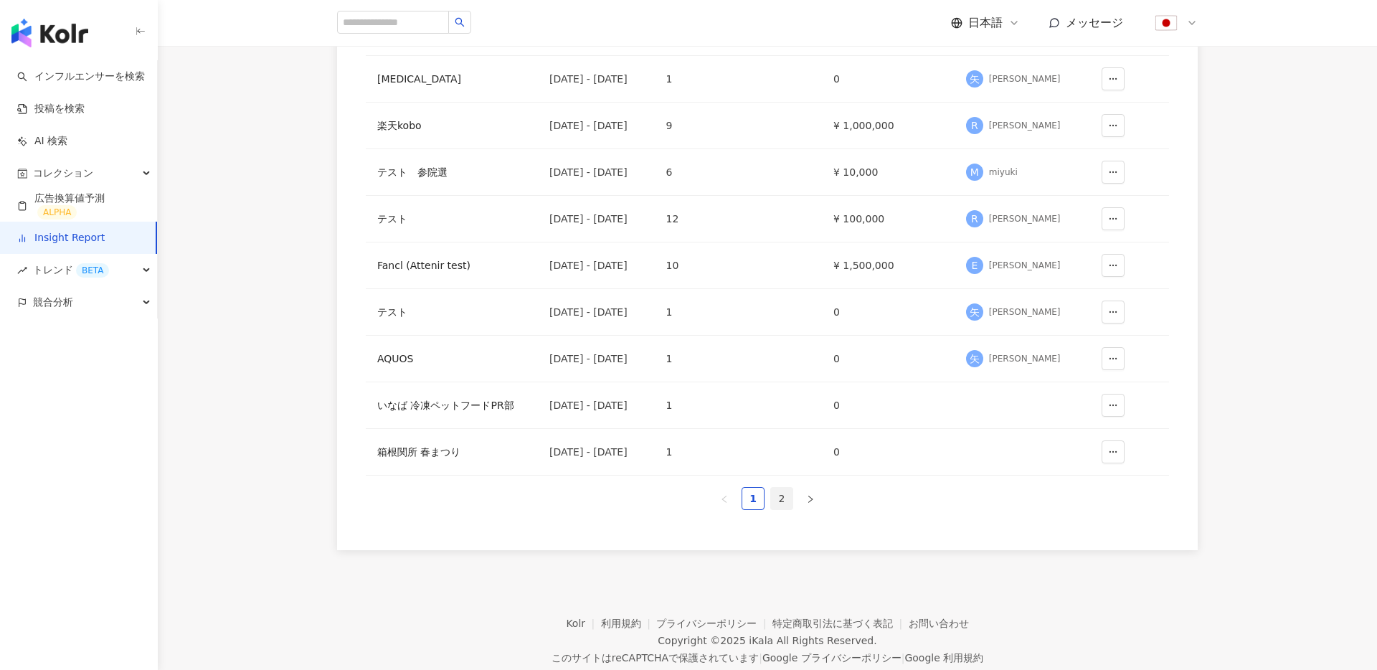
click at [782, 504] on link "2" at bounding box center [782, 499] width 22 height 22
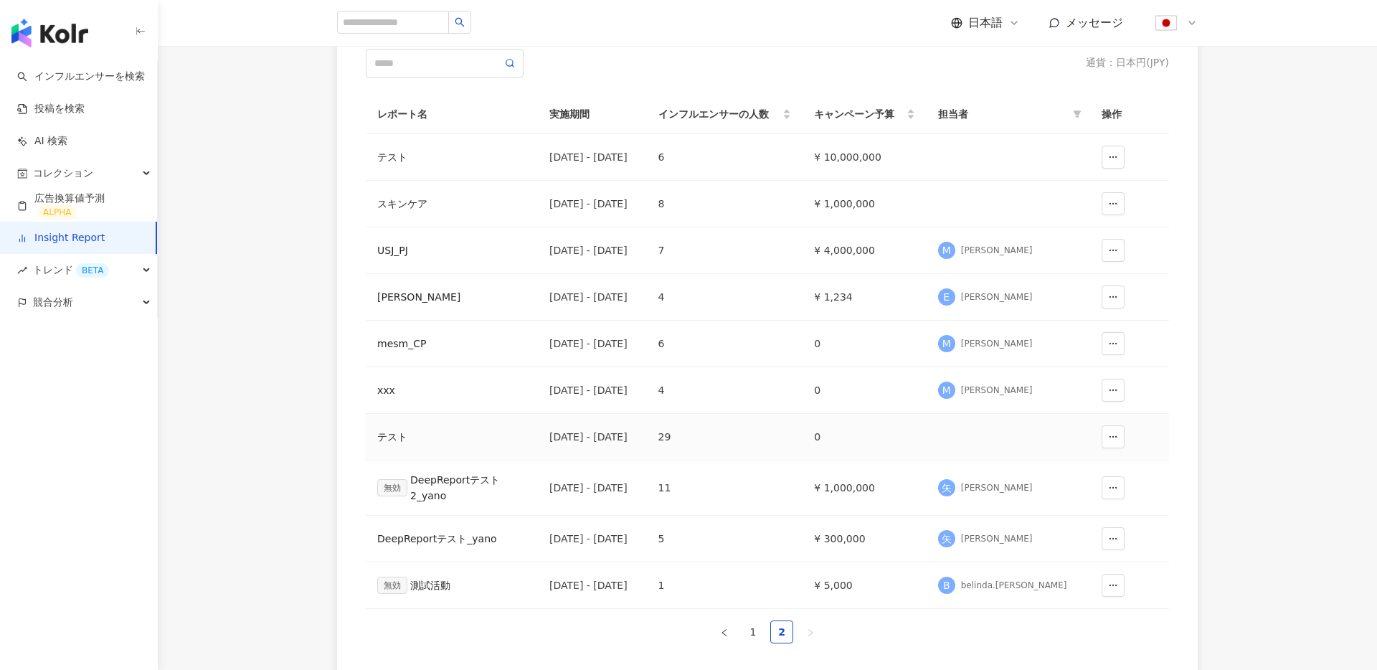
scroll to position [141, 0]
click at [403, 204] on div "スキンケア" at bounding box center [451, 205] width 149 height 16
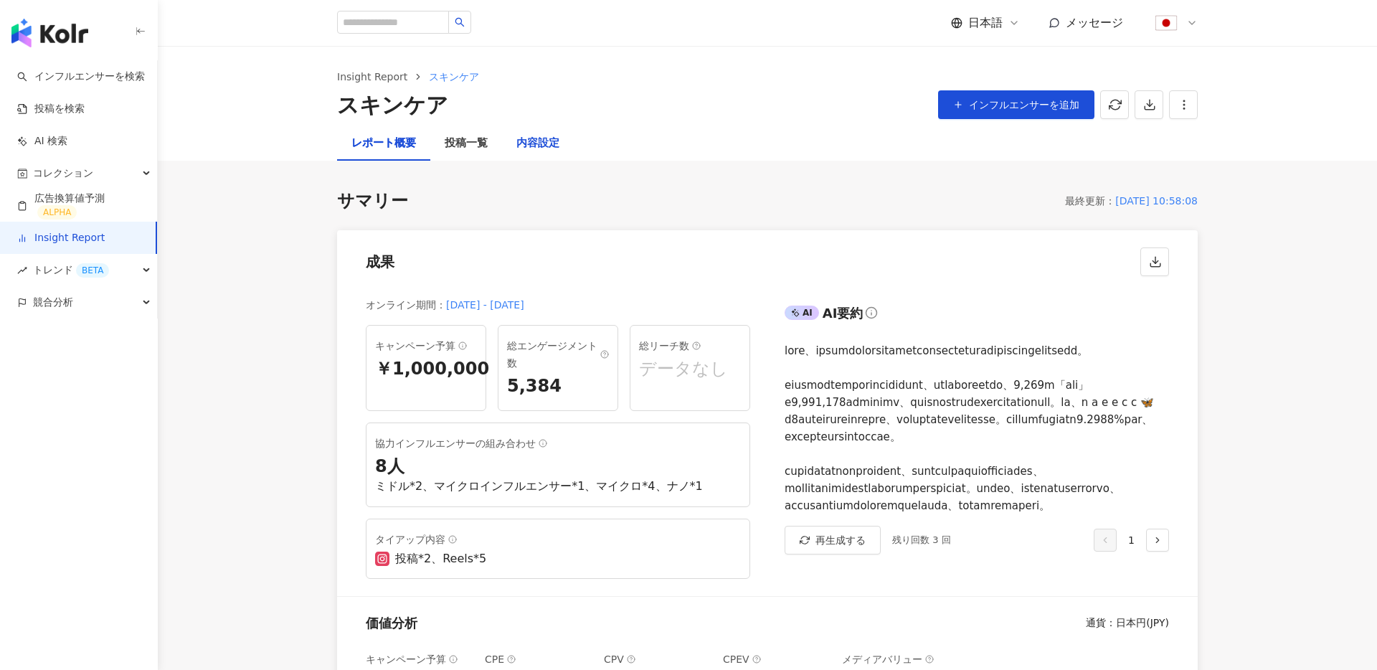
click at [530, 143] on div "内容設定" at bounding box center [538, 143] width 43 height 17
click at [541, 142] on div "内容設定" at bounding box center [538, 143] width 43 height 17
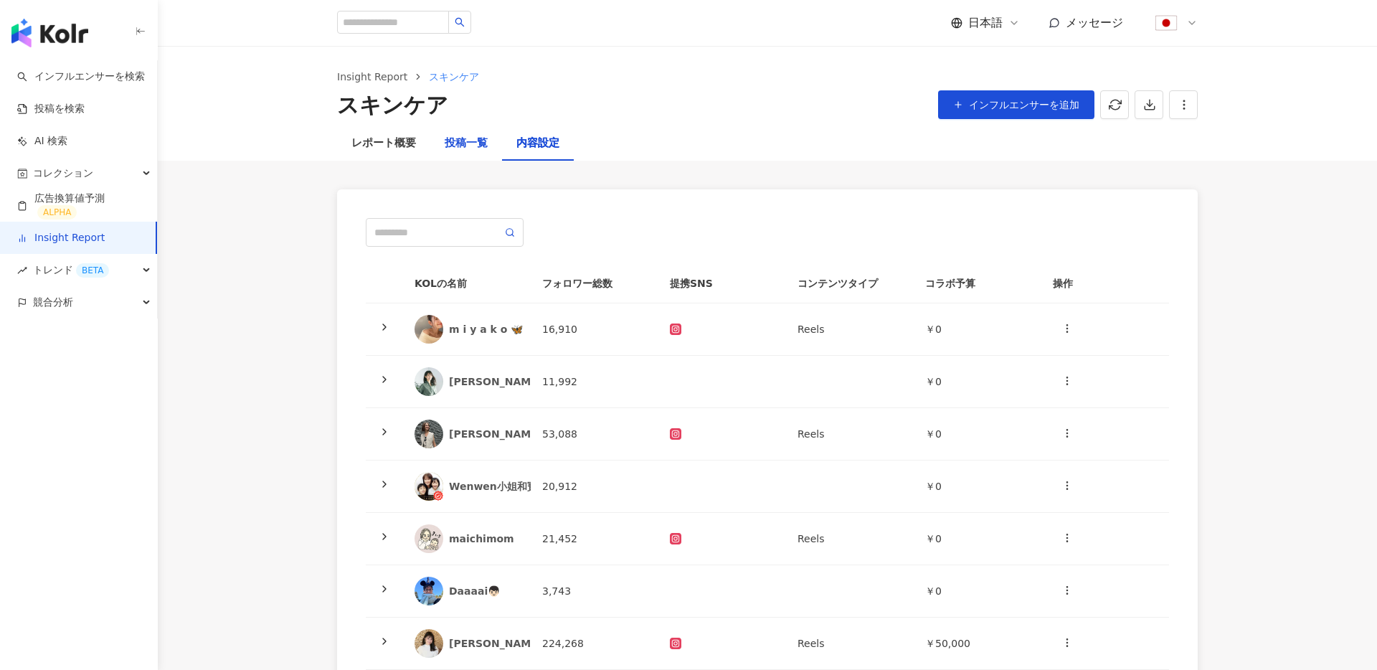
click at [454, 145] on div "投稿一覧" at bounding box center [466, 143] width 43 height 17
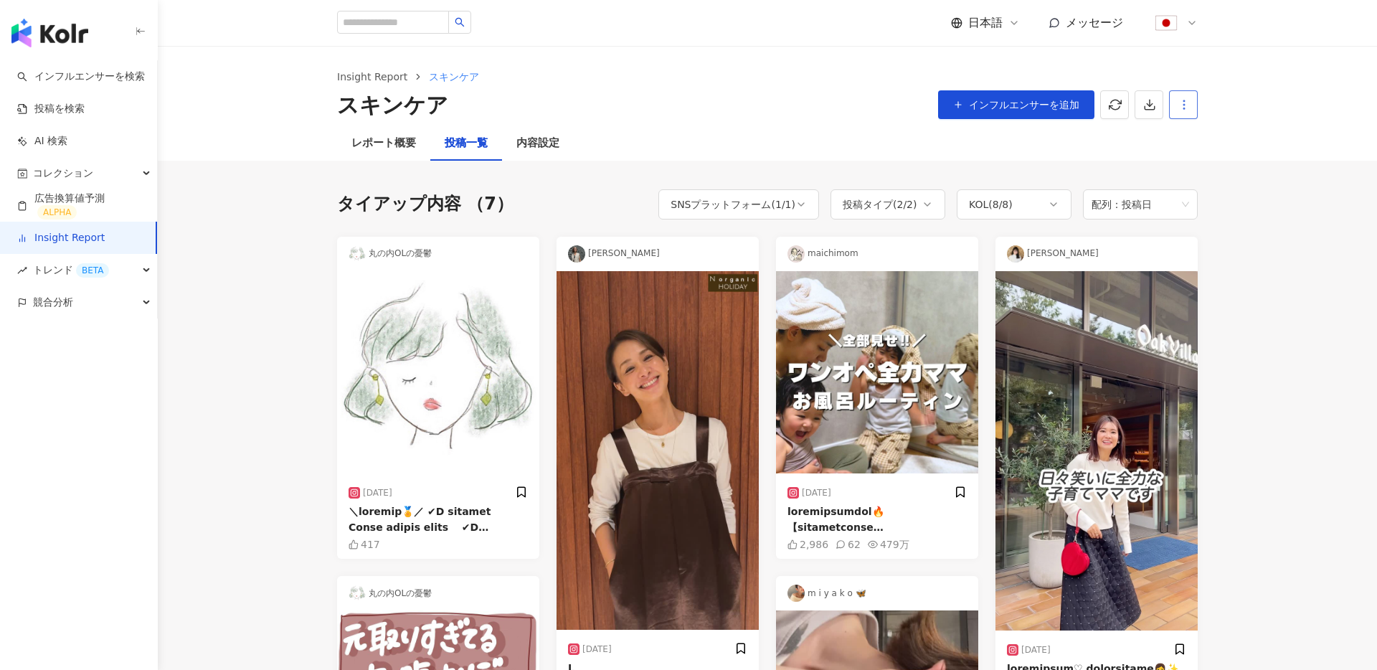
click at [1189, 100] on icon "button" at bounding box center [1184, 104] width 13 height 13
click at [1217, 135] on div "レポート設定" at bounding box center [1244, 139] width 126 height 16
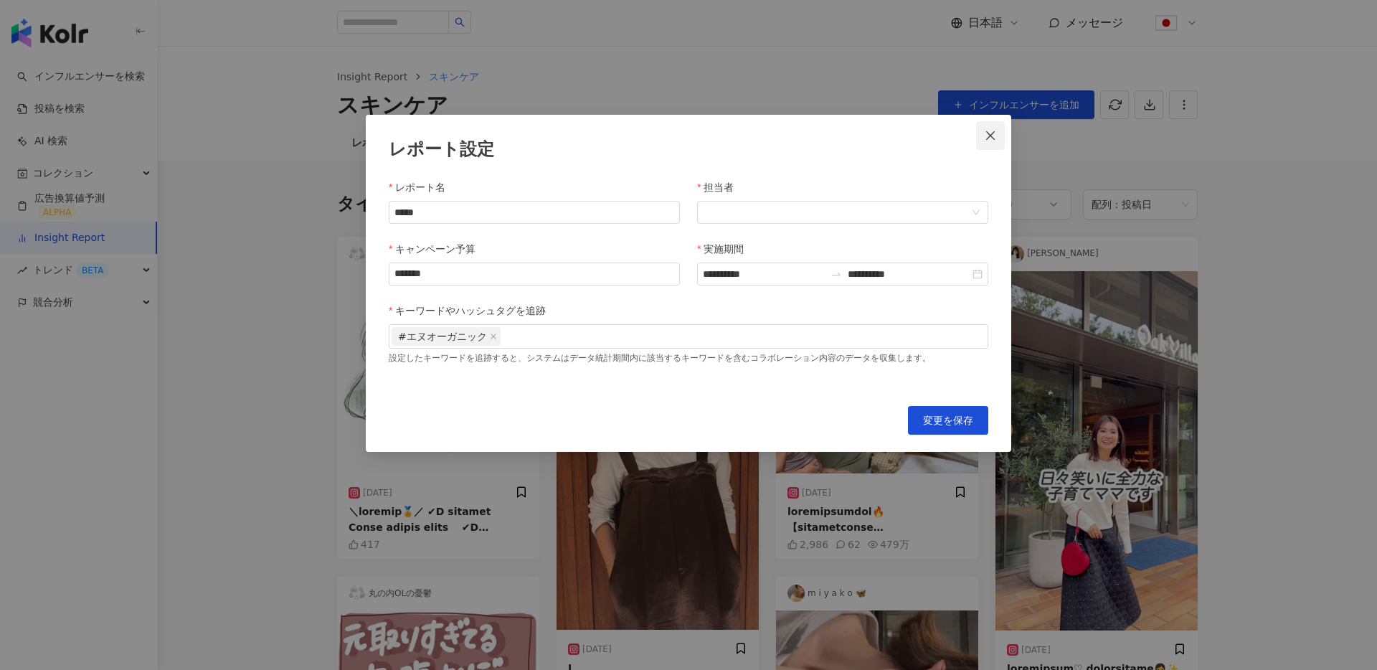
click at [990, 136] on icon "close" at bounding box center [990, 135] width 9 height 9
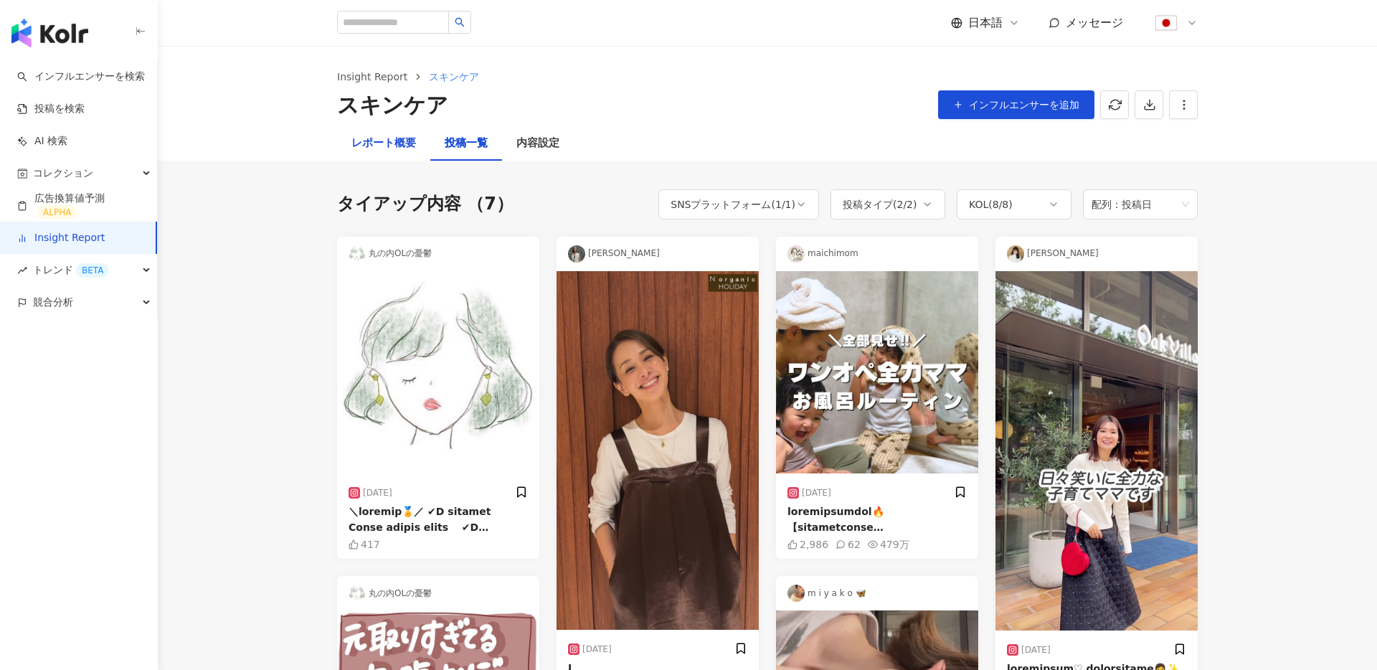
click at [393, 145] on div "レポート概要" at bounding box center [384, 143] width 65 height 17
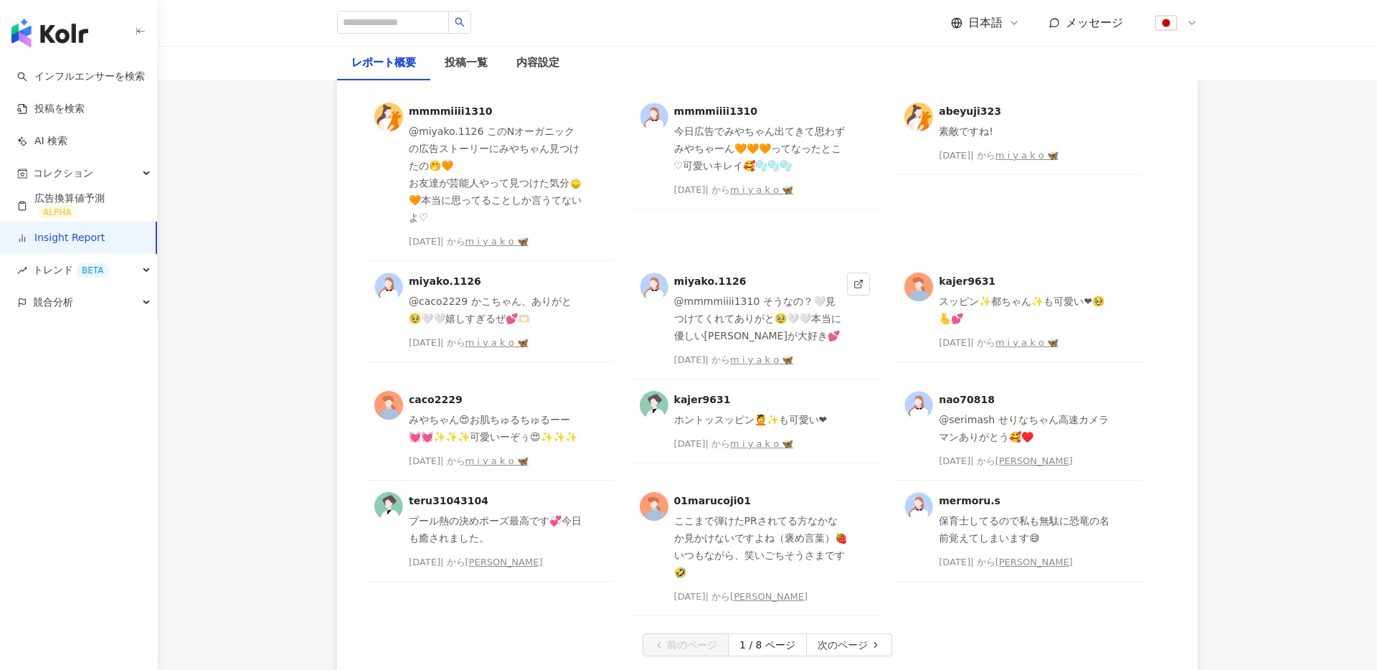
scroll to position [358, 0]
click at [77, 298] on div "競合分析" at bounding box center [78, 302] width 157 height 32
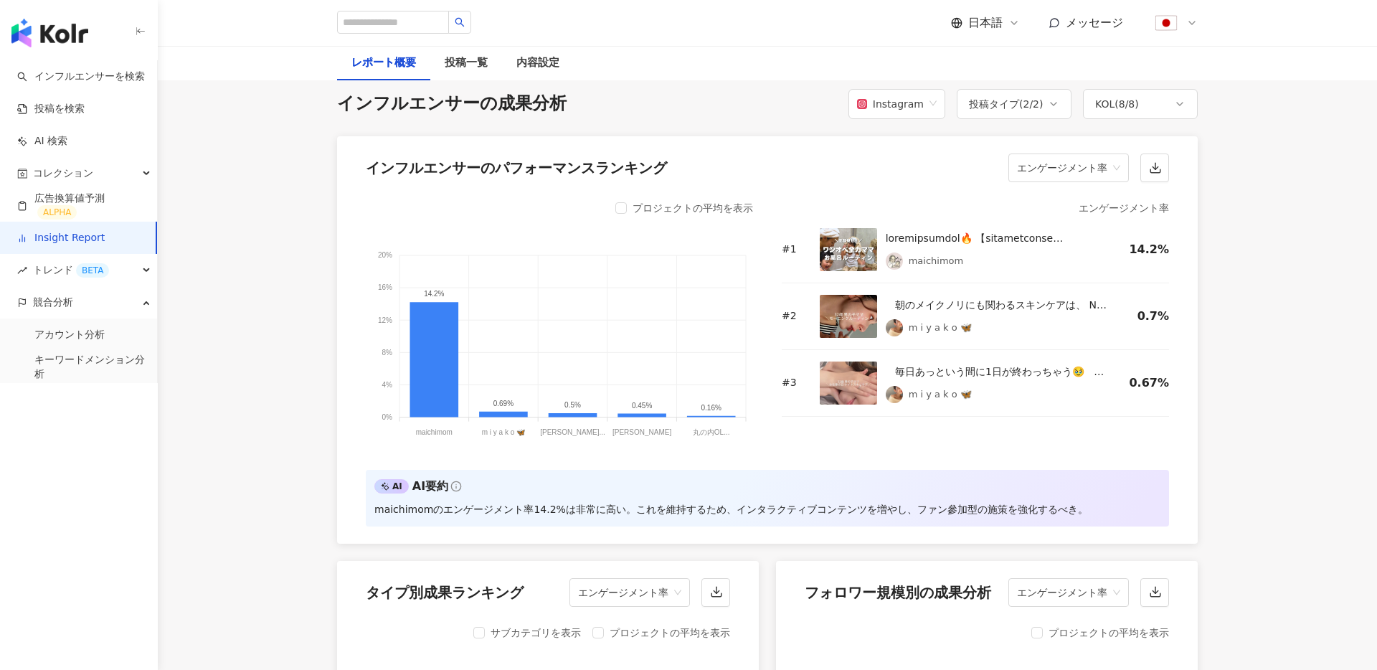
scroll to position [1121, 0]
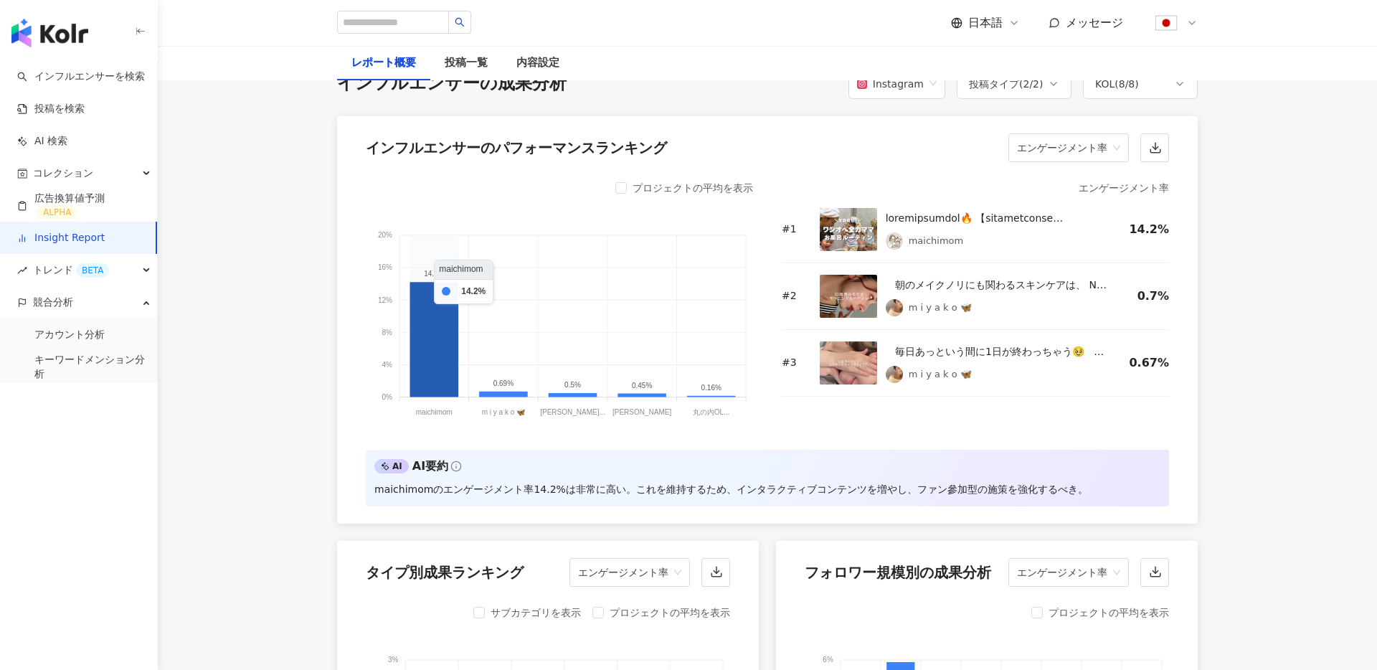
click at [435, 390] on icon at bounding box center [434, 339] width 49 height 115
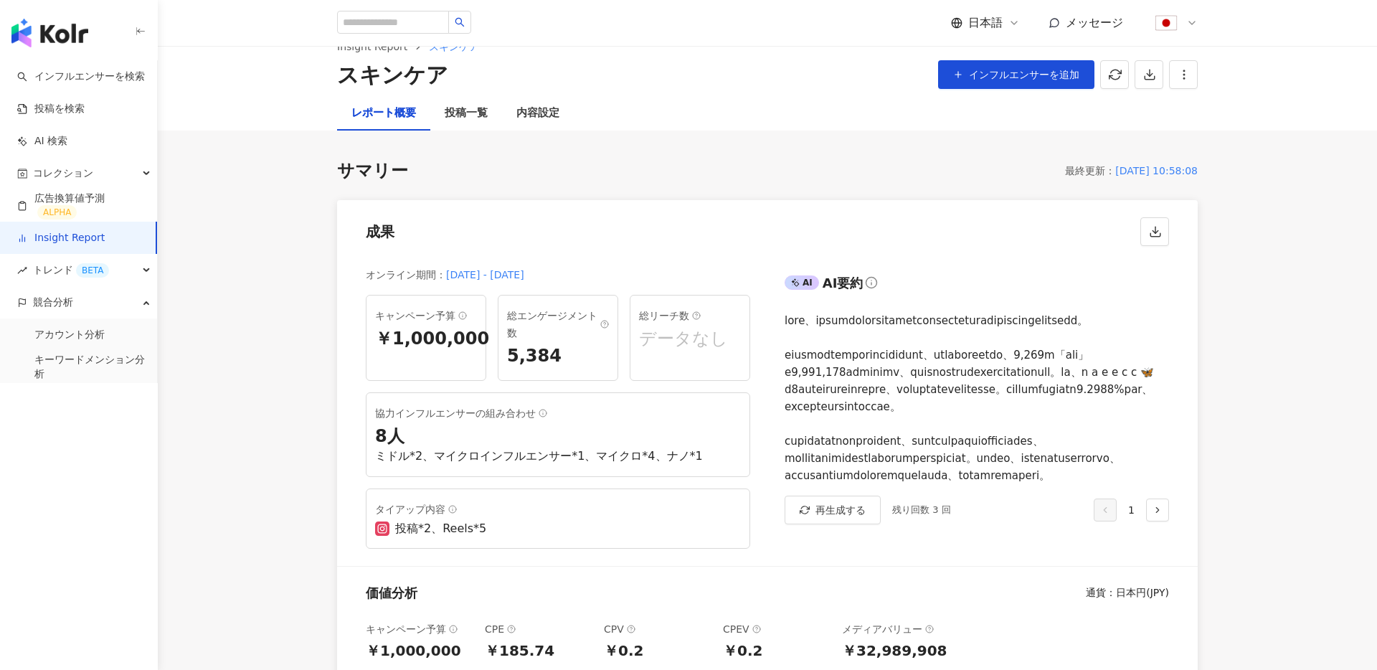
scroll to position [0, 0]
